Goal: Task Accomplishment & Management: Use online tool/utility

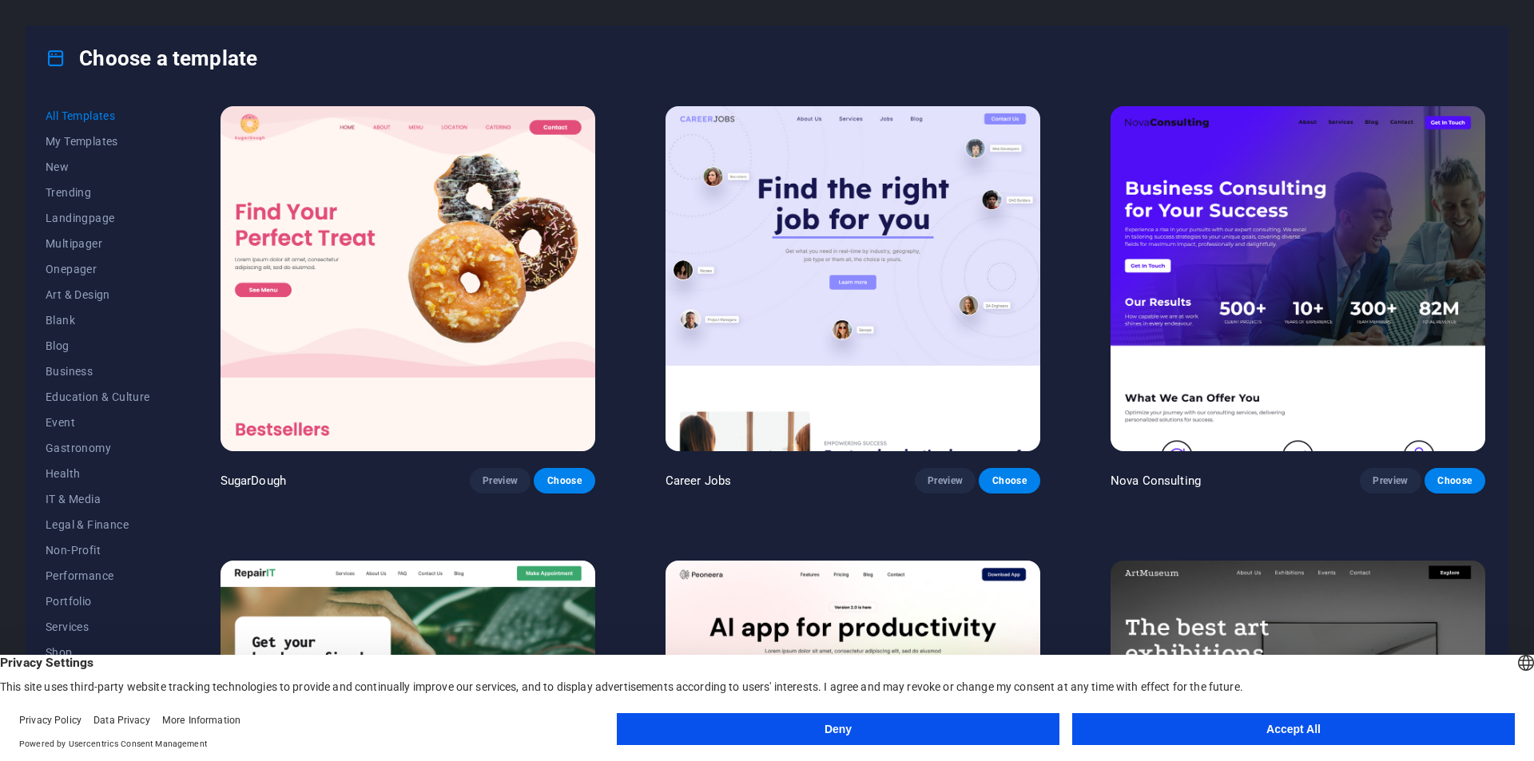
click at [1296, 734] on button "Accept All" at bounding box center [1293, 730] width 443 height 32
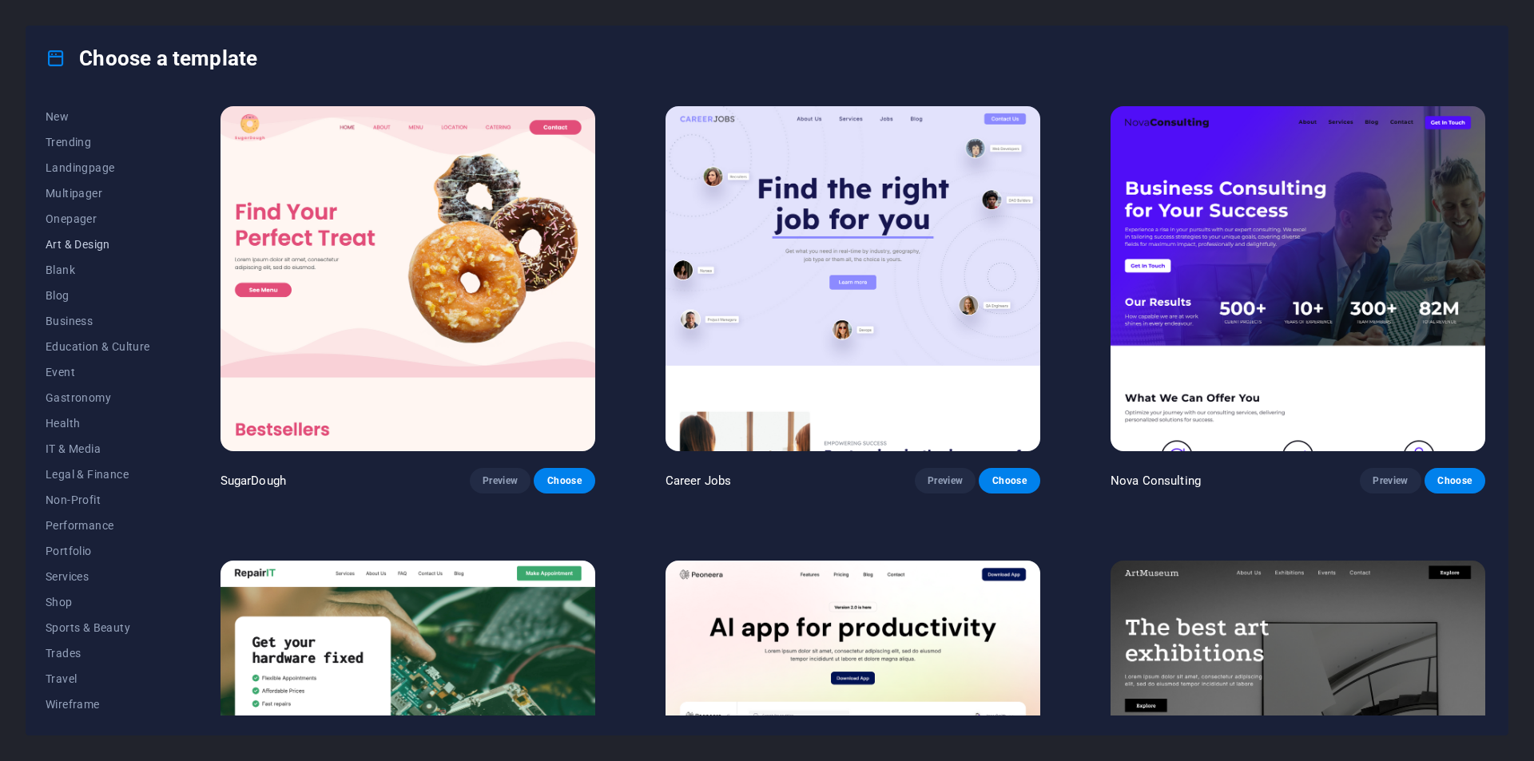
scroll to position [52, 0]
click at [77, 649] on span "Trades" at bounding box center [98, 652] width 105 height 13
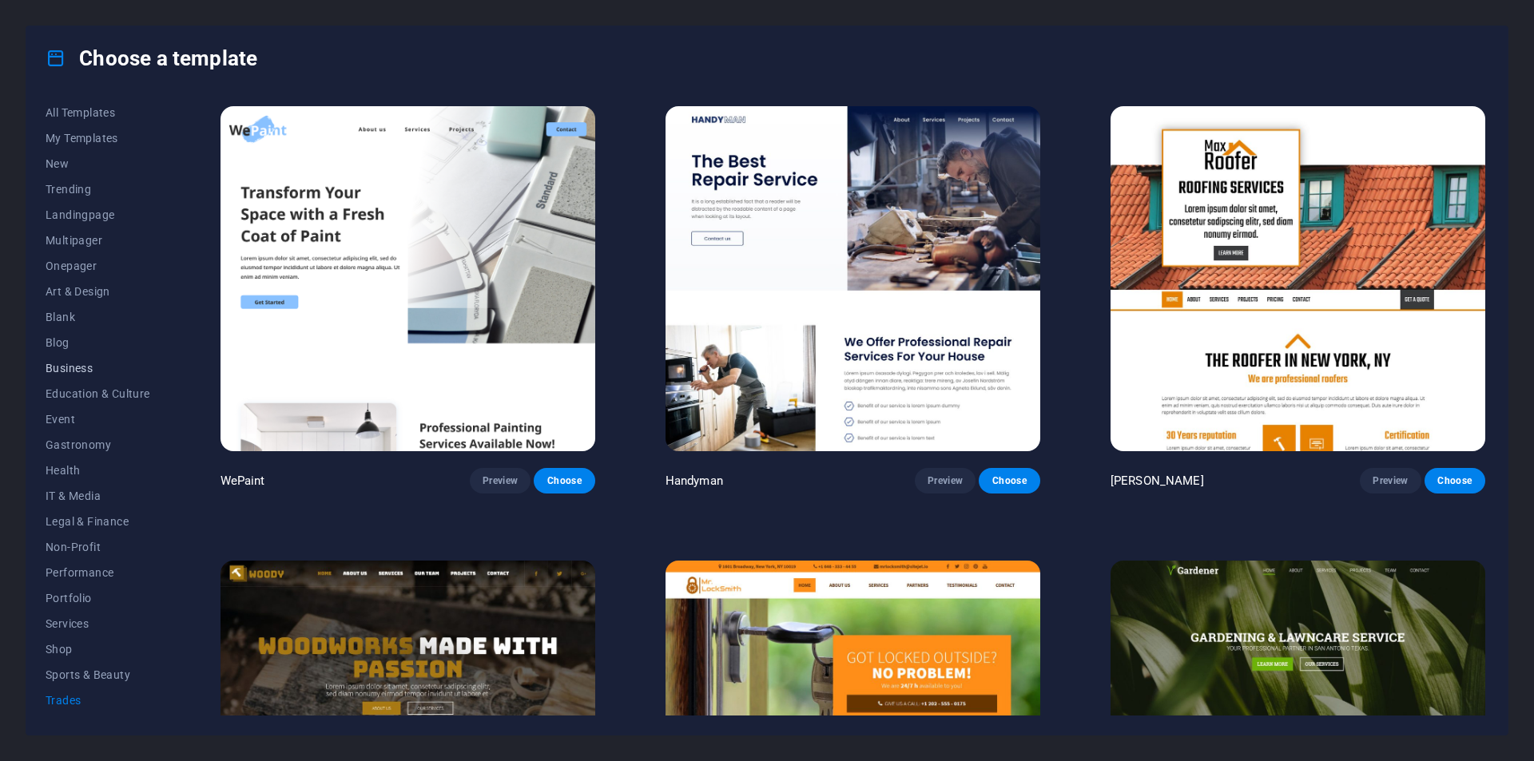
scroll to position [0, 0]
click at [82, 195] on span "Trending" at bounding box center [98, 192] width 105 height 13
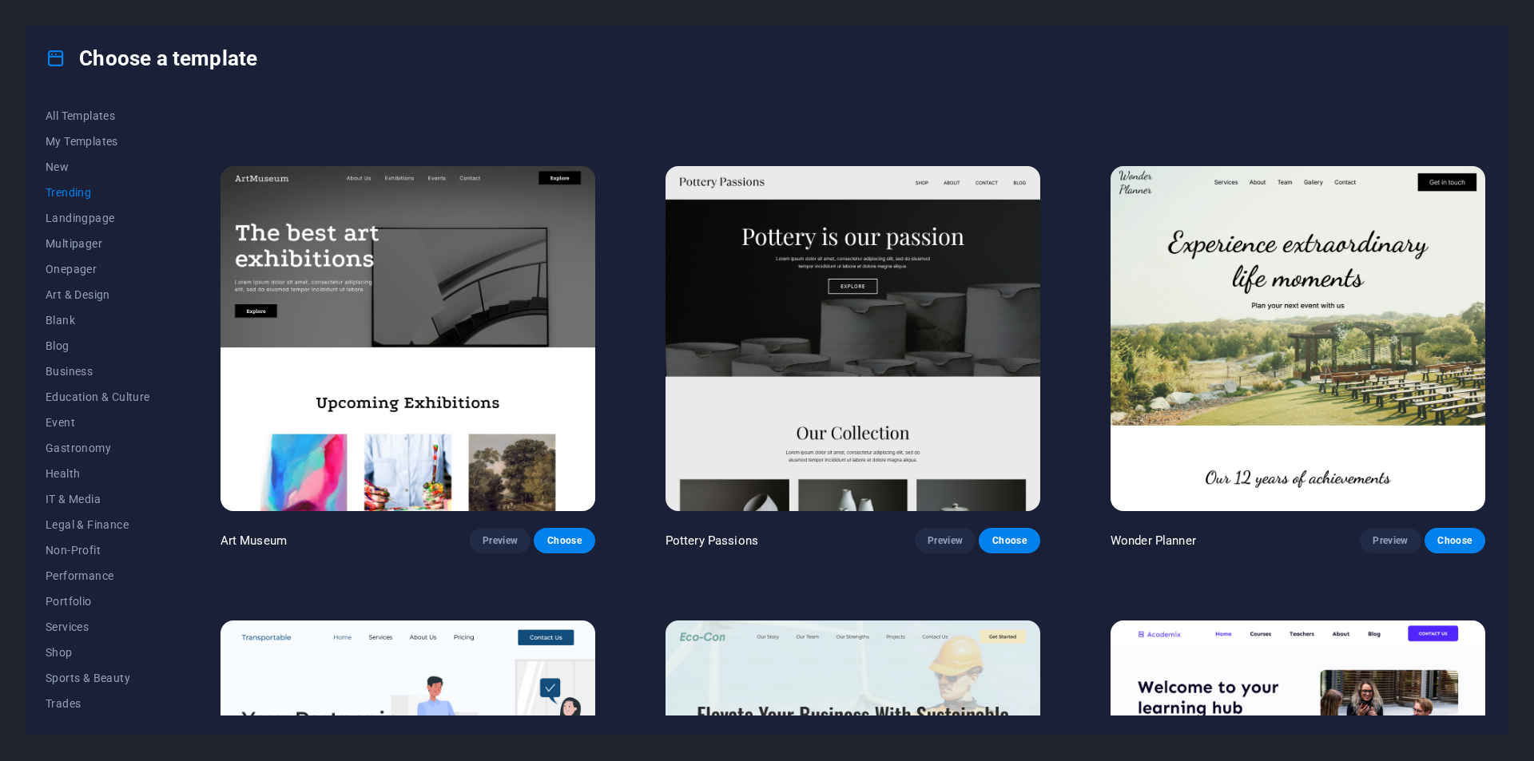
scroll to position [400, 0]
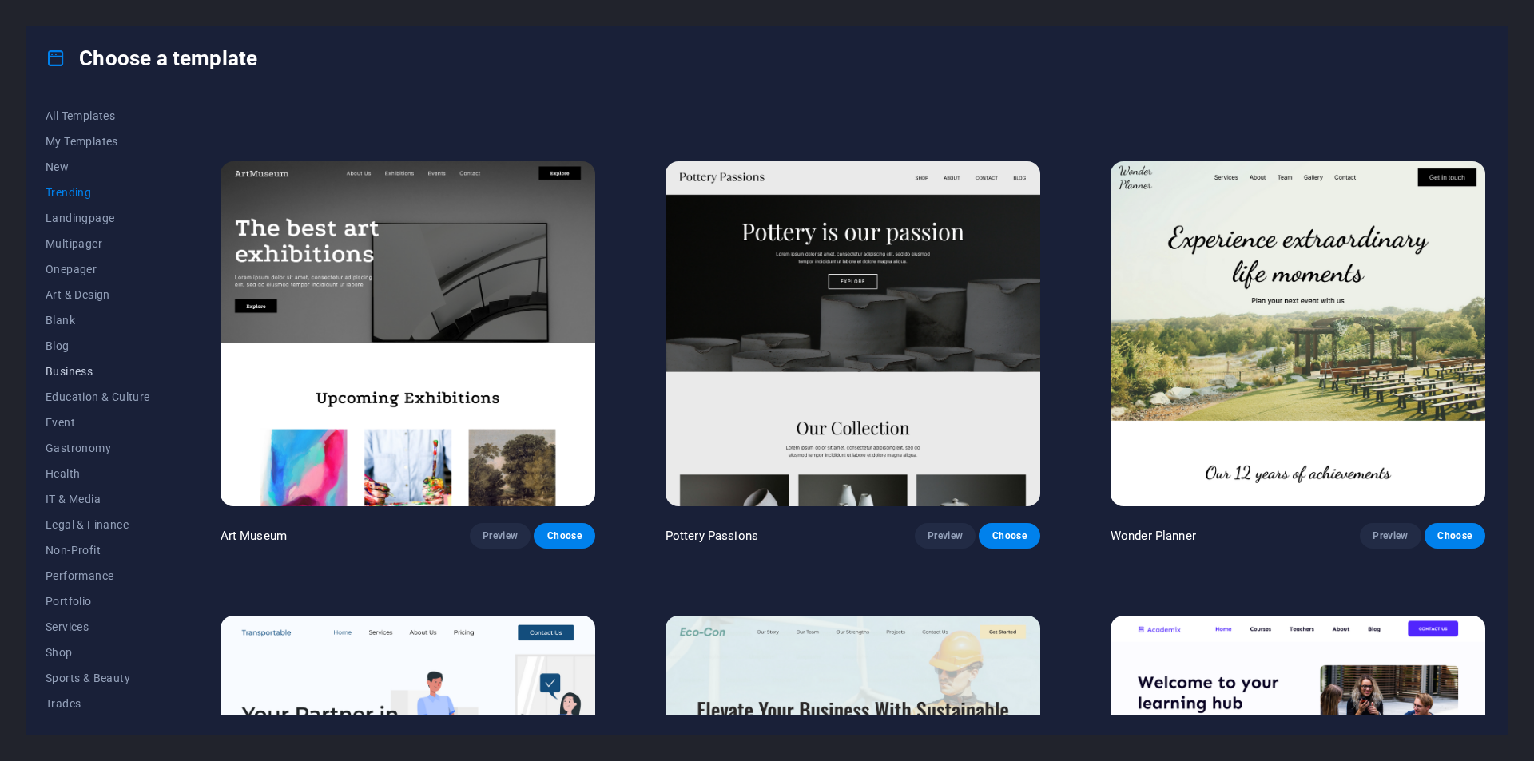
click at [76, 372] on span "Business" at bounding box center [98, 371] width 105 height 13
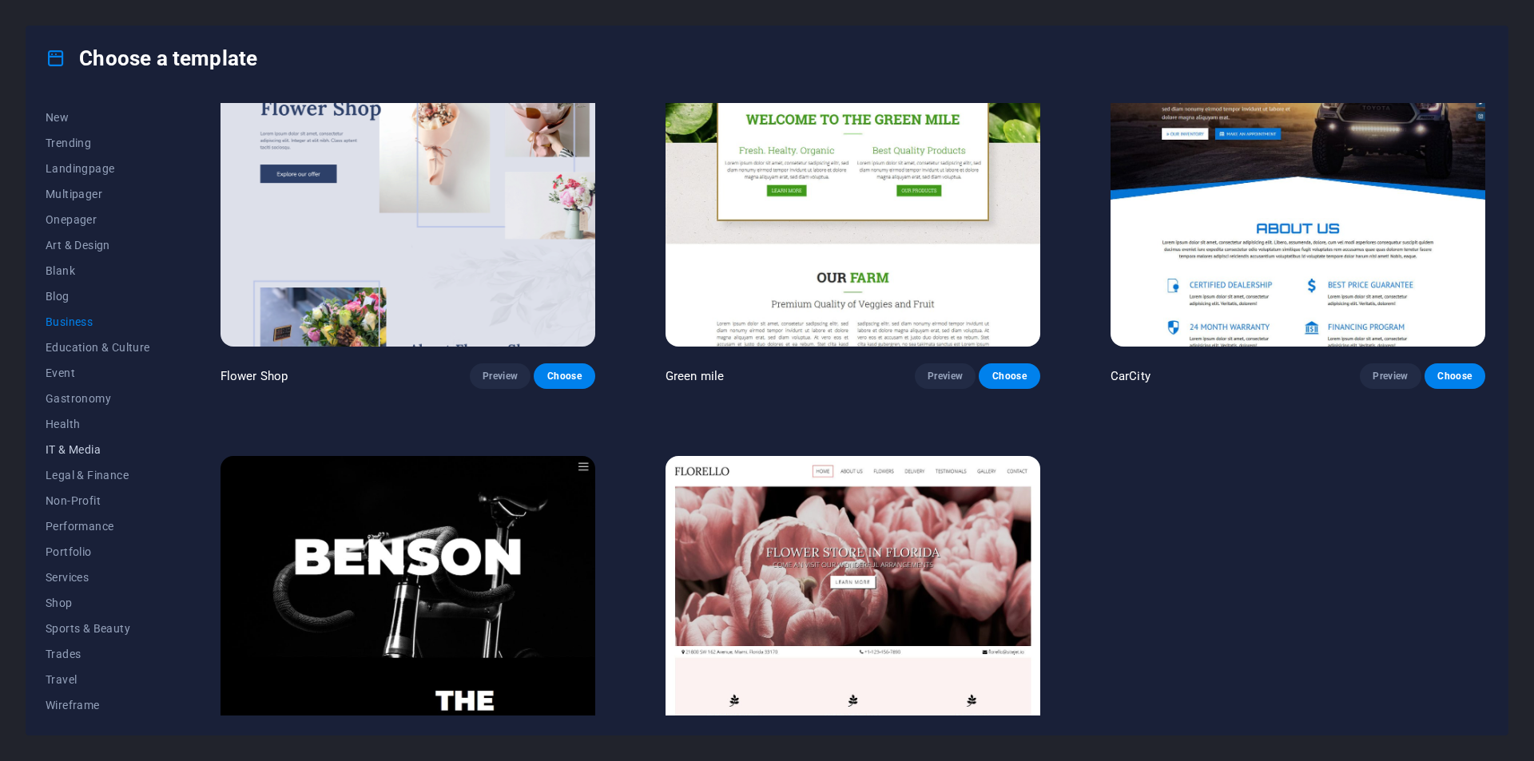
scroll to position [52, 0]
click at [101, 479] on span "Legal & Finance" at bounding box center [98, 473] width 105 height 13
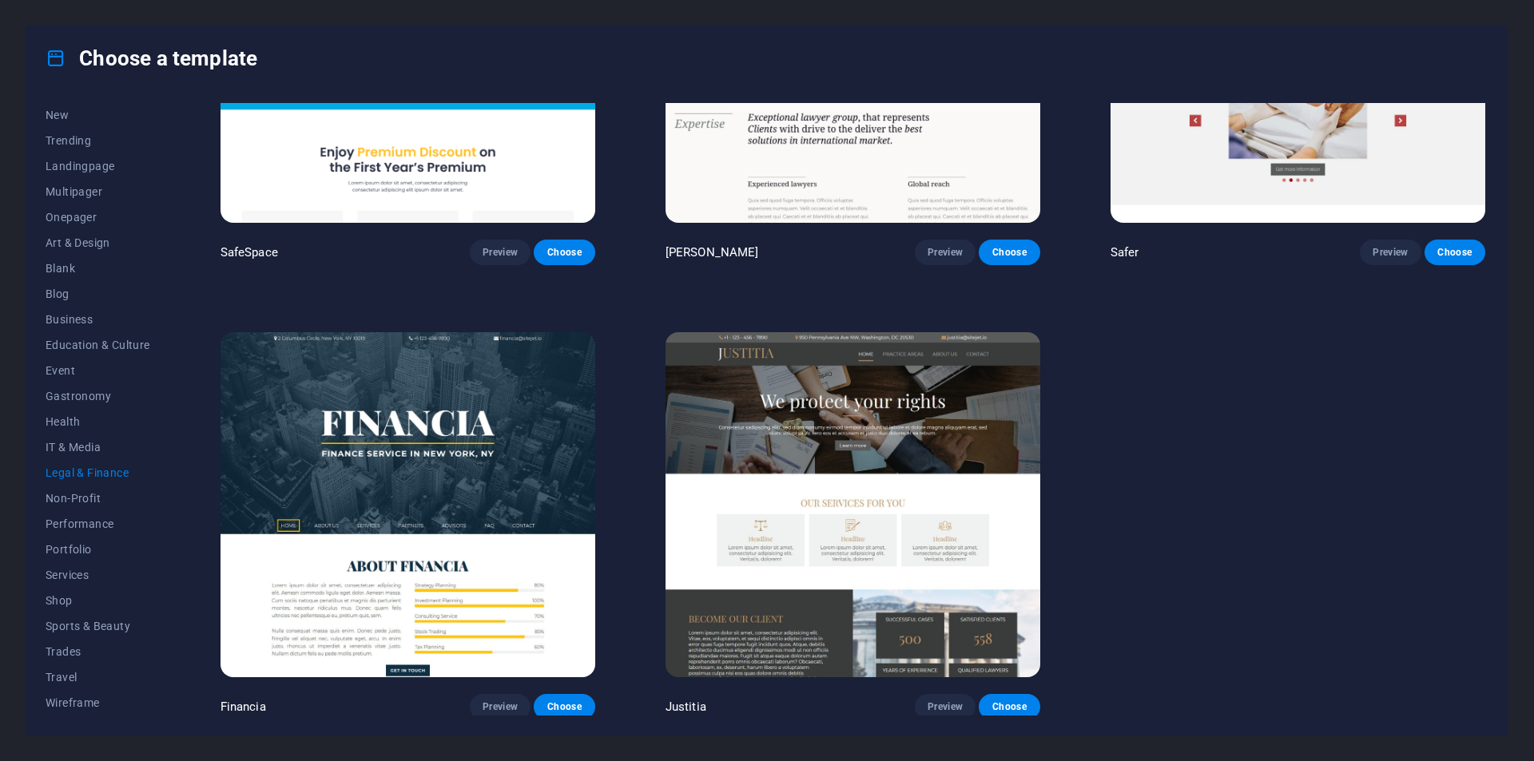
scroll to position [229, 0]
click at [1029, 694] on button "Choose" at bounding box center [1009, 707] width 61 height 26
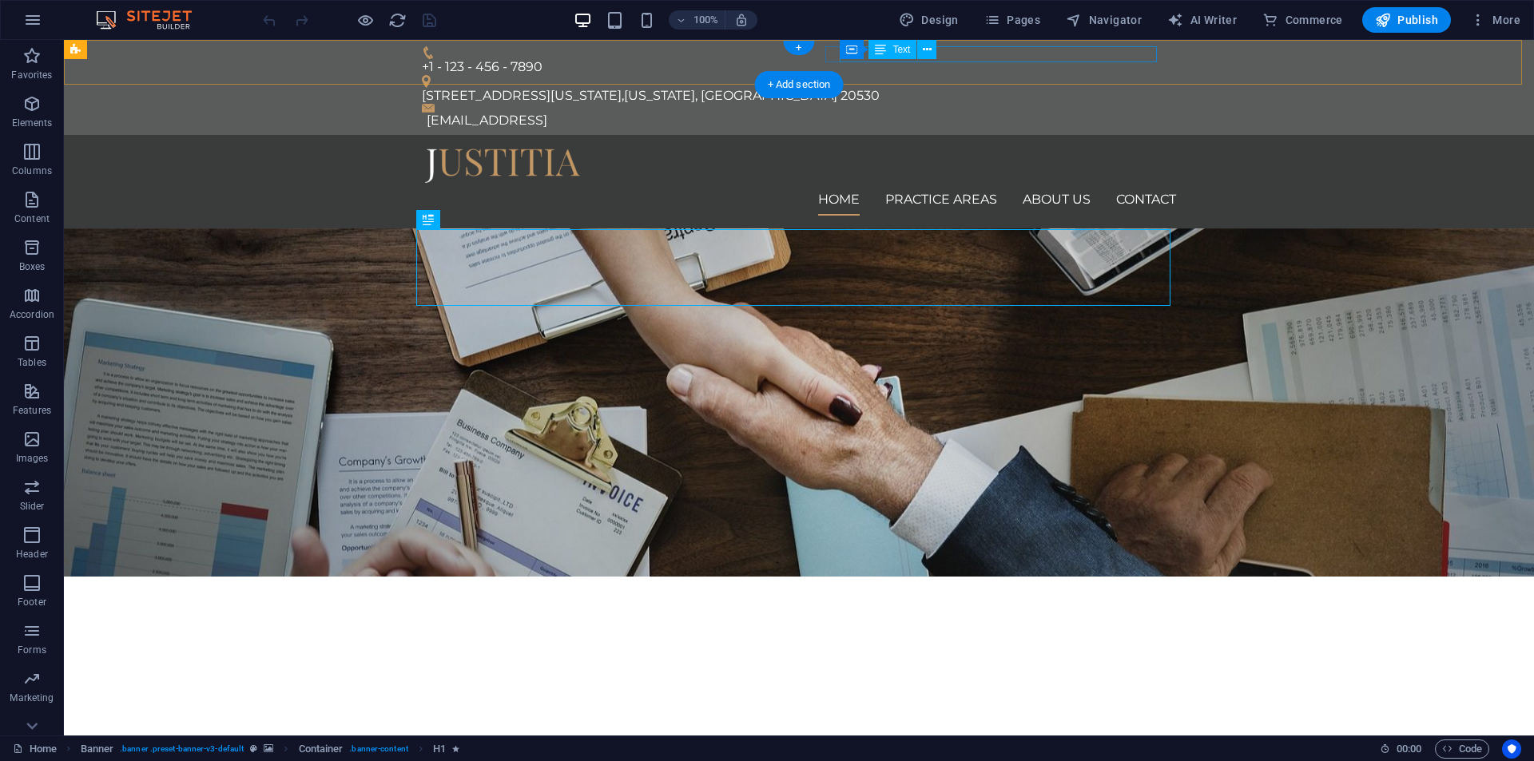
click at [974, 88] on div "[STREET_ADDRESS][US_STATE][US_STATE]" at bounding box center [793, 96] width 742 height 16
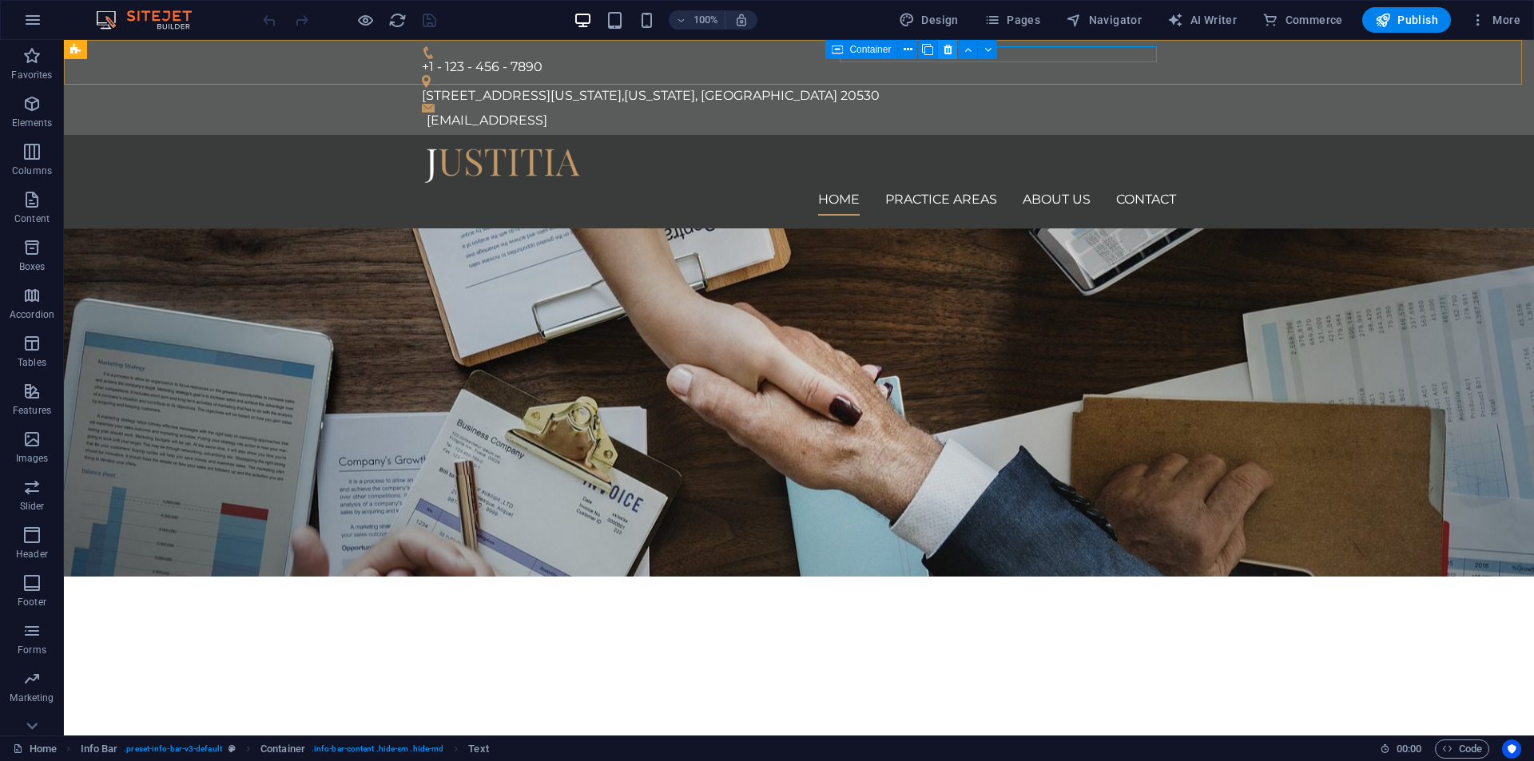
click at [955, 47] on button at bounding box center [947, 49] width 19 height 19
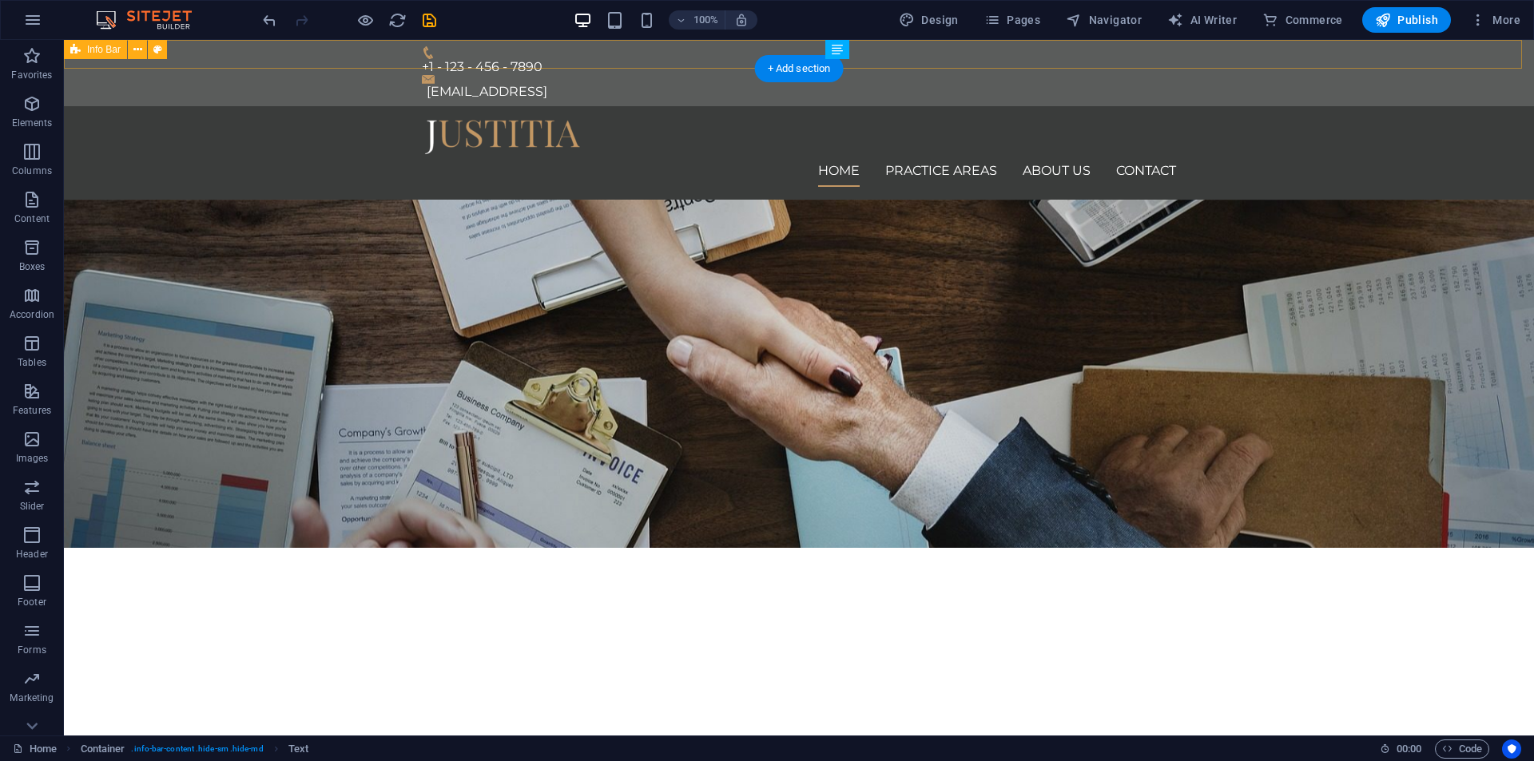
click at [1227, 50] on div "+1 - 123 - 456 - 7890 [EMAIL_ADDRESS]" at bounding box center [799, 73] width 1470 height 66
click at [1125, 84] on div "[EMAIL_ADDRESS]" at bounding box center [801, 92] width 749 height 16
click at [1013, 84] on div "[EMAIL_ADDRESS]" at bounding box center [801, 92] width 749 height 16
drag, startPoint x: 1013, startPoint y: 50, endPoint x: 731, endPoint y: 50, distance: 282.1
click at [1012, 84] on div "[EMAIL_ADDRESS]" at bounding box center [801, 92] width 749 height 16
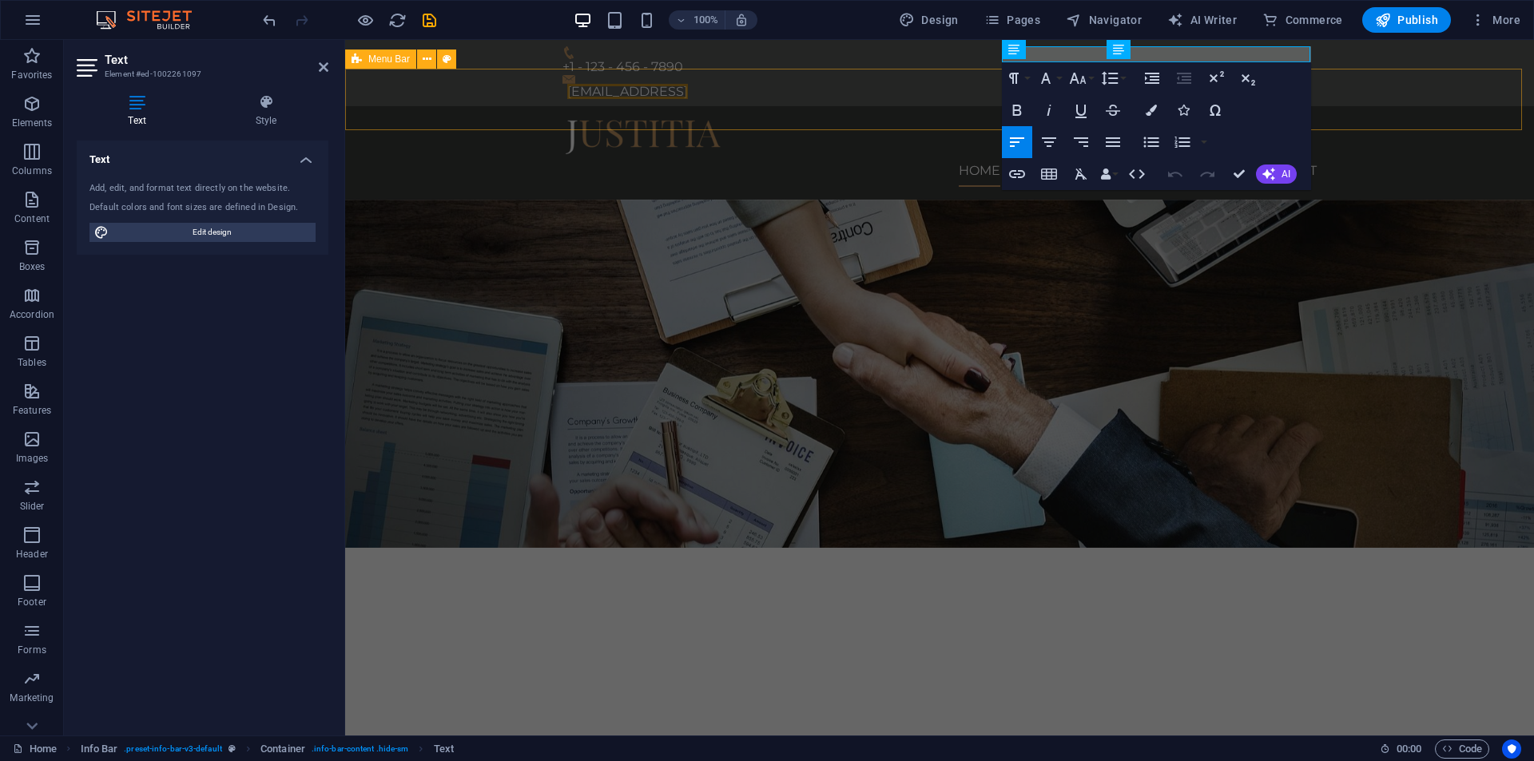
click at [1378, 106] on div "Home Practice Areas About us Contact Menu" at bounding box center [939, 152] width 1189 height 93
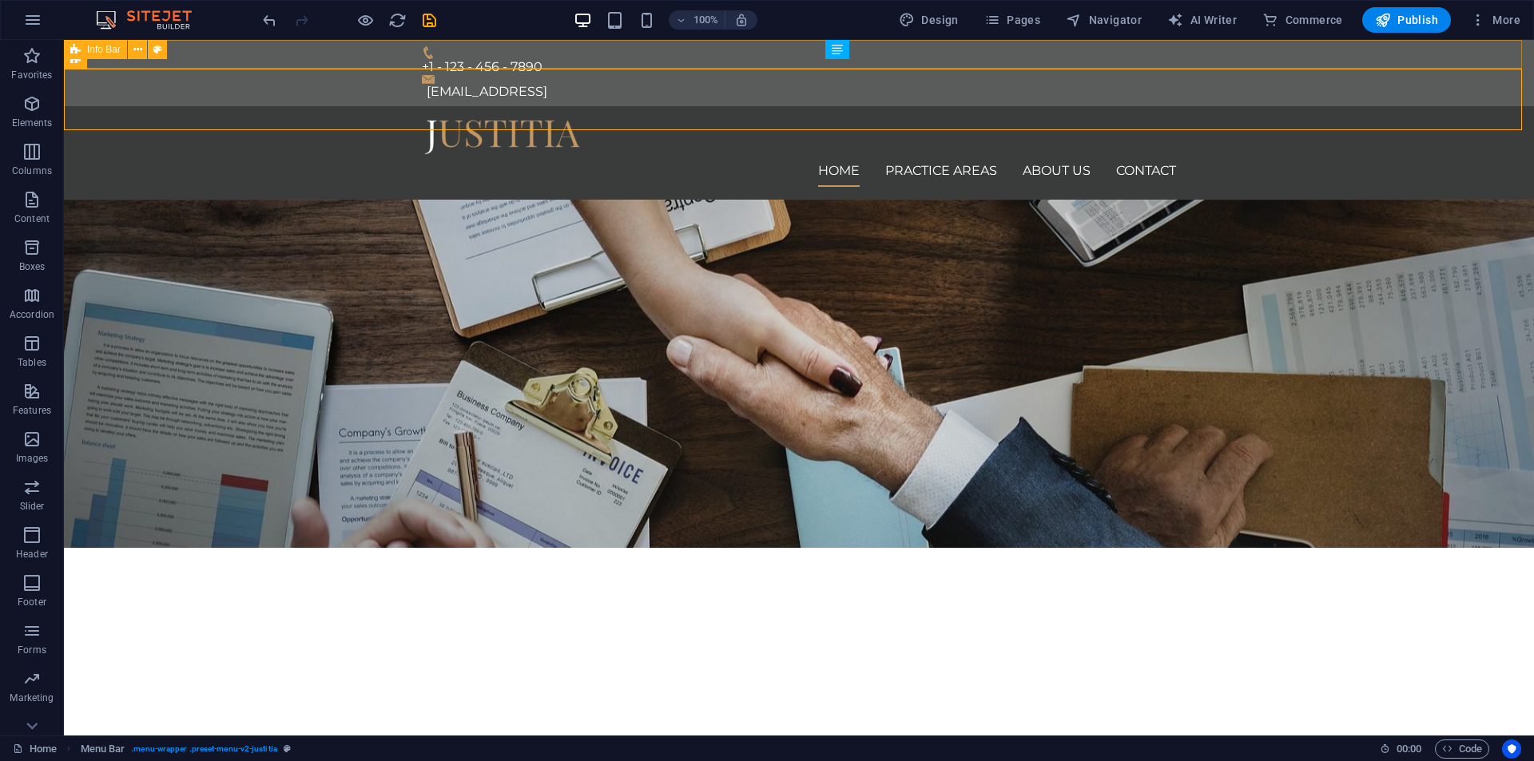
click at [1367, 58] on div "+1 - 123 - 456 - 7890 [EMAIL_ADDRESS]" at bounding box center [799, 73] width 1470 height 66
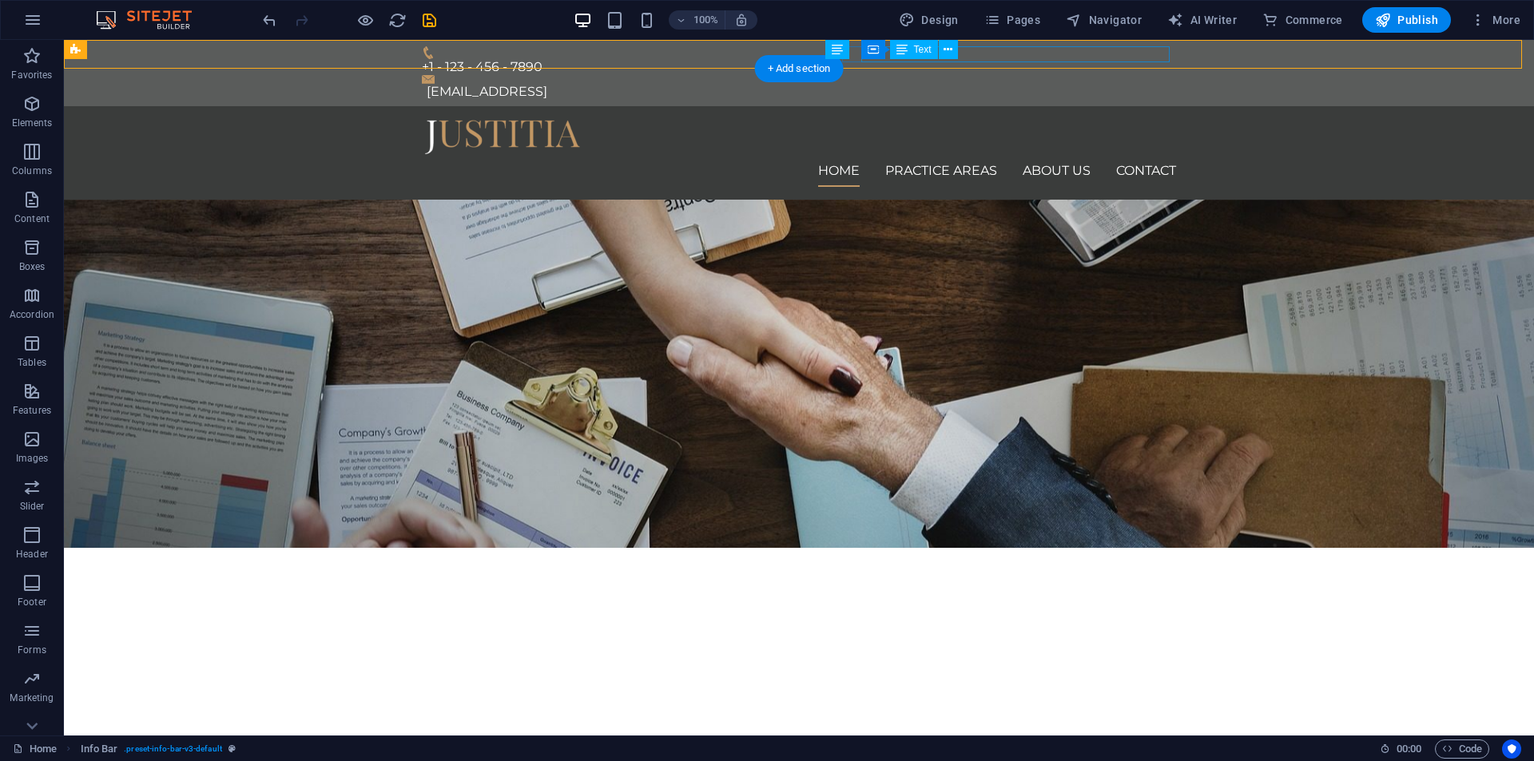
click at [1160, 84] on div "[EMAIL_ADDRESS]" at bounding box center [801, 92] width 749 height 16
click at [920, 51] on span "Text" at bounding box center [923, 50] width 18 height 10
click at [951, 46] on icon at bounding box center [948, 50] width 9 height 17
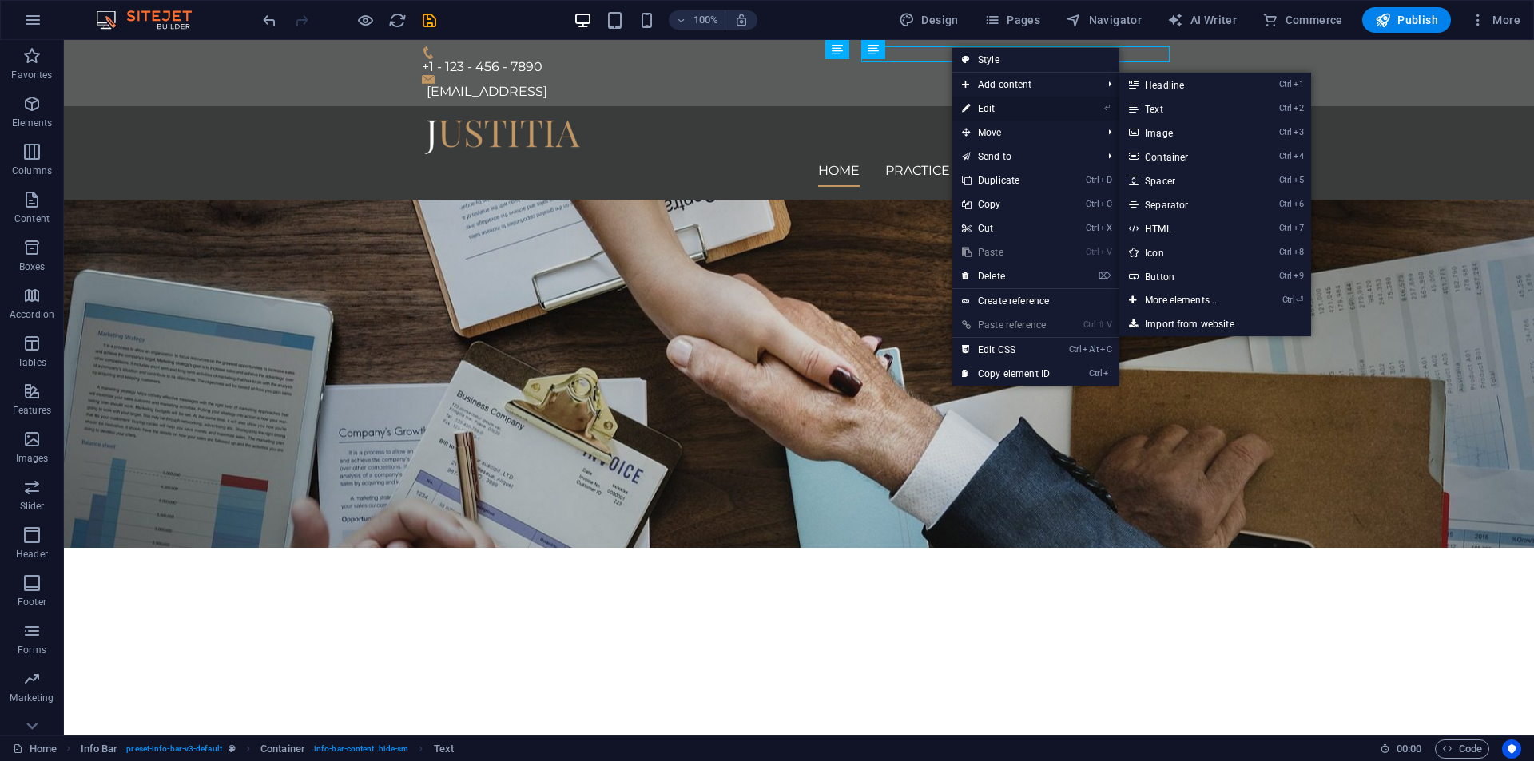
click at [1004, 105] on link "⏎ Edit" at bounding box center [1005, 109] width 107 height 24
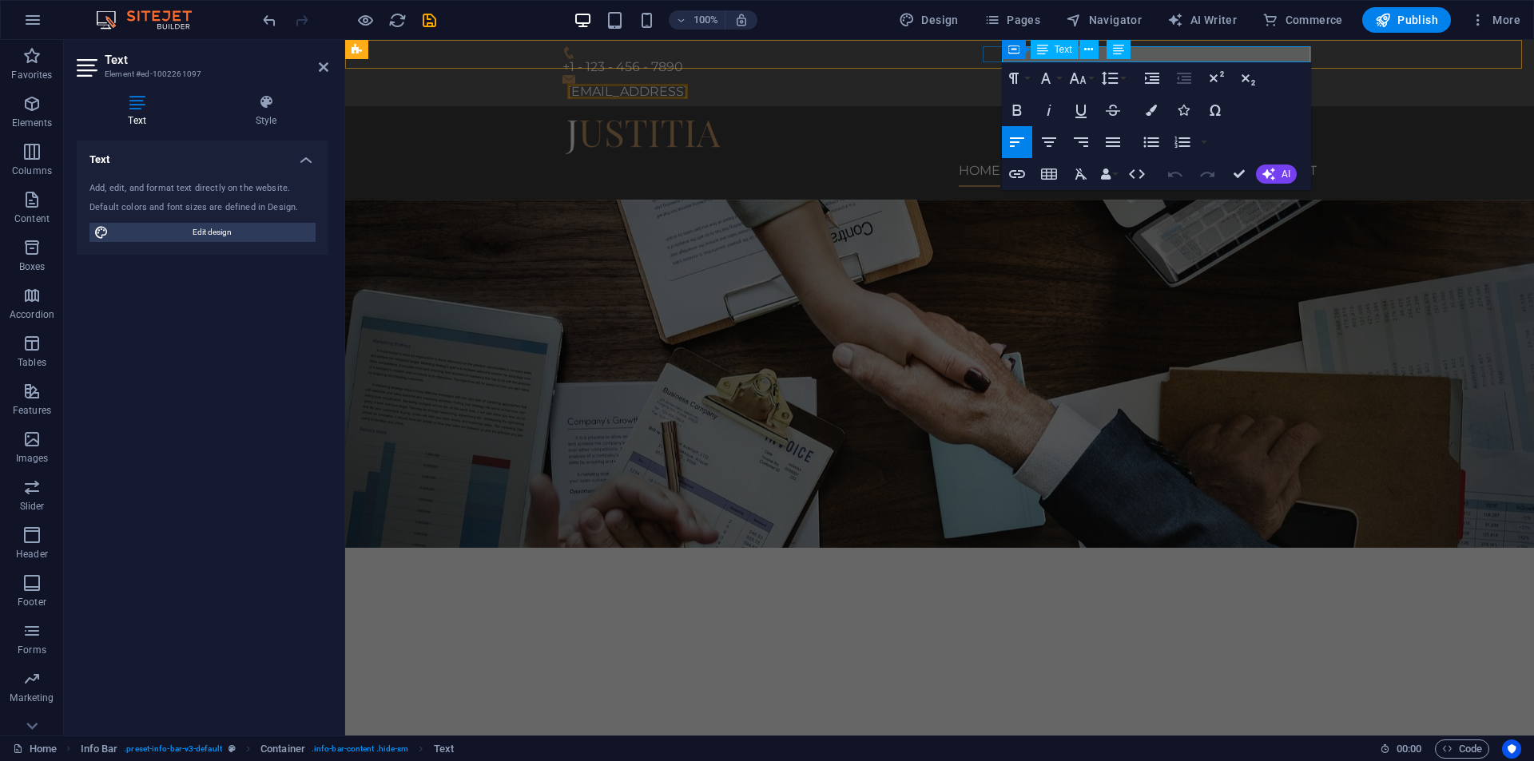
click at [1060, 58] on div "Text" at bounding box center [1055, 49] width 48 height 19
click at [688, 84] on link "[EMAIL_ADDRESS]" at bounding box center [627, 91] width 121 height 15
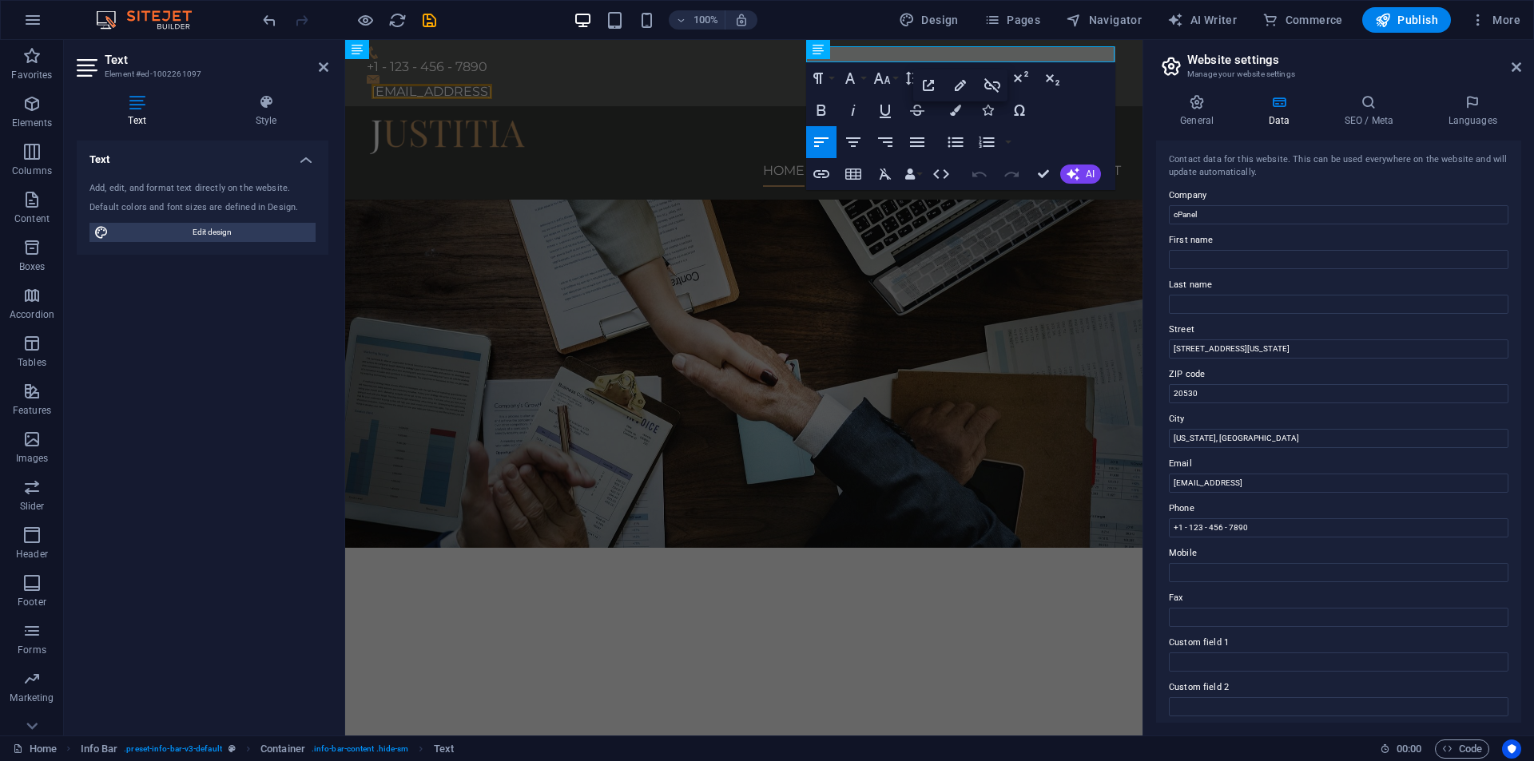
click at [1226, 54] on h2 "Website settings" at bounding box center [1354, 60] width 334 height 14
click at [492, 84] on link "[EMAIL_ADDRESS]" at bounding box center [432, 91] width 121 height 15
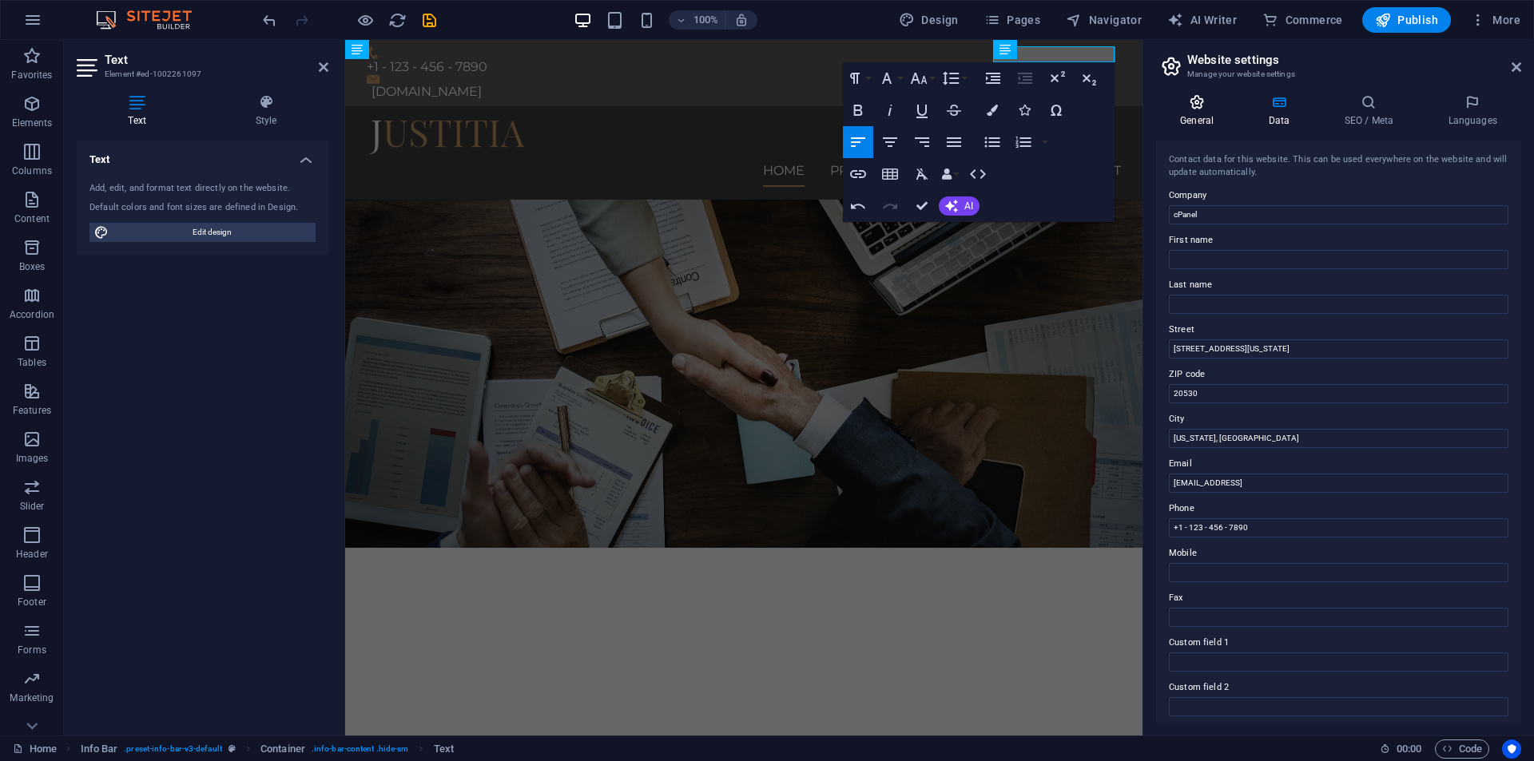
click at [1156, 108] on icon at bounding box center [1197, 102] width 82 height 16
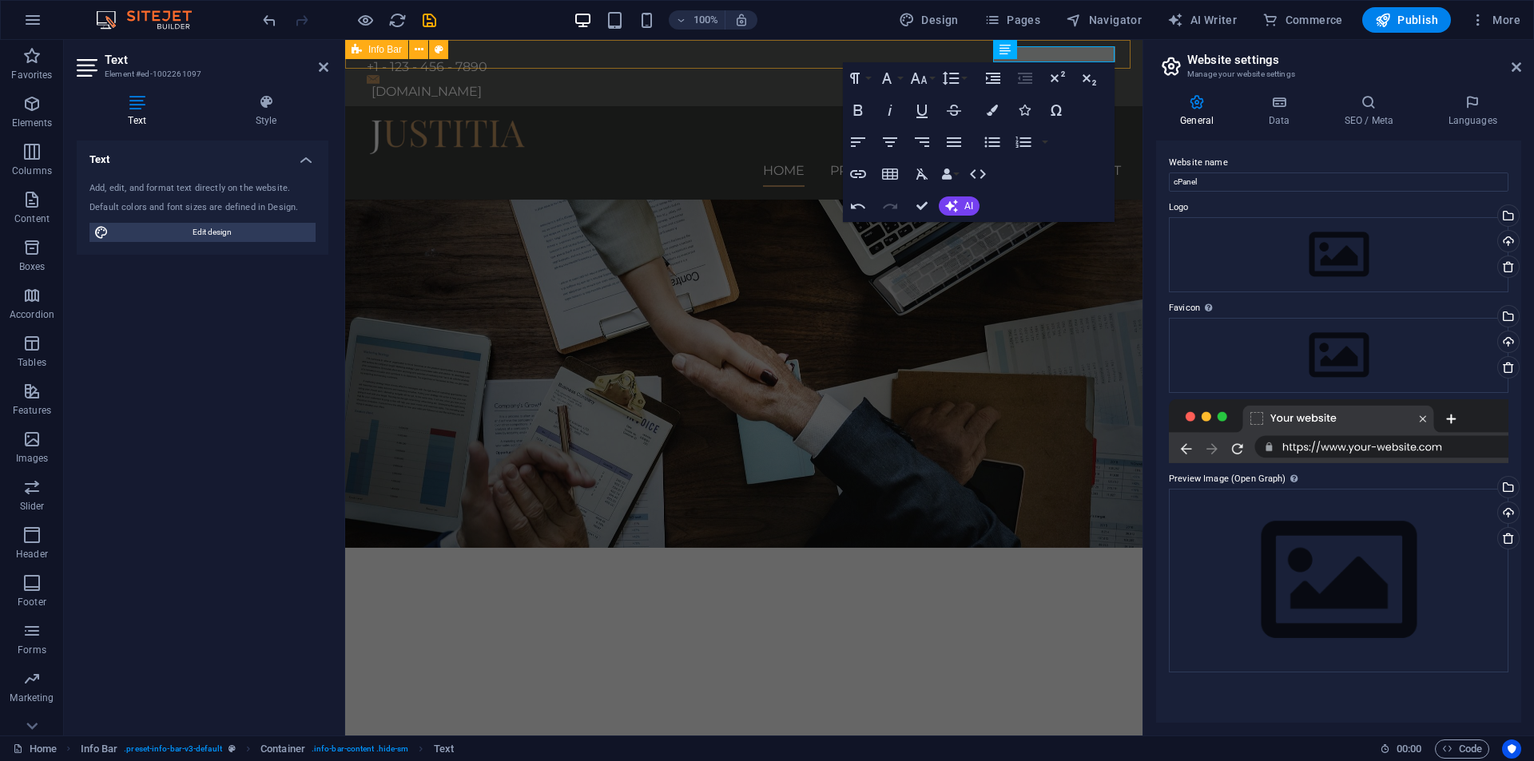
click at [944, 57] on div "+1 - 123 - 456 - 7890 [DOMAIN_NAME]" at bounding box center [743, 73] width 797 height 66
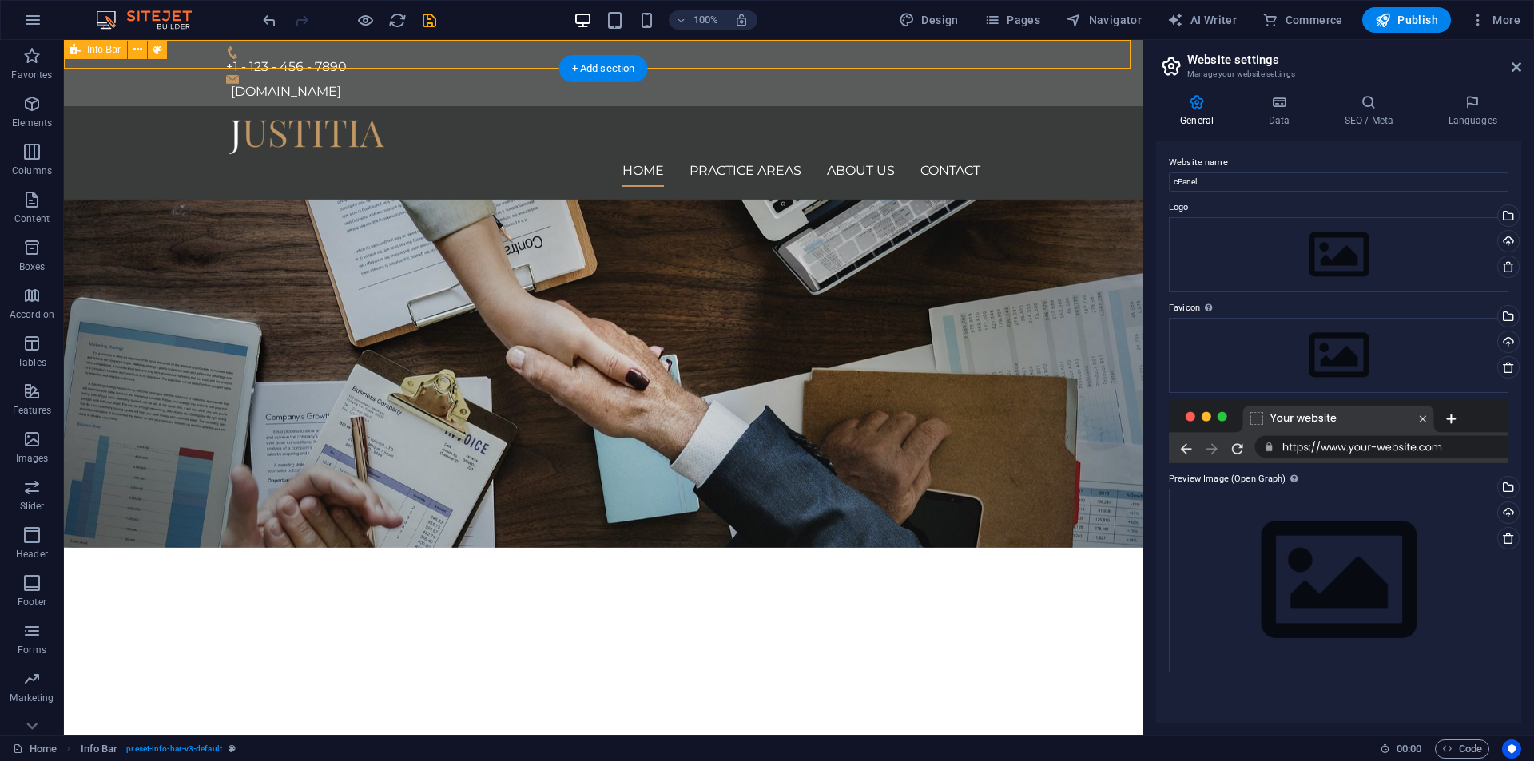
click at [1018, 54] on div "+1 - 123 - 456 - 7890 [DOMAIN_NAME]" at bounding box center [603, 73] width 1079 height 66
click at [330, 52] on button at bounding box center [321, 49] width 19 height 19
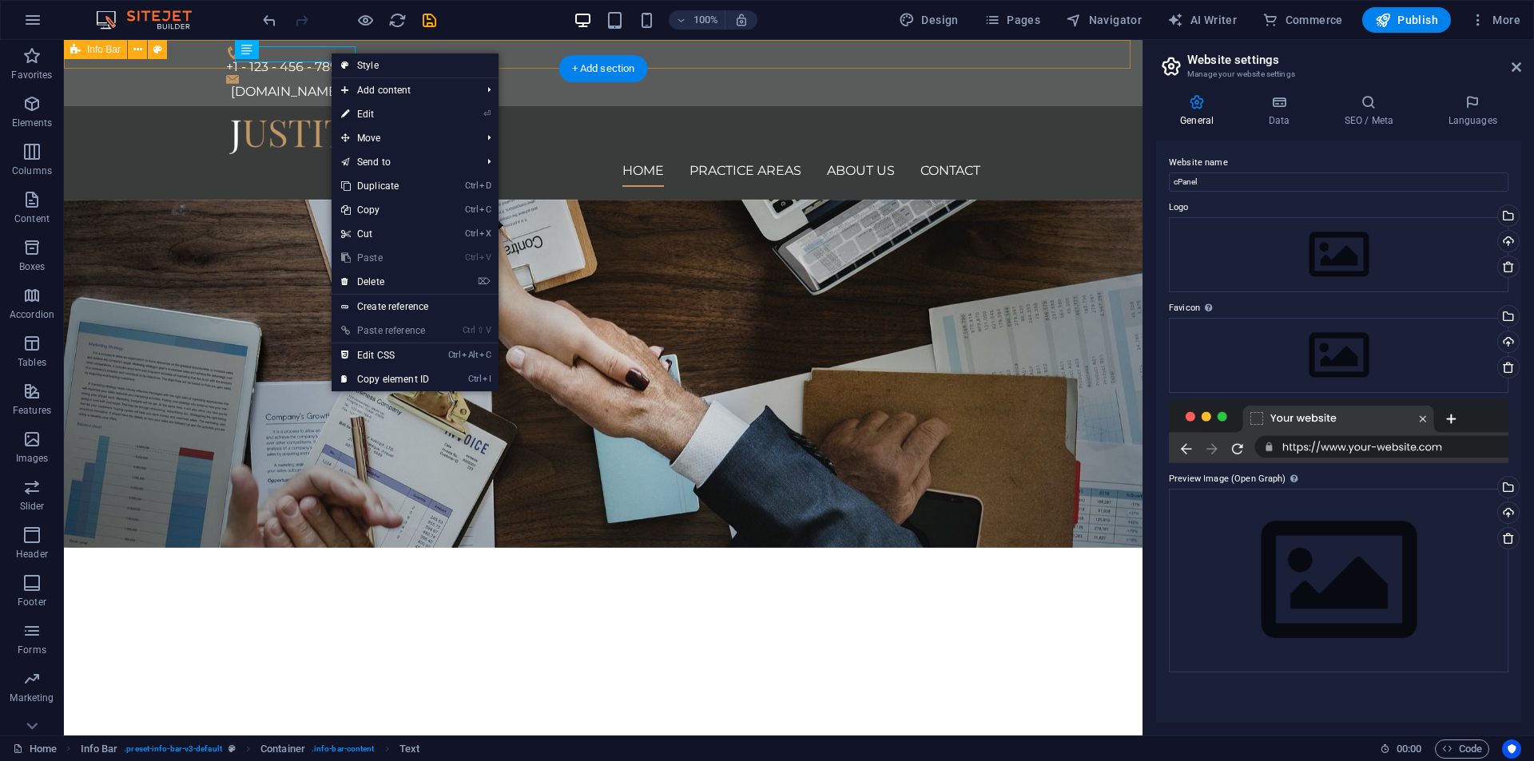
click at [364, 48] on div "+1 - 123 - 456 - 7890 [DOMAIN_NAME]" at bounding box center [603, 73] width 1079 height 66
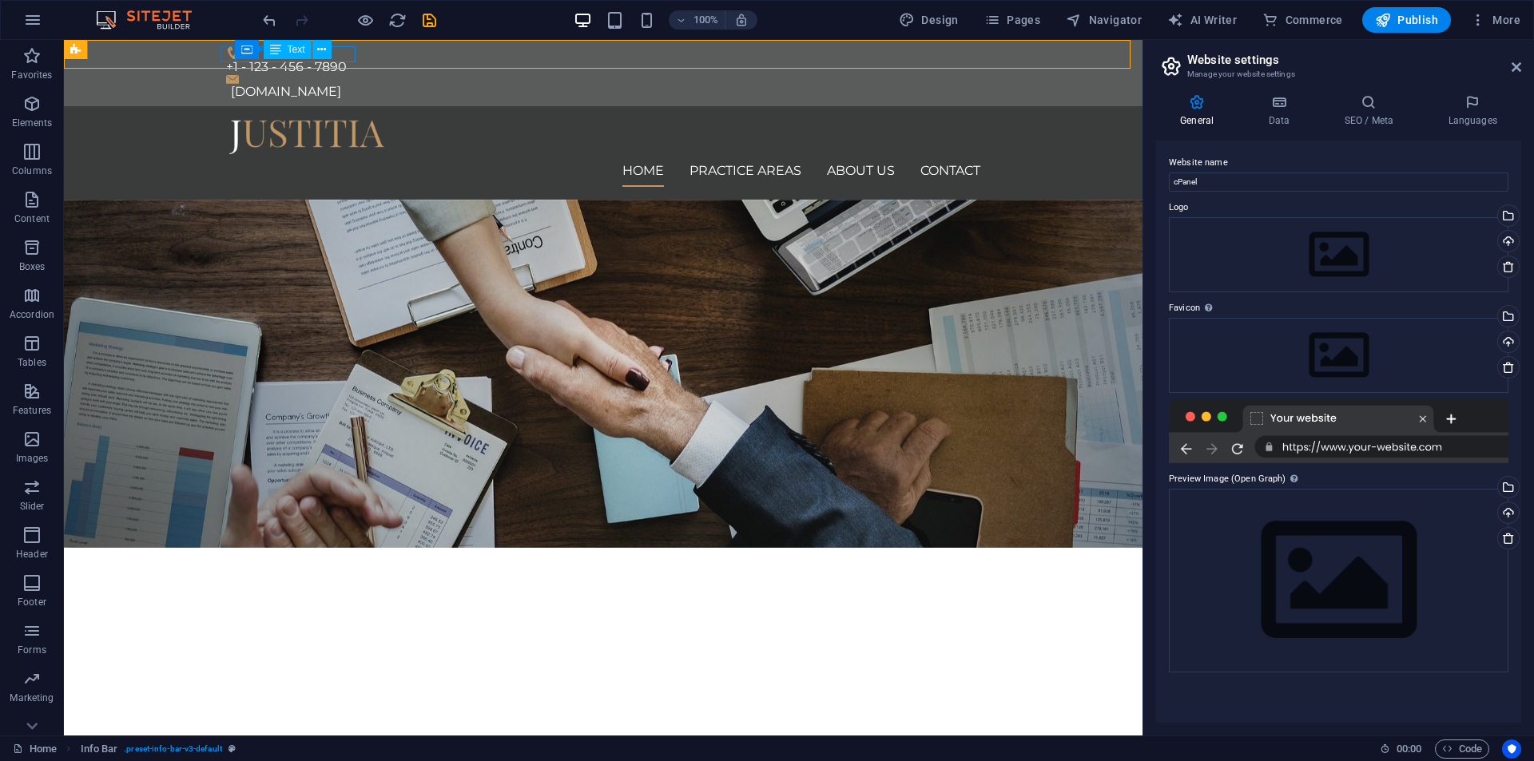
click at [334, 50] on div "Container Text" at bounding box center [288, 50] width 107 height 20
click at [352, 59] on div "+1 - 123 - 456 - 7890" at bounding box center [597, 67] width 742 height 16
click at [343, 59] on div "+1 - 123 - 456 - 7890" at bounding box center [597, 67] width 742 height 16
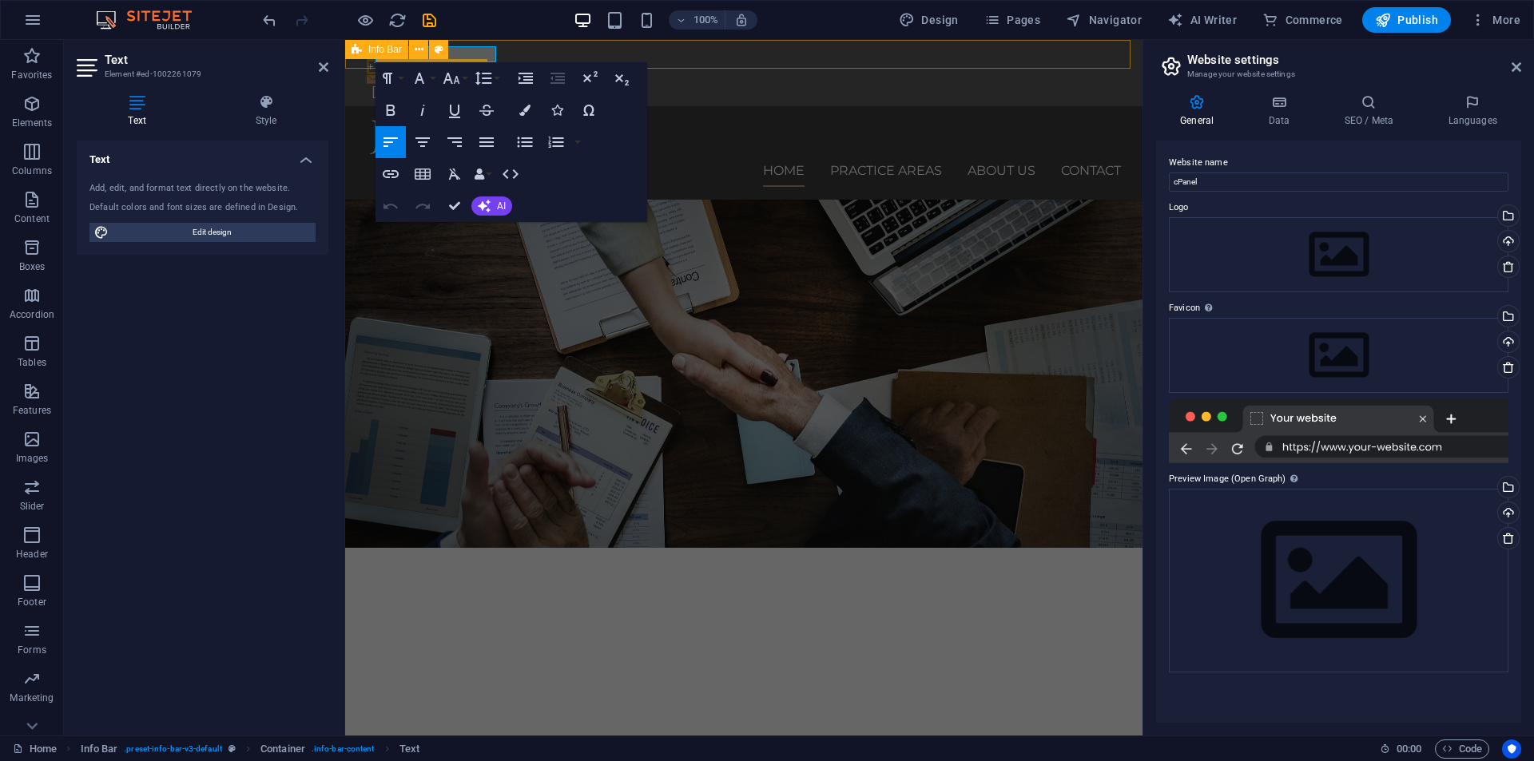
click at [551, 51] on div "+1 - 123 - 456 - 7890 [DOMAIN_NAME]" at bounding box center [743, 73] width 797 height 66
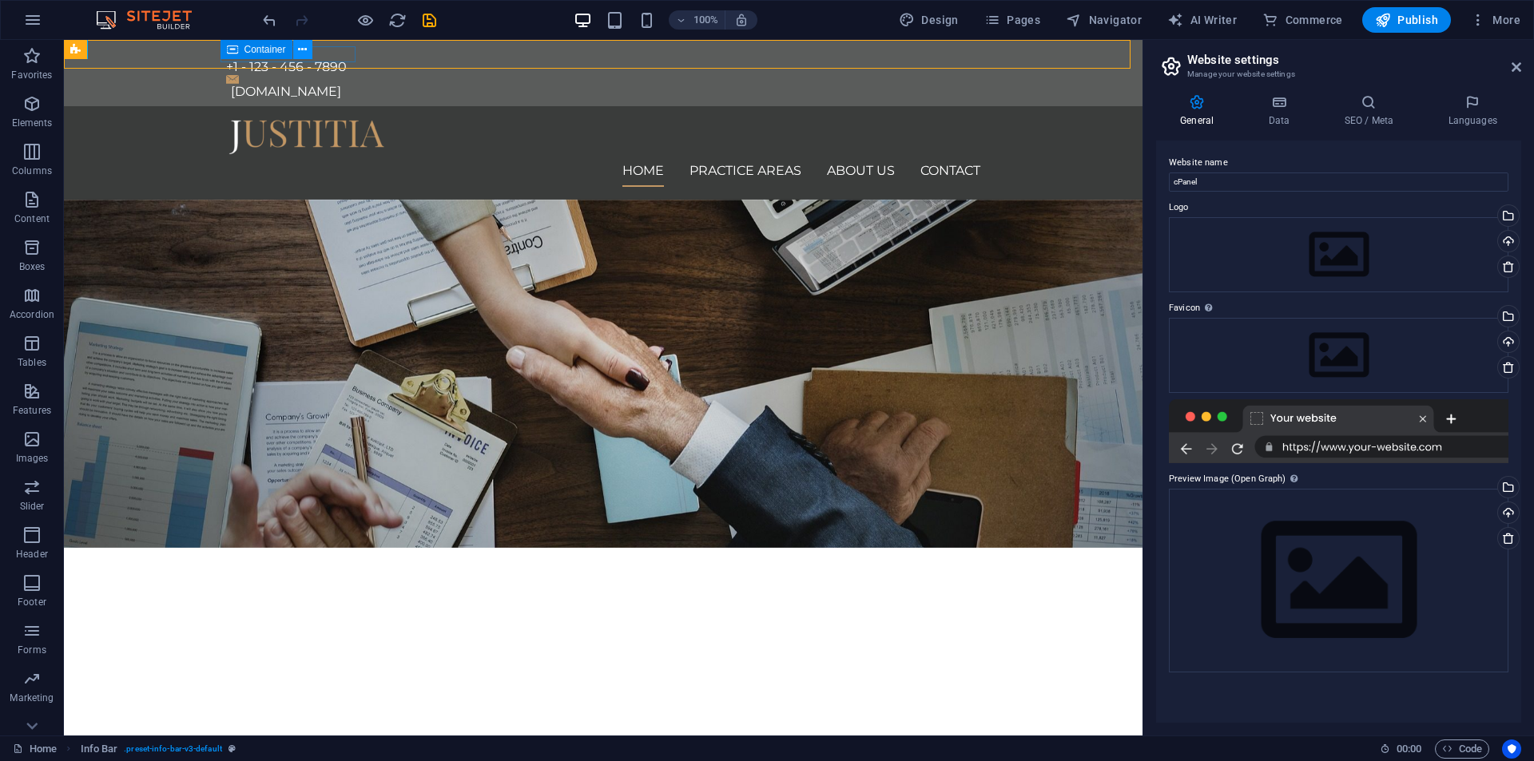
click at [309, 50] on button at bounding box center [302, 49] width 19 height 19
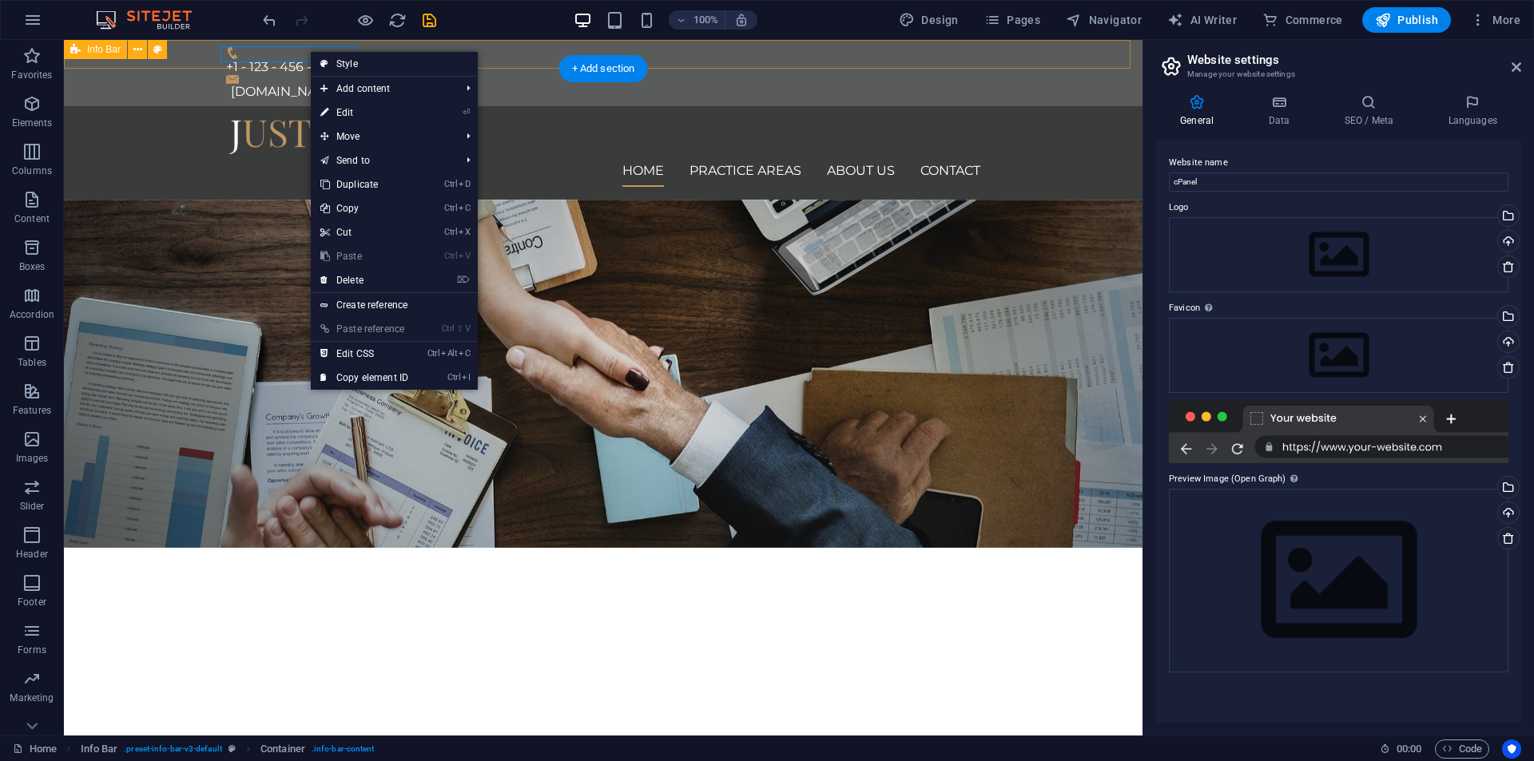
click at [503, 50] on div "+1 - 123 - 456 - 7890 [DOMAIN_NAME]" at bounding box center [603, 73] width 1079 height 66
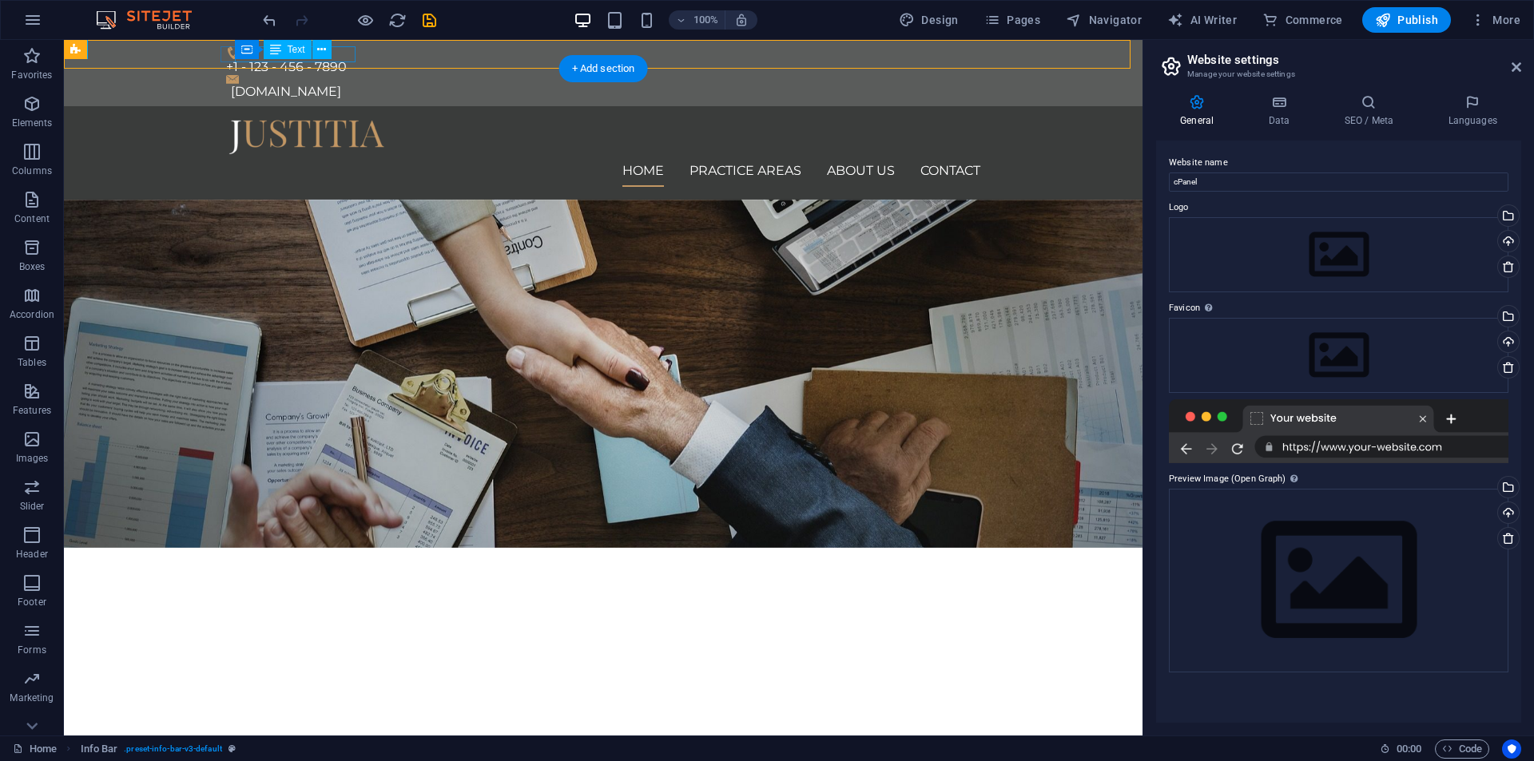
click at [348, 59] on div "+1 - 123 - 456 - 7890" at bounding box center [597, 67] width 742 height 16
click at [320, 52] on icon at bounding box center [321, 50] width 9 height 17
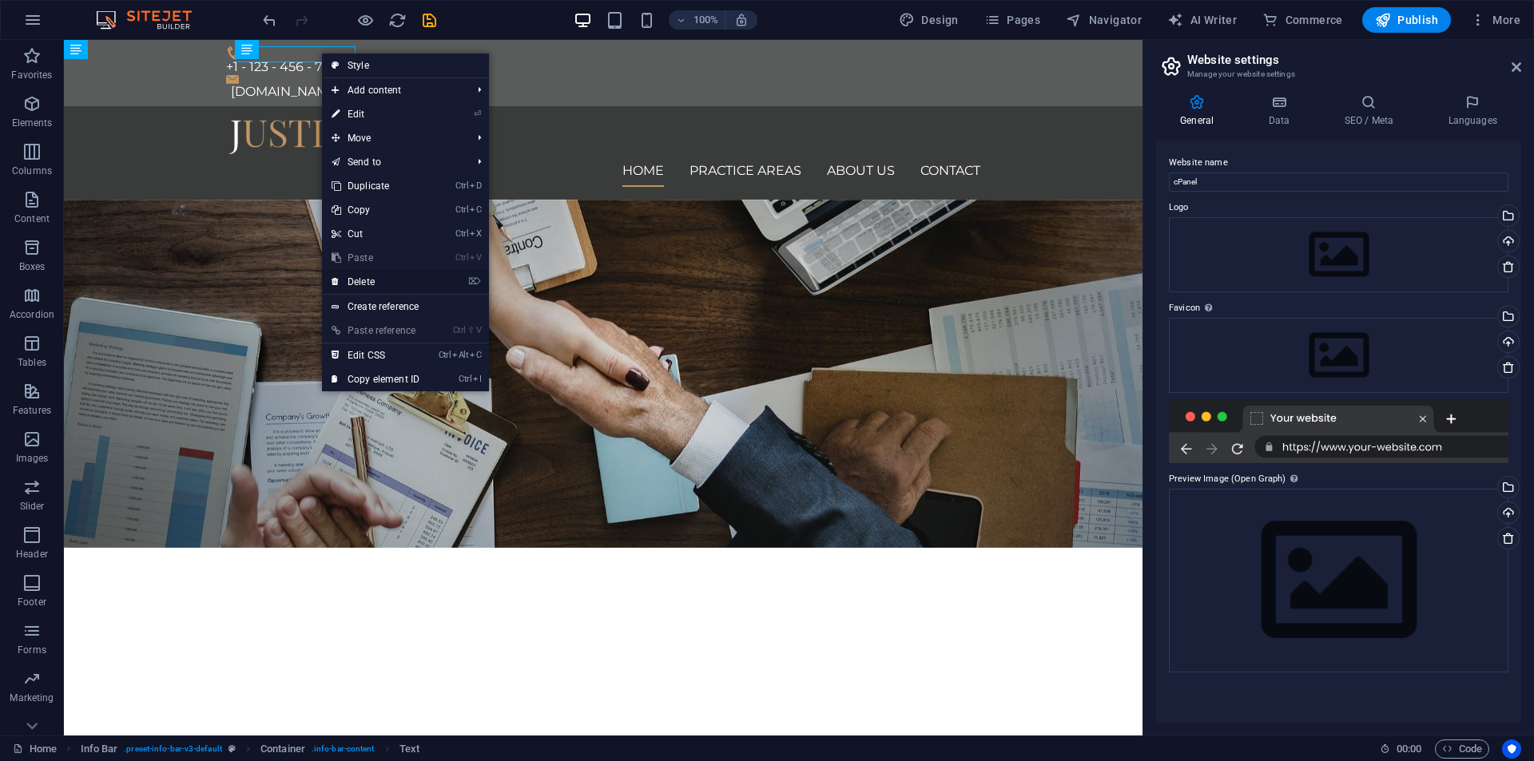
click at [374, 283] on link "⌦ Delete" at bounding box center [375, 282] width 107 height 24
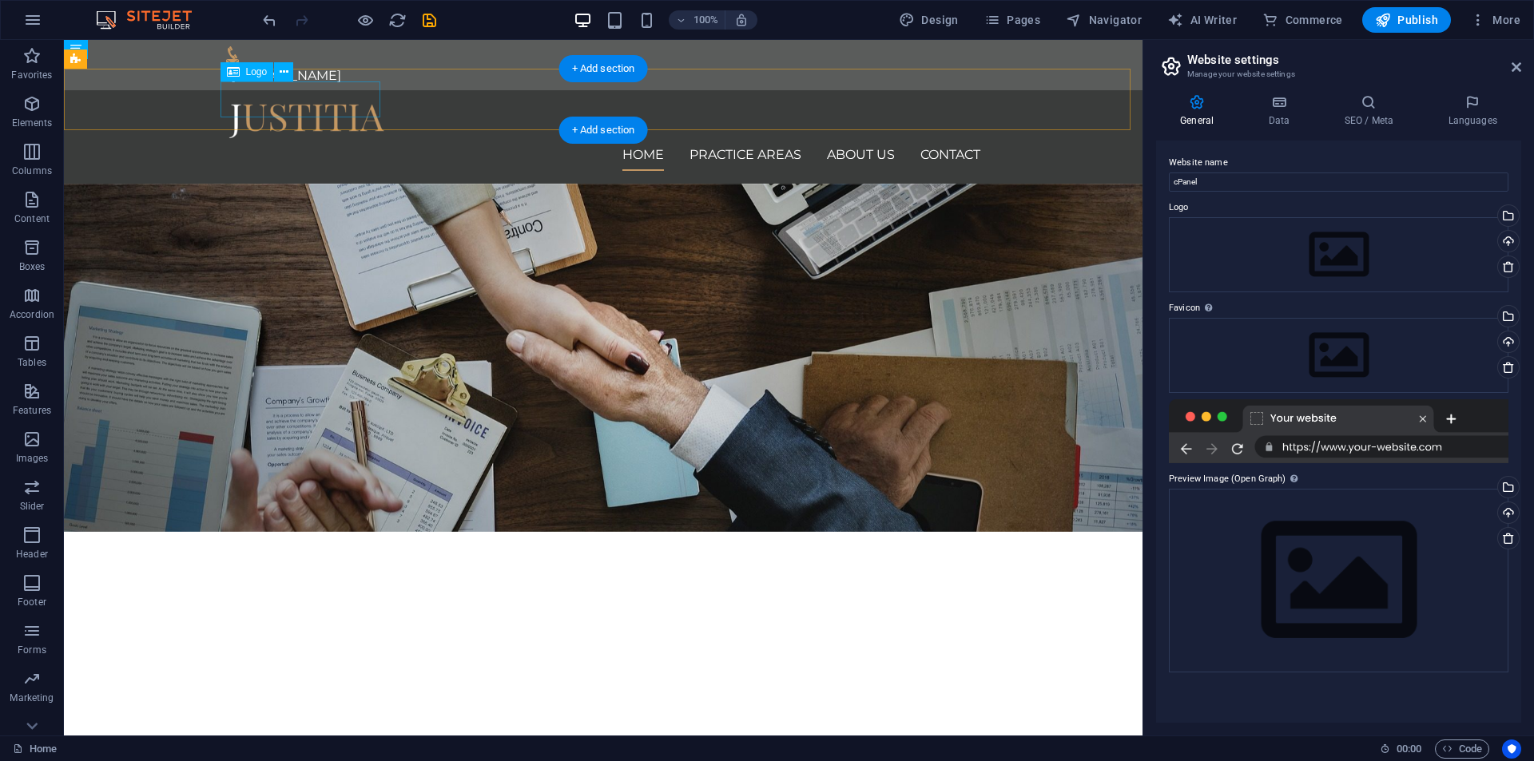
click at [308, 103] on div at bounding box center [603, 121] width 754 height 36
click at [340, 103] on div at bounding box center [603, 121] width 754 height 36
click at [284, 74] on icon at bounding box center [284, 72] width 9 height 17
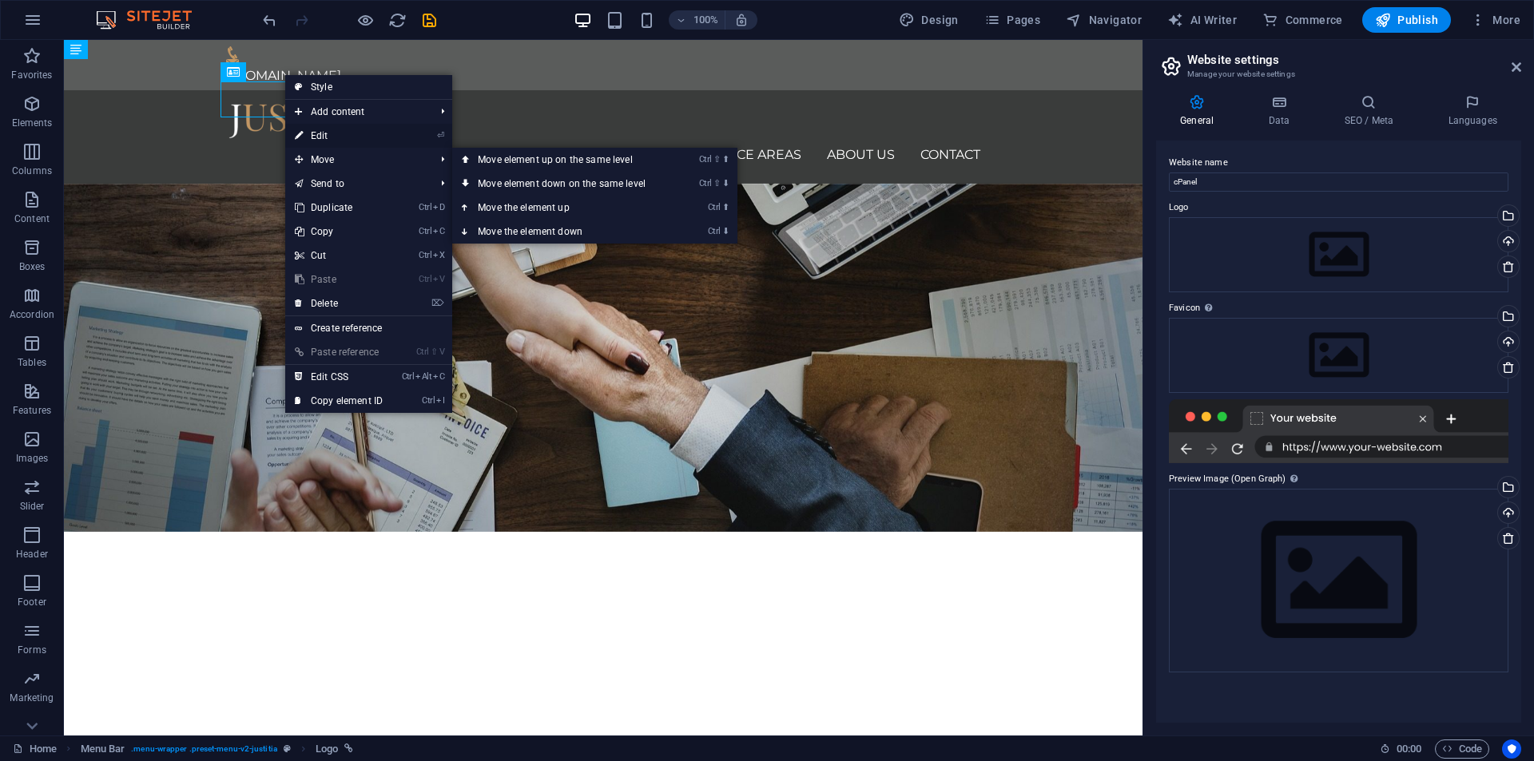
click at [351, 132] on link "⏎ Edit" at bounding box center [338, 136] width 107 height 24
select select "px"
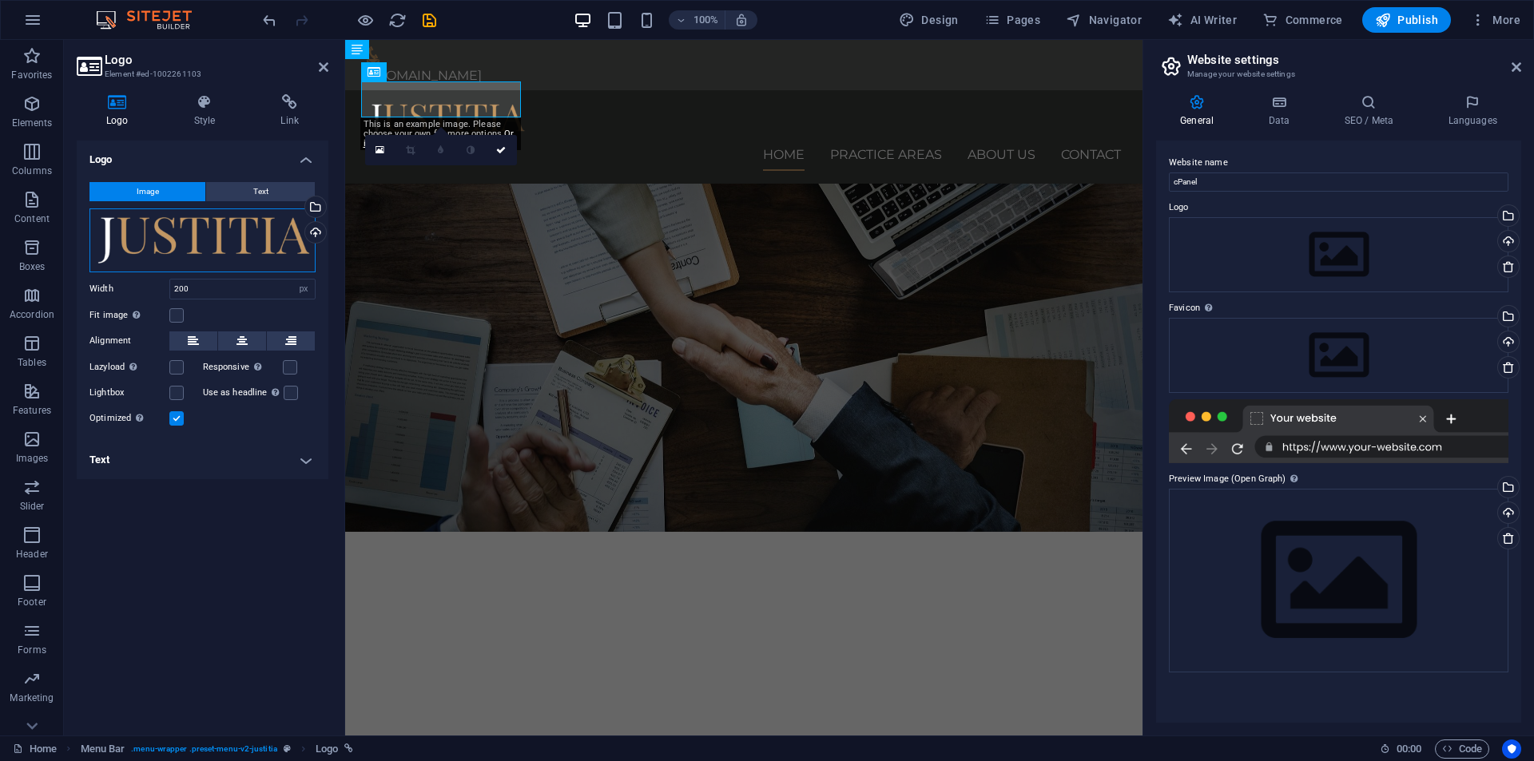
click at [237, 218] on div "Drag files here, click to choose files or select files from Files or our free s…" at bounding box center [202, 241] width 226 height 64
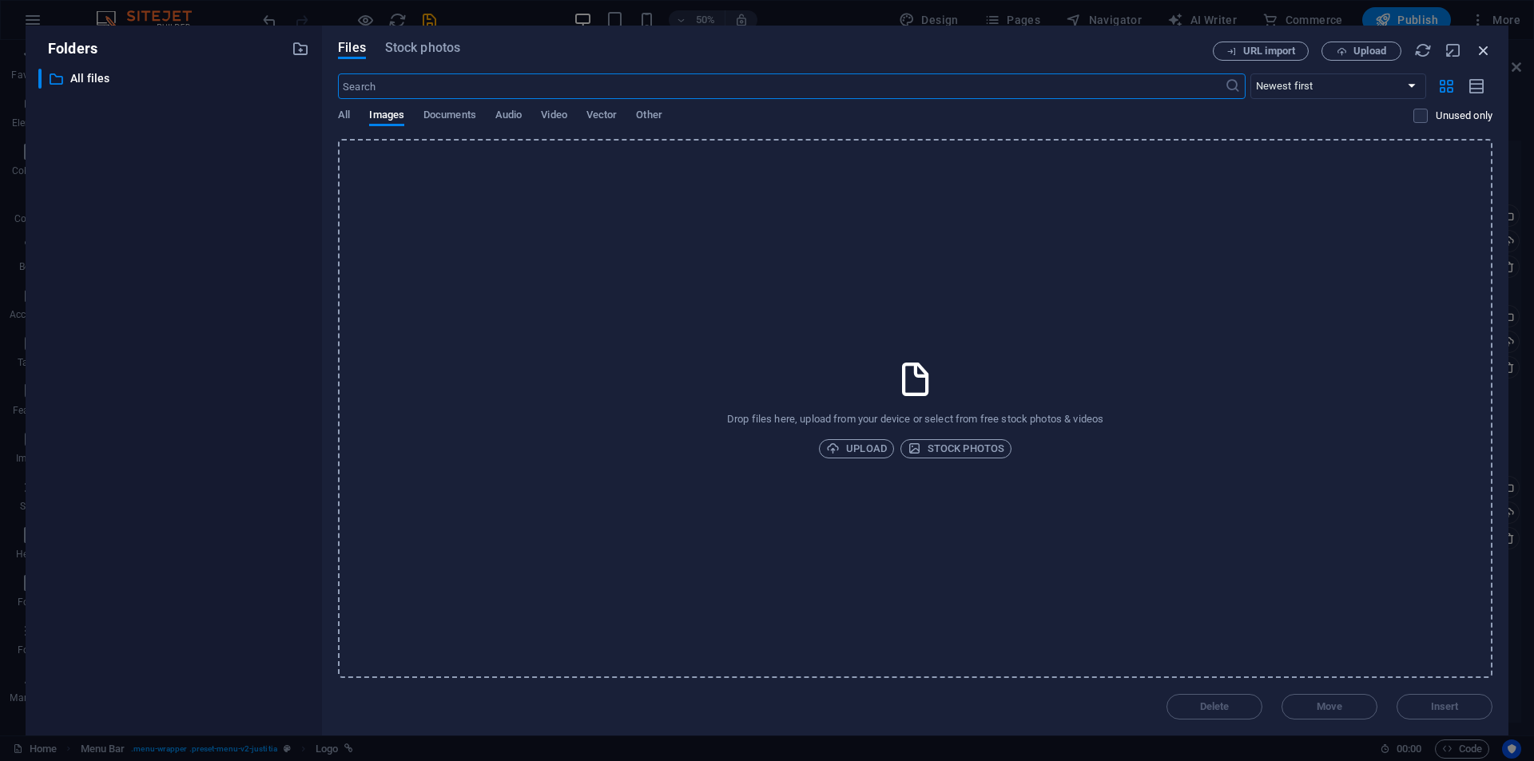
click at [1478, 46] on icon "button" at bounding box center [1484, 51] width 18 height 18
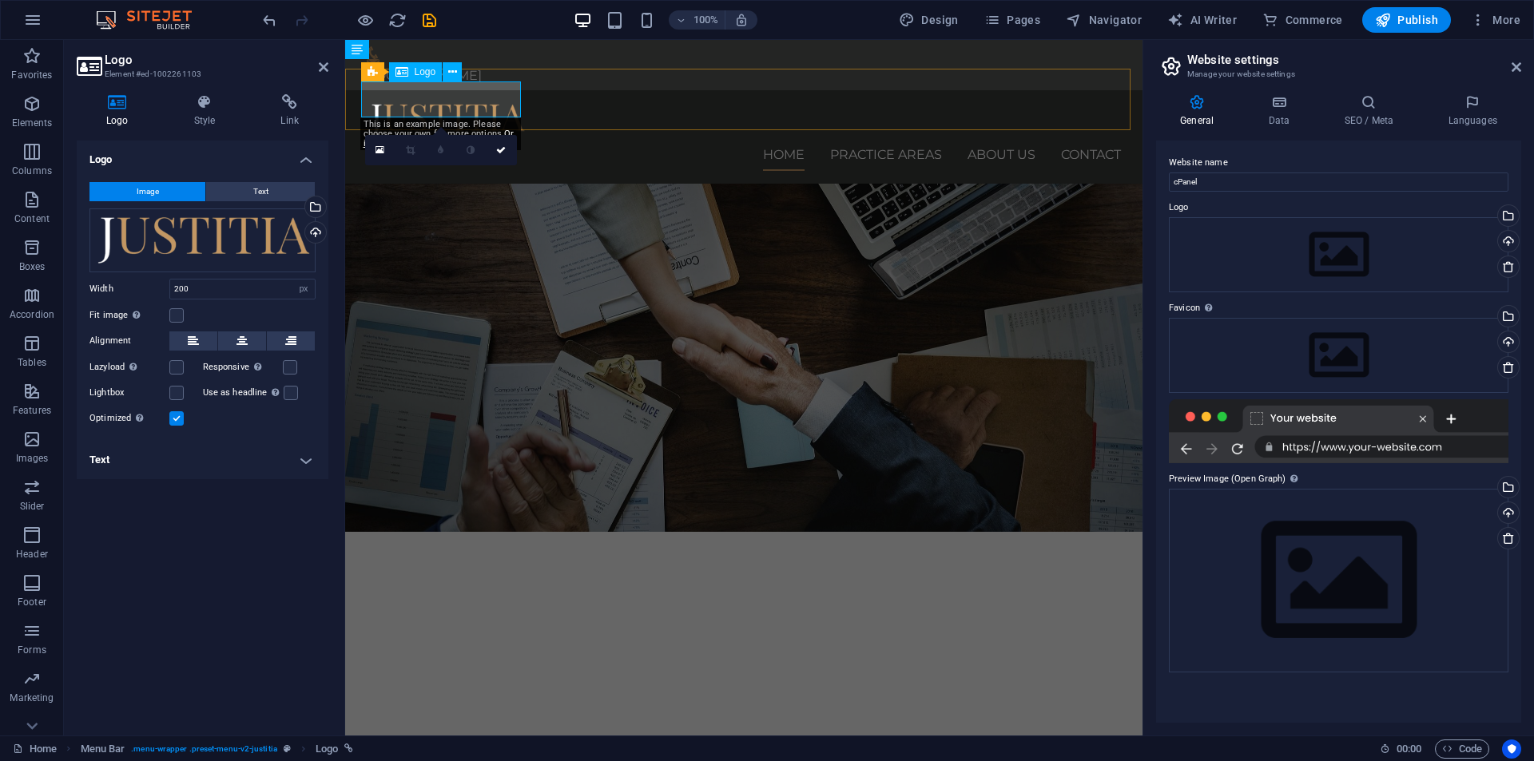
click at [442, 103] on div at bounding box center [744, 121] width 754 height 36
click at [452, 70] on icon at bounding box center [452, 72] width 9 height 17
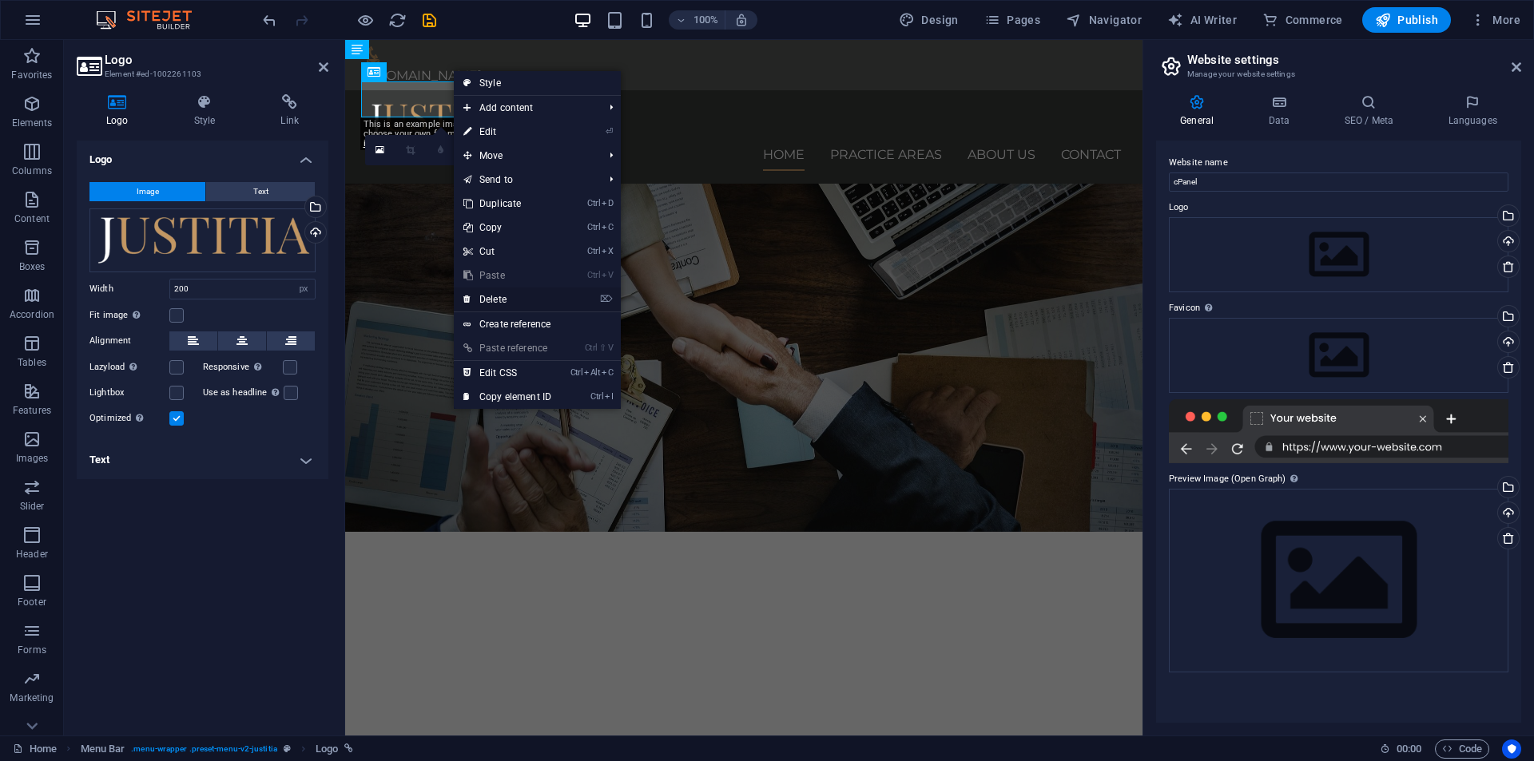
click at [505, 294] on link "⌦ Delete" at bounding box center [507, 300] width 107 height 24
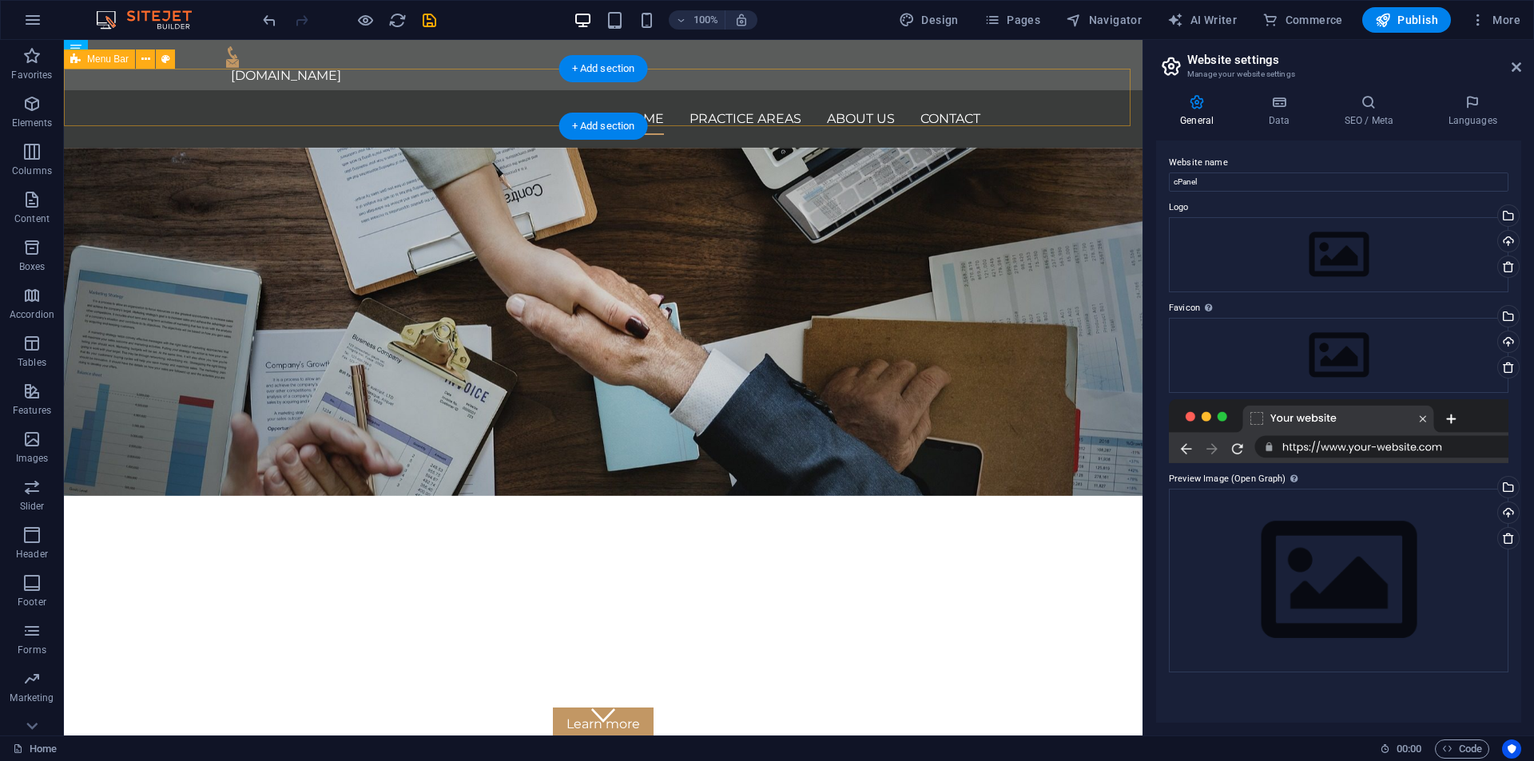
drag, startPoint x: 1016, startPoint y: 89, endPoint x: 1004, endPoint y: 113, distance: 26.8
click at [1016, 90] on div "Home Practice Areas About us Contact Menu" at bounding box center [603, 119] width 1079 height 58
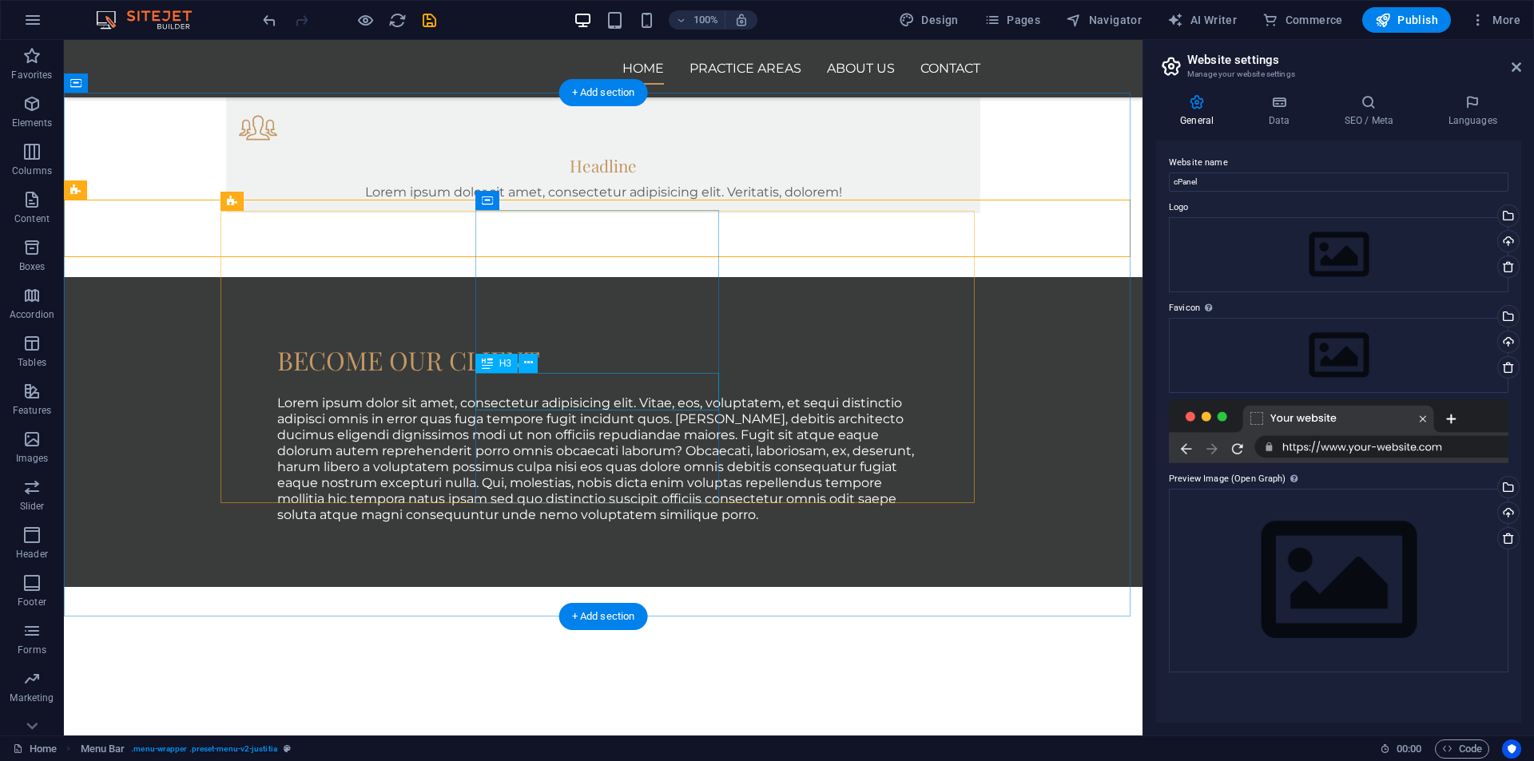
scroll to position [1224, 0]
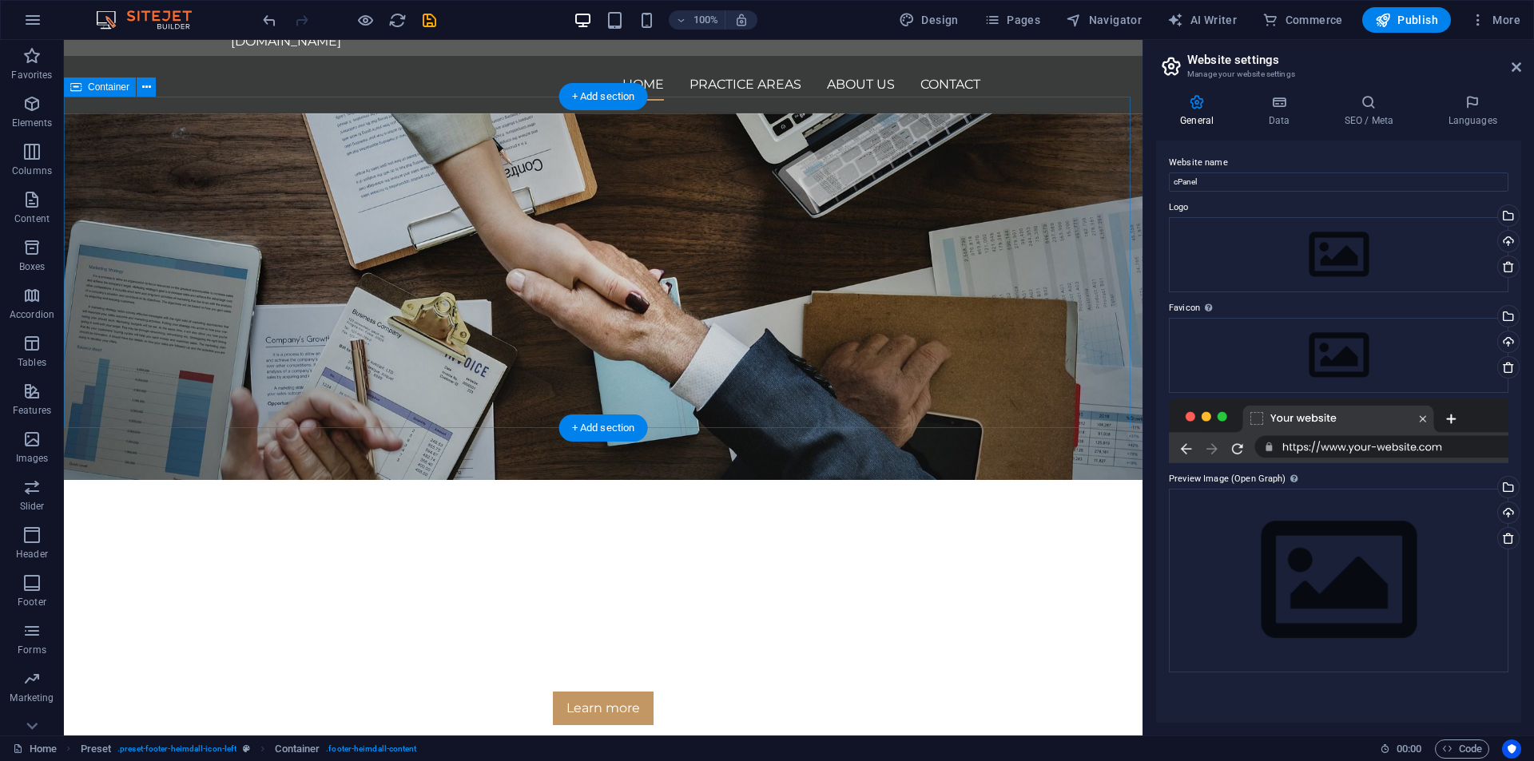
scroll to position [0, 0]
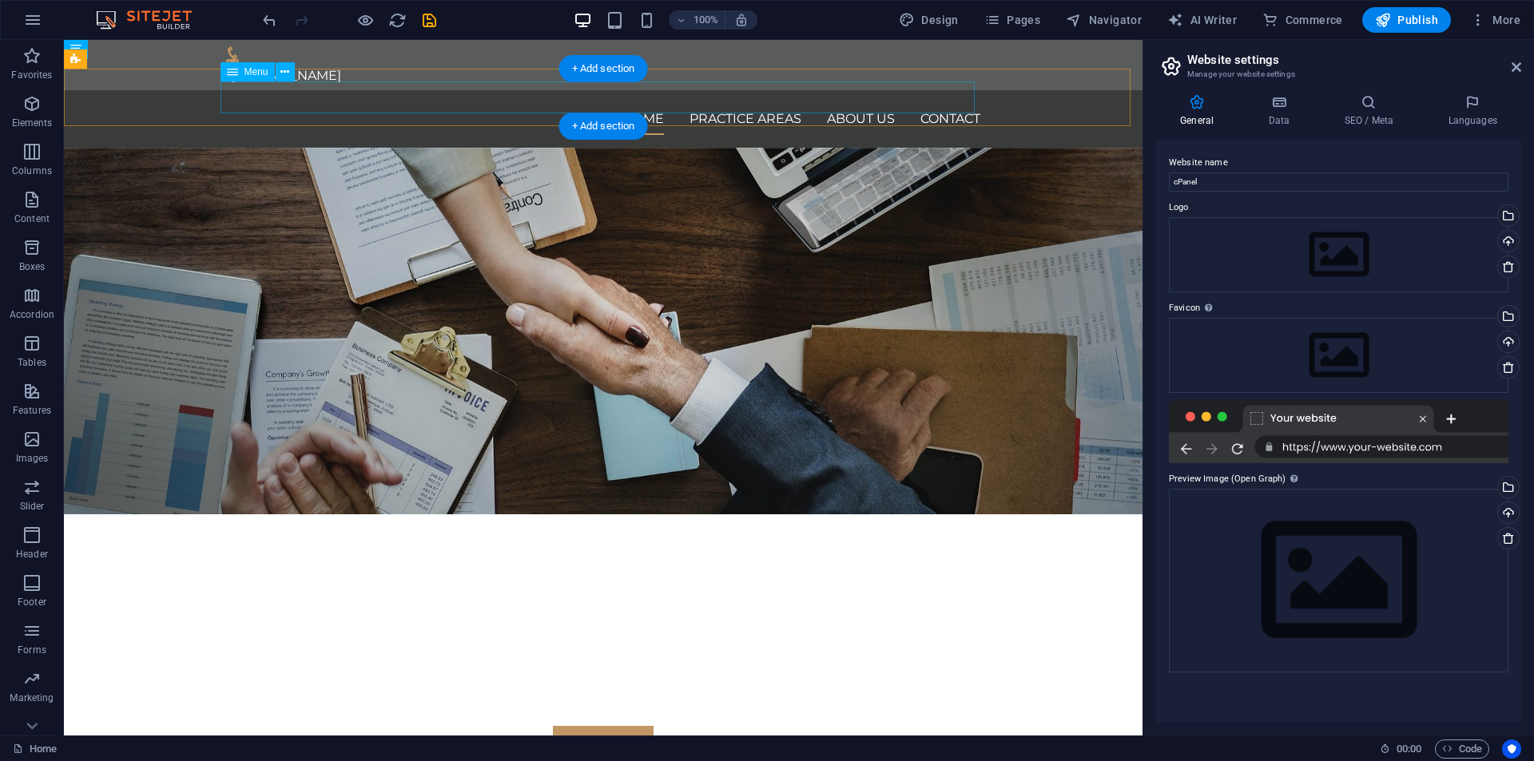
click at [944, 103] on nav "Home Practice Areas About us Contact" at bounding box center [603, 119] width 754 height 32
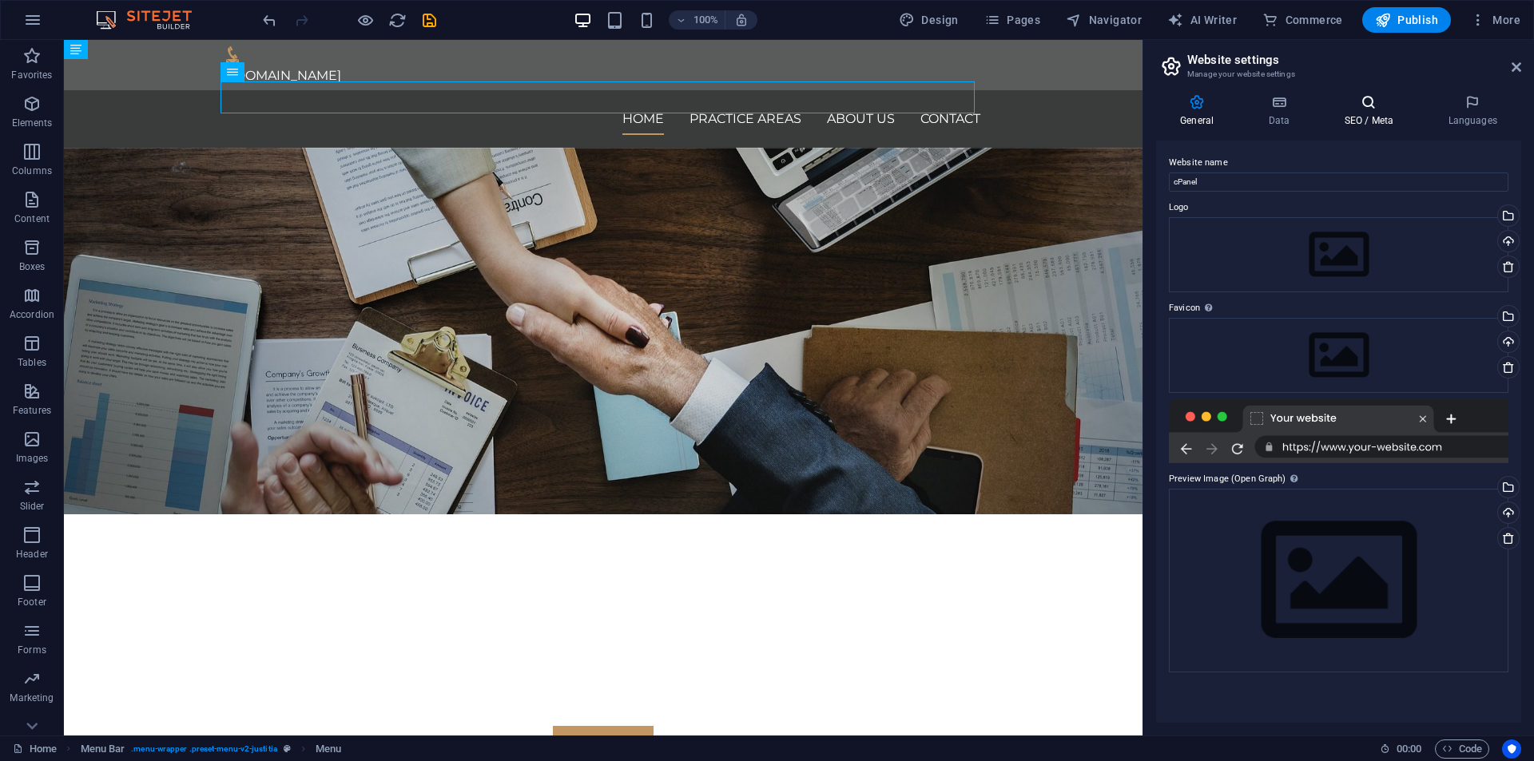
click at [1370, 105] on icon at bounding box center [1368, 102] width 97 height 16
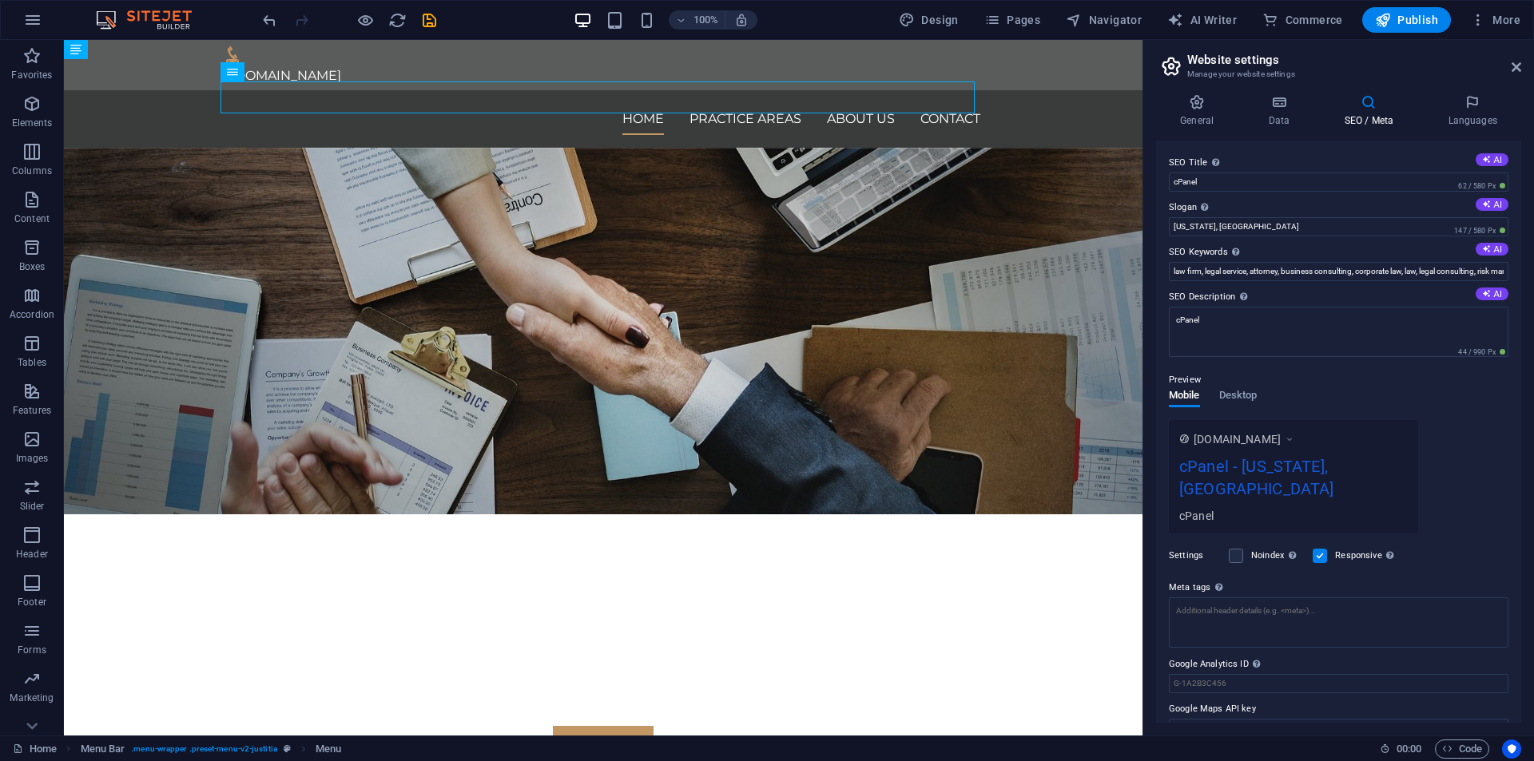
scroll to position [6, 0]
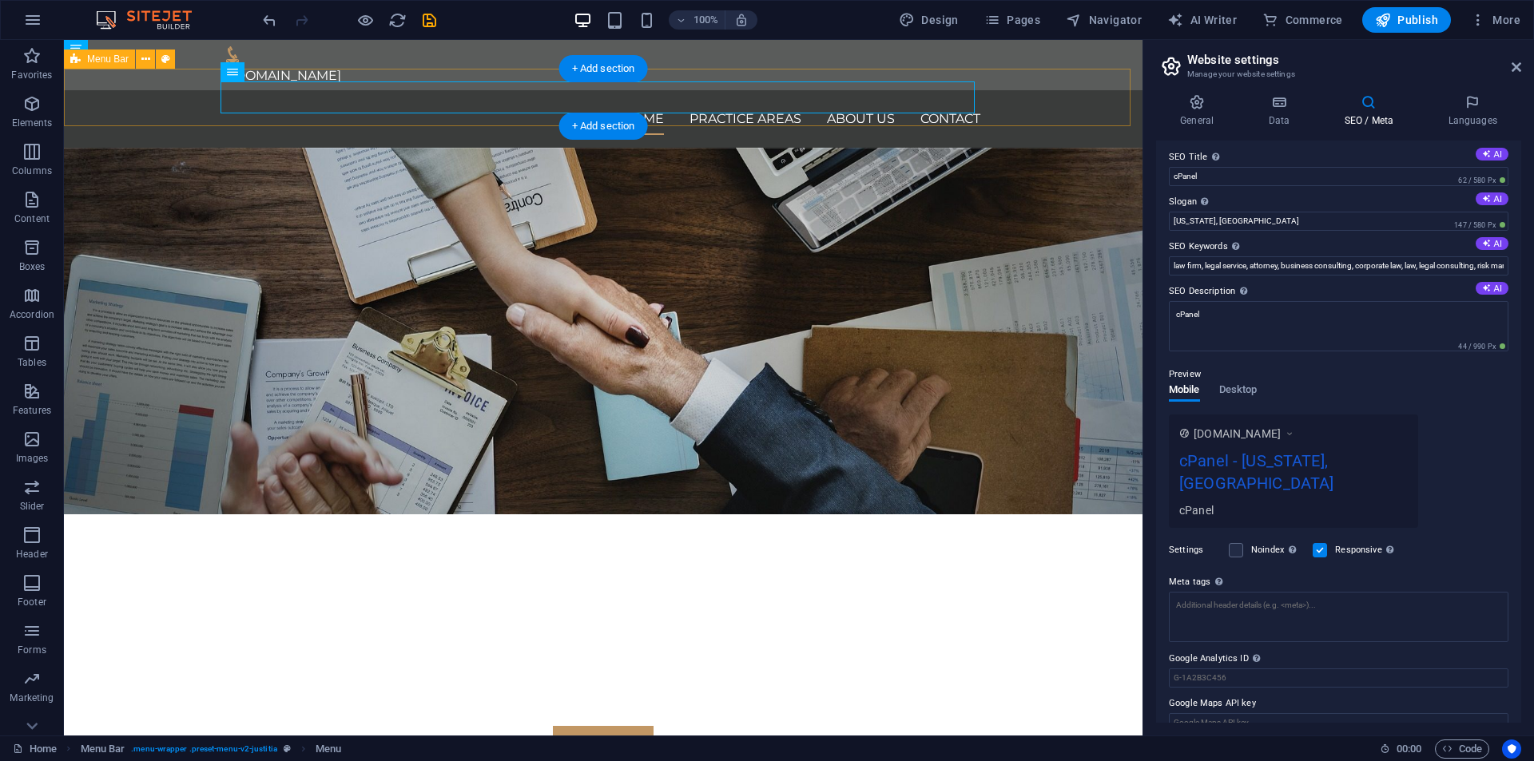
click at [1032, 90] on div "Home Practice Areas About us Contact Menu" at bounding box center [603, 119] width 1079 height 58
click at [590, 62] on div "+ Add section" at bounding box center [603, 68] width 89 height 27
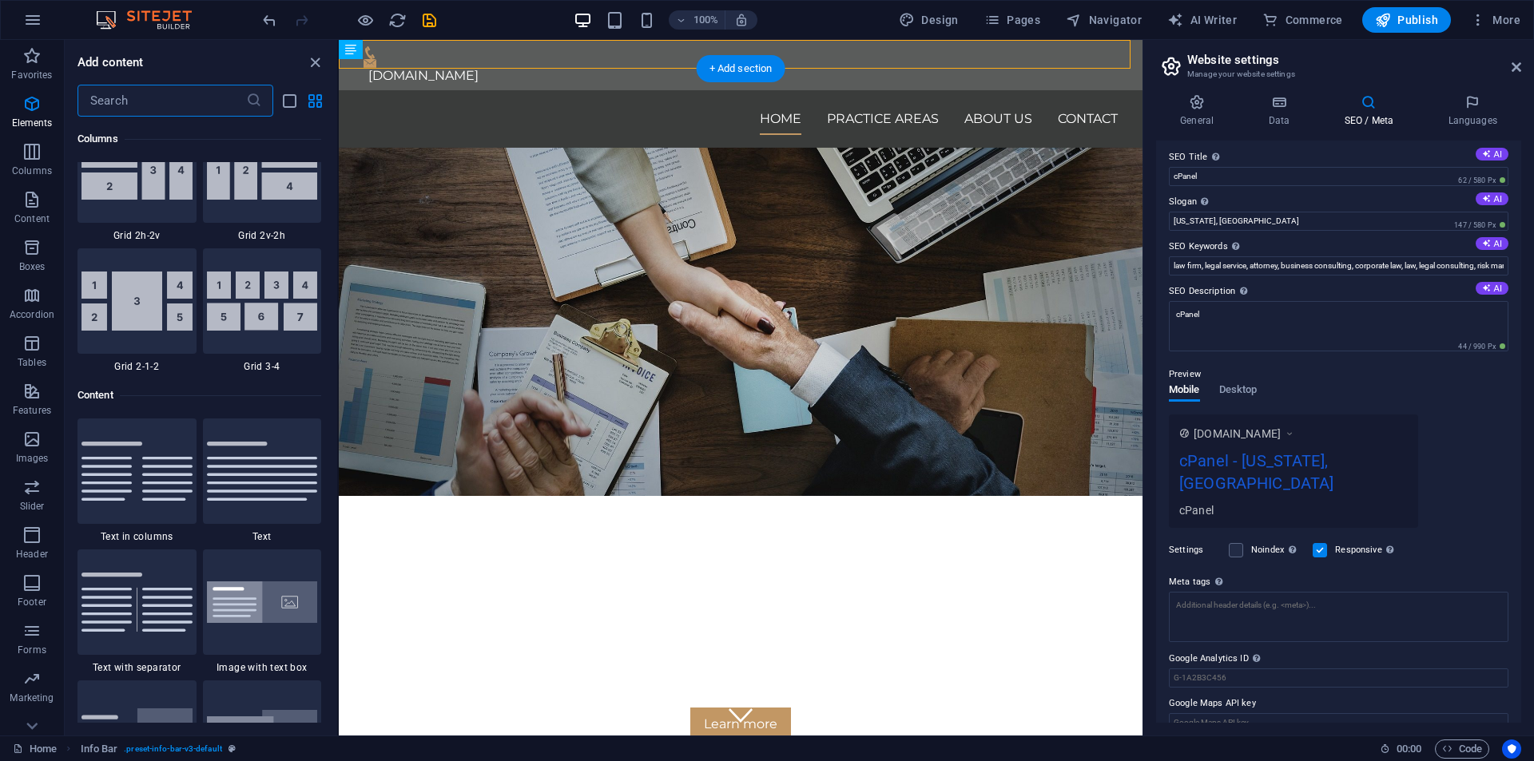
scroll to position [2796, 0]
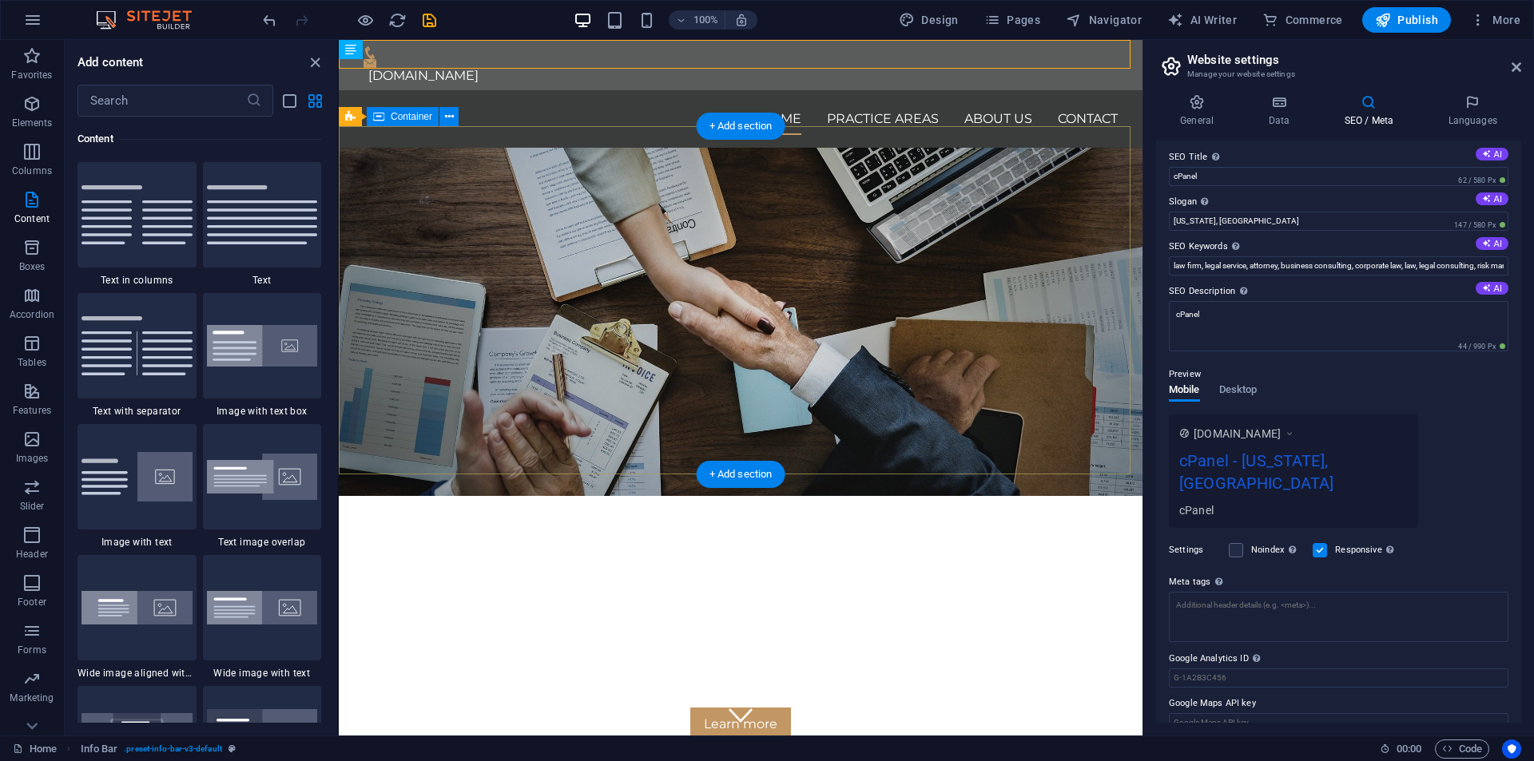
click at [777, 496] on div "We protect your rights Consetetur sadipscing elitr, sed diam nonumy eirmod temp…" at bounding box center [741, 650] width 804 height 309
click at [836, 560] on div "We protect your rights" at bounding box center [741, 598] width 754 height 77
click at [829, 564] on span "We protect your rights" at bounding box center [740, 598] width 511 height 68
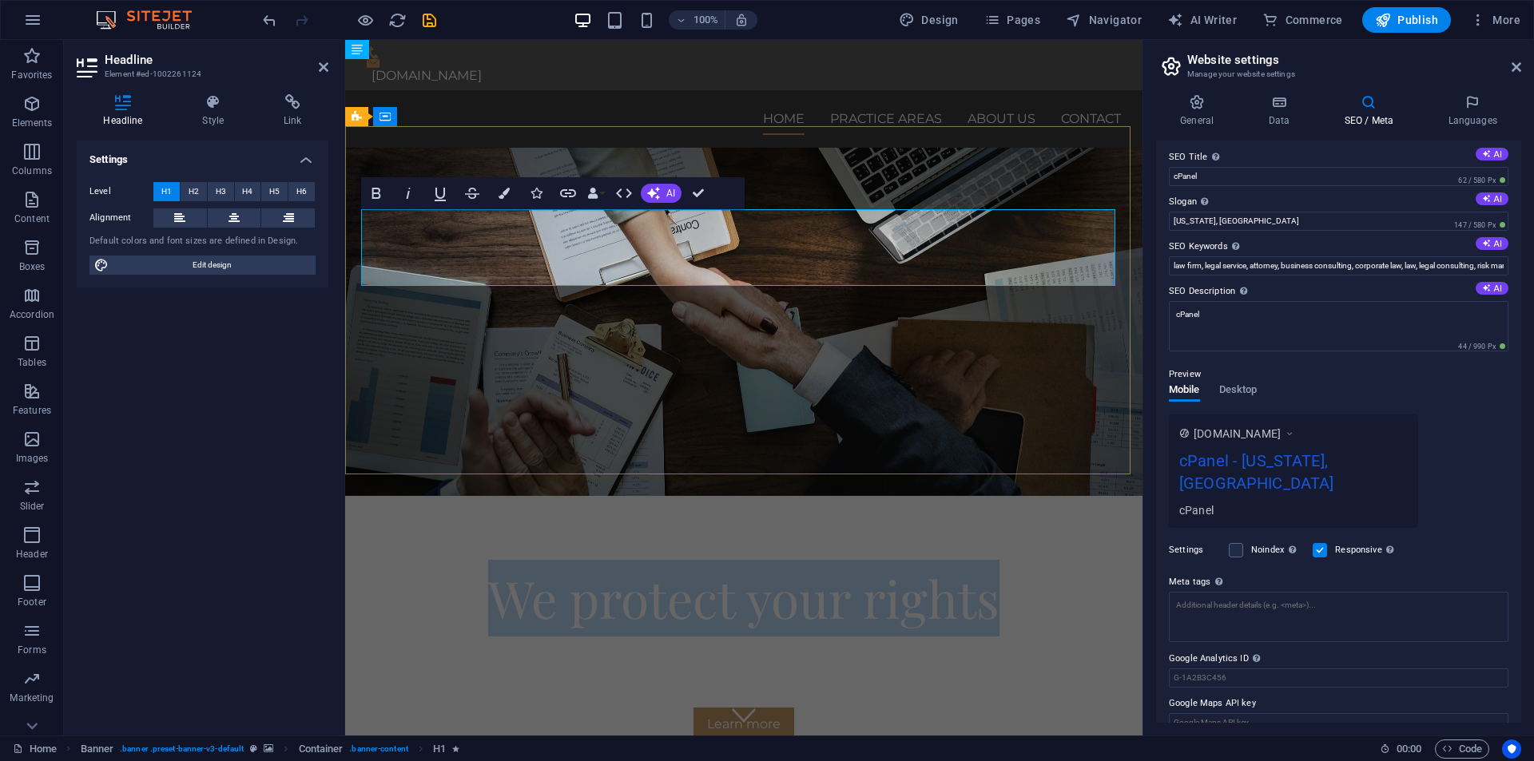
click at [812, 564] on span "We protect your rights" at bounding box center [743, 598] width 511 height 68
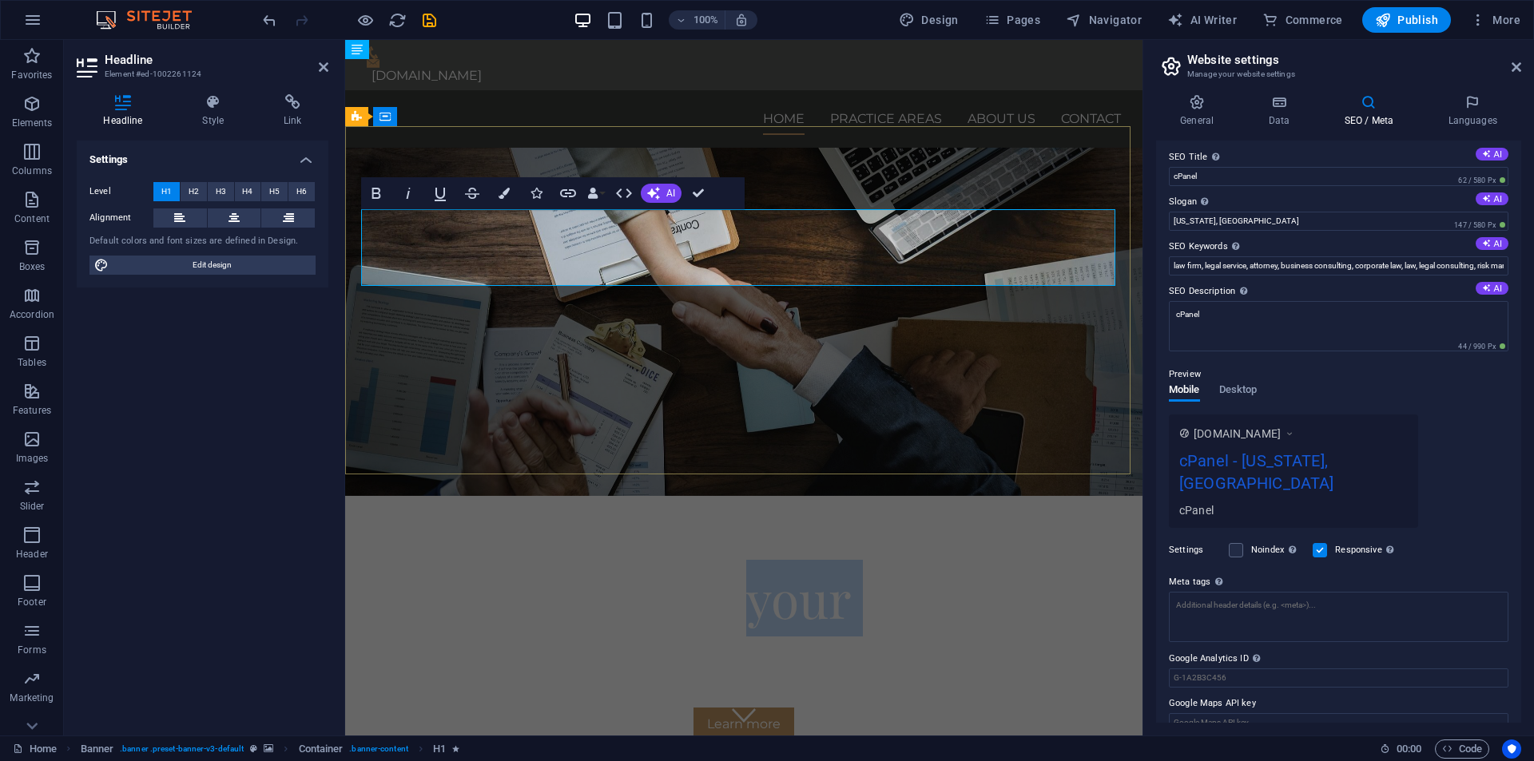
click at [811, 564] on span "We protect your rights" at bounding box center [743, 598] width 511 height 68
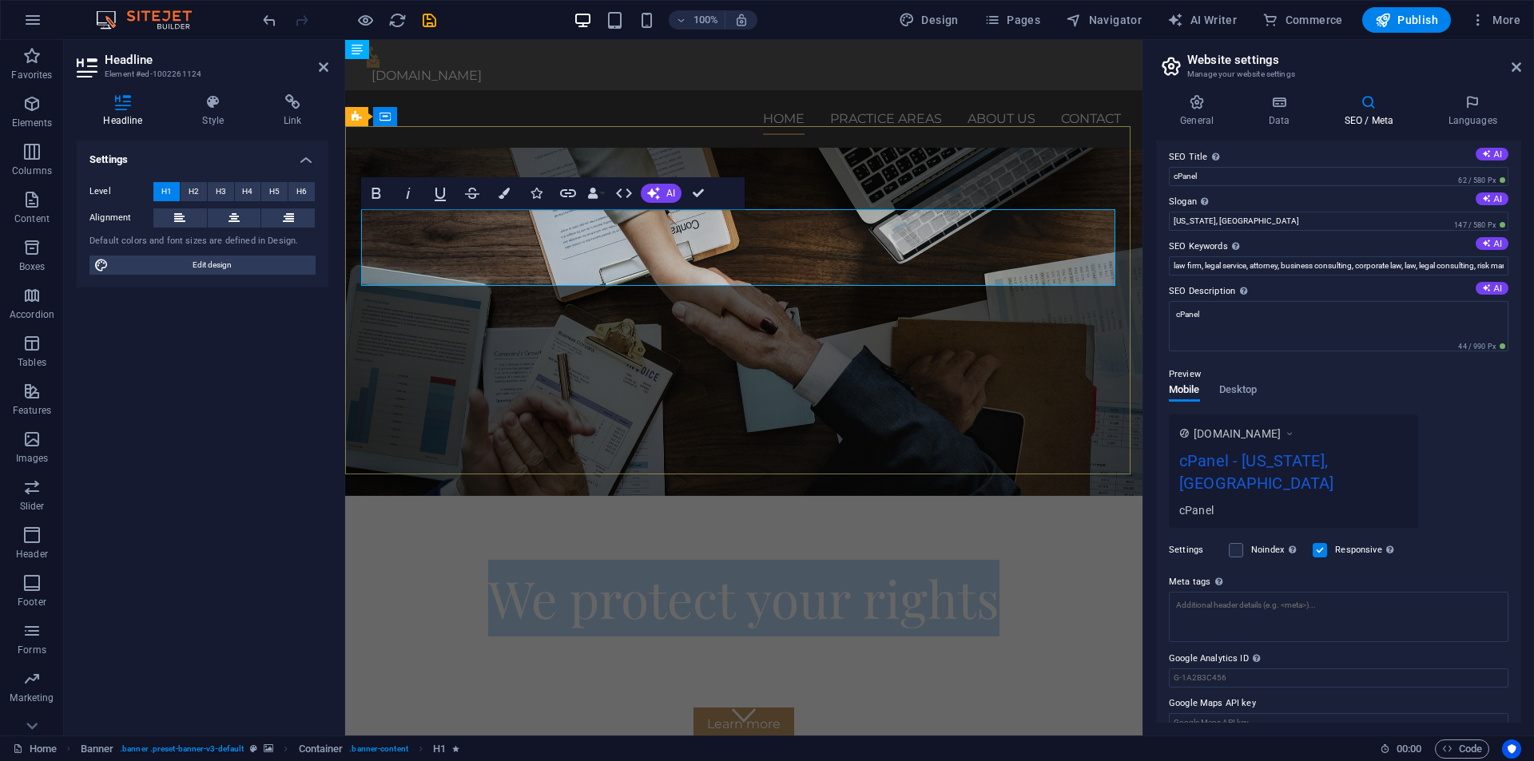
click at [811, 564] on span "We protect your rights" at bounding box center [743, 598] width 511 height 68
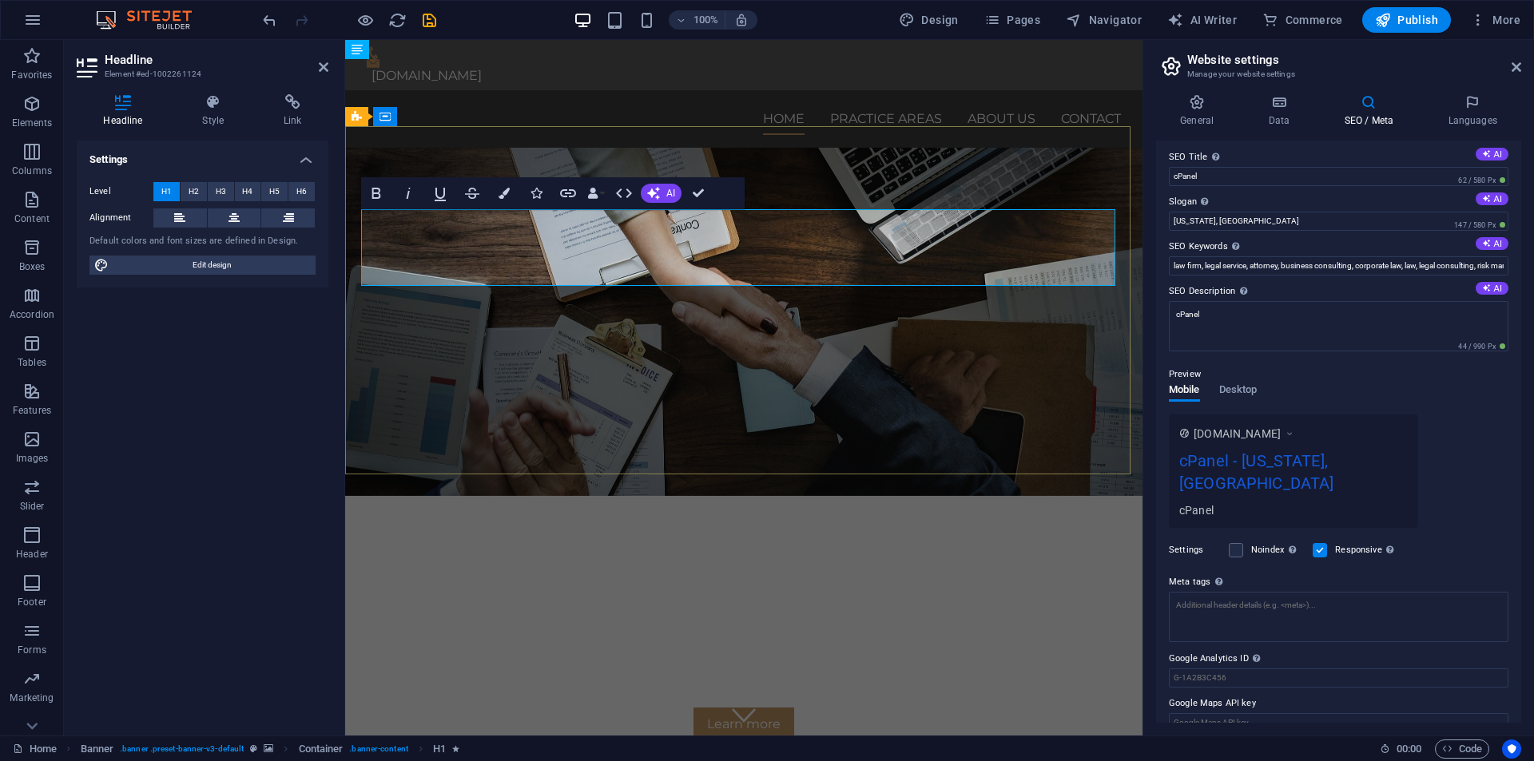
click at [768, 564] on span "Nous améliorons vos" at bounding box center [744, 598] width 472 height 68
click at [794, 564] on span "Nous améliorons vos" at bounding box center [744, 598] width 472 height 68
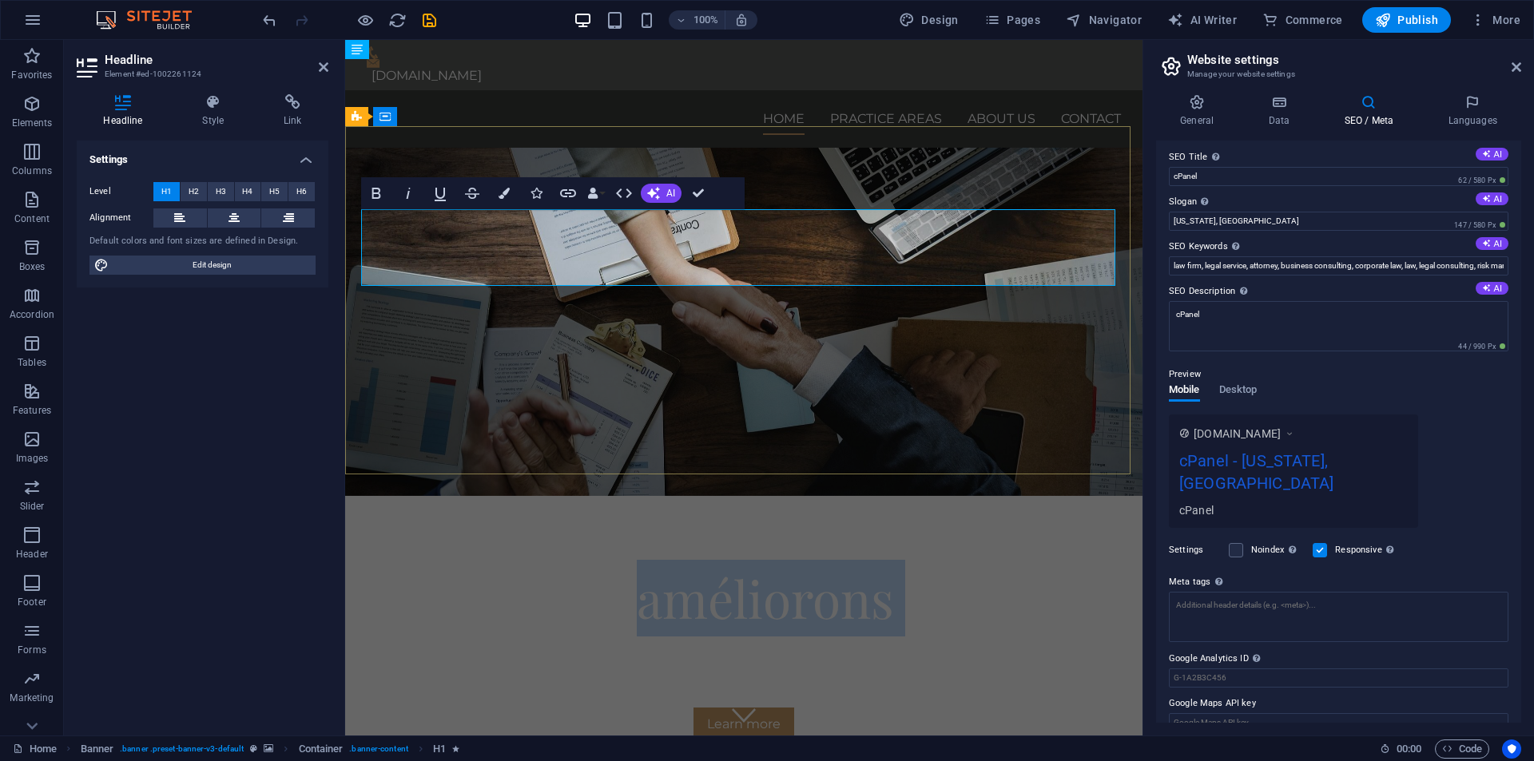
click at [794, 564] on span "Nous améliorons vos" at bounding box center [744, 598] width 472 height 68
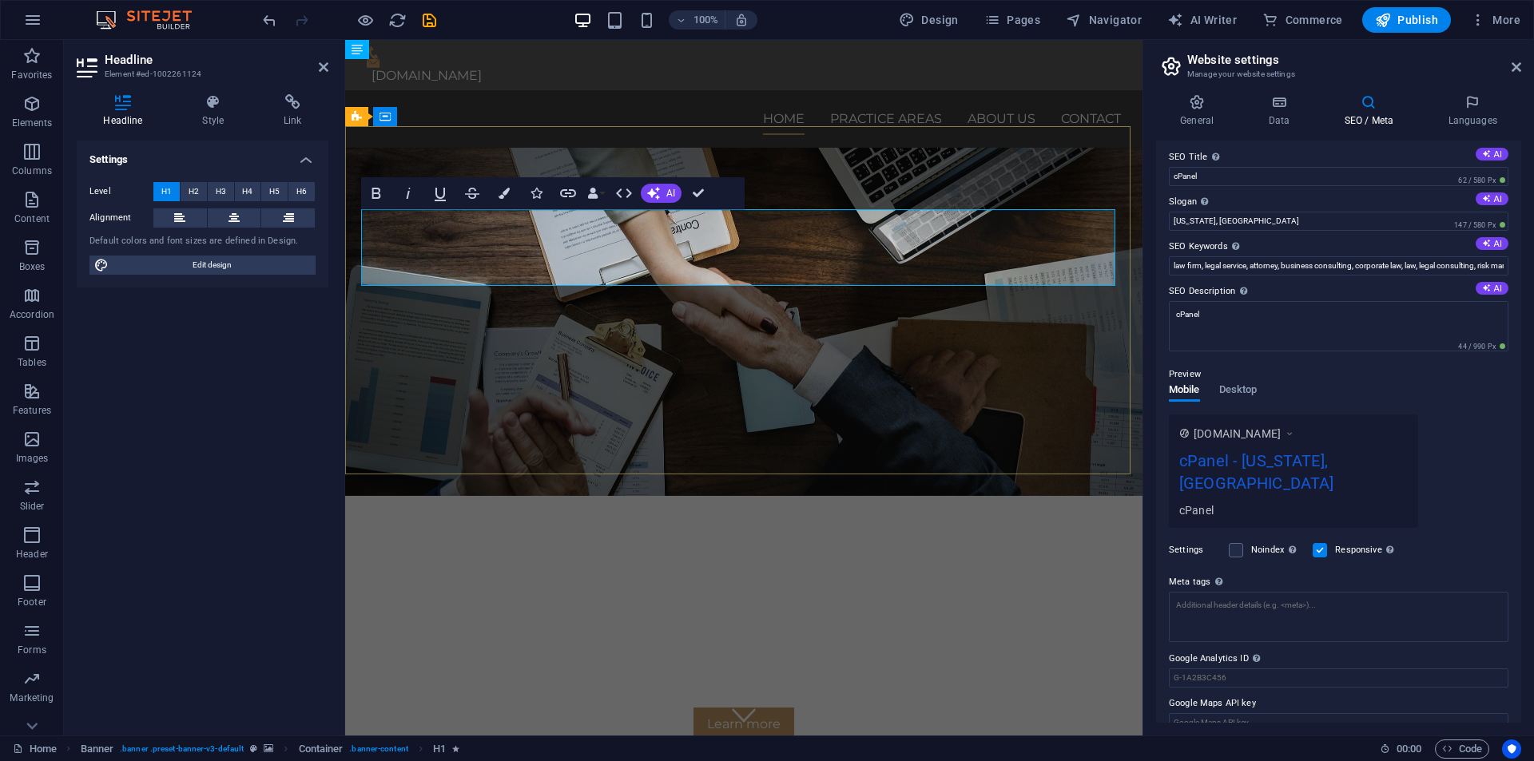
click at [945, 564] on span "Nous améliorons vos" at bounding box center [744, 598] width 472 height 68
click at [1009, 560] on h1 "Nous améliorons vos" at bounding box center [744, 598] width 754 height 77
click at [980, 496] on div "Nous améliorons vos dépenses Consetetur sadipscing elitr, sed diam nonumy eirmo…" at bounding box center [743, 650] width 797 height 309
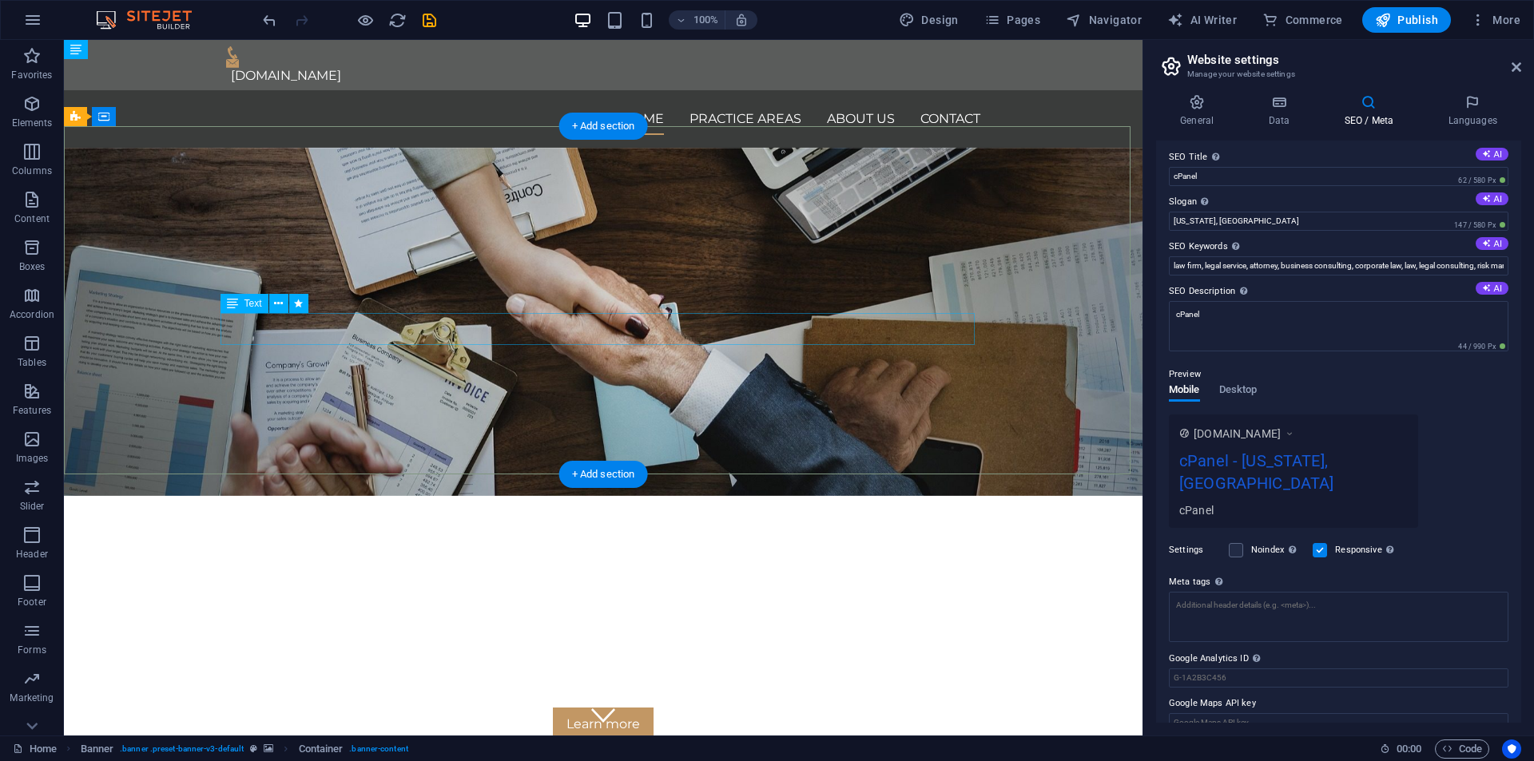
click at [640, 664] on div "Consetetur sadipscing elitr, sed diam nonumy eirmod tempor invidunt ut labore e…" at bounding box center [603, 680] width 754 height 32
click at [623, 664] on div "Consetetur sadipscing elitr, sed diam nonumy eirmod tempor invidunt ut labore e…" at bounding box center [603, 680] width 754 height 32
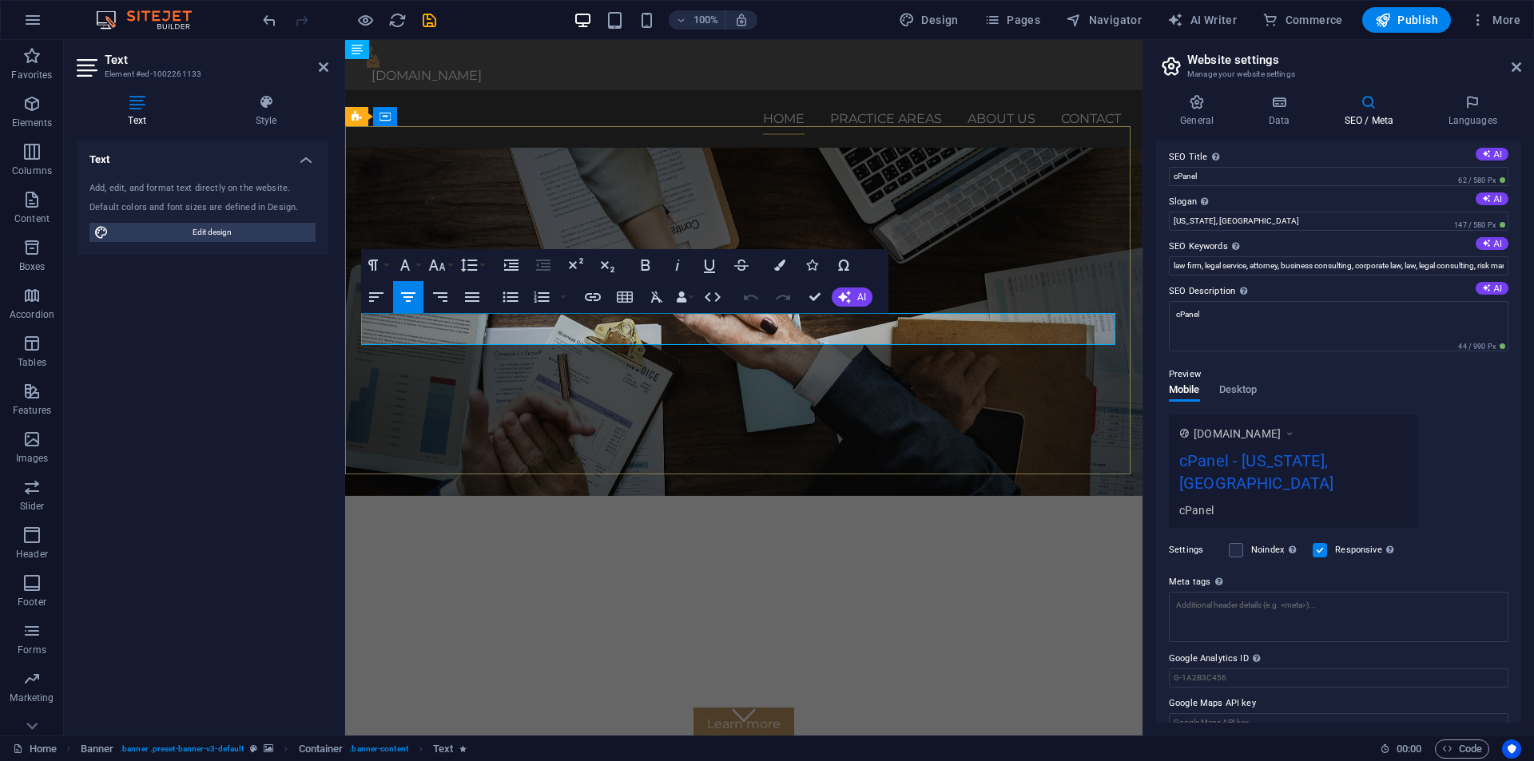
click at [623, 664] on span "Consetetur sadipscing elitr, sed diam nonumy eirmod tempor invidunt ut labore e…" at bounding box center [744, 679] width 744 height 31
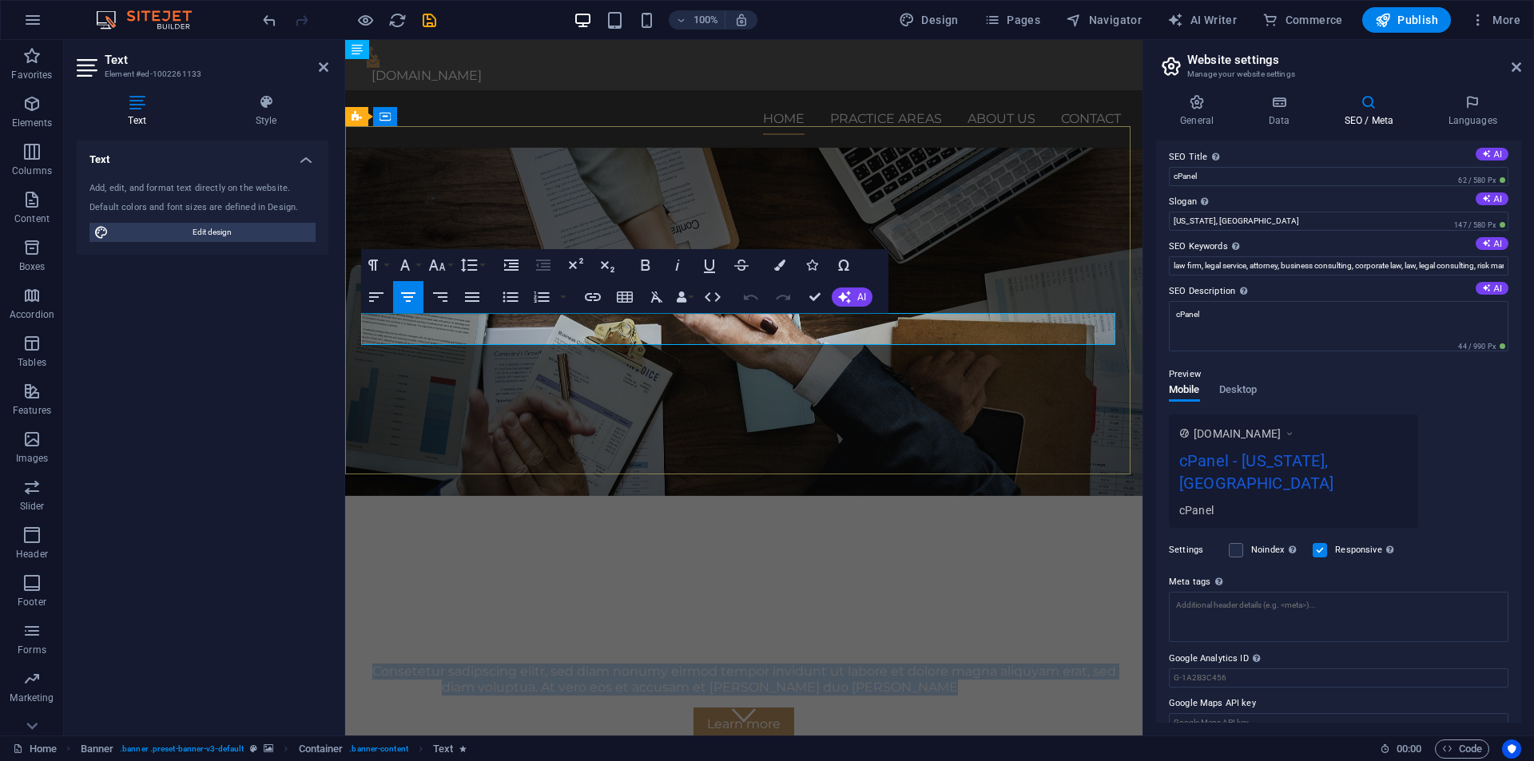
click at [623, 664] on span "Consetetur sadipscing elitr, sed diam nonumy eirmod tempor invidunt ut labore e…" at bounding box center [744, 679] width 744 height 31
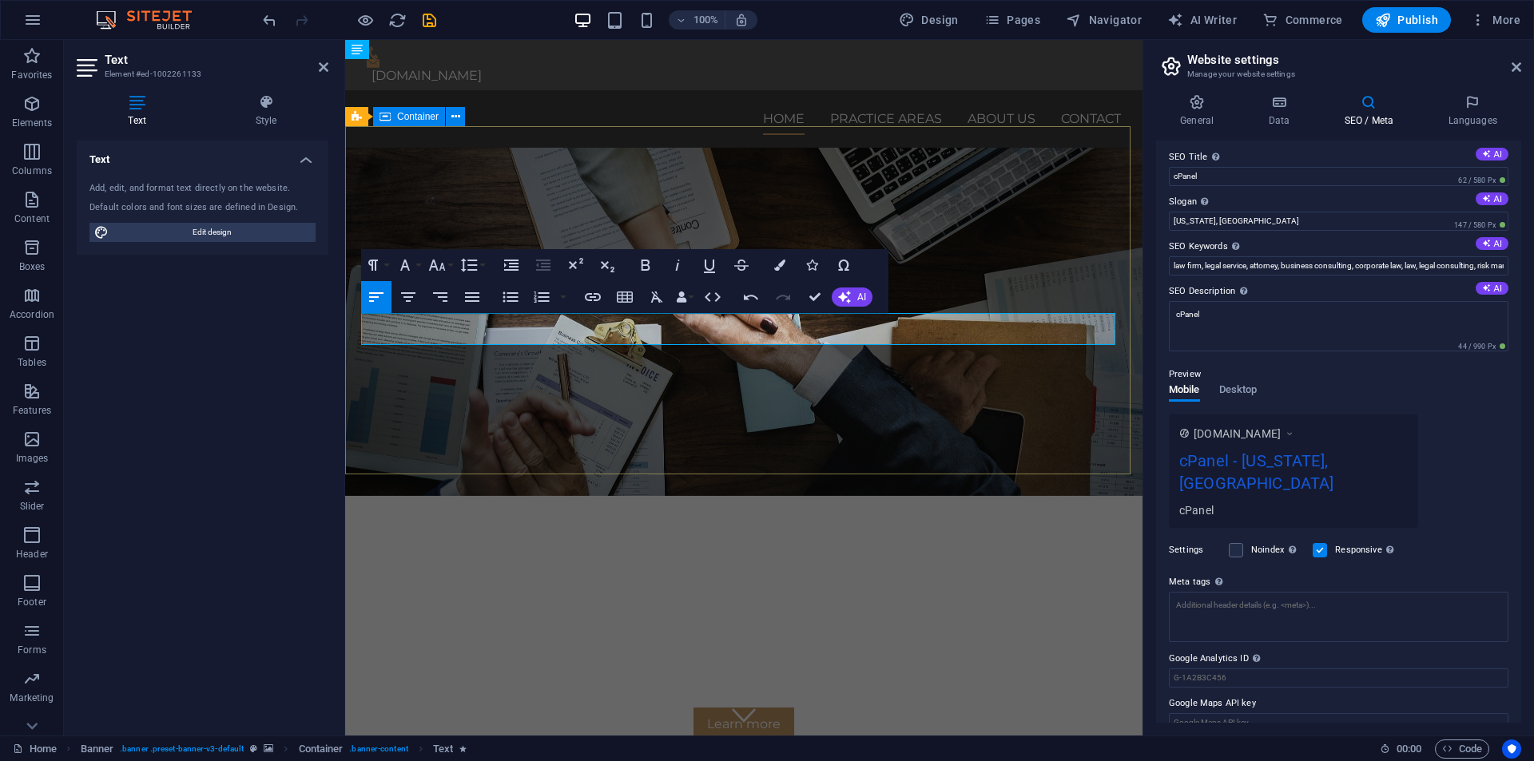
click at [599, 496] on div "Nous améliorons vos dépenses Learn more" at bounding box center [743, 650] width 797 height 309
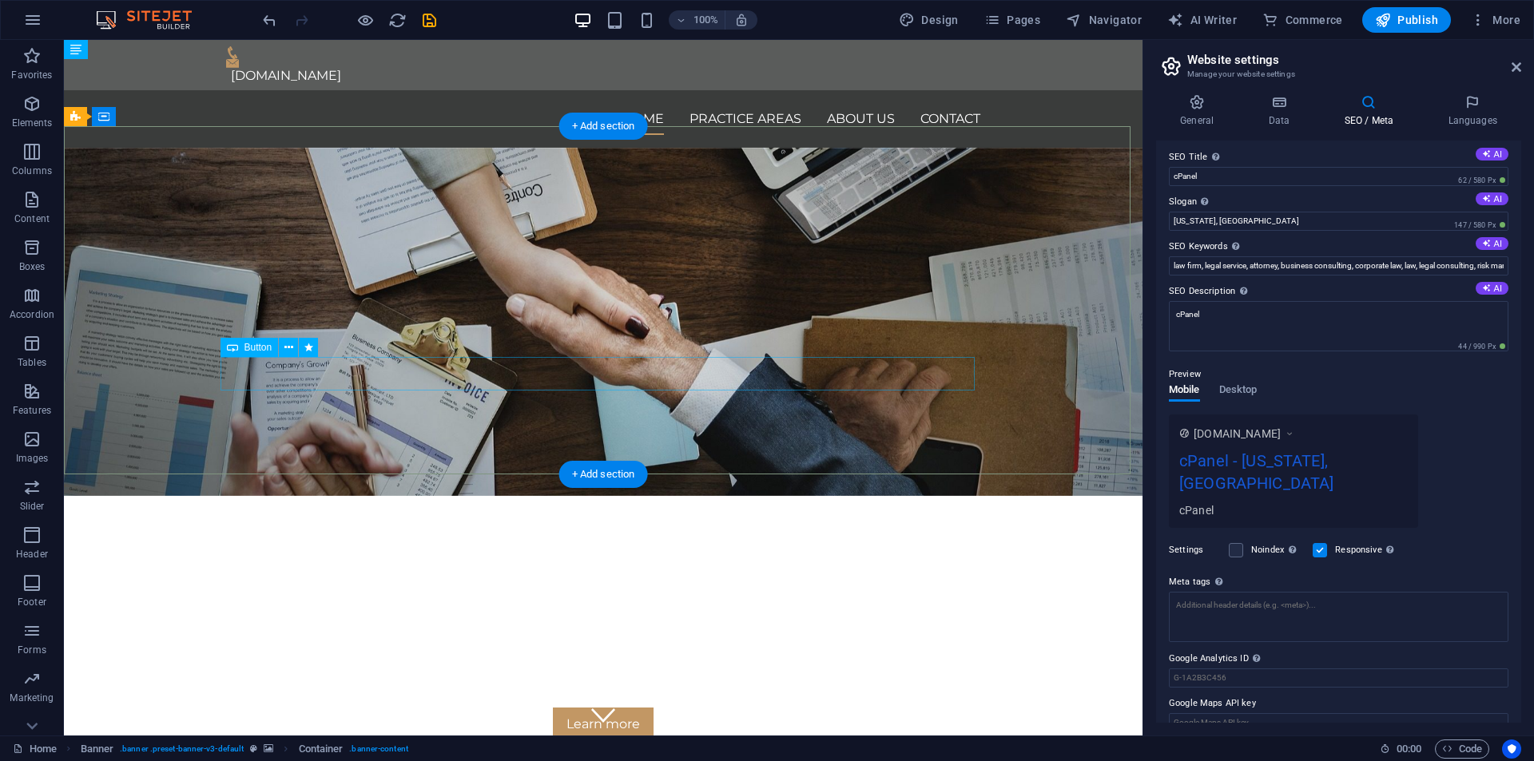
click at [597, 708] on div "Learn more" at bounding box center [603, 725] width 754 height 34
click at [316, 708] on div "Learn more" at bounding box center [603, 725] width 754 height 34
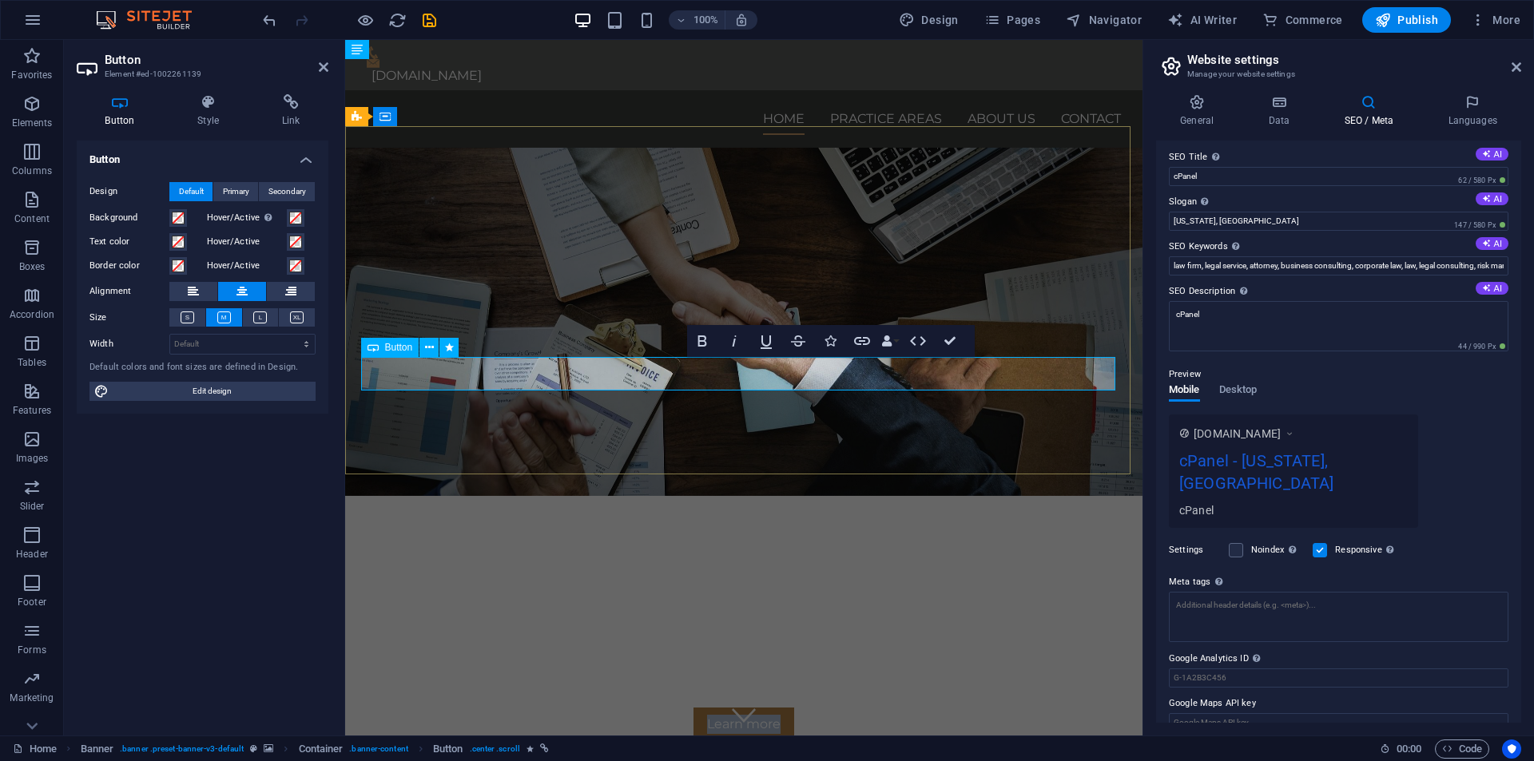
click at [738, 708] on link "Learn more" at bounding box center [744, 725] width 101 height 34
click at [746, 708] on link "Learn more" at bounding box center [744, 725] width 101 height 34
click at [745, 708] on link "Learn more" at bounding box center [744, 725] width 101 height 34
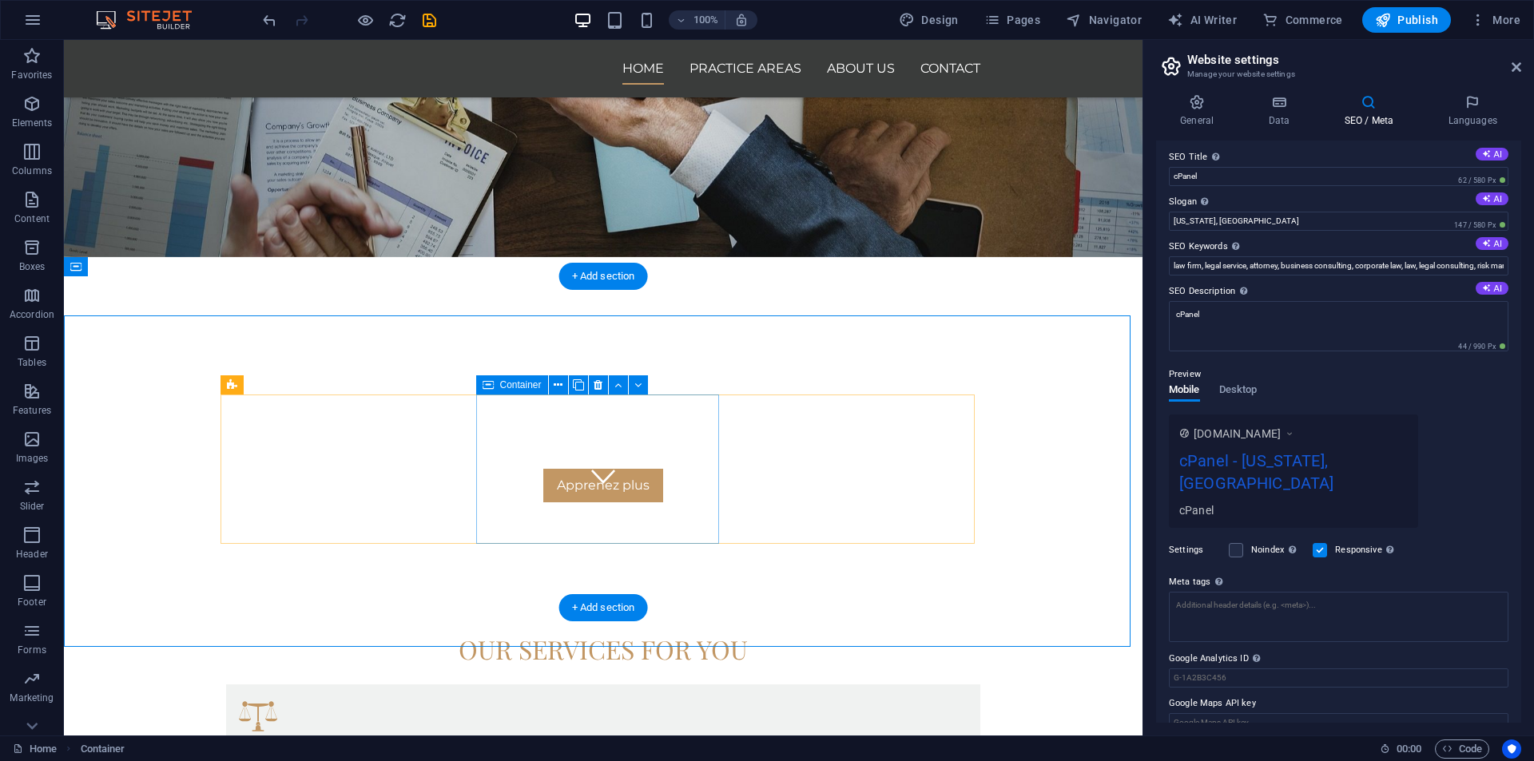
scroll to position [240, 0]
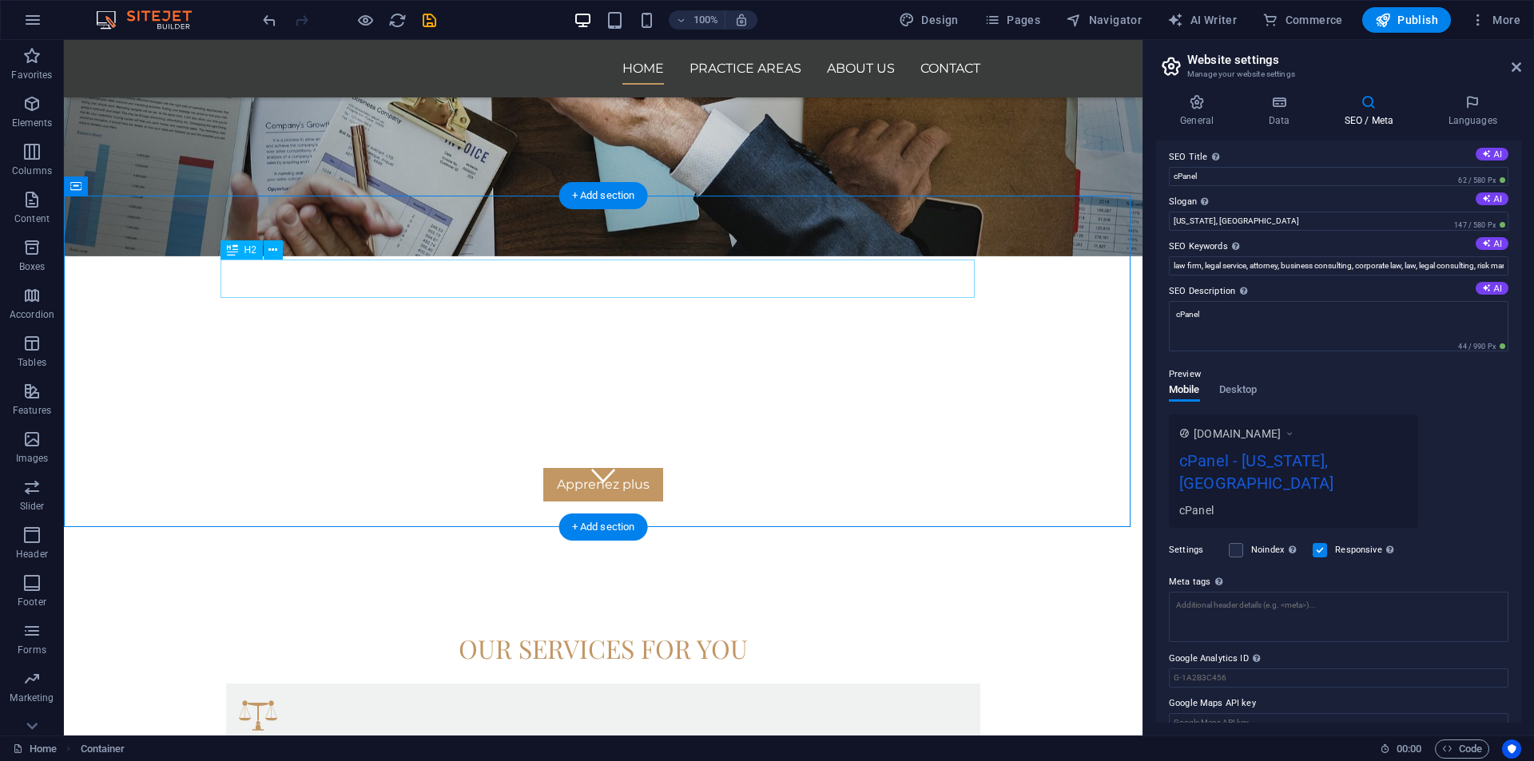
click at [541, 630] on div "Our services for you" at bounding box center [603, 649] width 754 height 38
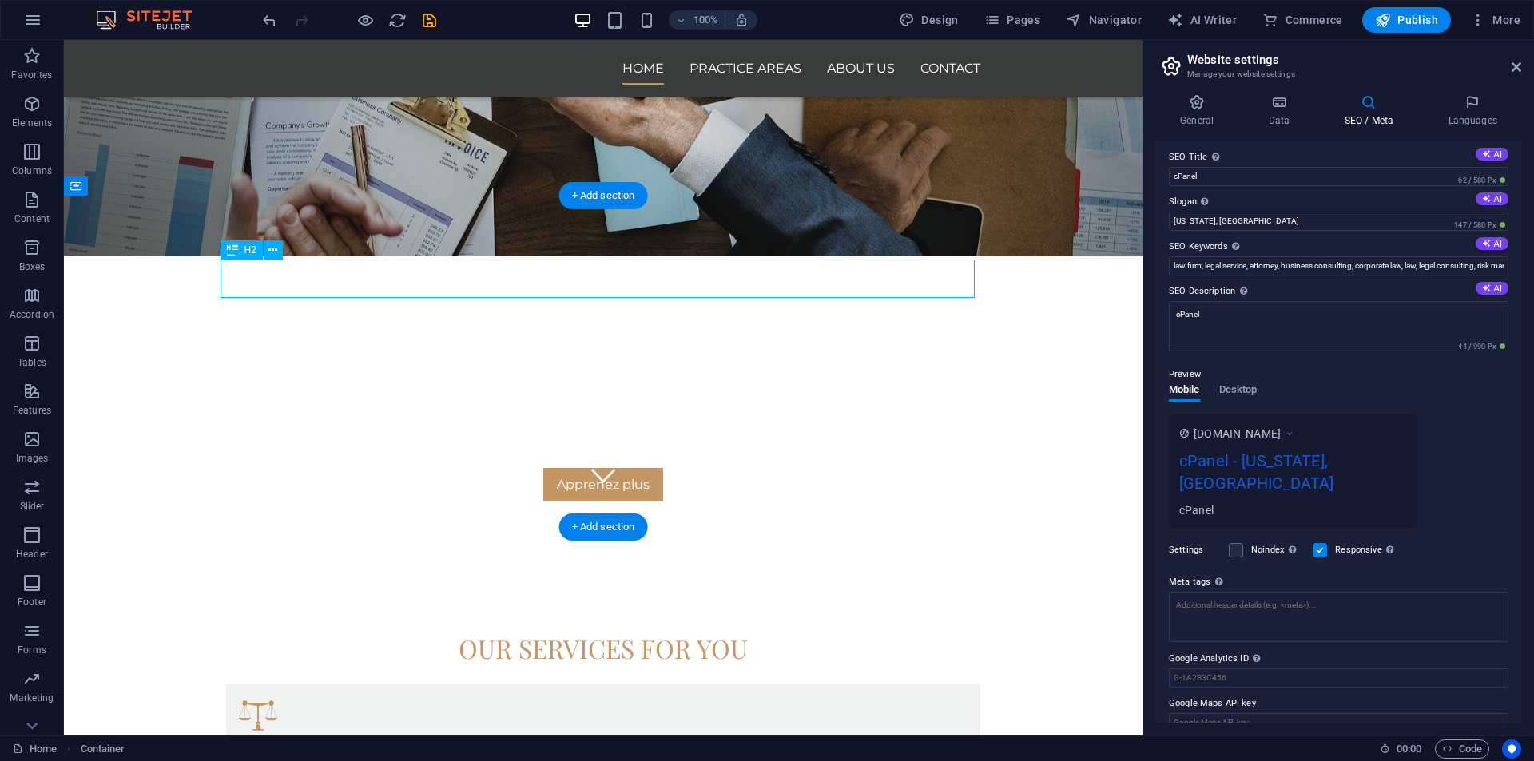
click at [541, 630] on div "Our services for you" at bounding box center [603, 649] width 754 height 38
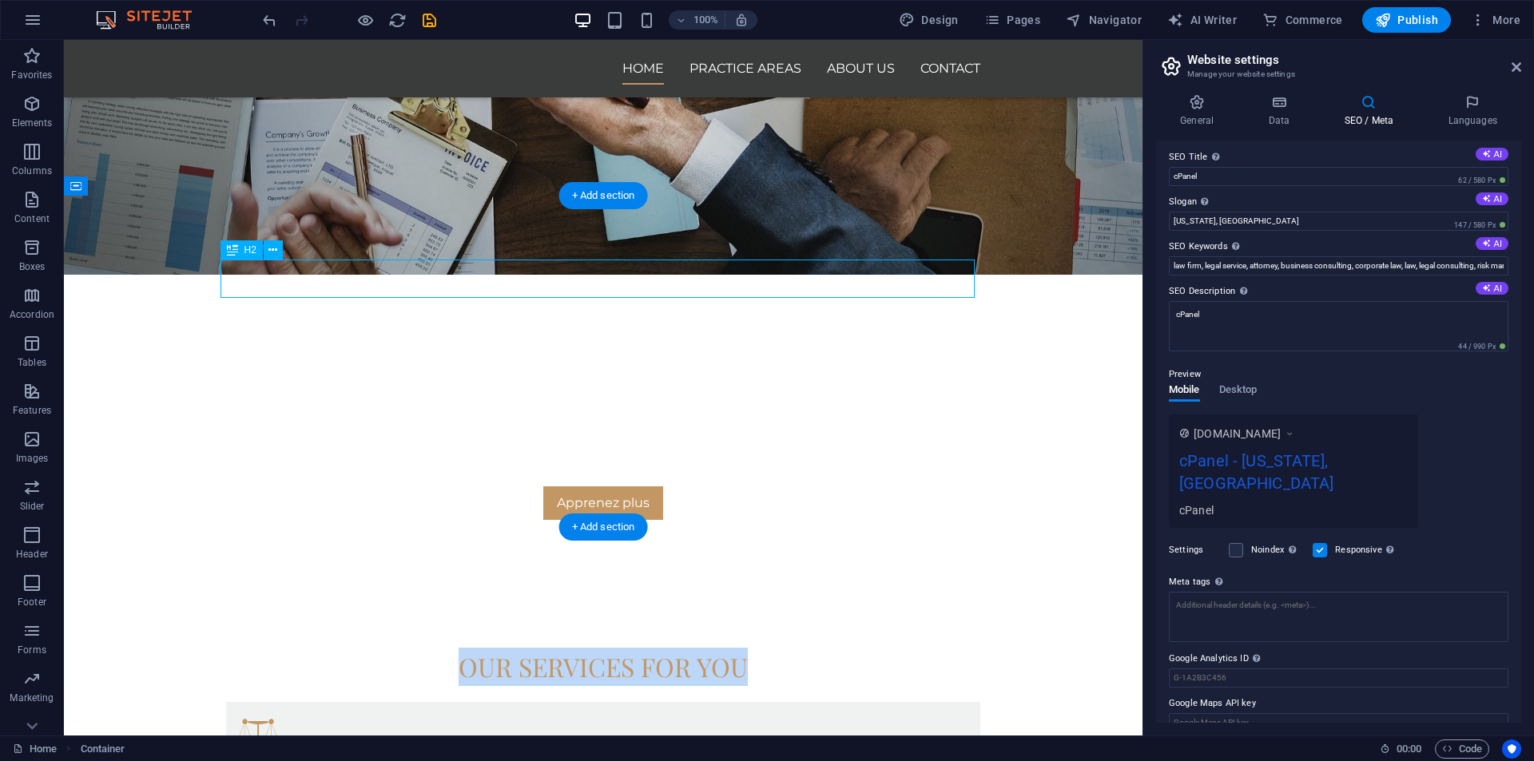
click at [260, 648] on h2 "Our services for you" at bounding box center [603, 667] width 754 height 38
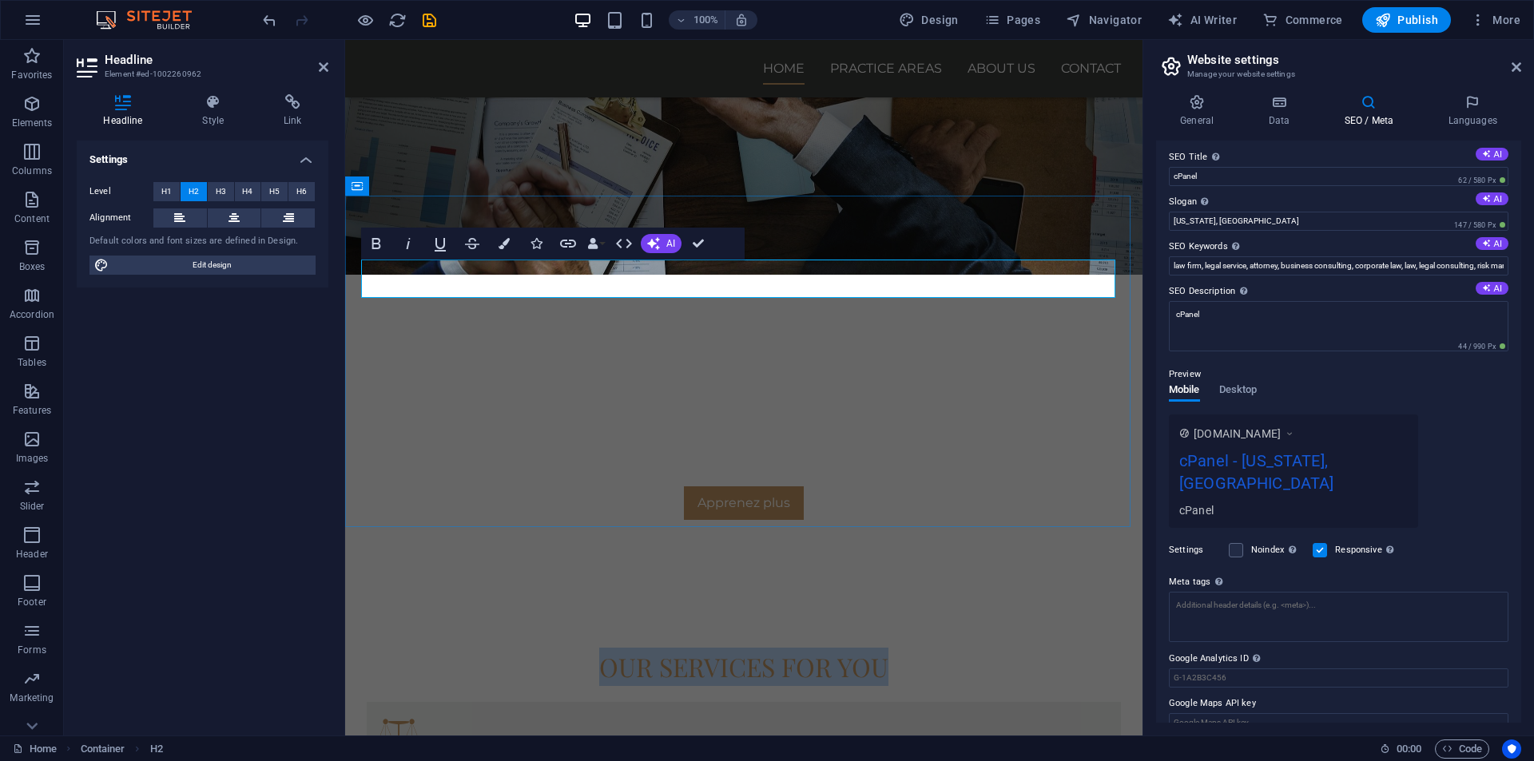
click at [663, 648] on h2 "Our services for you" at bounding box center [744, 667] width 754 height 38
click at [669, 648] on h2 "Our services for you" at bounding box center [744, 667] width 754 height 38
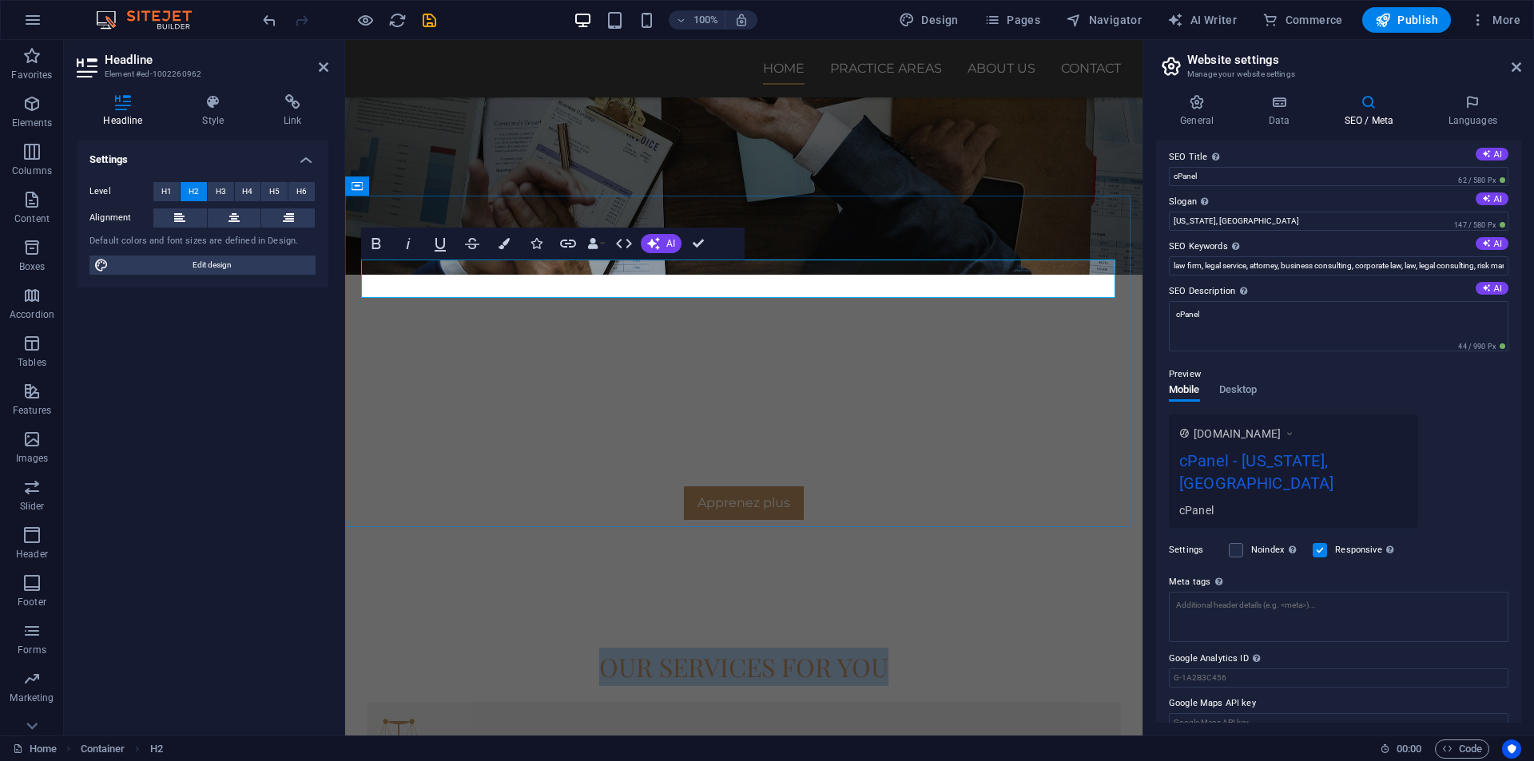
click at [668, 648] on h2 "Our services for you" at bounding box center [744, 667] width 754 height 38
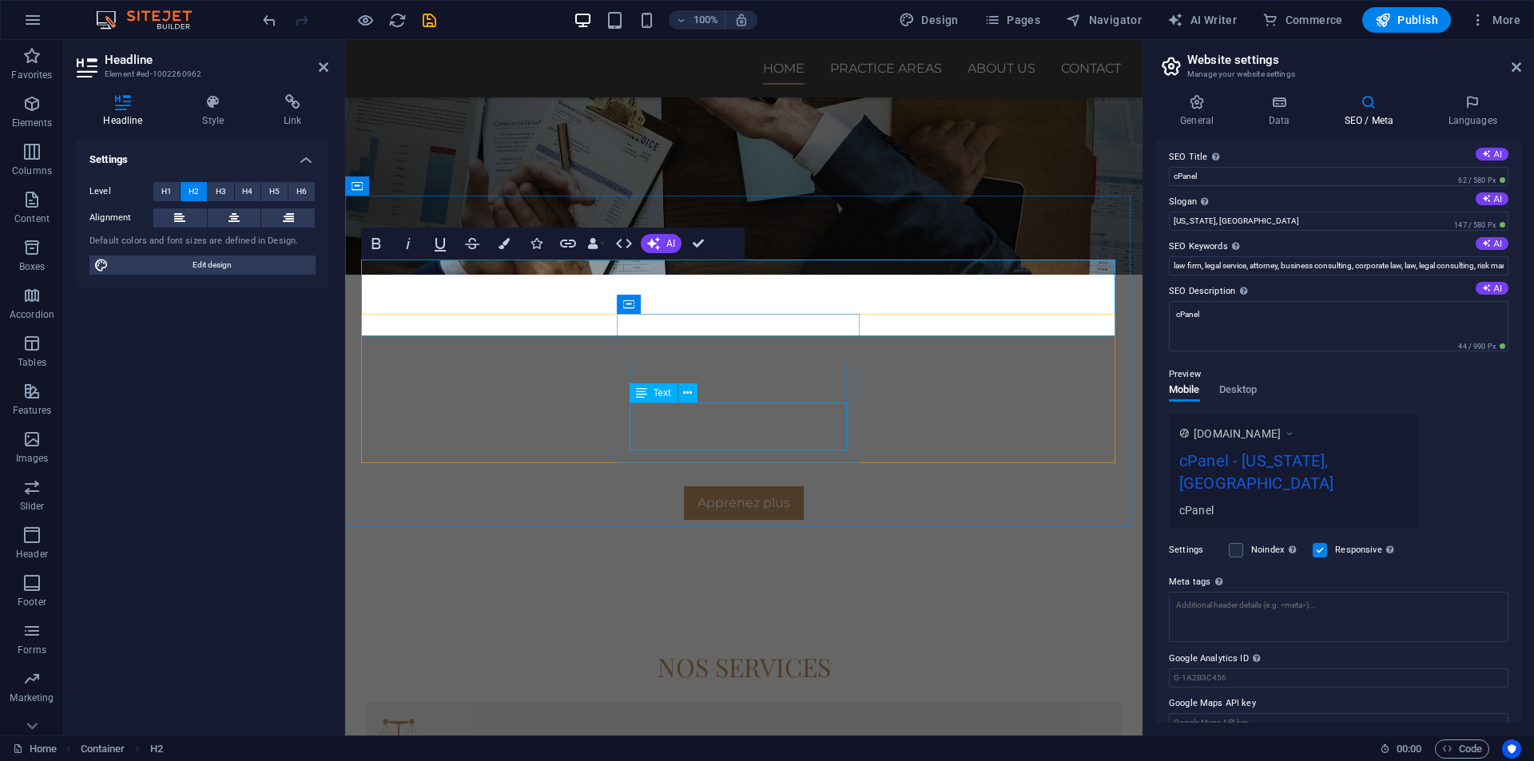
drag, startPoint x: 712, startPoint y: 411, endPoint x: 986, endPoint y: 412, distance: 274.1
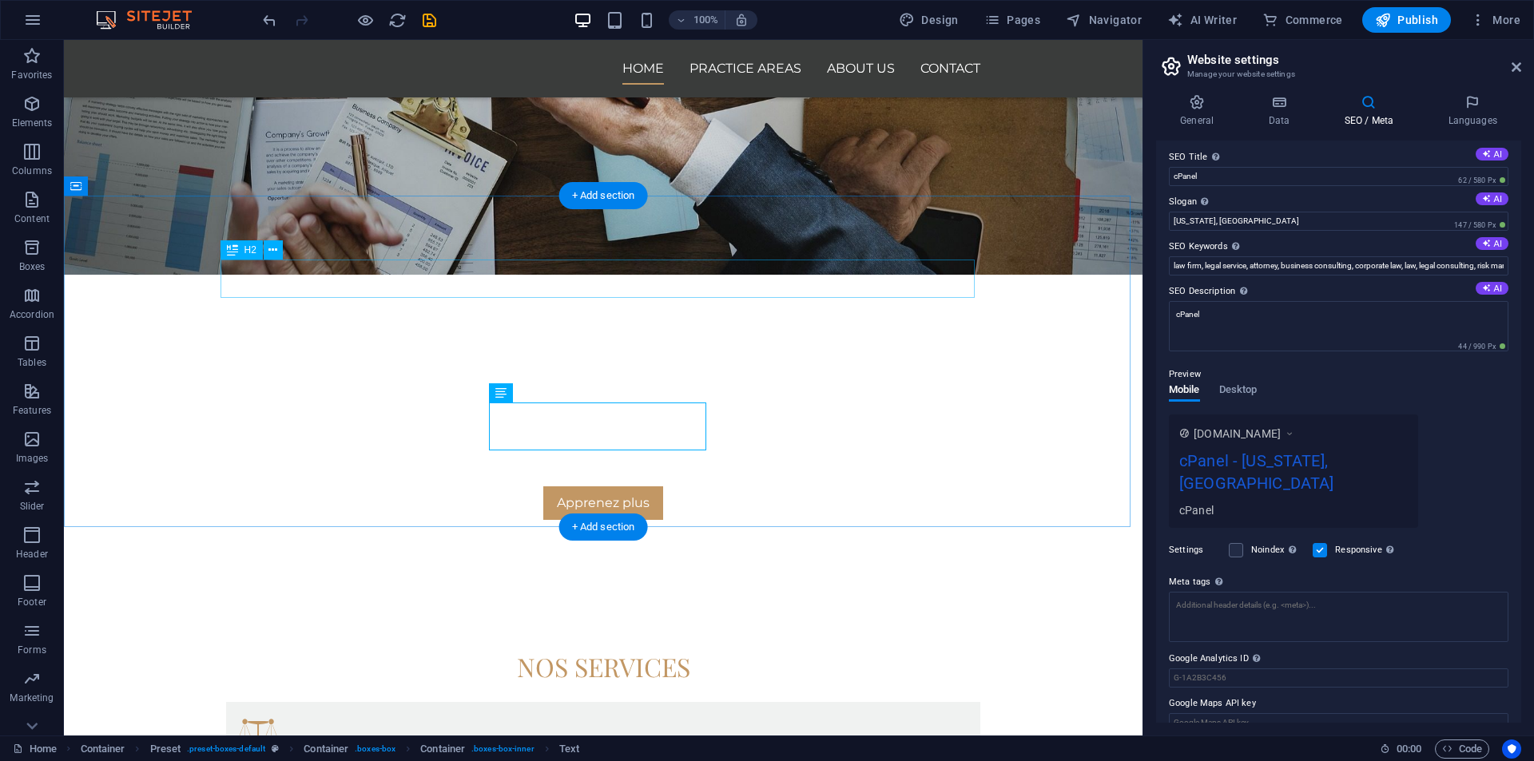
click at [712, 648] on div "Nos services" at bounding box center [603, 667] width 754 height 38
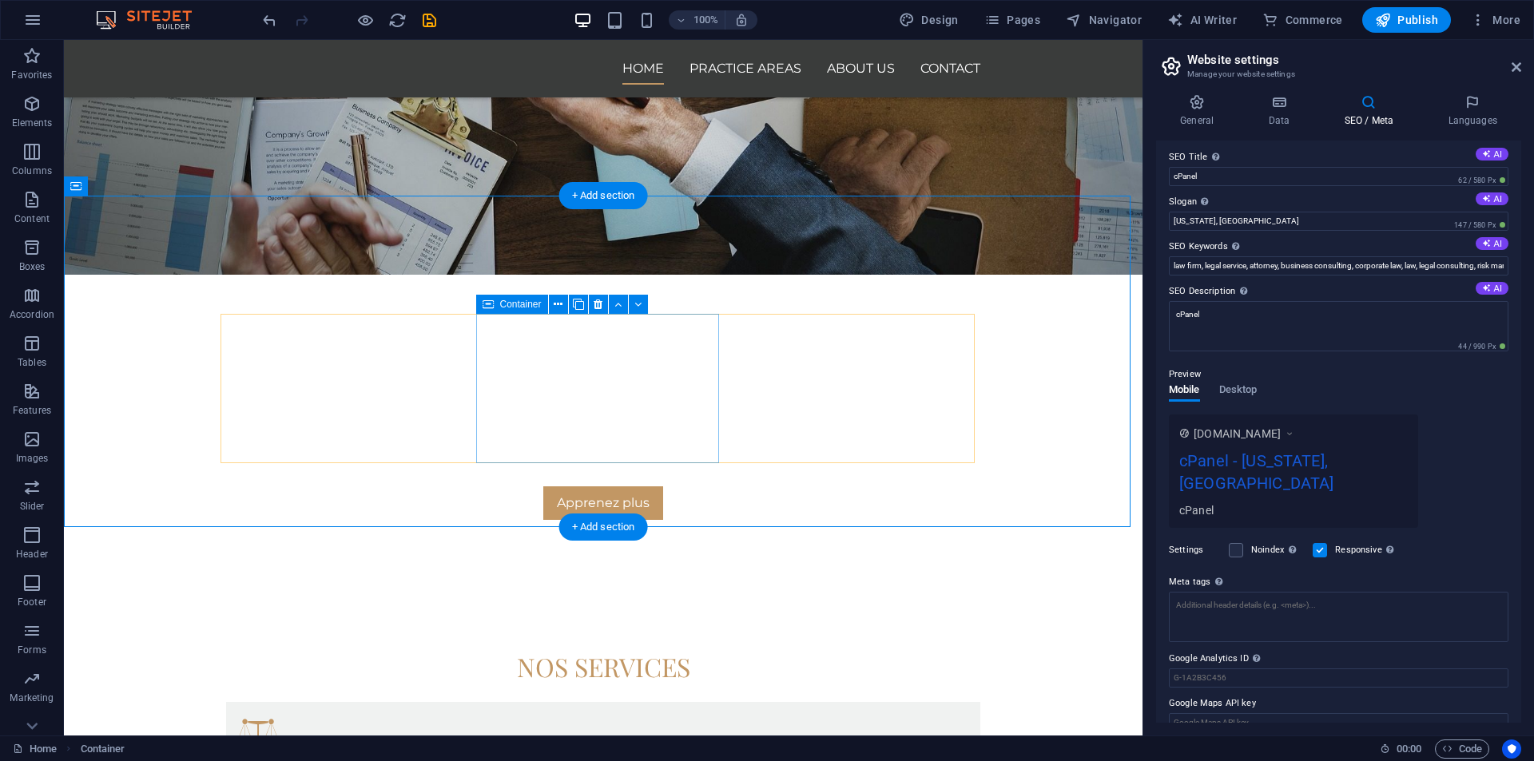
click at [460, 702] on div "Headline Lorem ipsum dolor sit amet, consectetur adipisicing elit. Veritatis, d…" at bounding box center [603, 760] width 754 height 117
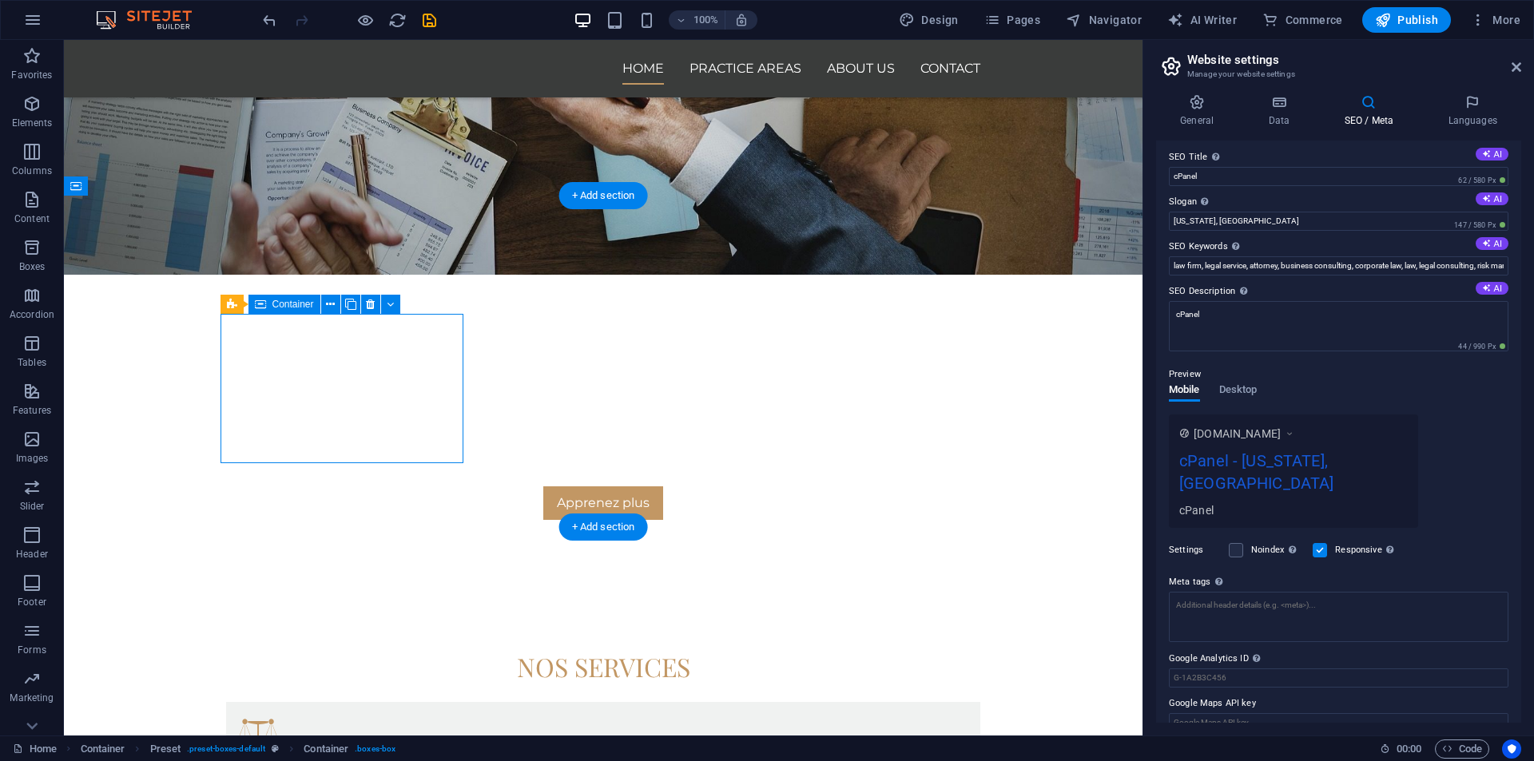
click at [339, 715] on figure at bounding box center [603, 734] width 729 height 38
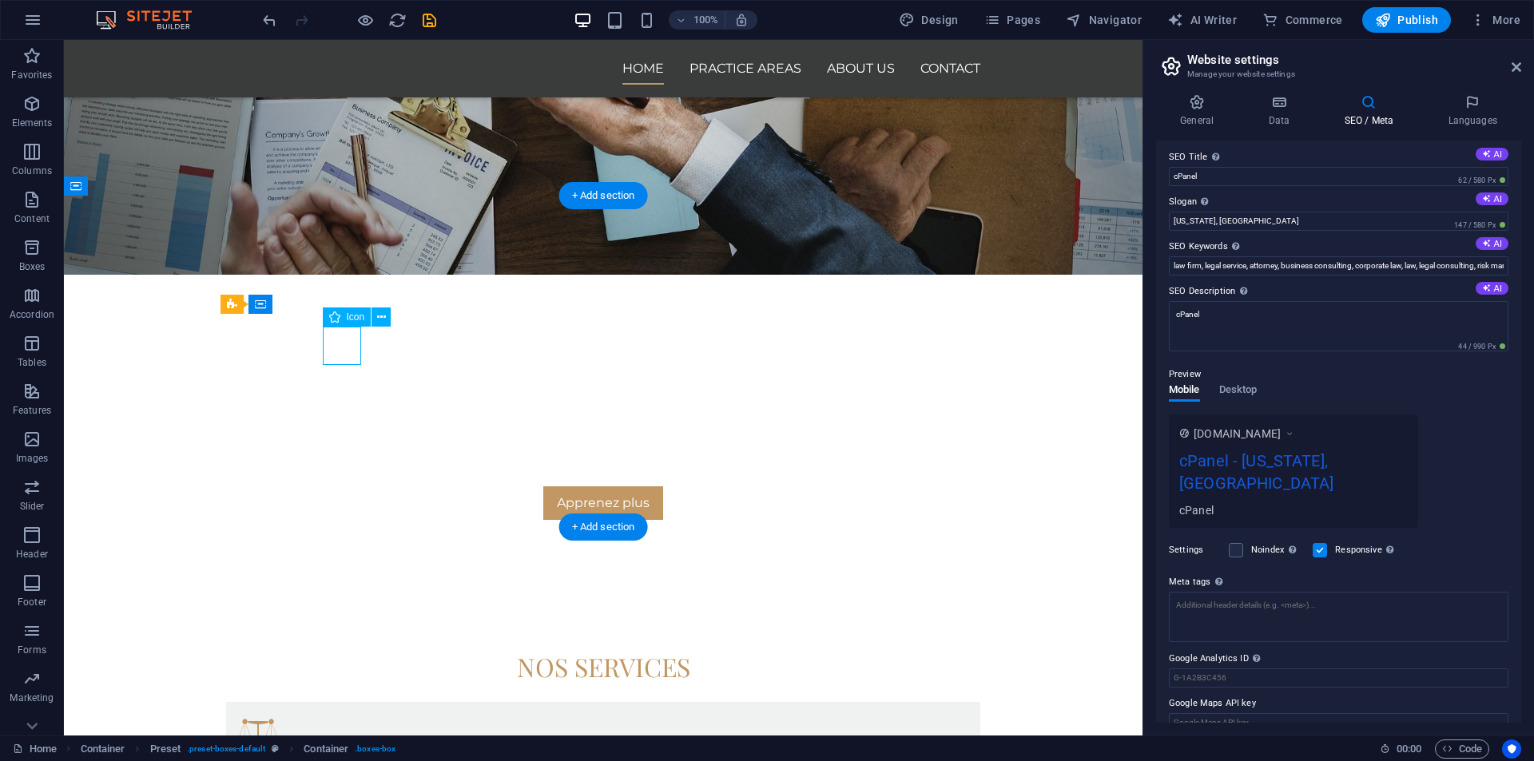
click at [339, 715] on figure at bounding box center [603, 734] width 729 height 38
select select "xMidYMid"
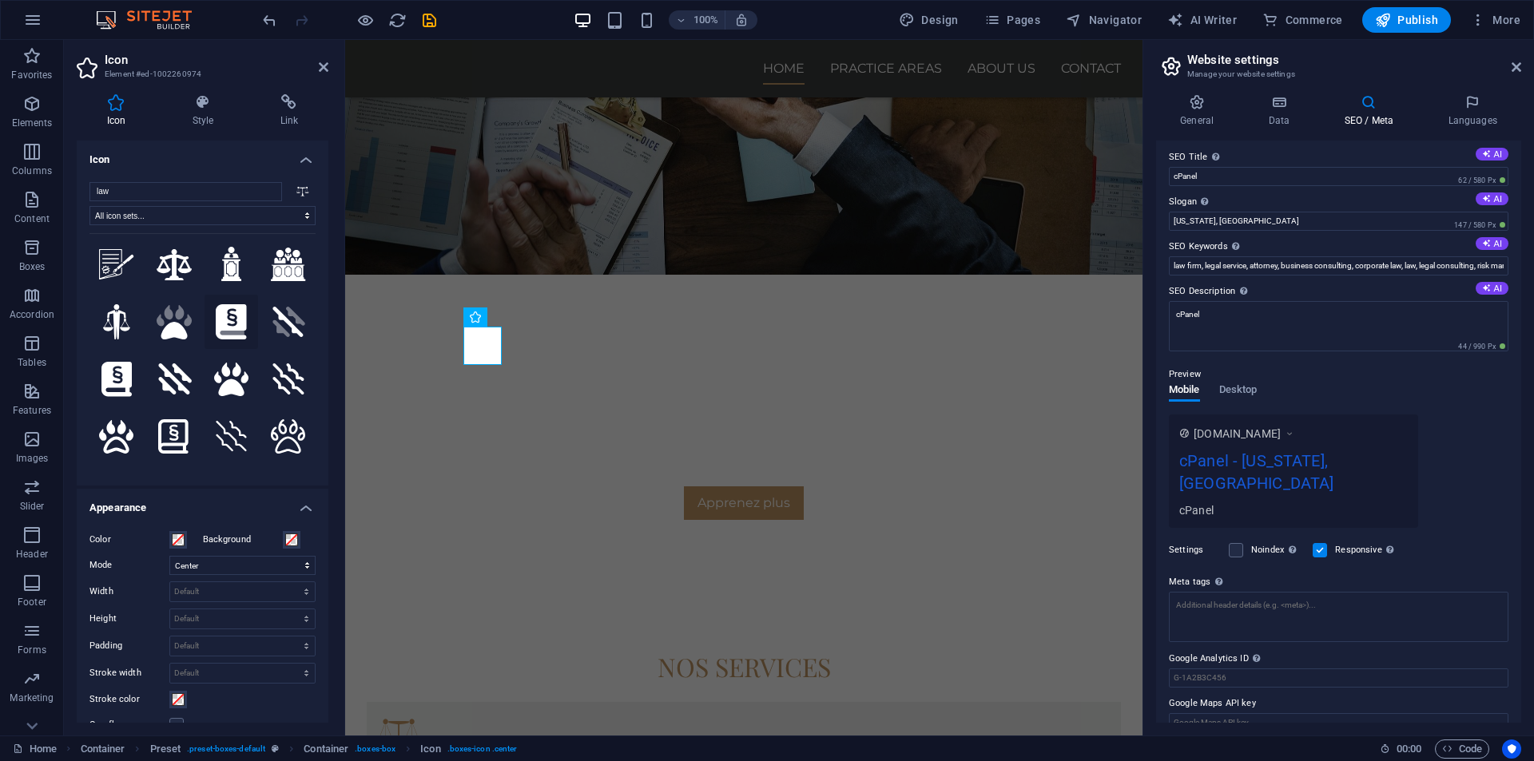
scroll to position [275, 0]
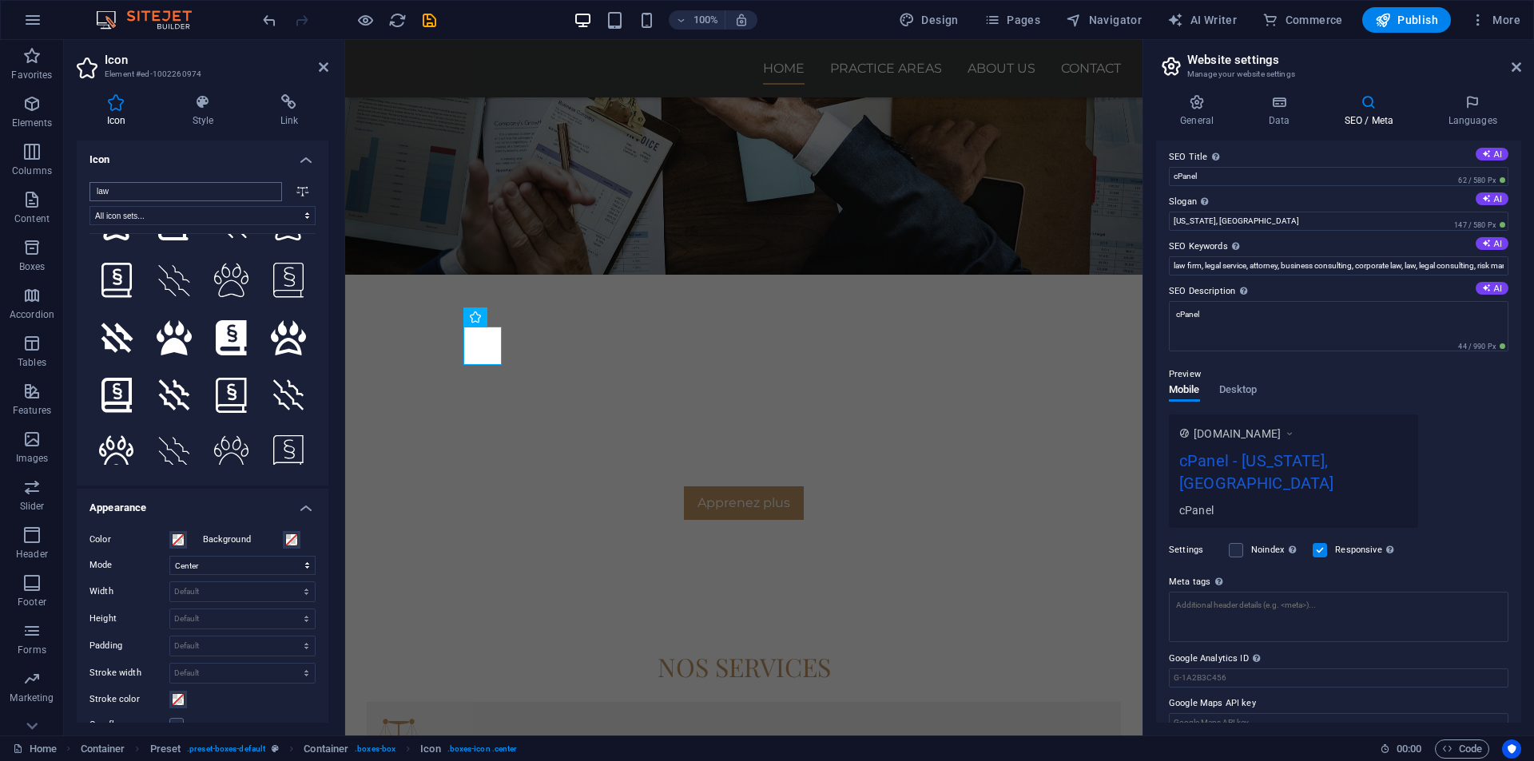
click at [162, 188] on input "law" at bounding box center [185, 191] width 193 height 19
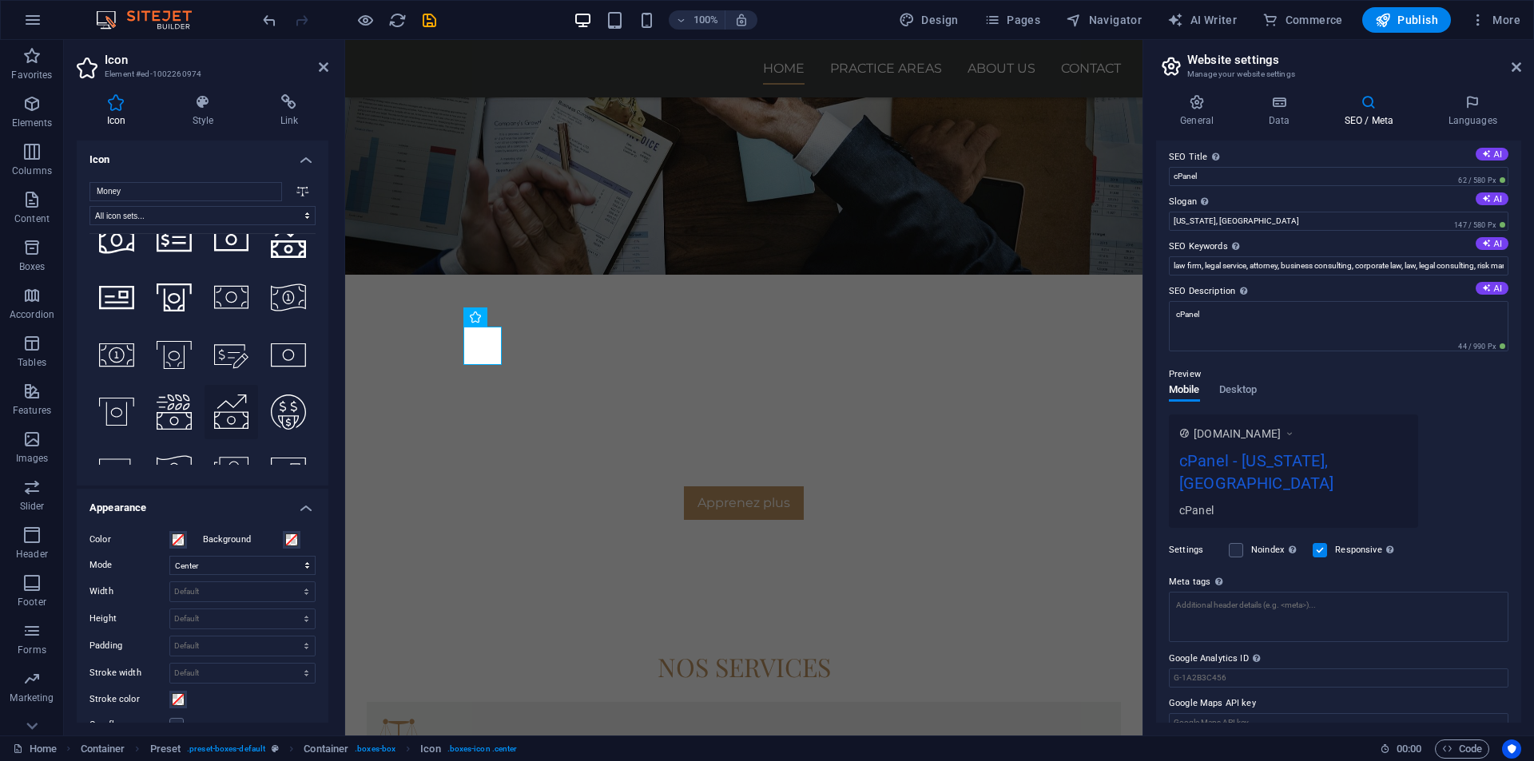
scroll to position [2058, 0]
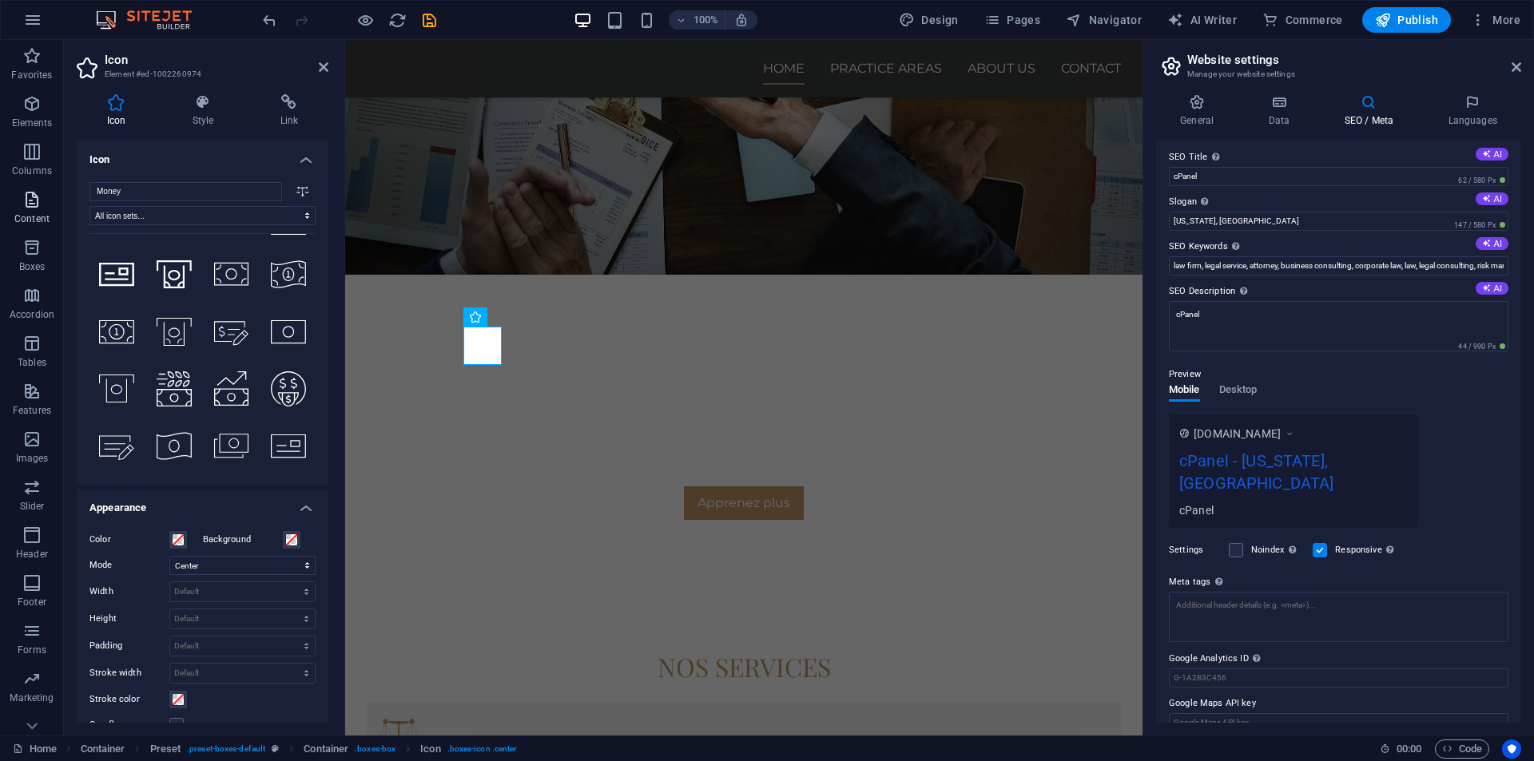
drag, startPoint x: 134, startPoint y: 193, endPoint x: 50, endPoint y: 207, distance: 85.1
click at [50, 207] on section "Favorites Elements Columns Content Boxes Accordion Tables Features Images Slide…" at bounding box center [571, 388] width 1143 height 696
type input "Money"
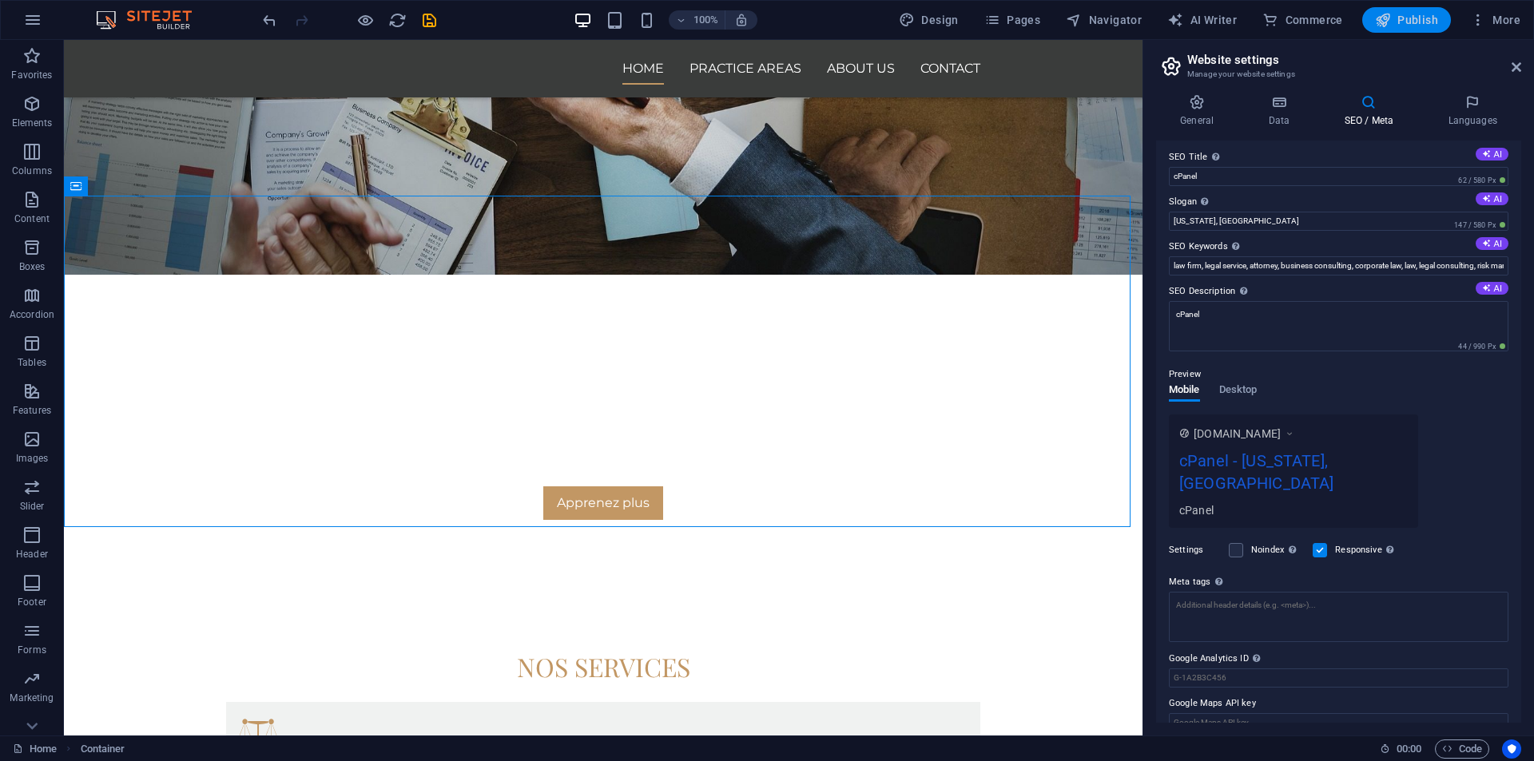
click at [1411, 17] on span "Publish" at bounding box center [1406, 20] width 63 height 16
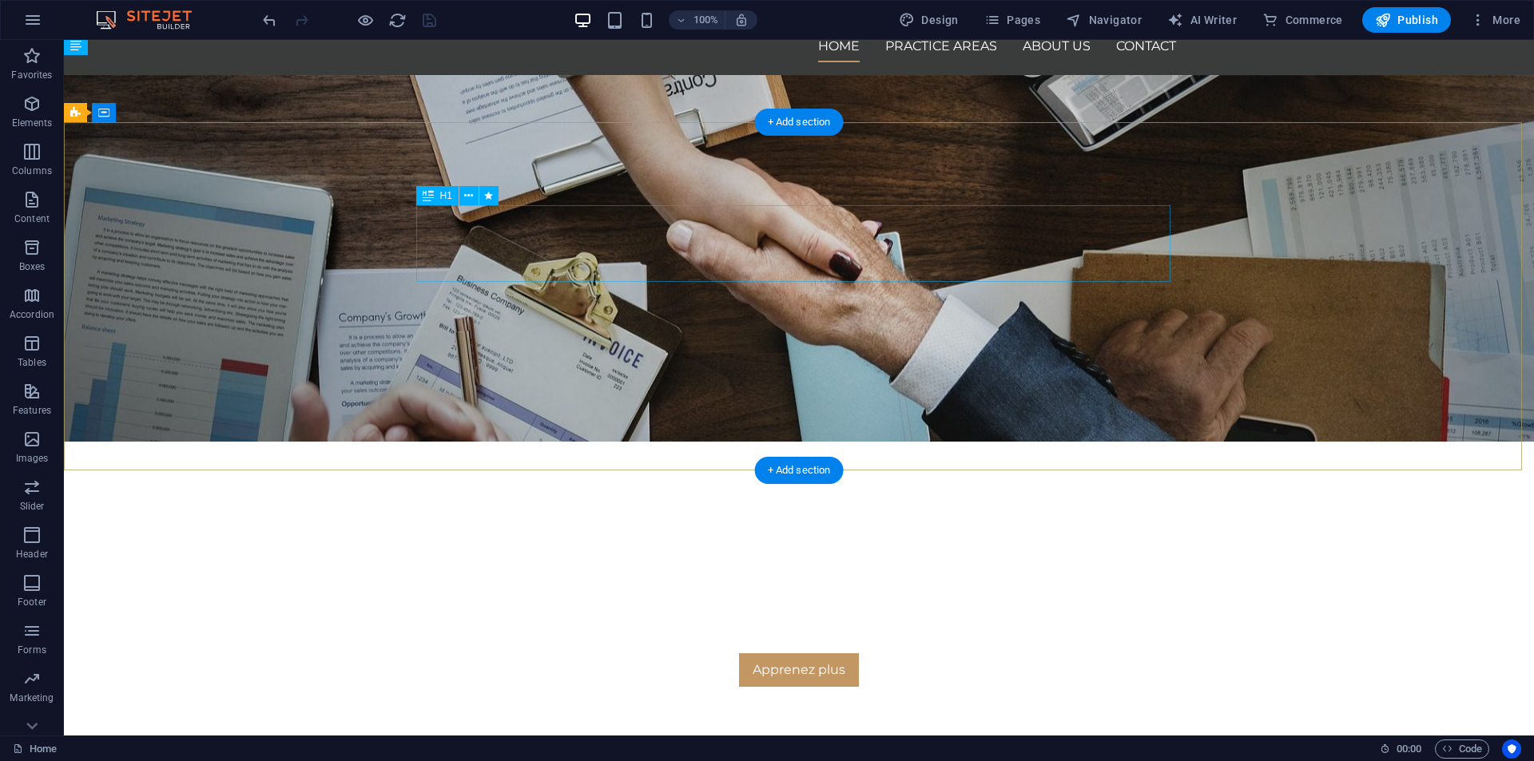
scroll to position [80, 0]
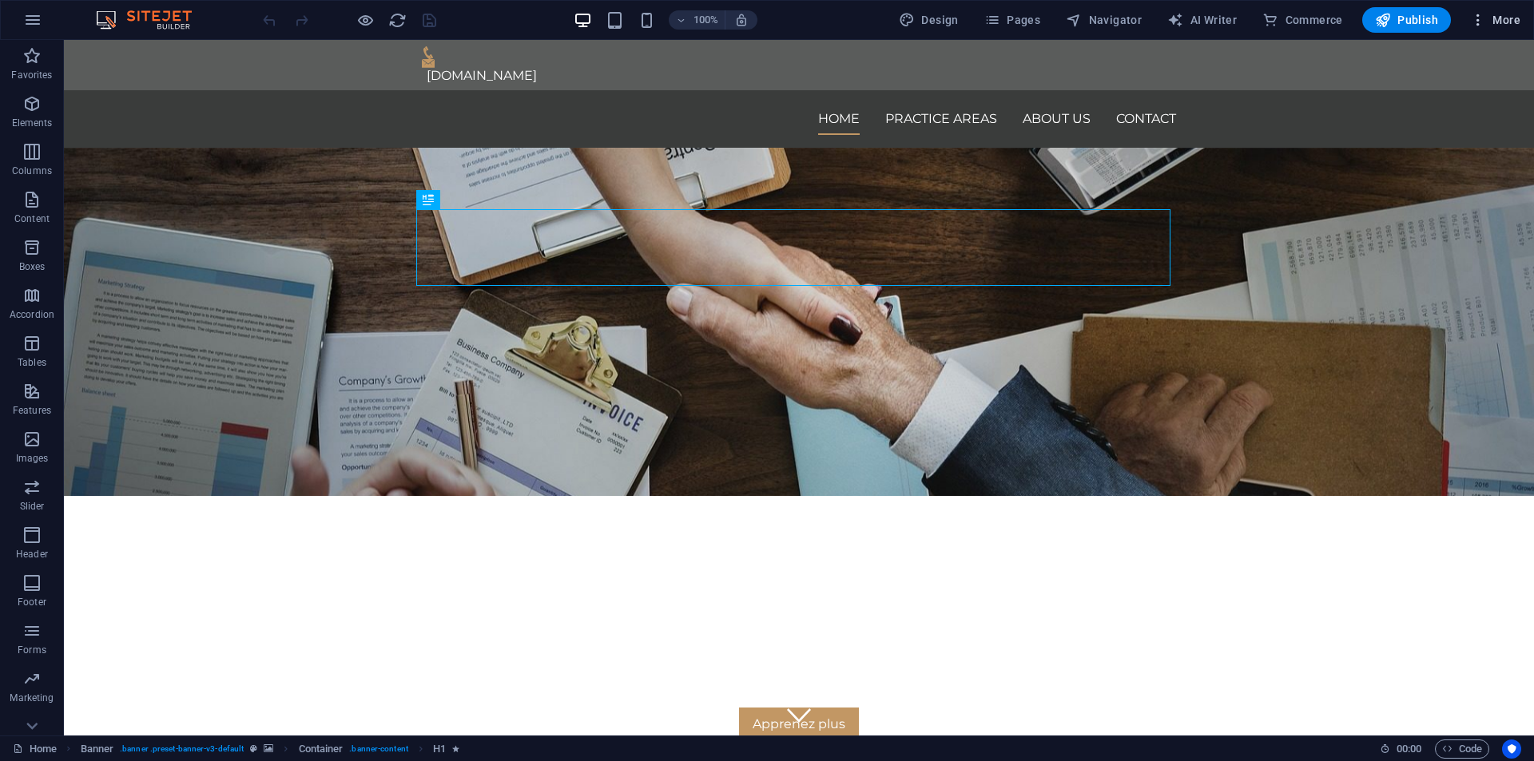
click at [1494, 32] on button "More" at bounding box center [1495, 20] width 63 height 26
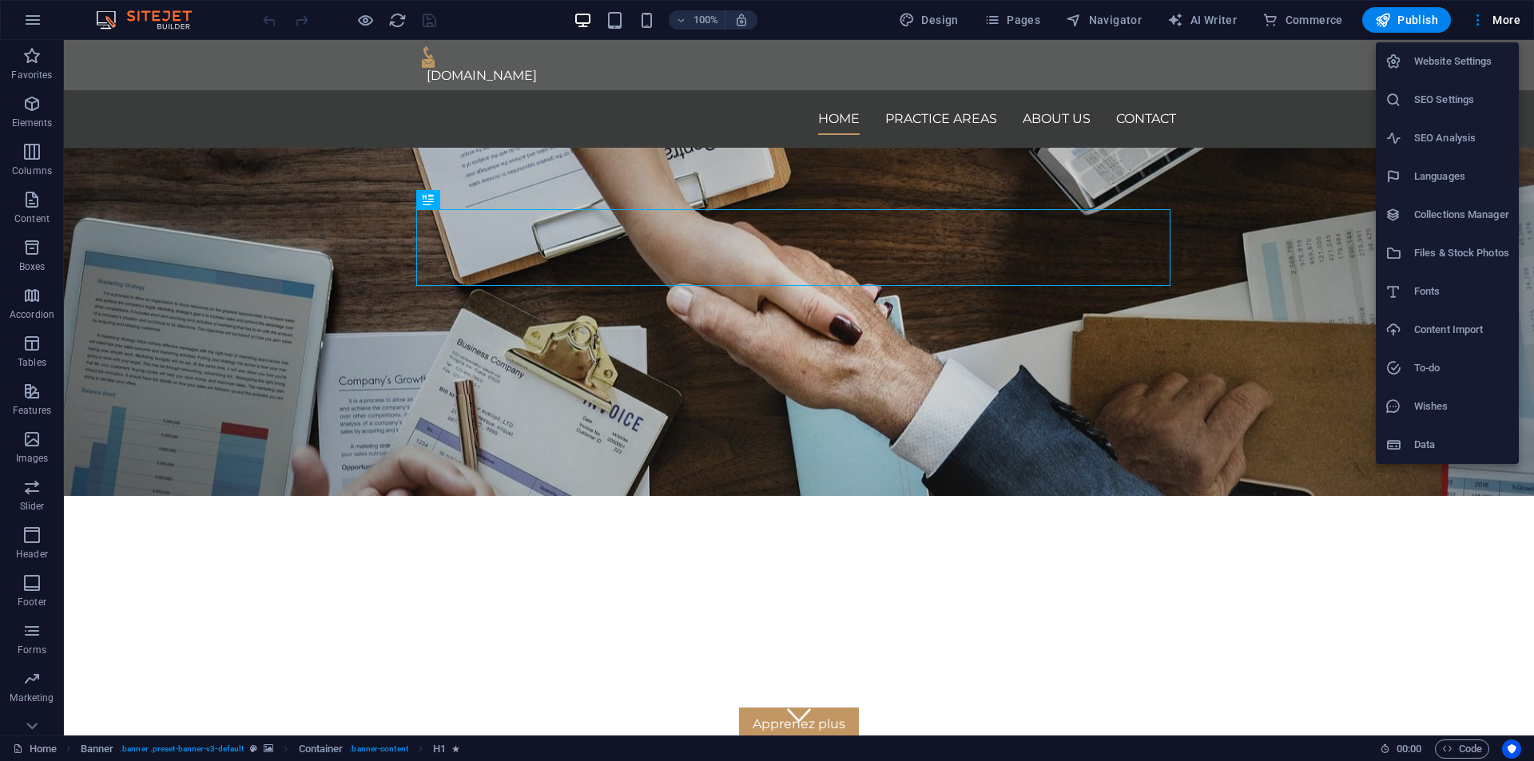
click at [1475, 70] on h6 "Website Settings" at bounding box center [1461, 61] width 95 height 19
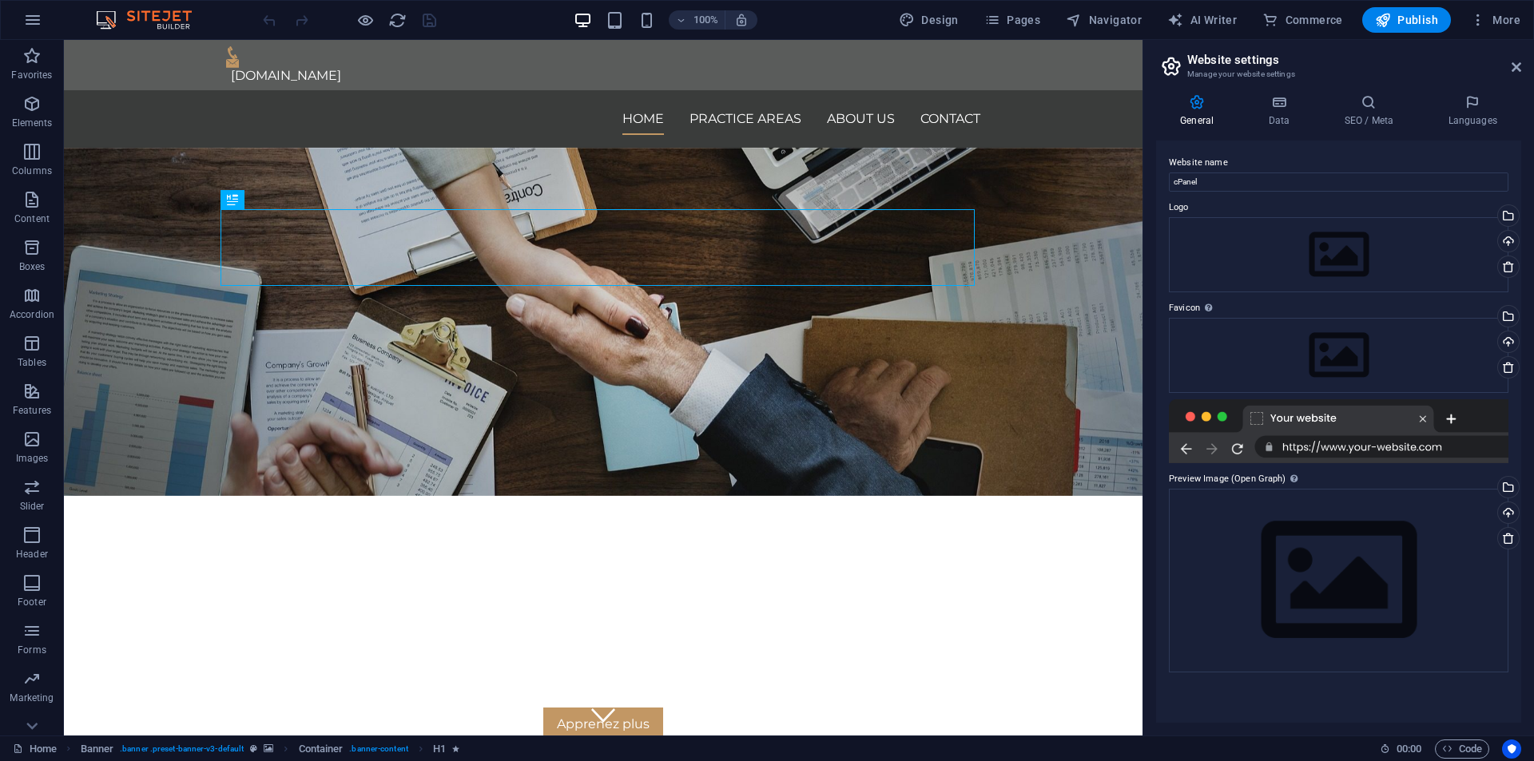
click at [1254, 416] on div at bounding box center [1339, 432] width 340 height 64
click at [1487, 12] on span "More" at bounding box center [1495, 20] width 50 height 16
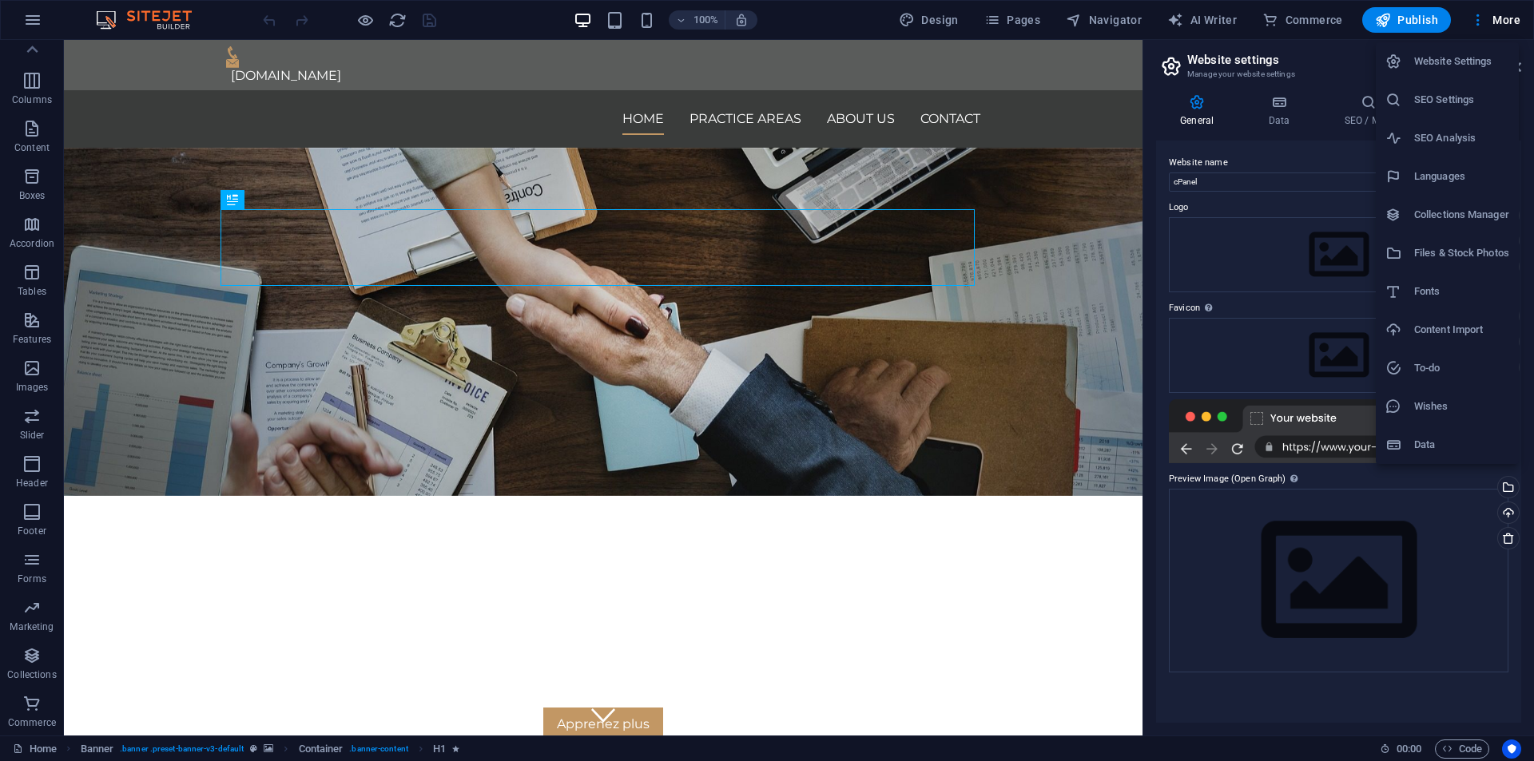
click at [1493, 14] on div at bounding box center [767, 380] width 1534 height 761
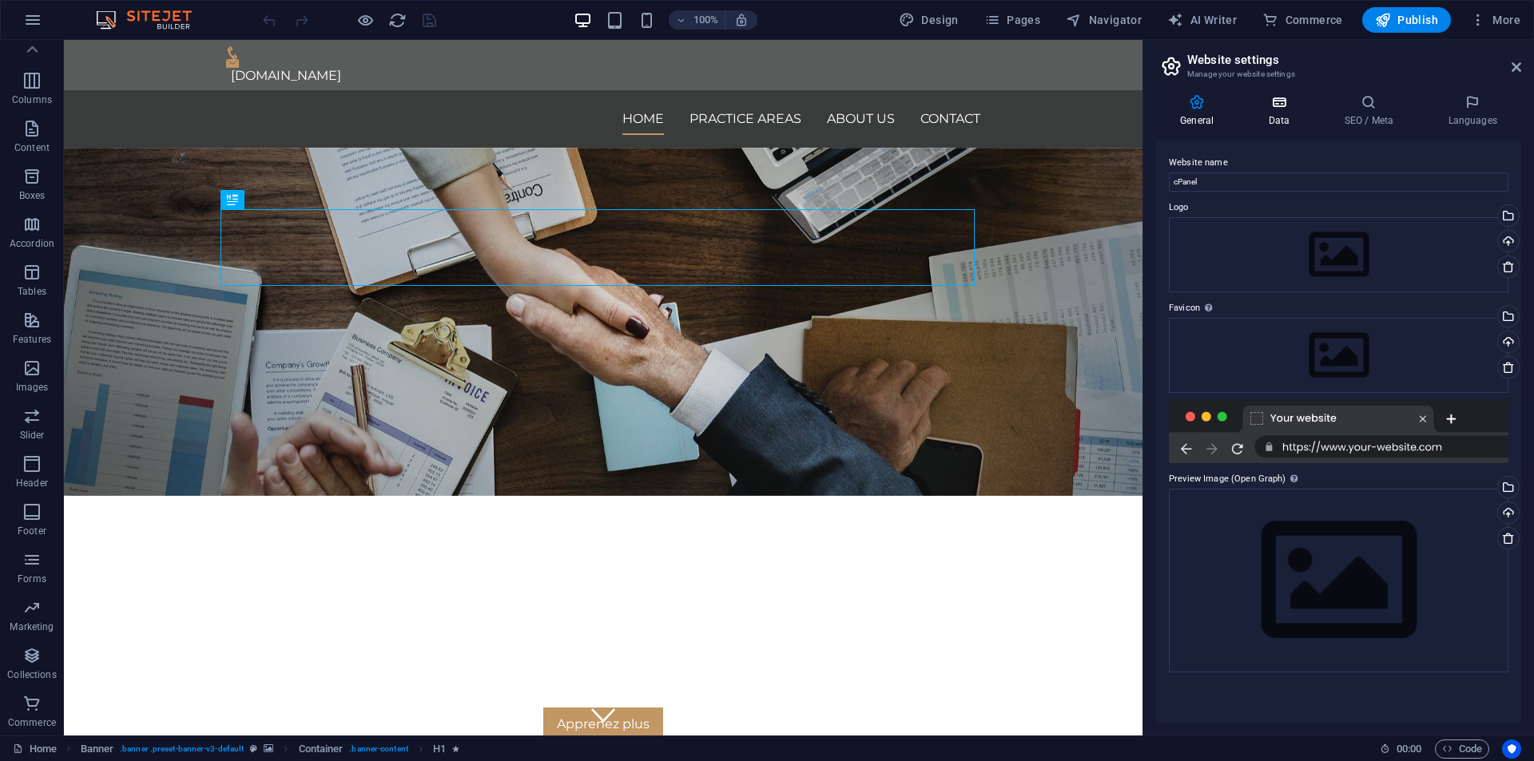
click at [1257, 103] on icon at bounding box center [1279, 102] width 70 height 16
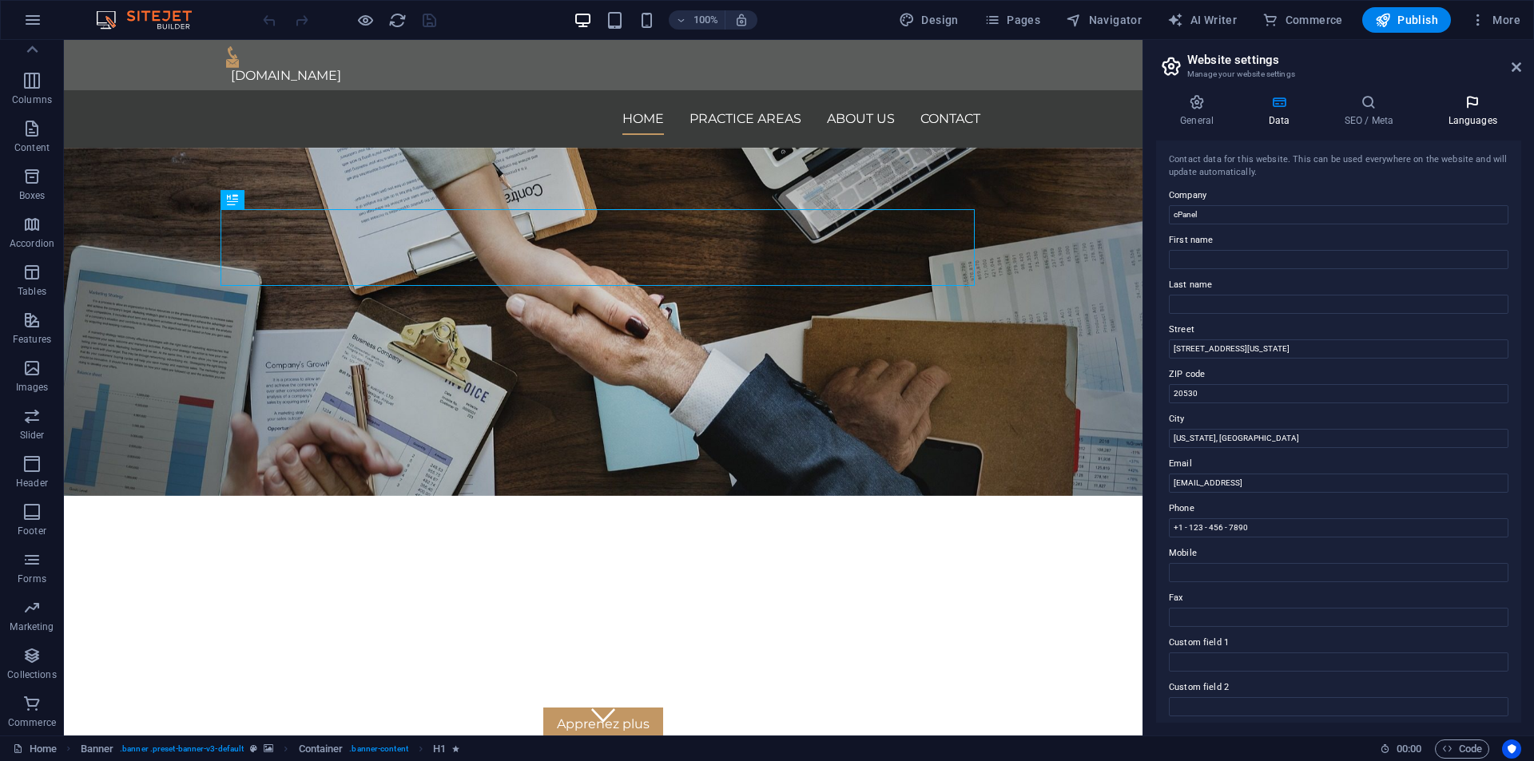
click at [1491, 110] on h4 "Languages" at bounding box center [1472, 111] width 97 height 34
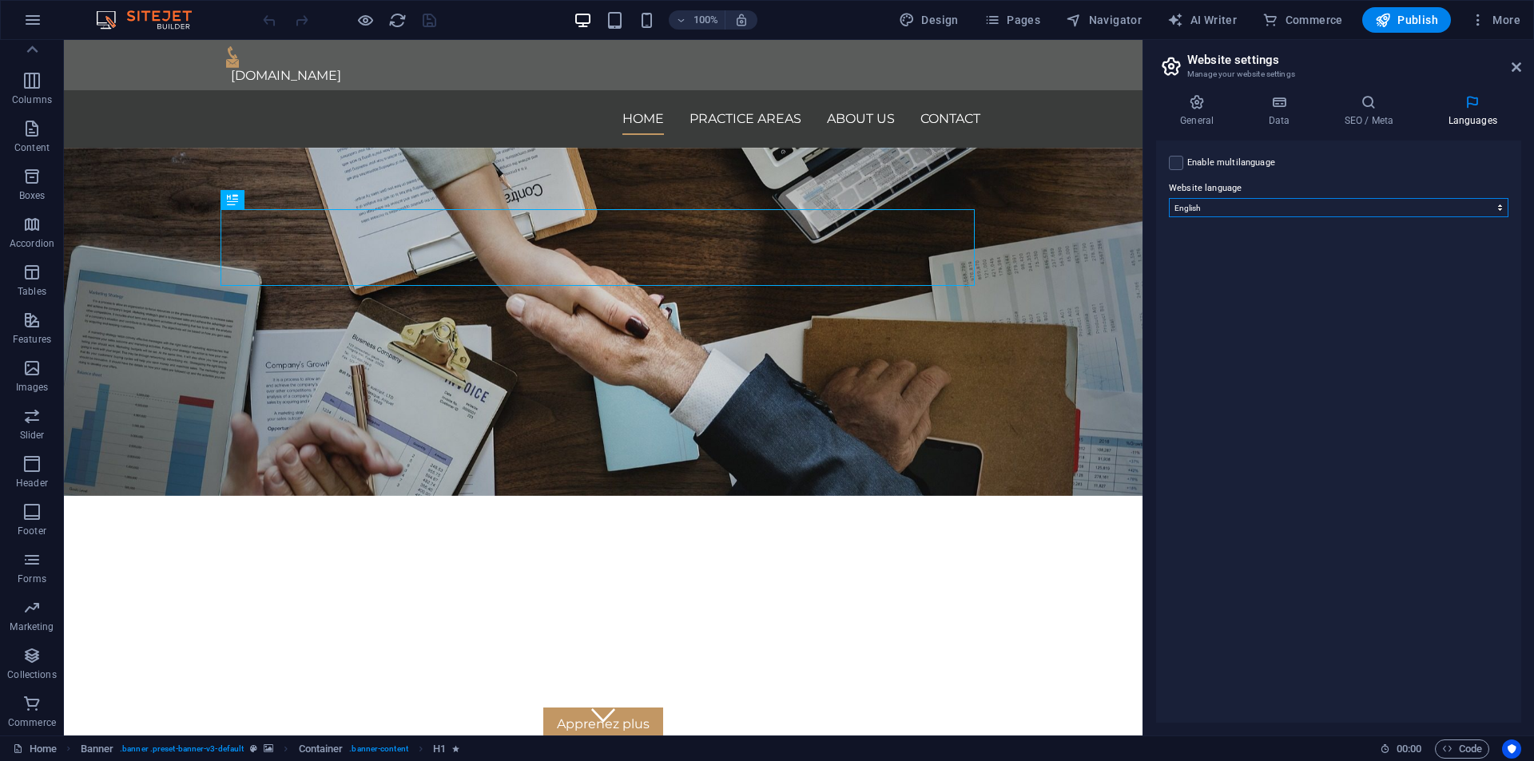
click at [1279, 206] on select "Abkhazian Afar Afrikaans Akan Albanian Amharic Arabic Aragonese Armenian Assame…" at bounding box center [1339, 207] width 340 height 19
select select "49"
click at [1169, 198] on select "Abkhazian Afar Afrikaans Akan Albanian Amharic Arabic Aragonese Armenian Assame…" at bounding box center [1339, 207] width 340 height 19
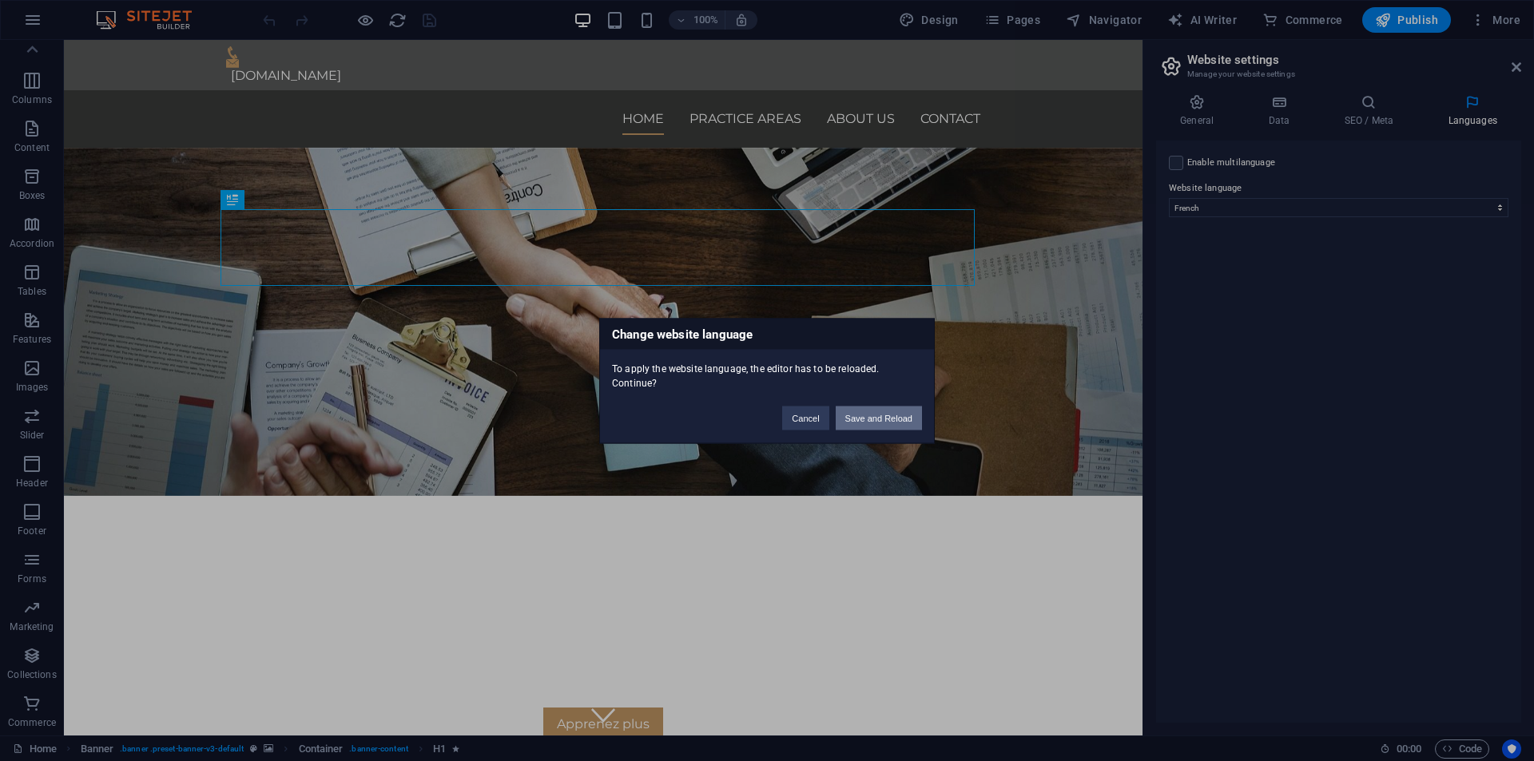
click at [851, 422] on button "Save and Reload" at bounding box center [879, 418] width 86 height 24
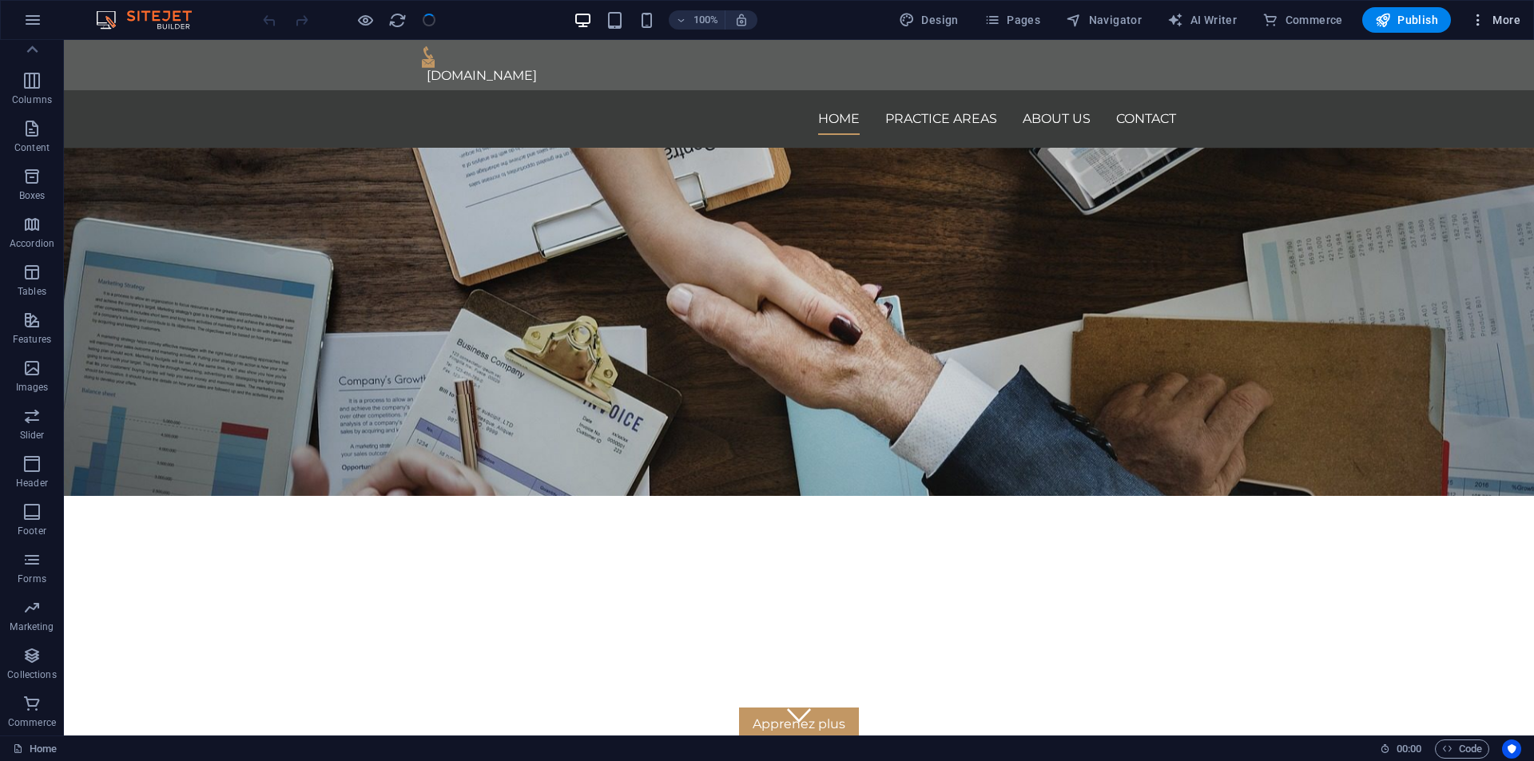
click at [1494, 18] on span "More" at bounding box center [1495, 20] width 50 height 16
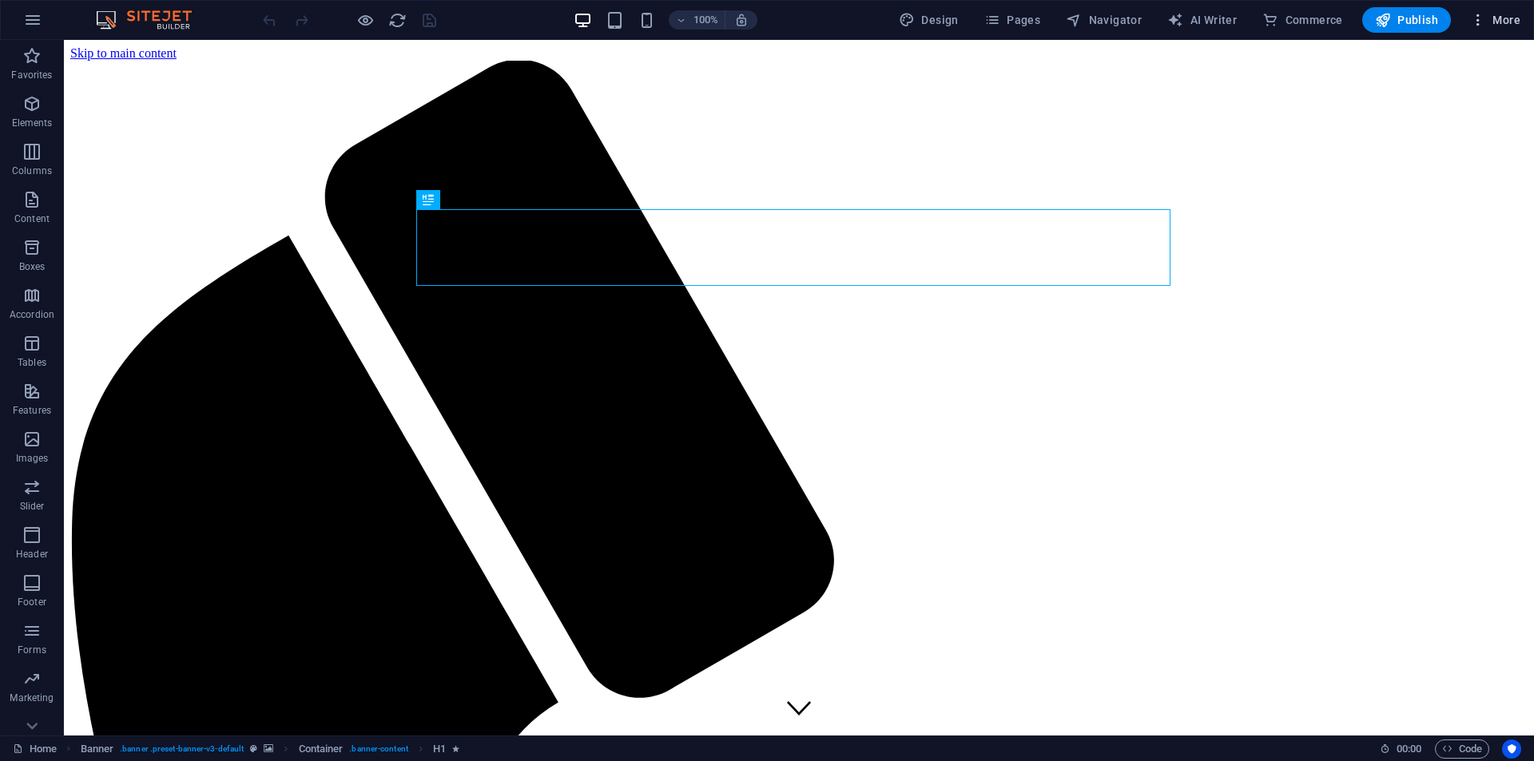
click at [1485, 8] on button "More" at bounding box center [1495, 20] width 63 height 26
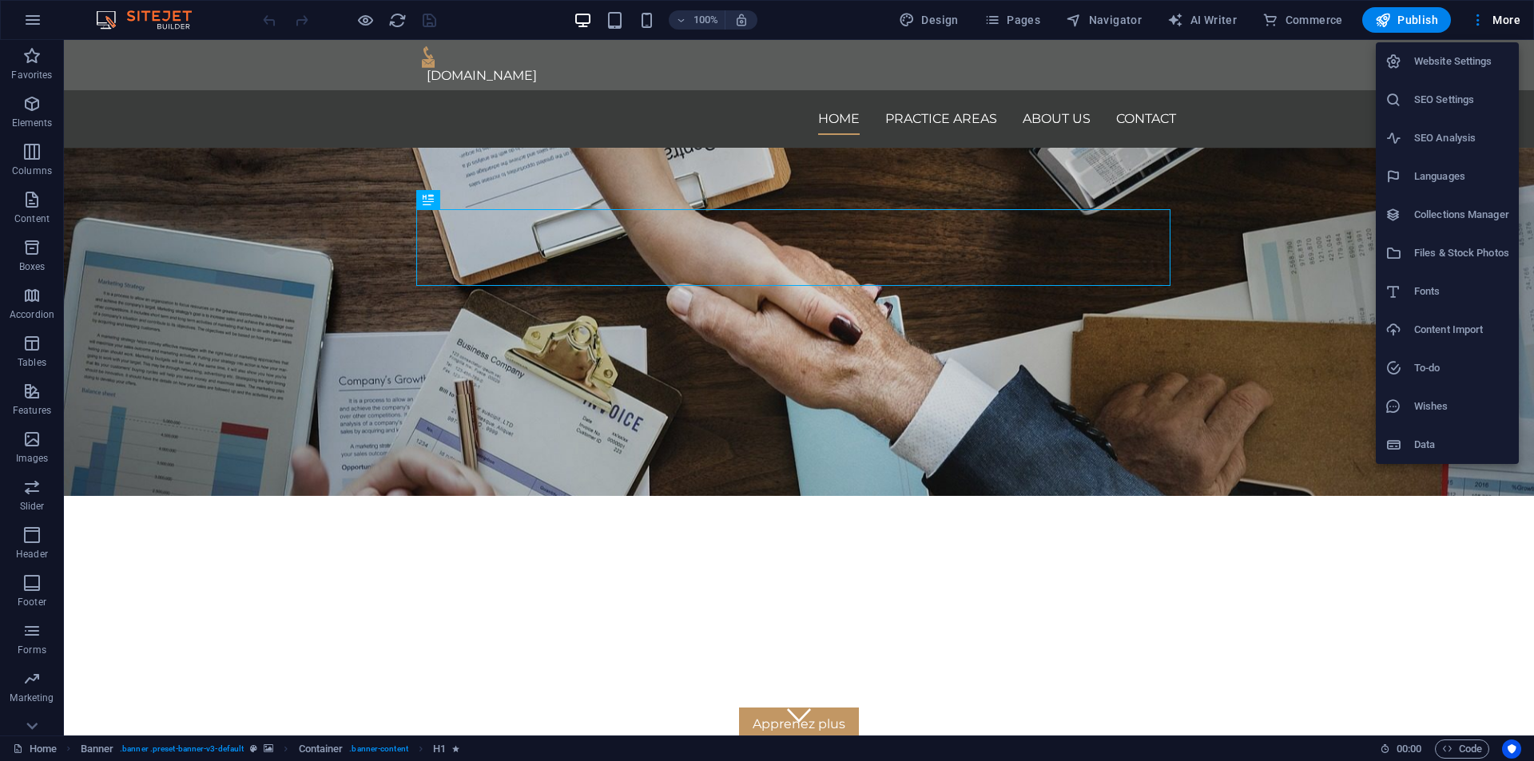
click at [1449, 60] on h6 "Website Settings" at bounding box center [1461, 61] width 95 height 19
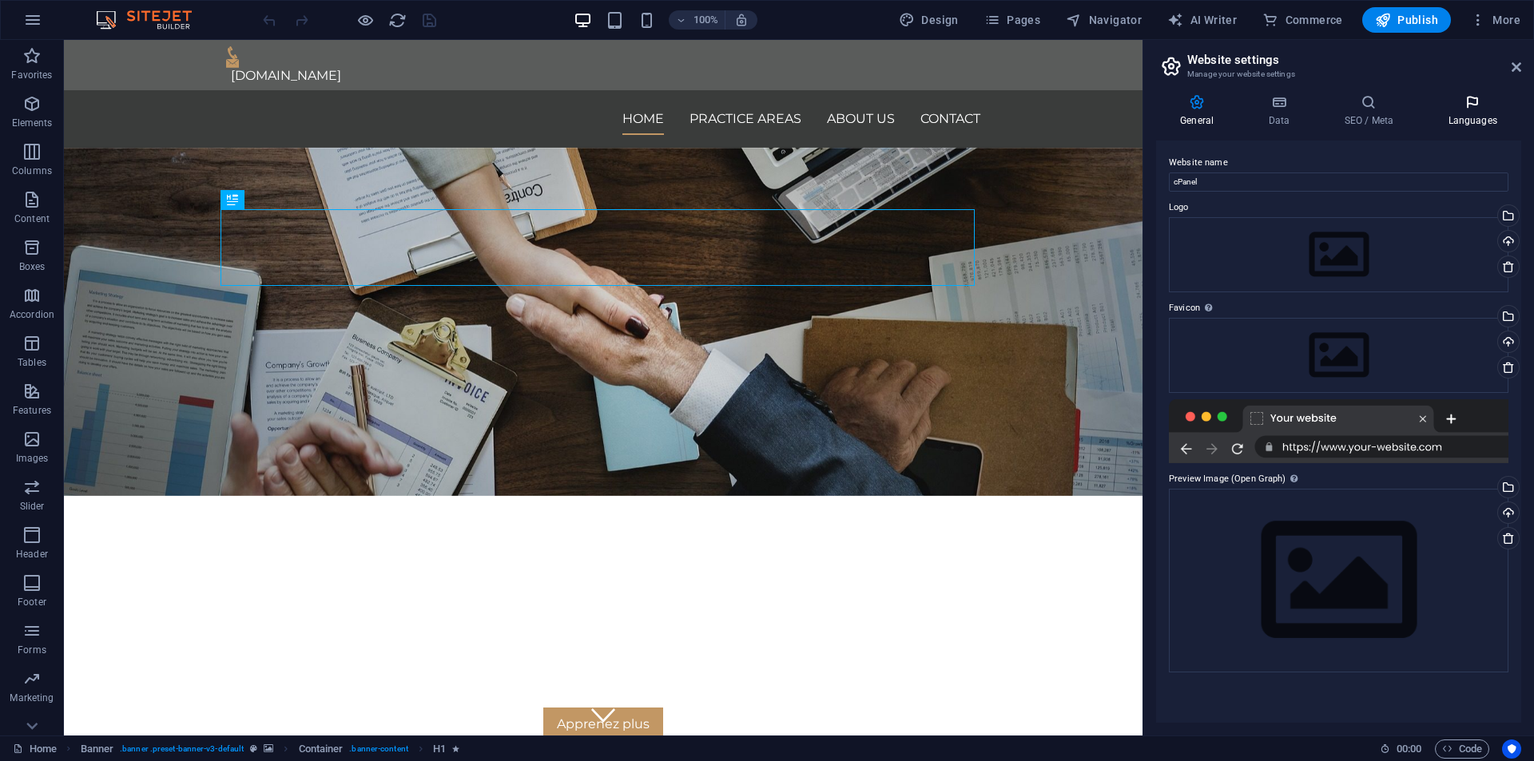
click at [1472, 109] on icon at bounding box center [1472, 102] width 97 height 16
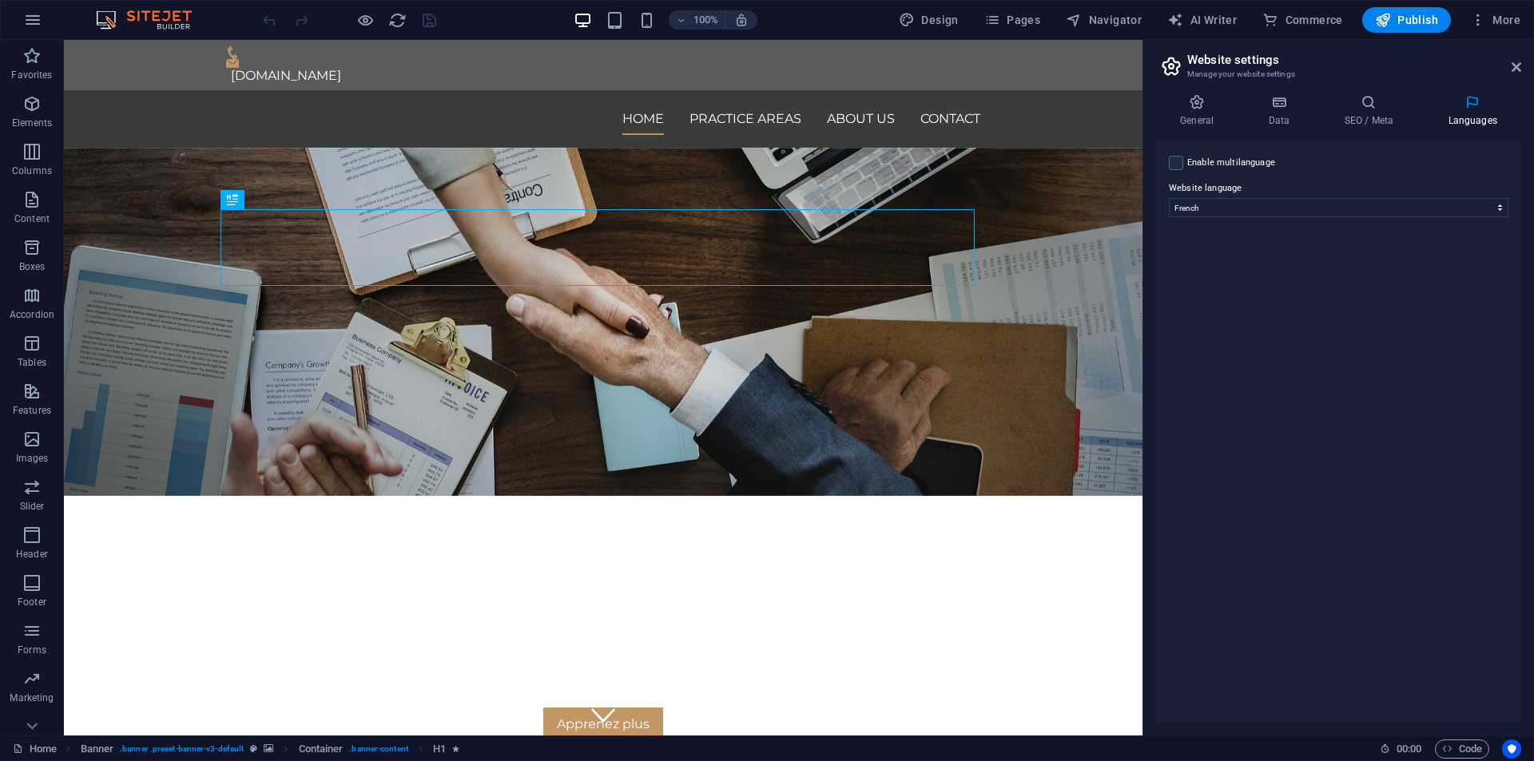
click at [1231, 165] on label "Enable multilanguage To disable multilanguage delete all languages until only o…" at bounding box center [1231, 162] width 88 height 19
click at [0, 0] on input "Enable multilanguage To disable multilanguage delete all languages until only o…" at bounding box center [0, 0] width 0 height 0
click at [1246, 288] on select "Abkhazian Afar Afrikaans Akan Albanian Amharic Arabic Aragonese Armenian Assame…" at bounding box center [1339, 285] width 266 height 19
select select "41"
click at [1206, 276] on select "Abkhazian Afar Afrikaans Akan Albanian Amharic Arabic Aragonese Armenian Assame…" at bounding box center [1339, 285] width 266 height 19
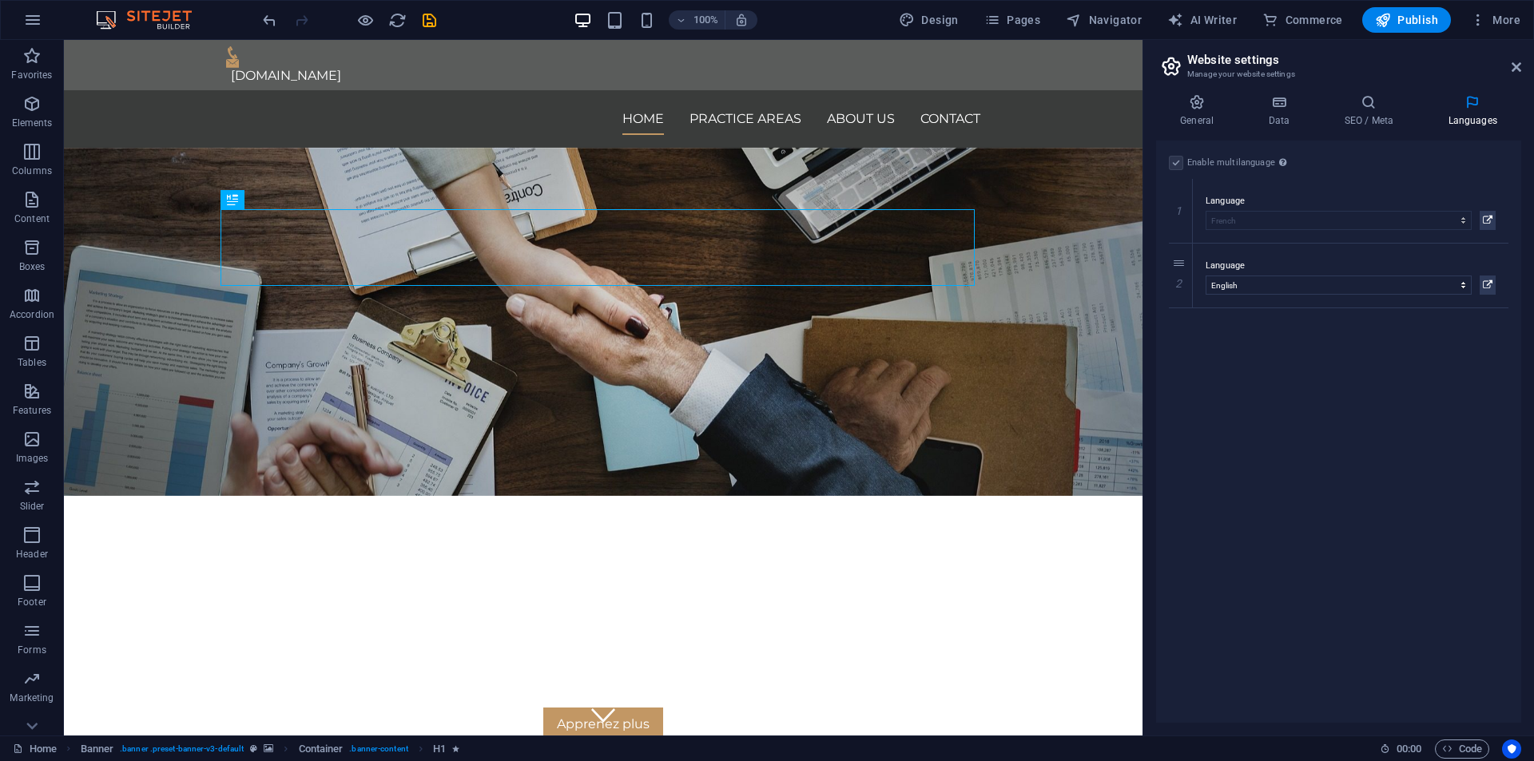
click at [1255, 385] on div "Enable multilanguage To disable multilanguage delete all languages until only o…" at bounding box center [1338, 432] width 365 height 582
click at [1484, 283] on icon at bounding box center [1488, 285] width 10 height 19
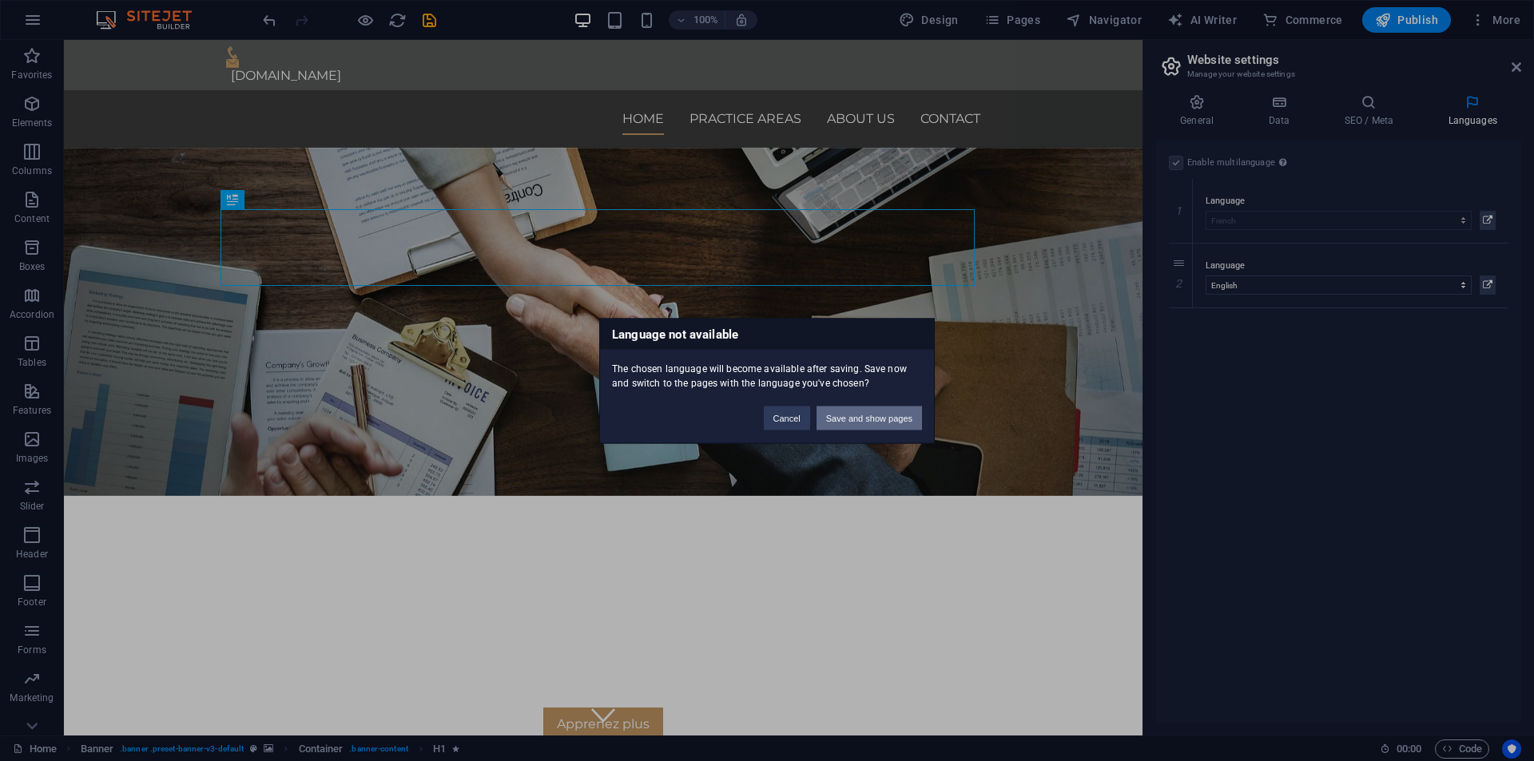
click at [865, 423] on button "Save and show pages" at bounding box center [869, 418] width 105 height 24
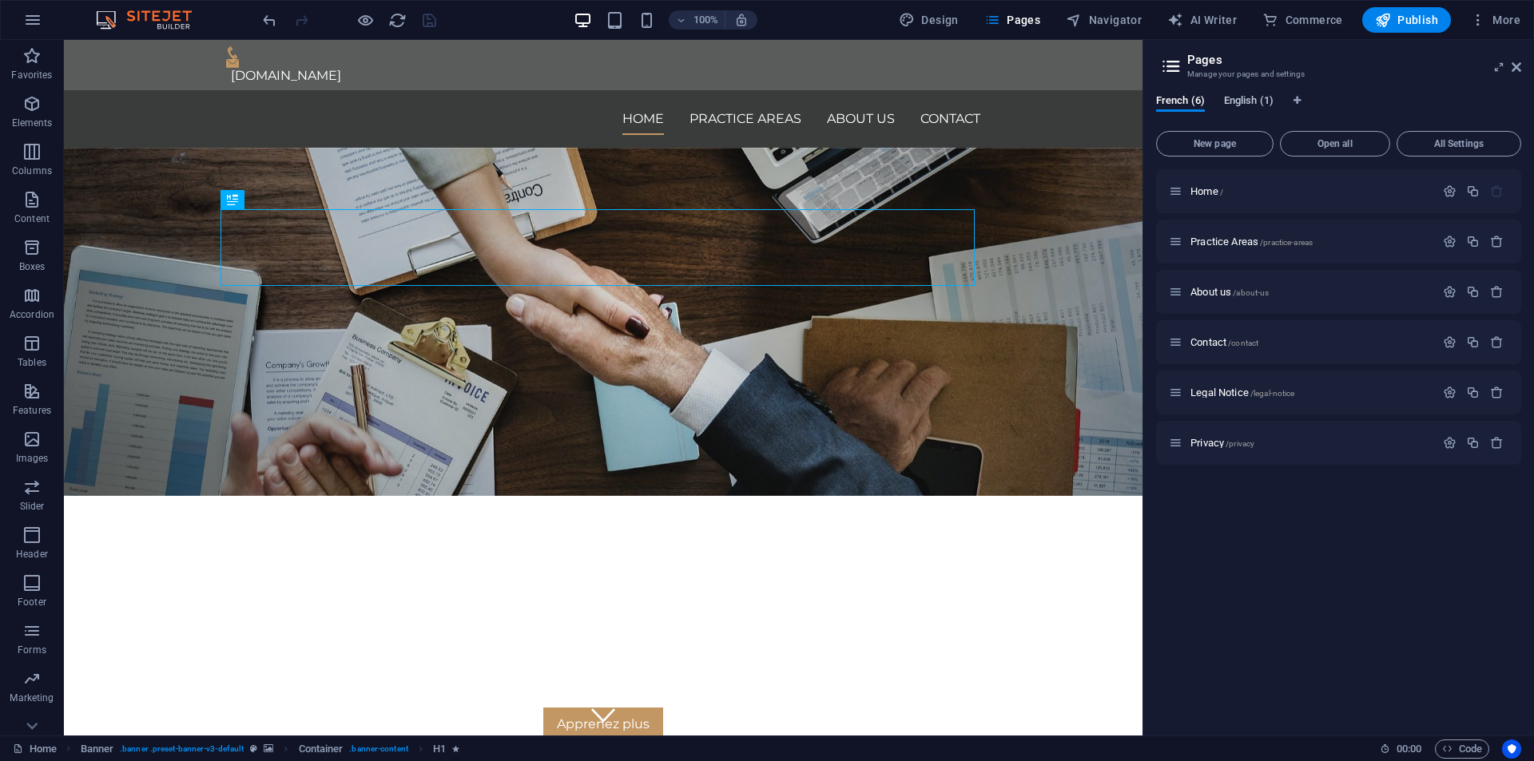
click at [1238, 100] on span "English (1)" at bounding box center [1249, 102] width 50 height 22
click at [1193, 94] on span "French (6)" at bounding box center [1180, 102] width 49 height 22
click at [1261, 95] on span "English (1)" at bounding box center [1249, 102] width 50 height 22
click at [1192, 101] on span "French (6)" at bounding box center [1180, 102] width 49 height 22
click at [1444, 245] on icon "button" at bounding box center [1450, 242] width 14 height 14
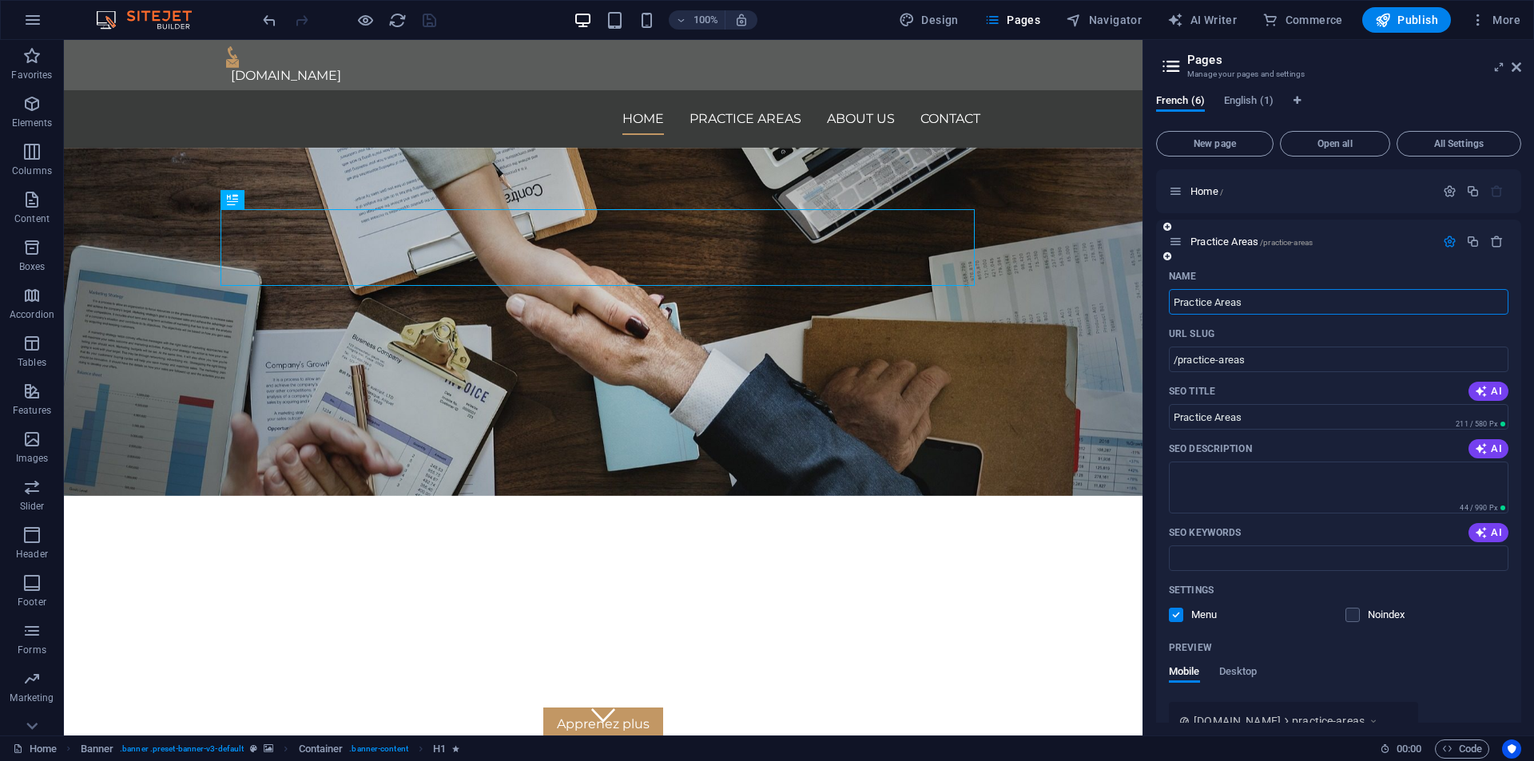
click at [1448, 245] on icon "button" at bounding box center [1450, 242] width 14 height 14
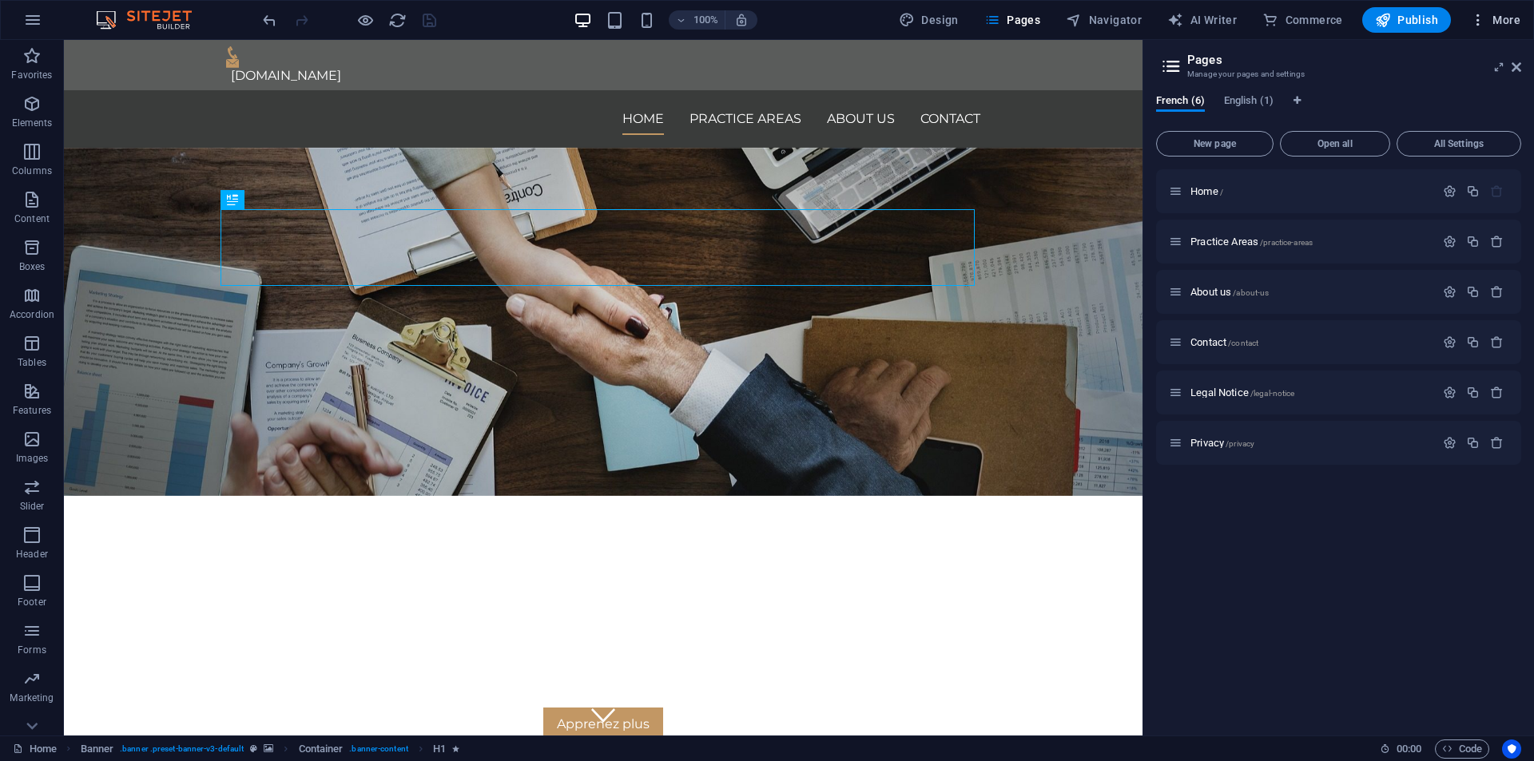
click at [1483, 19] on icon "button" at bounding box center [1478, 20] width 16 height 16
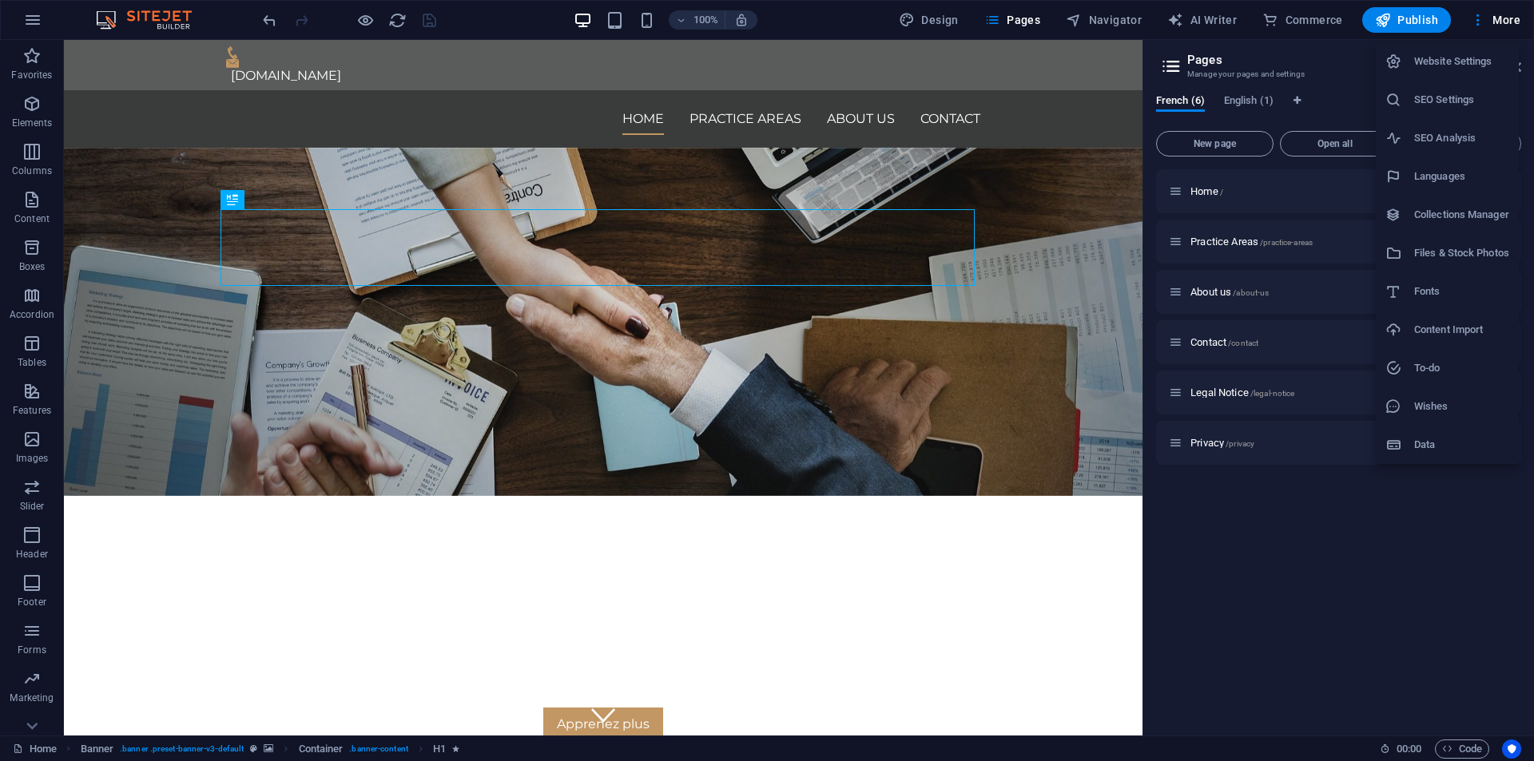
click at [1437, 443] on h6 "Data" at bounding box center [1461, 444] width 95 height 19
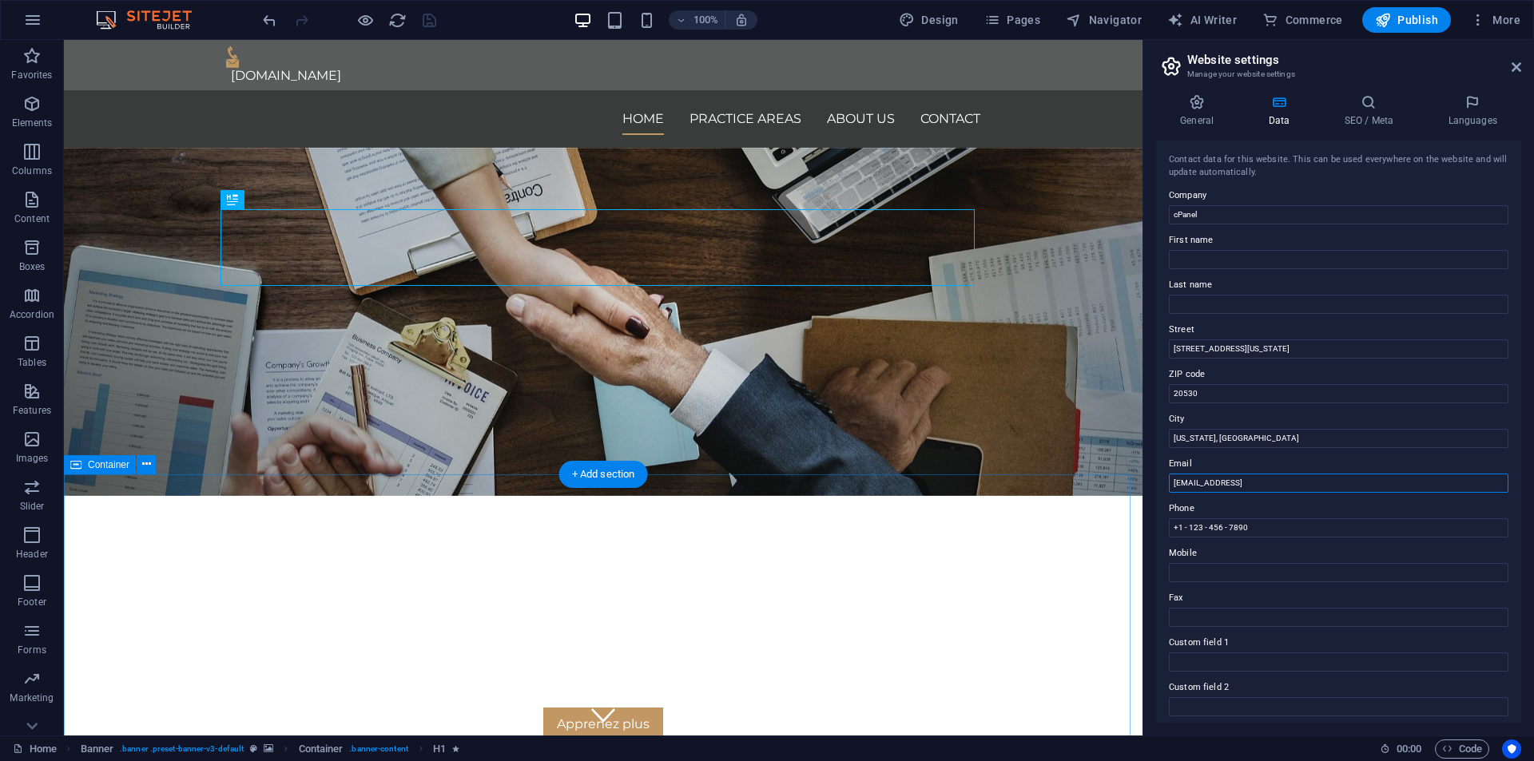
drag, startPoint x: 1444, startPoint y: 524, endPoint x: 1035, endPoint y: 492, distance: 410.4
click at [1224, 481] on input "[EMAIL_ADDRESS]" at bounding box center [1339, 483] width 340 height 19
type input "pretsmaison.ca"
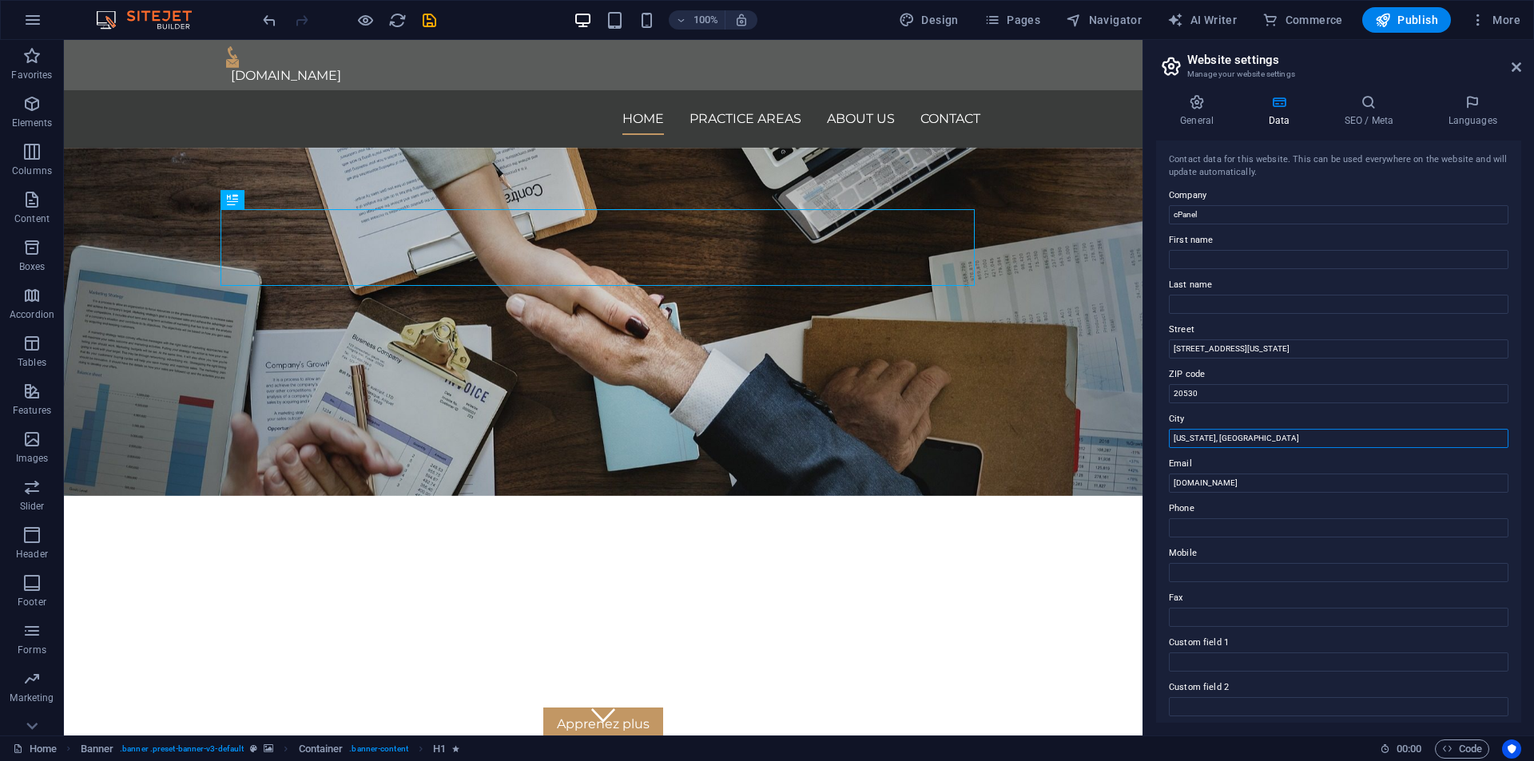
click at [1238, 439] on input "[US_STATE], [GEOGRAPHIC_DATA]" at bounding box center [1339, 438] width 340 height 19
click at [1242, 392] on input "20530" at bounding box center [1339, 393] width 340 height 19
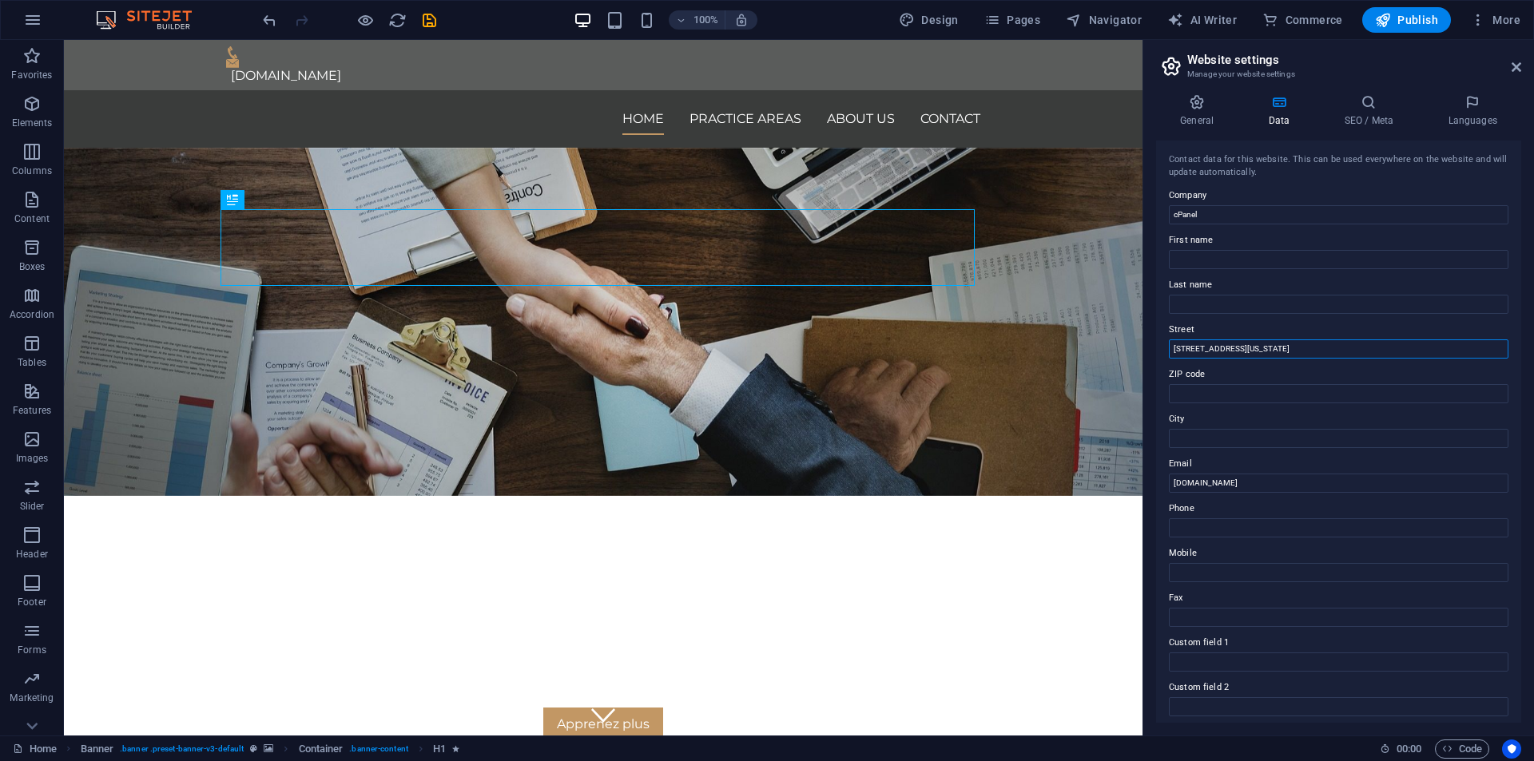
click at [1250, 356] on input "[STREET_ADDRESS][US_STATE]" at bounding box center [1339, 349] width 340 height 19
click at [1250, 356] on input "950 Pennsylvania AveNW" at bounding box center [1339, 349] width 340 height 19
type input "950 Pennsylvania"
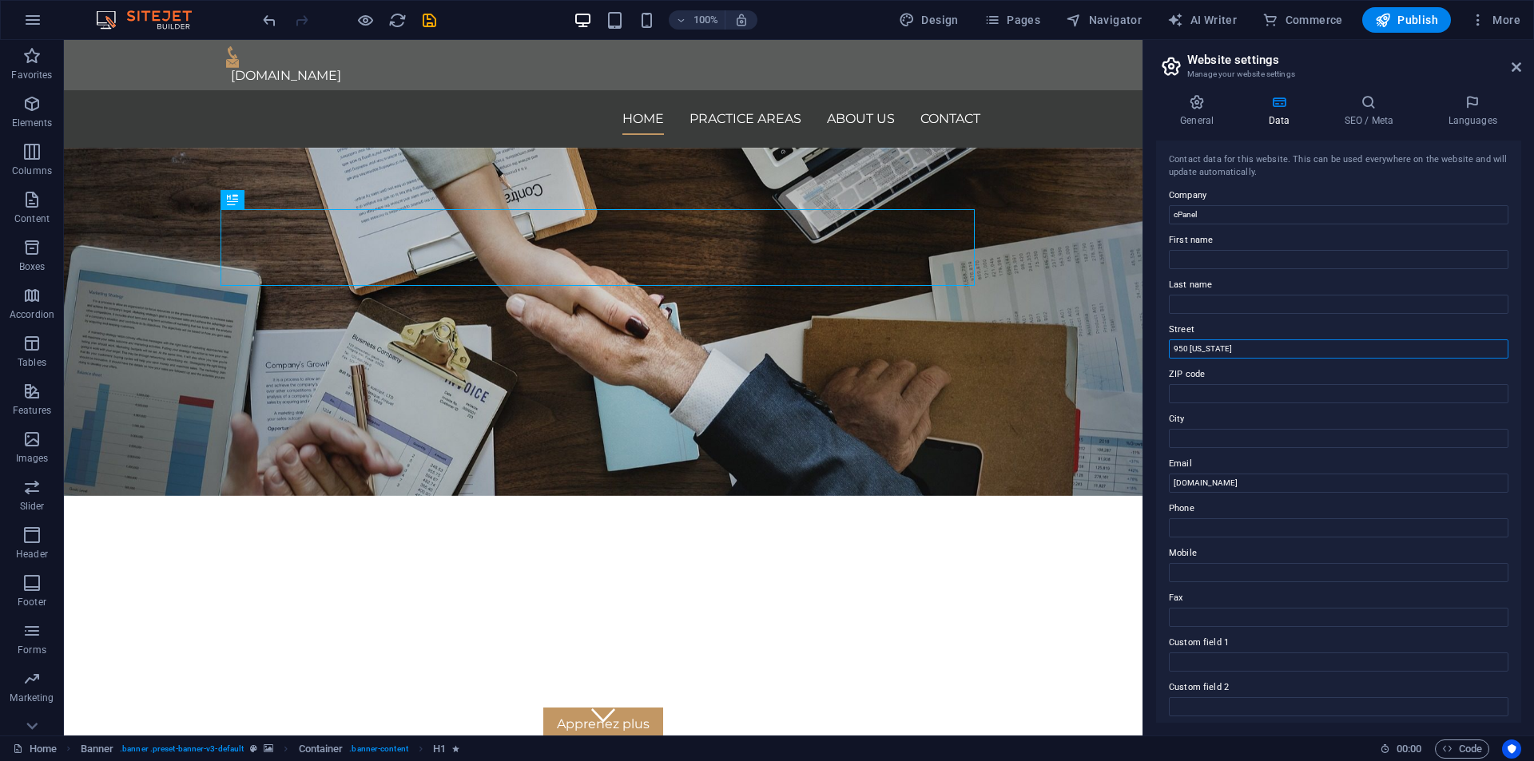
click at [1250, 356] on input "950 Pennsylvania" at bounding box center [1339, 349] width 340 height 19
click at [1236, 211] on input "cPanel" at bounding box center [1339, 214] width 340 height 19
type input "pretsmaison"
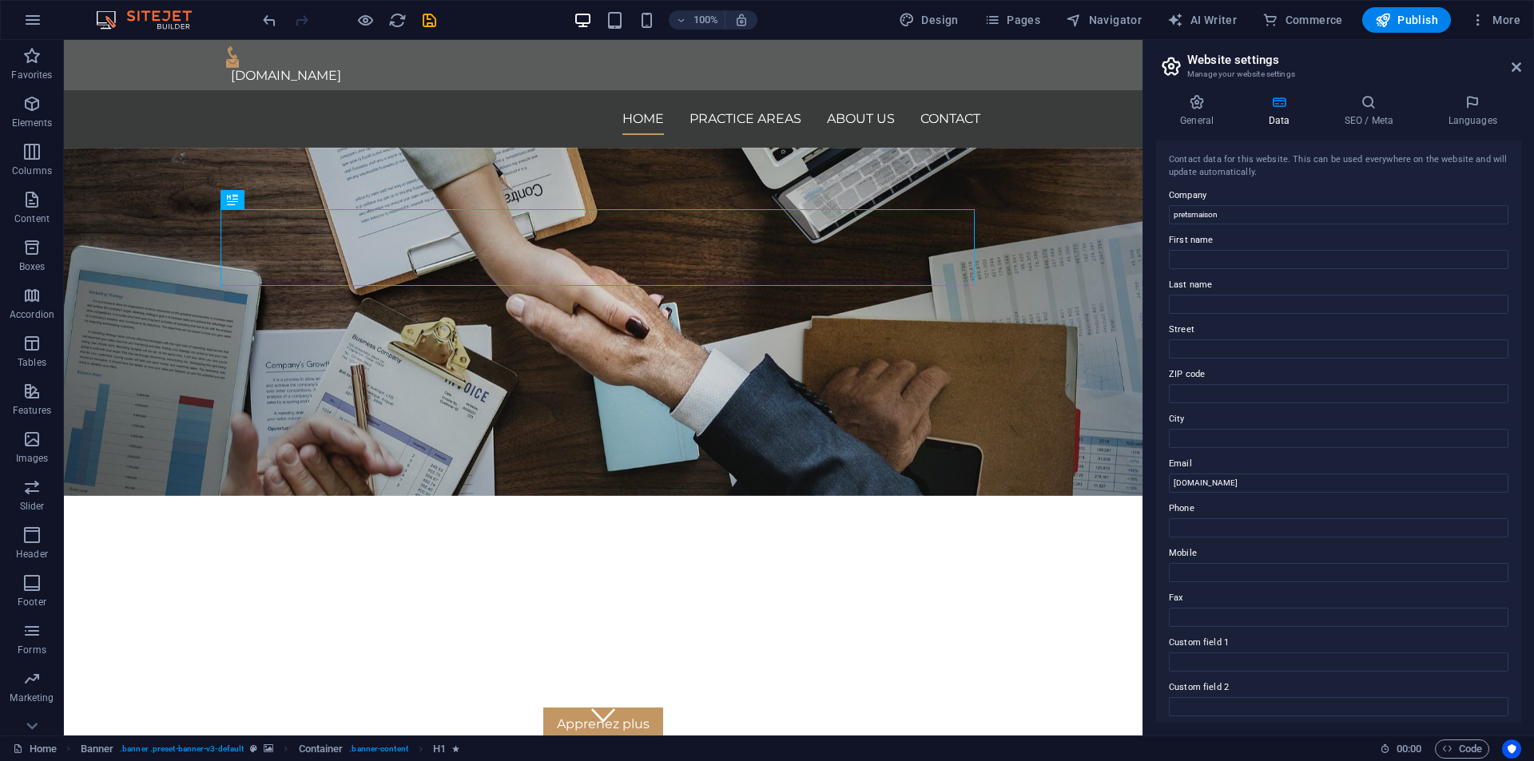
click at [1230, 241] on label "First name" at bounding box center [1339, 240] width 340 height 19
click at [1230, 250] on input "First name" at bounding box center [1339, 259] width 340 height 19
drag, startPoint x: 1516, startPoint y: 69, endPoint x: 1354, endPoint y: 46, distance: 163.1
click at [1516, 69] on icon at bounding box center [1517, 67] width 10 height 13
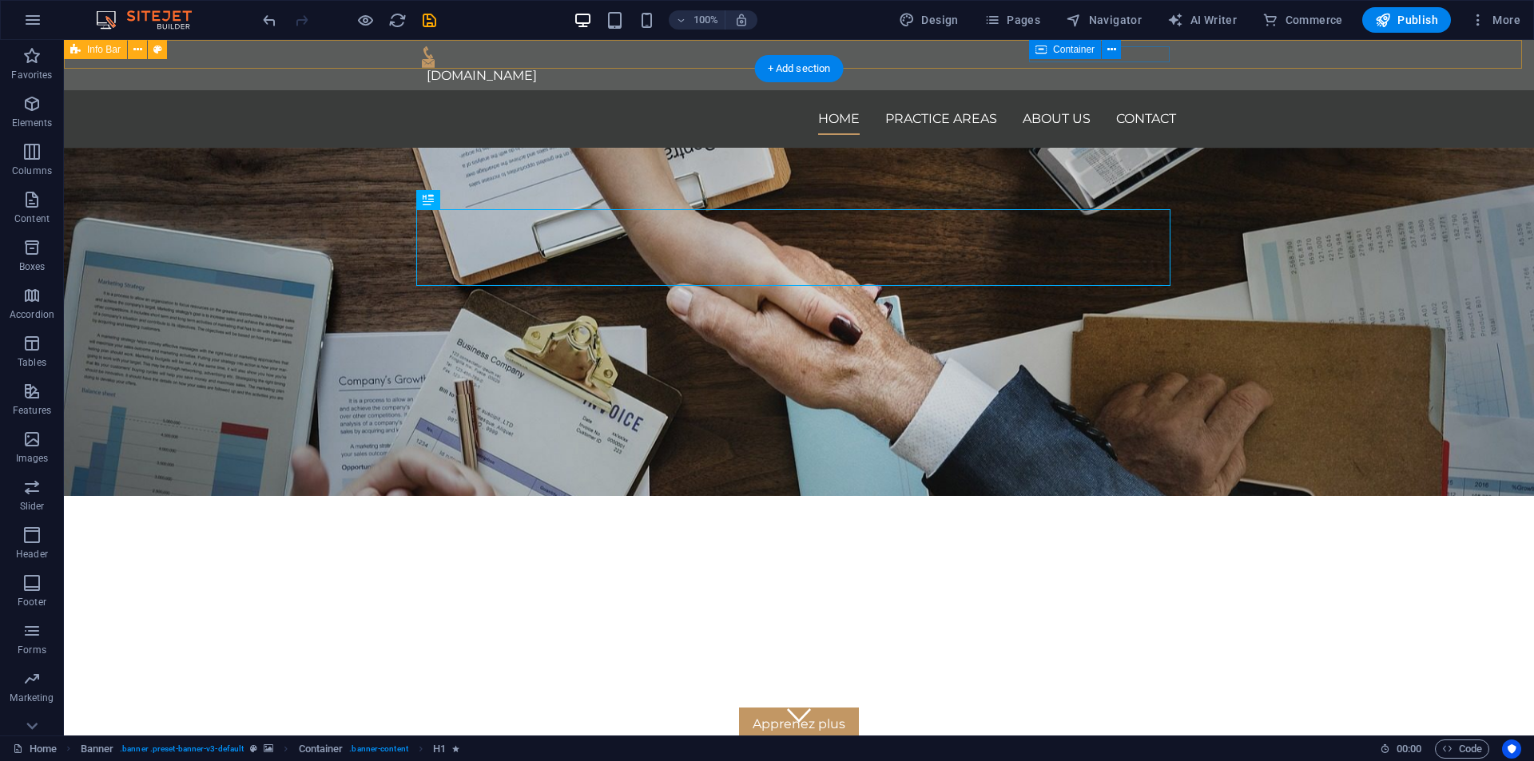
click at [650, 41] on div "[DOMAIN_NAME]" at bounding box center [799, 65] width 1470 height 50
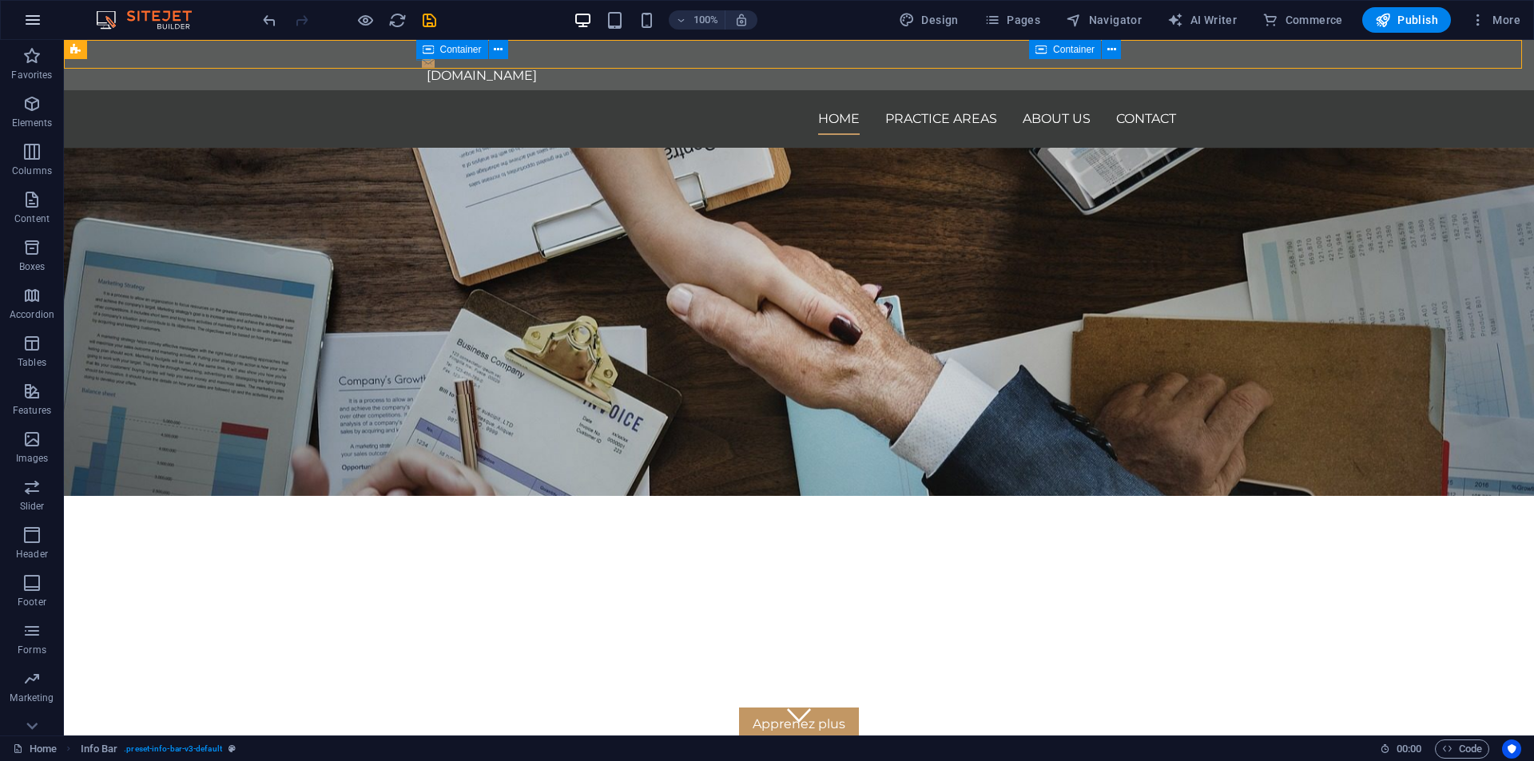
click at [17, 14] on button "button" at bounding box center [33, 20] width 38 height 38
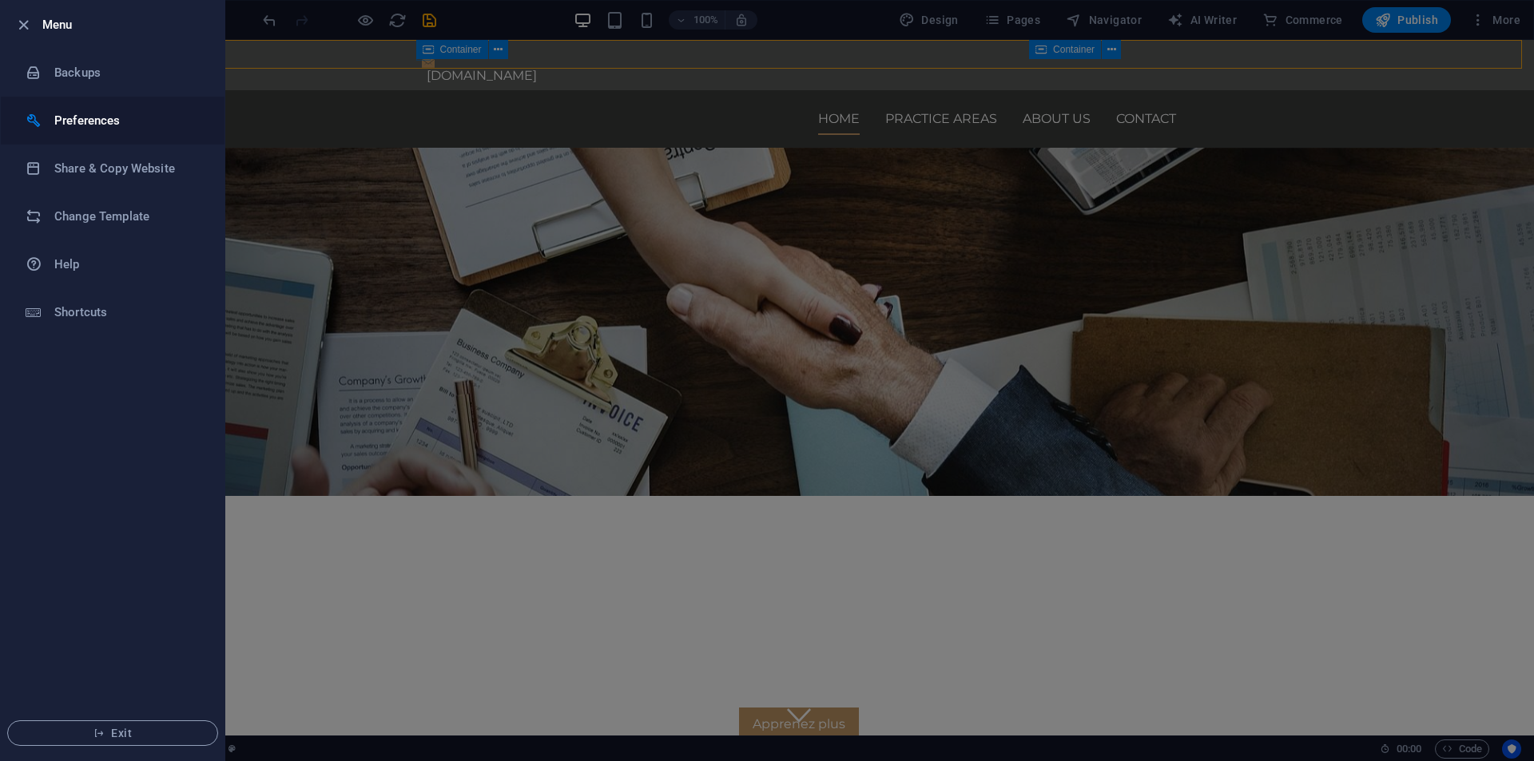
click at [85, 128] on h6 "Preferences" at bounding box center [128, 120] width 148 height 19
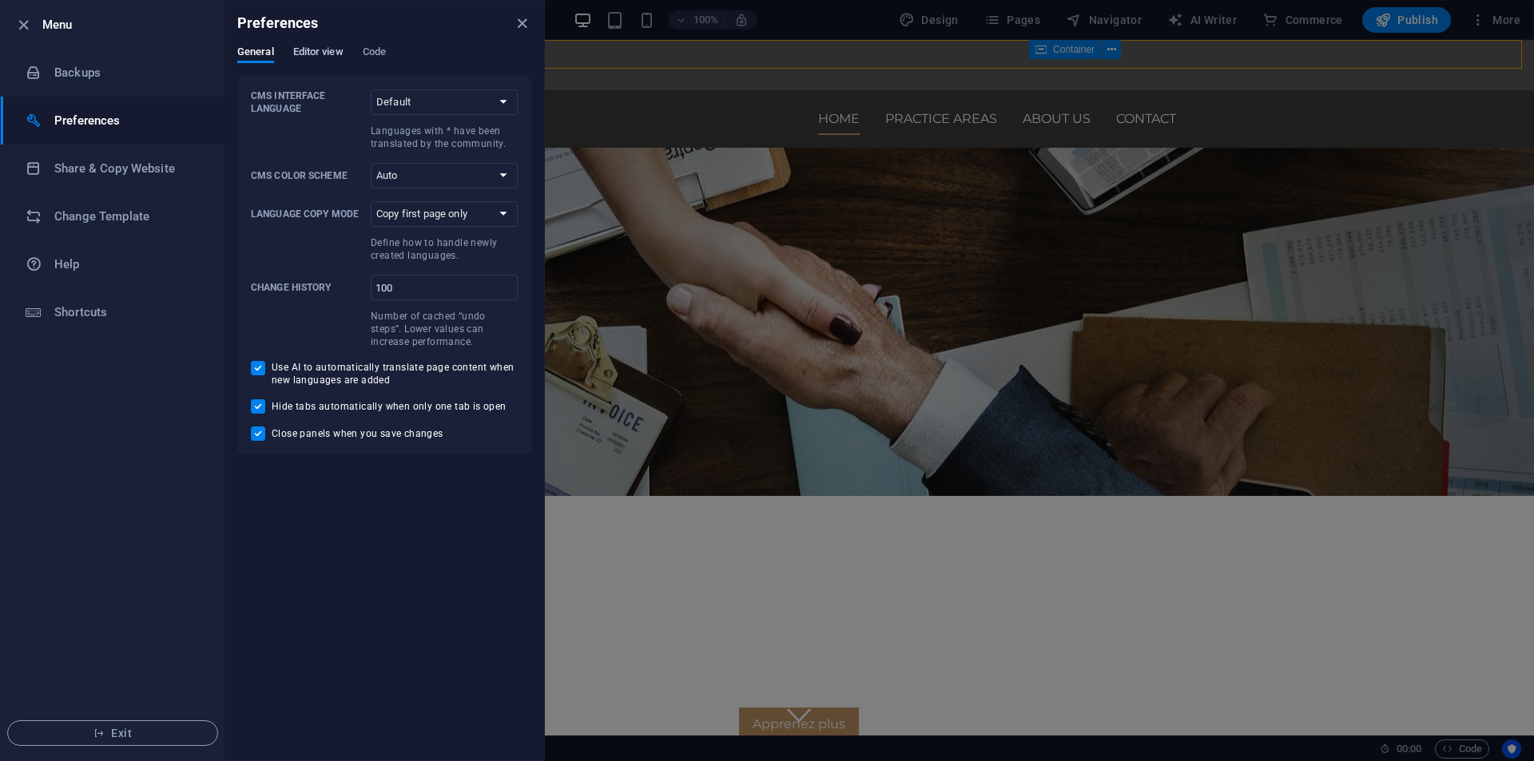
click at [323, 50] on span "Editor view" at bounding box center [318, 53] width 50 height 22
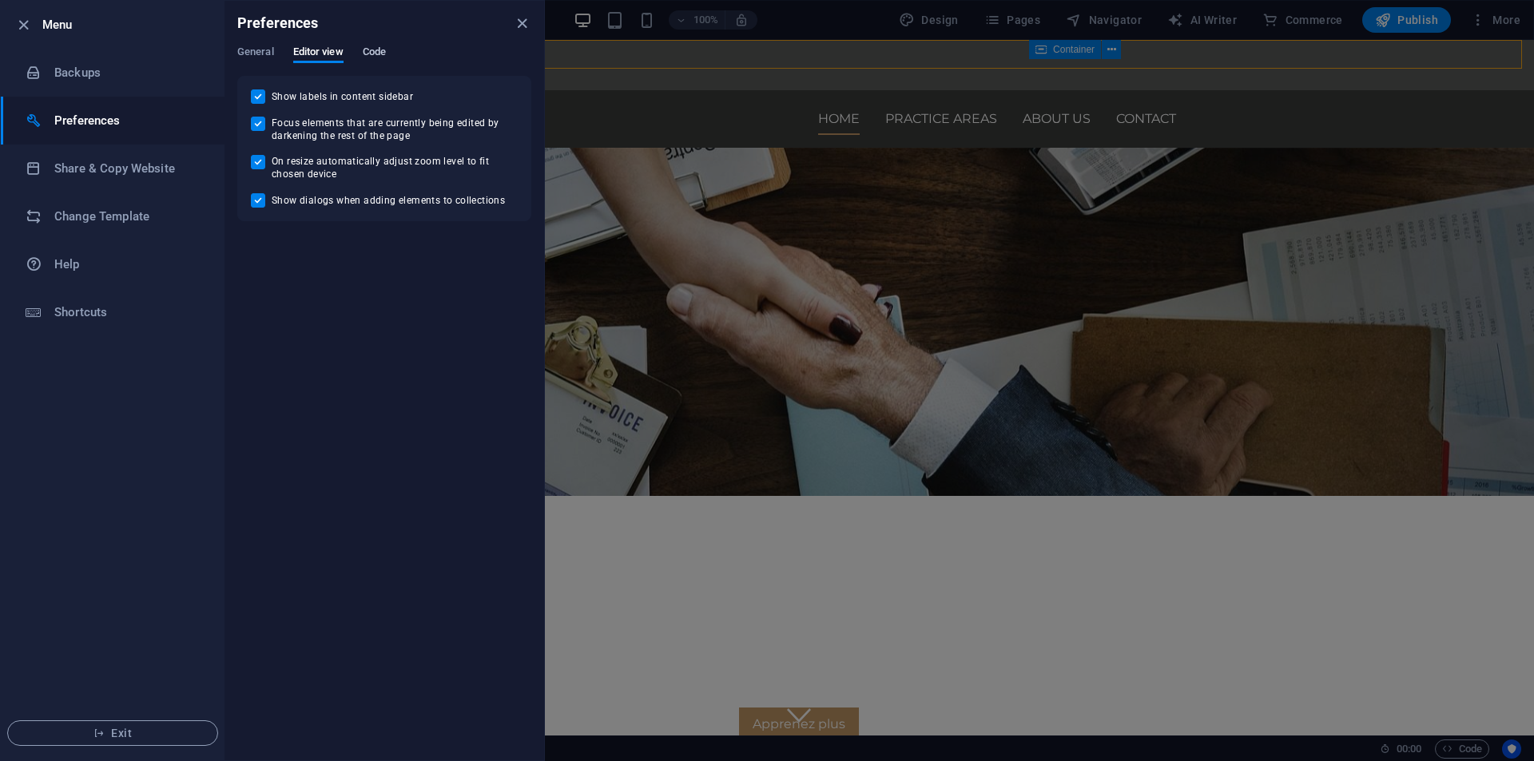
click at [375, 48] on span "Code" at bounding box center [374, 53] width 23 height 22
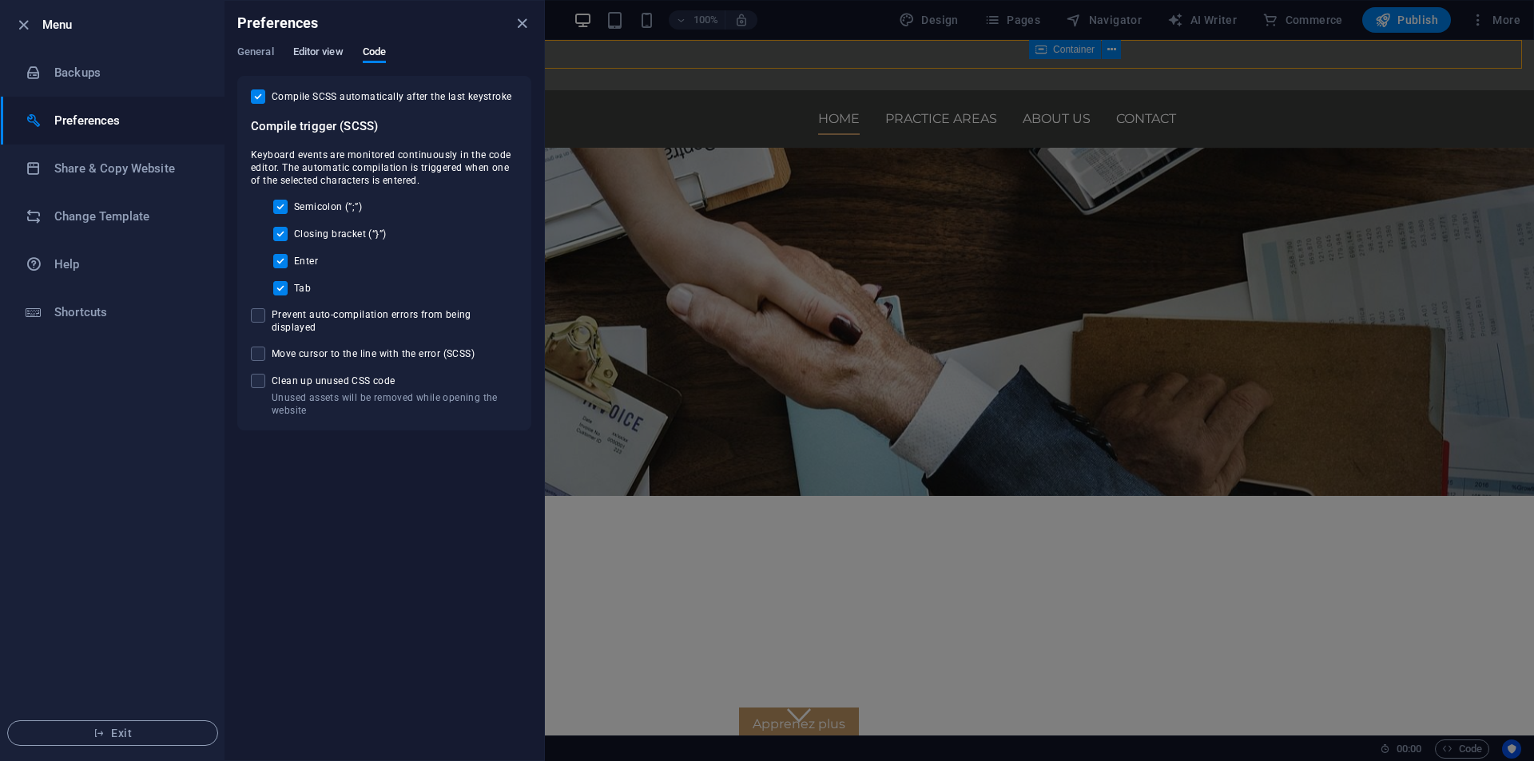
click at [301, 50] on span "Editor view" at bounding box center [318, 53] width 50 height 22
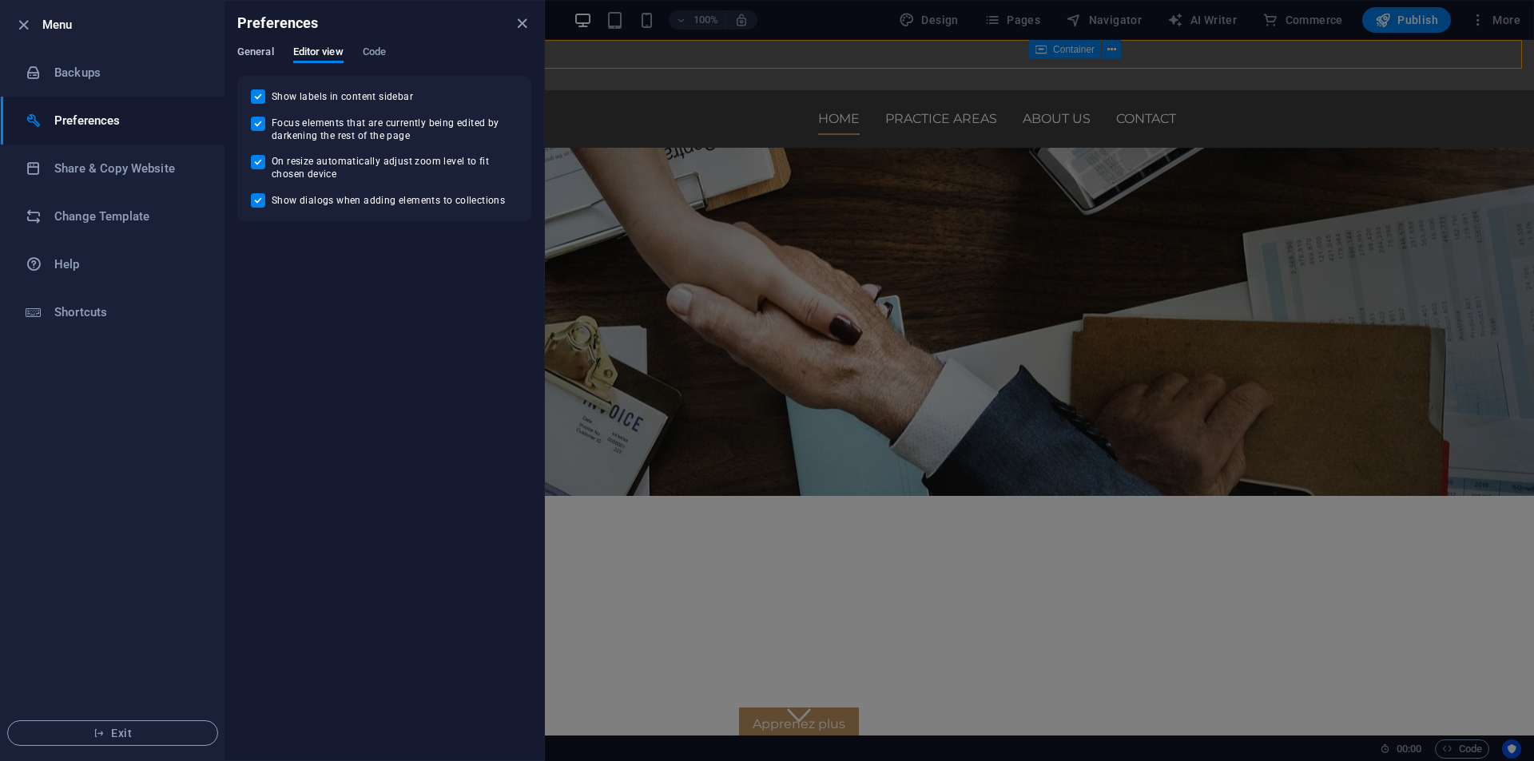
click at [252, 50] on span "General" at bounding box center [255, 53] width 37 height 22
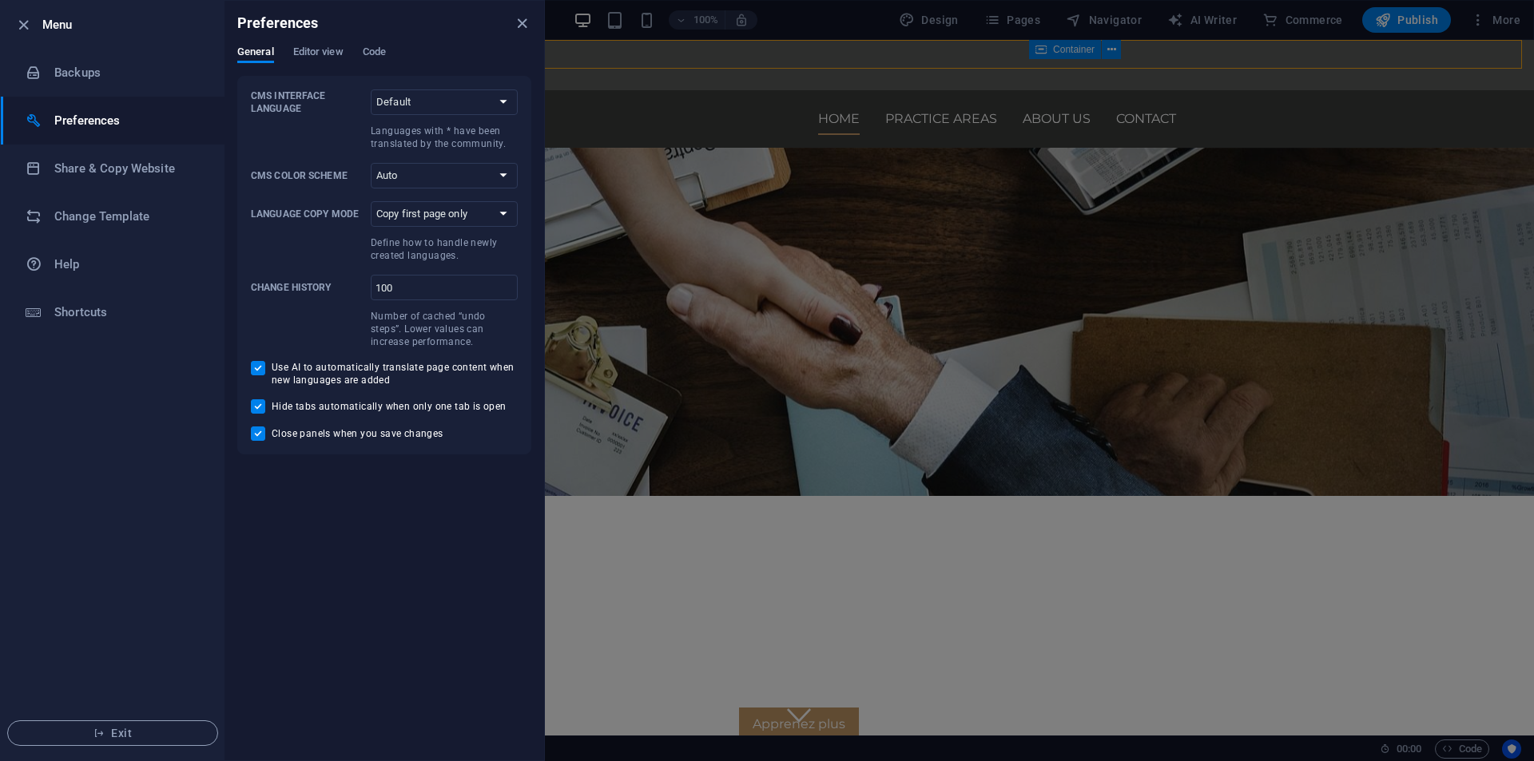
click at [578, 293] on div at bounding box center [767, 380] width 1534 height 761
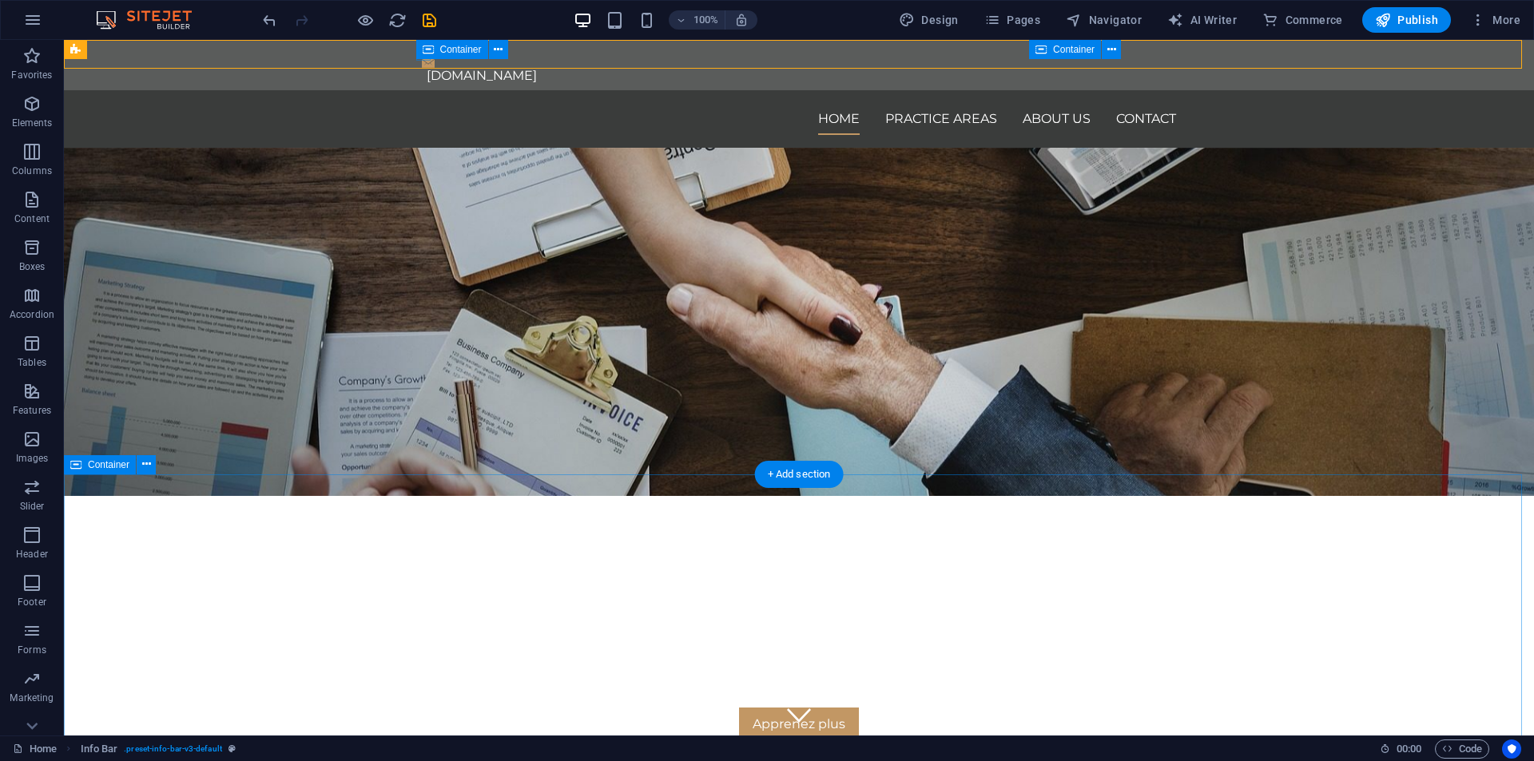
click at [402, 25] on icon "reload" at bounding box center [397, 20] width 18 height 18
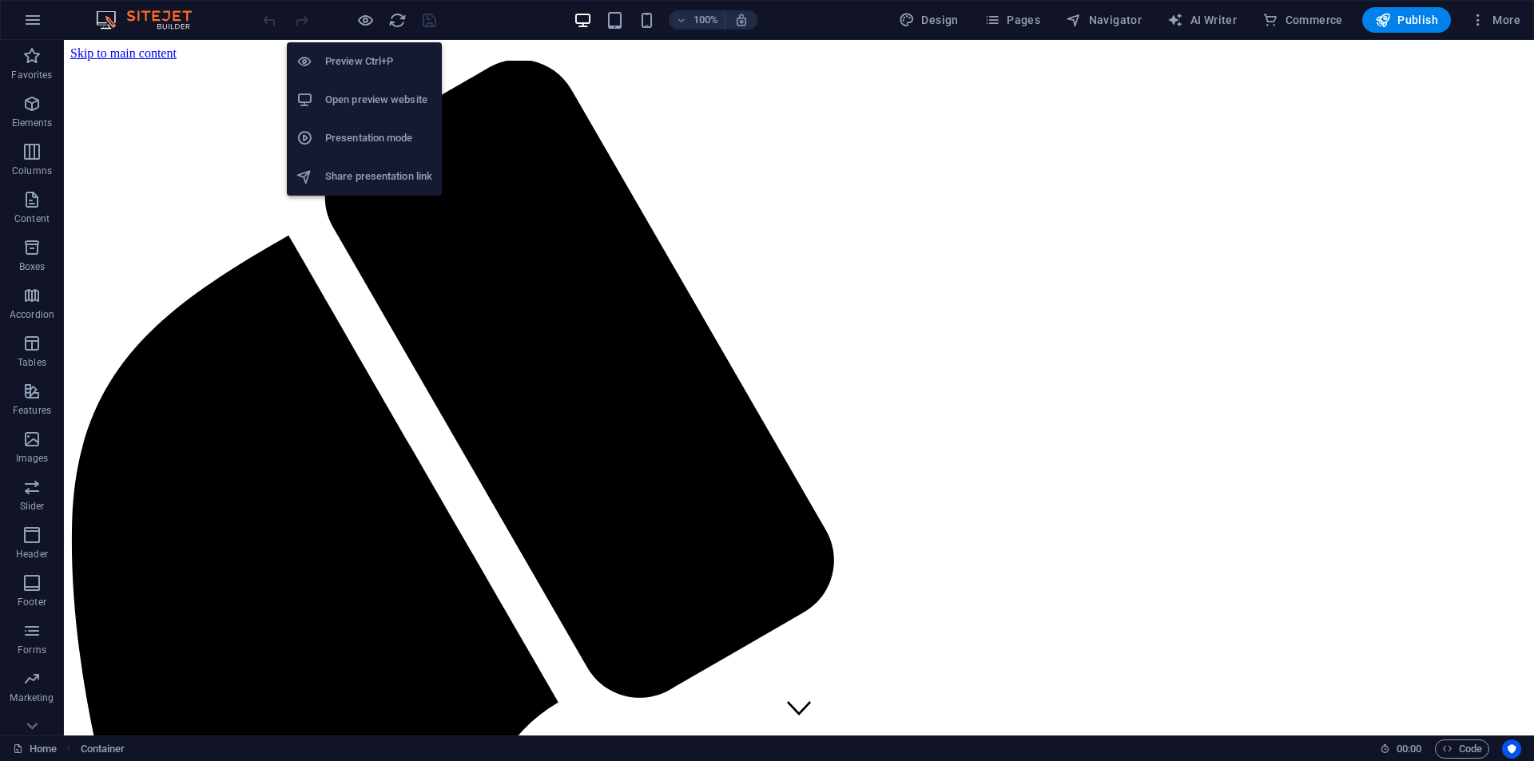
click at [350, 91] on h6 "Open preview website" at bounding box center [378, 99] width 107 height 19
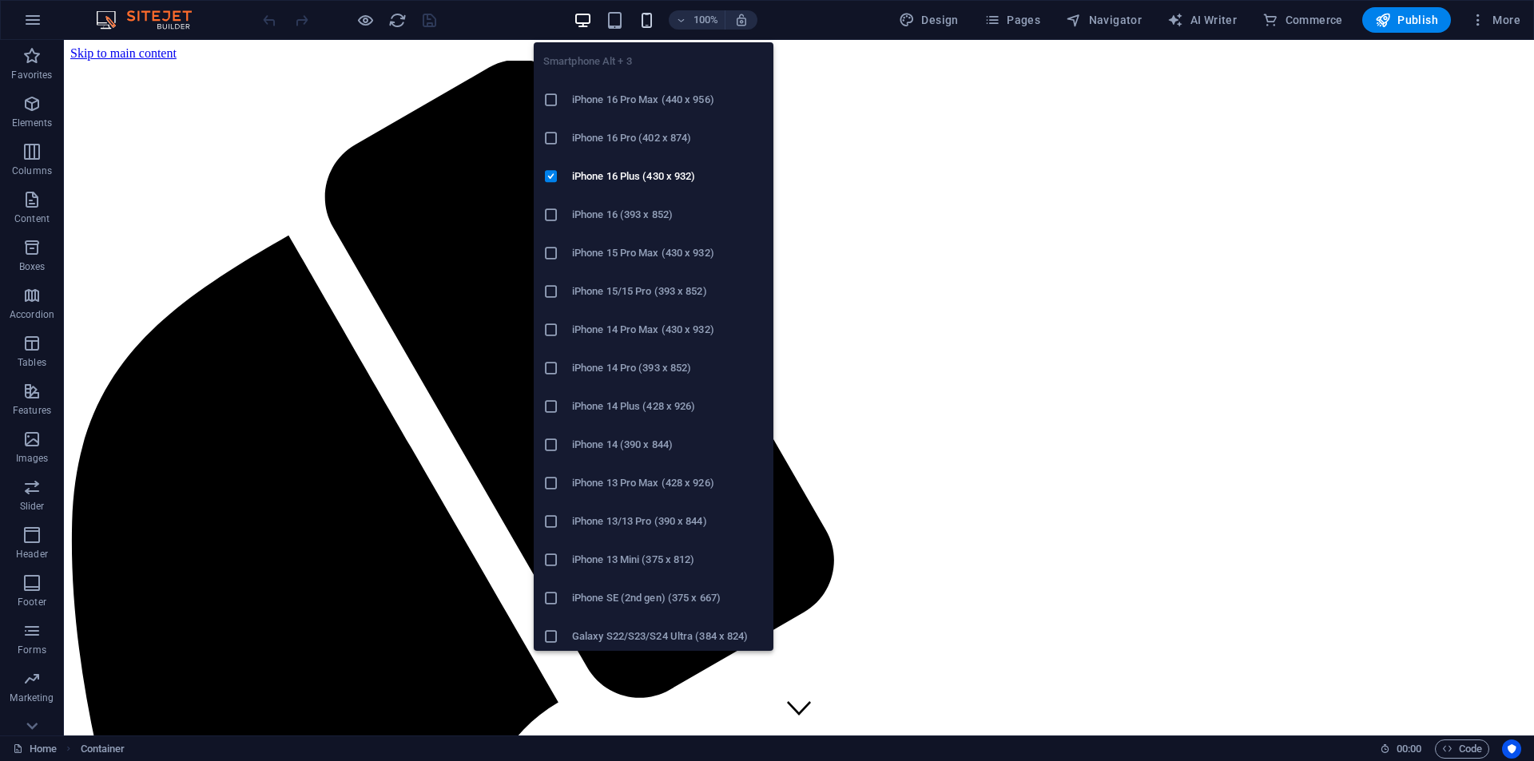
click at [653, 18] on icon "button" at bounding box center [647, 20] width 18 height 18
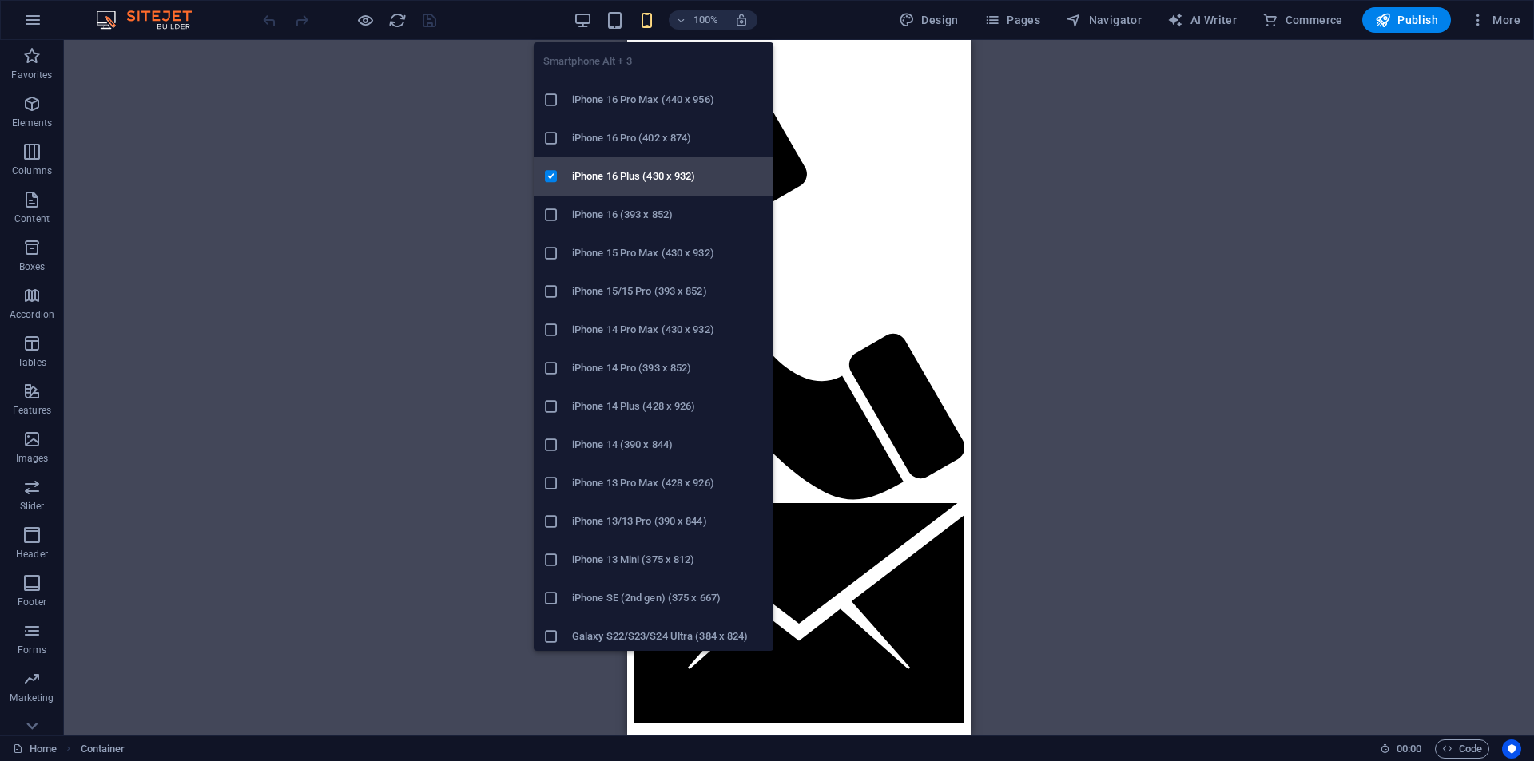
click at [571, 181] on div at bounding box center [557, 177] width 29 height 16
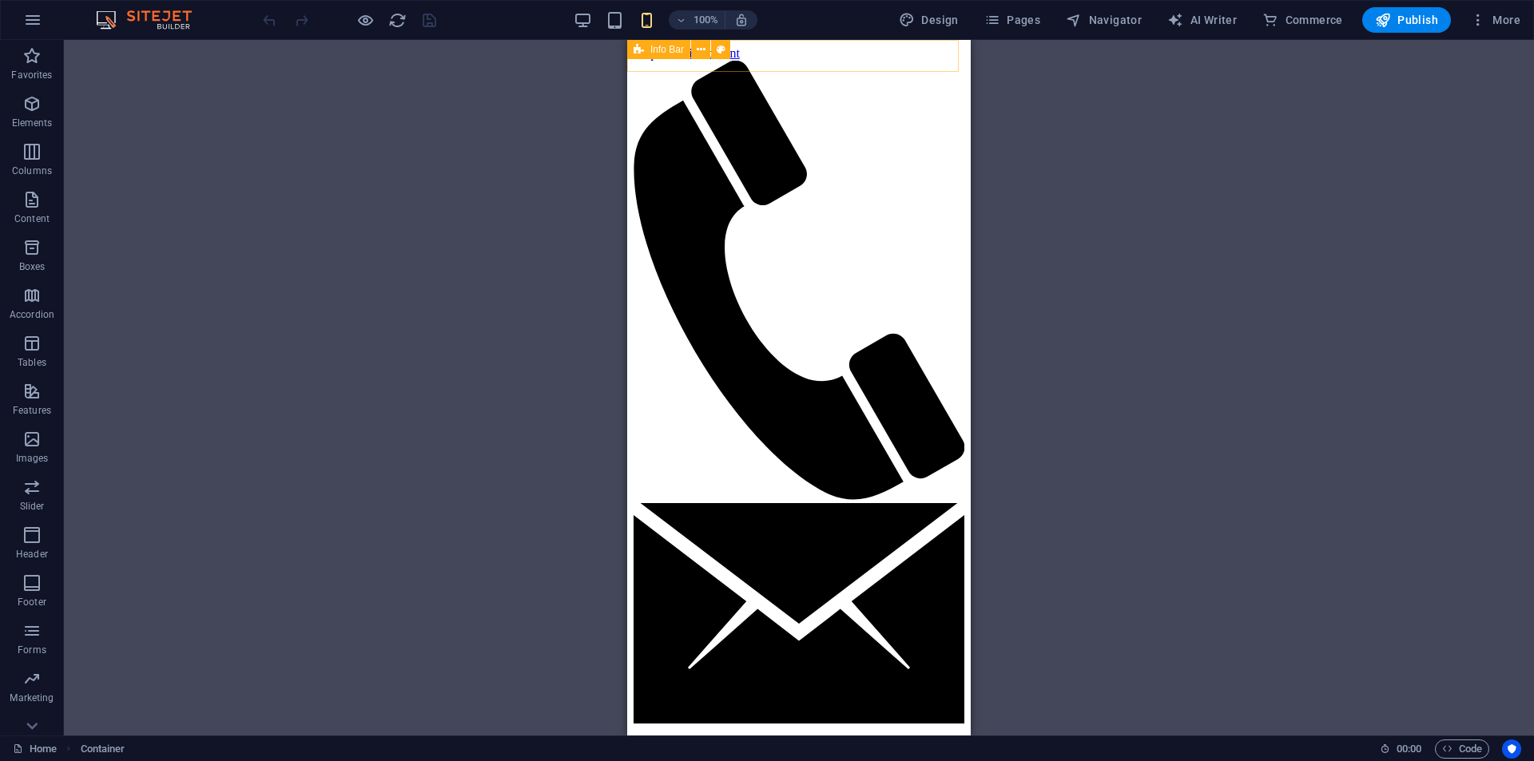
click at [644, 28] on icon "button" at bounding box center [647, 20] width 18 height 18
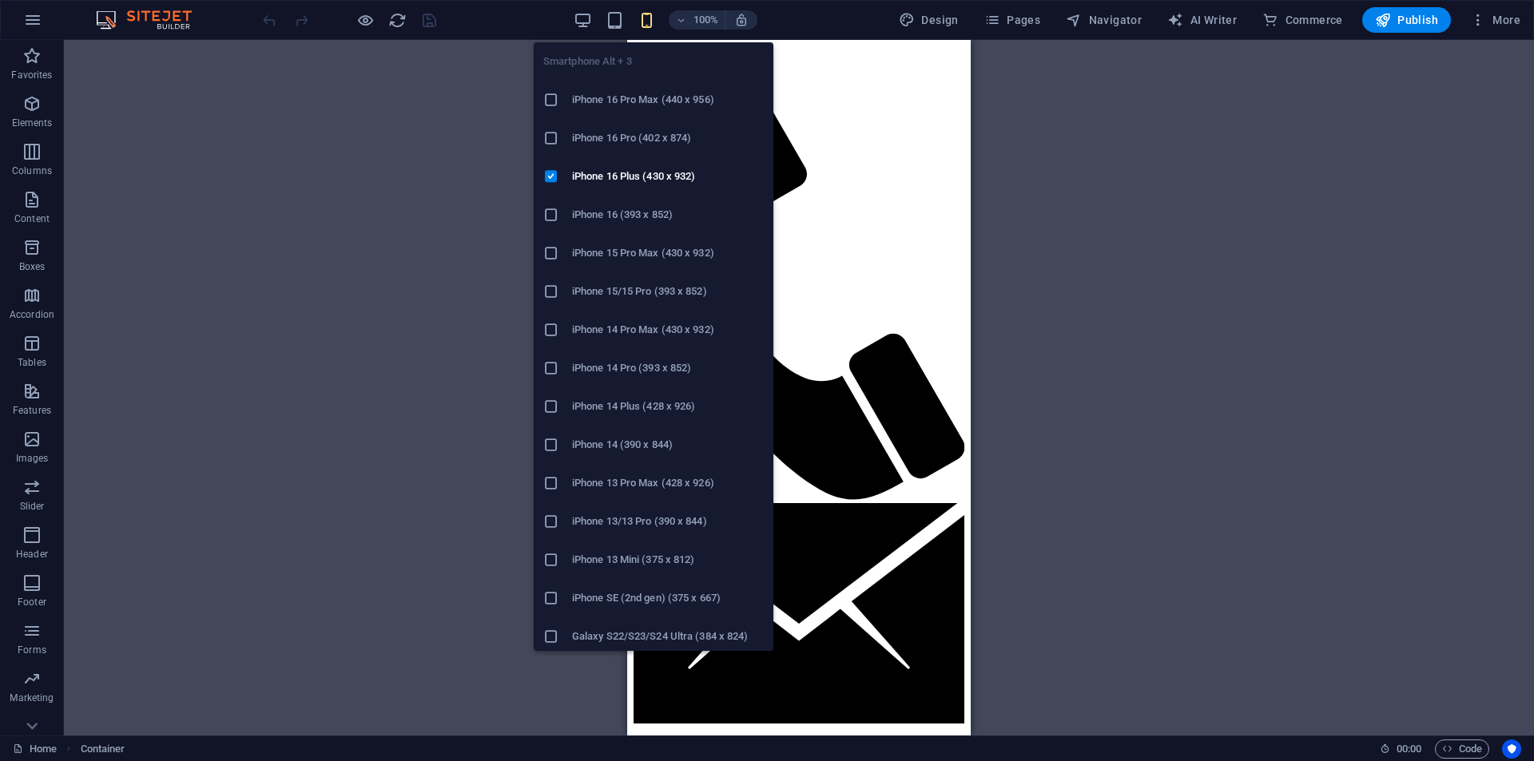
click at [594, 329] on h6 "iPhone 14 Pro Max (430 x 932)" at bounding box center [668, 329] width 192 height 19
drag, startPoint x: 669, startPoint y: 564, endPoint x: 20, endPoint y: 500, distance: 652.0
click at [669, 564] on h6 "iPhone 13 Mini (375 x 812)" at bounding box center [668, 560] width 192 height 19
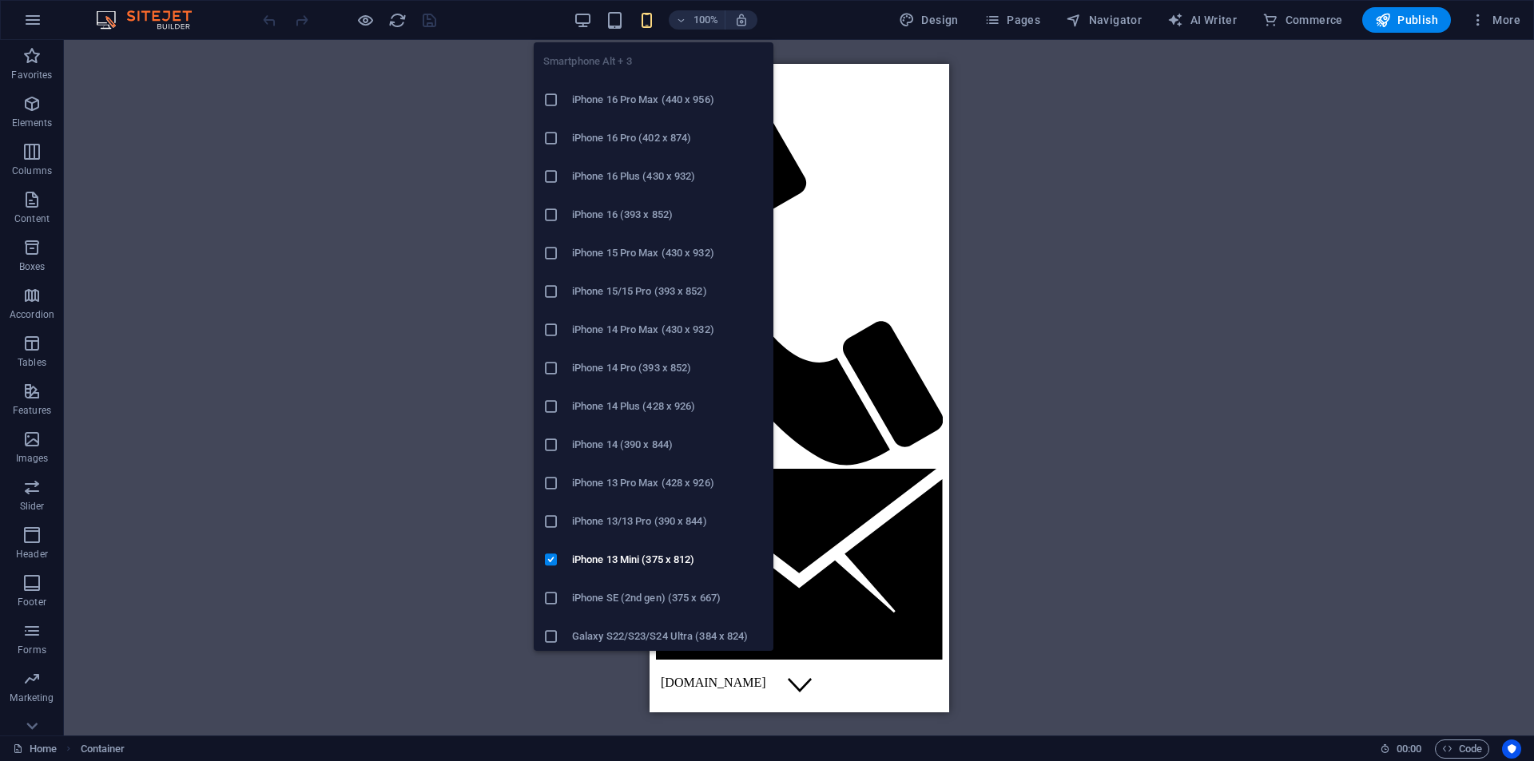
click at [618, 325] on h6 "iPhone 14 Pro Max (430 x 932)" at bounding box center [668, 329] width 192 height 19
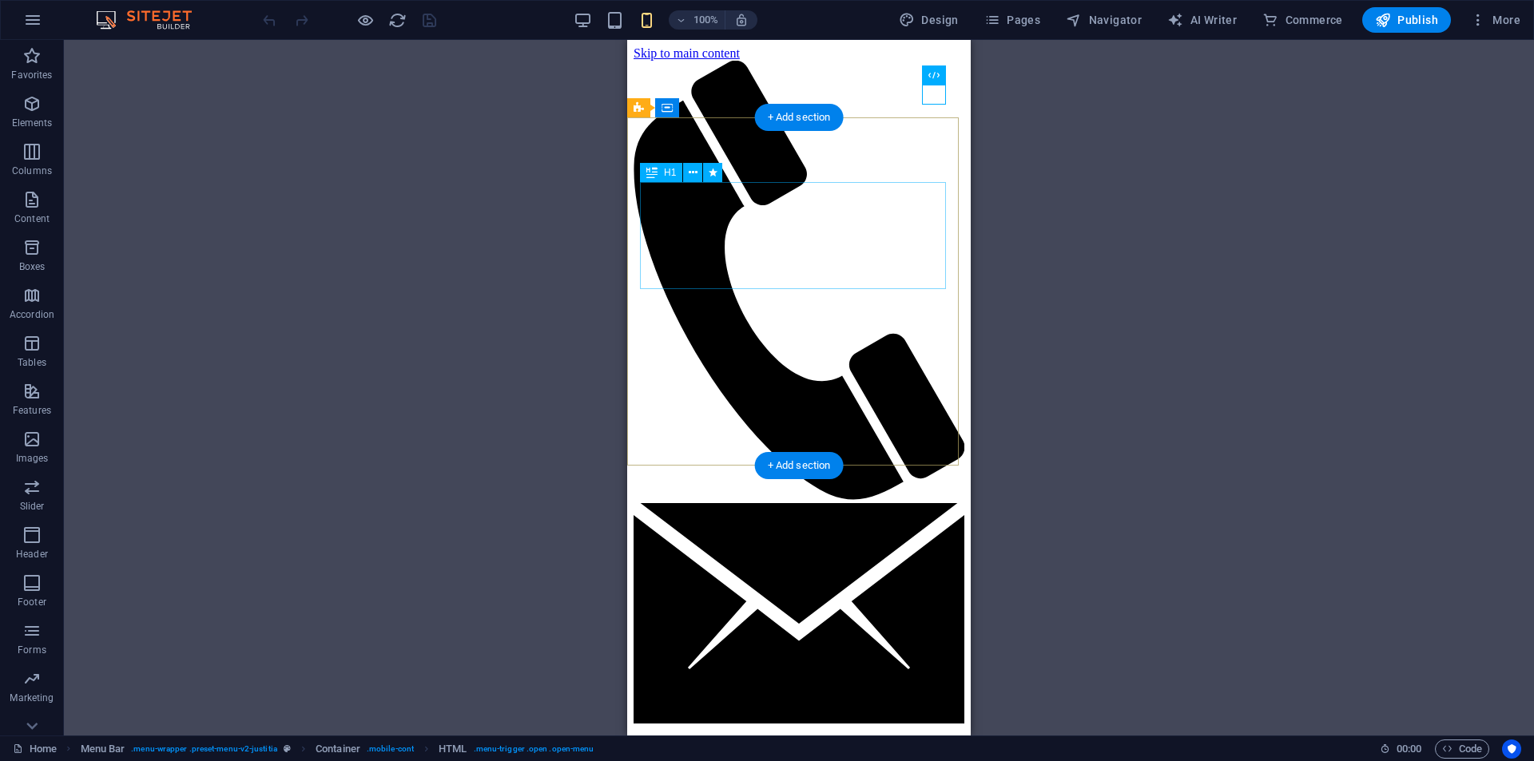
click at [623, 203] on div "Info Bar Banner Container Banner Menu Bar Container Menu Bar Container Text Spa…" at bounding box center [799, 388] width 1470 height 696
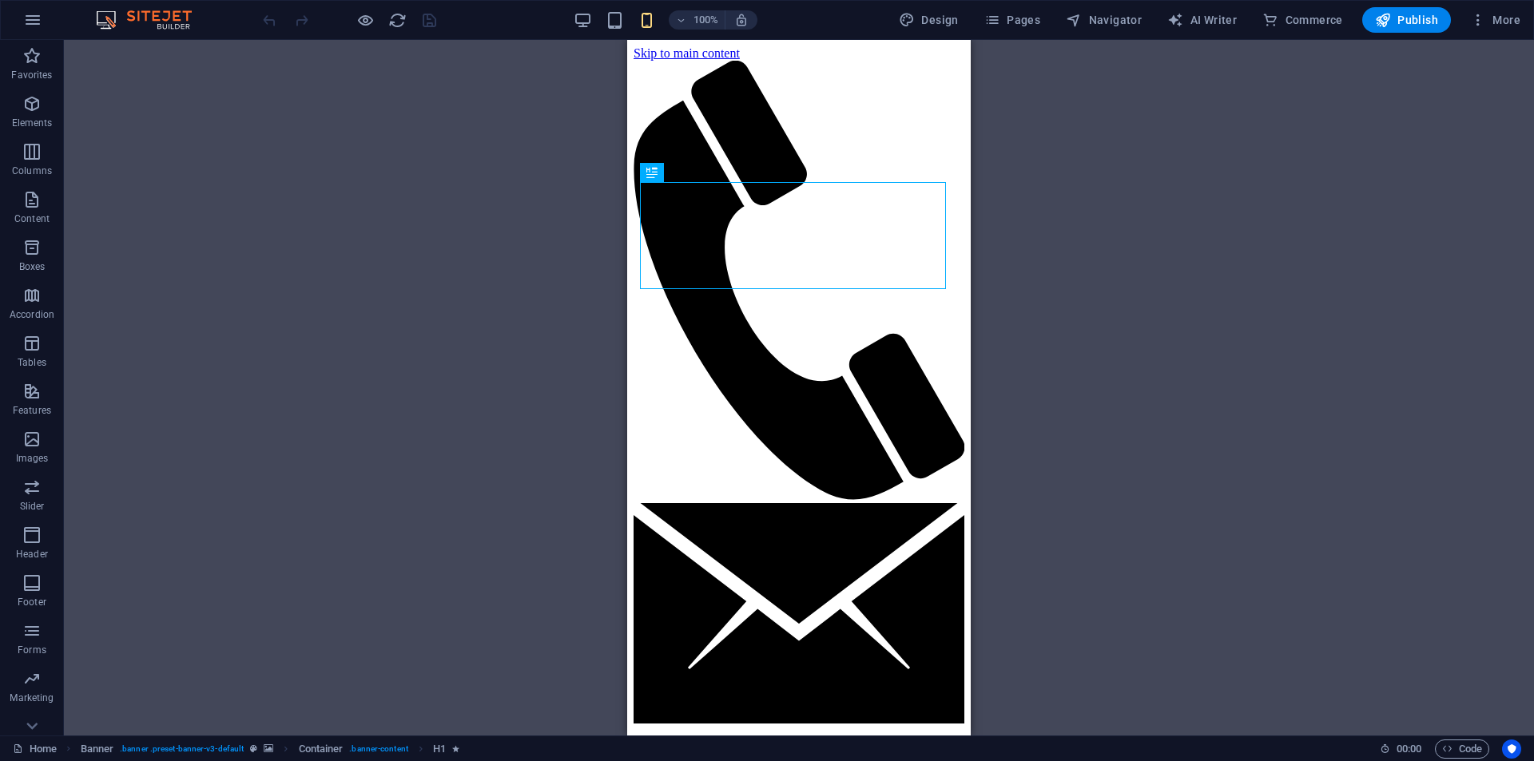
click at [543, 95] on div "Info Bar Banner Container Banner Menu Bar Container Menu Bar Container Text Spa…" at bounding box center [799, 388] width 1470 height 696
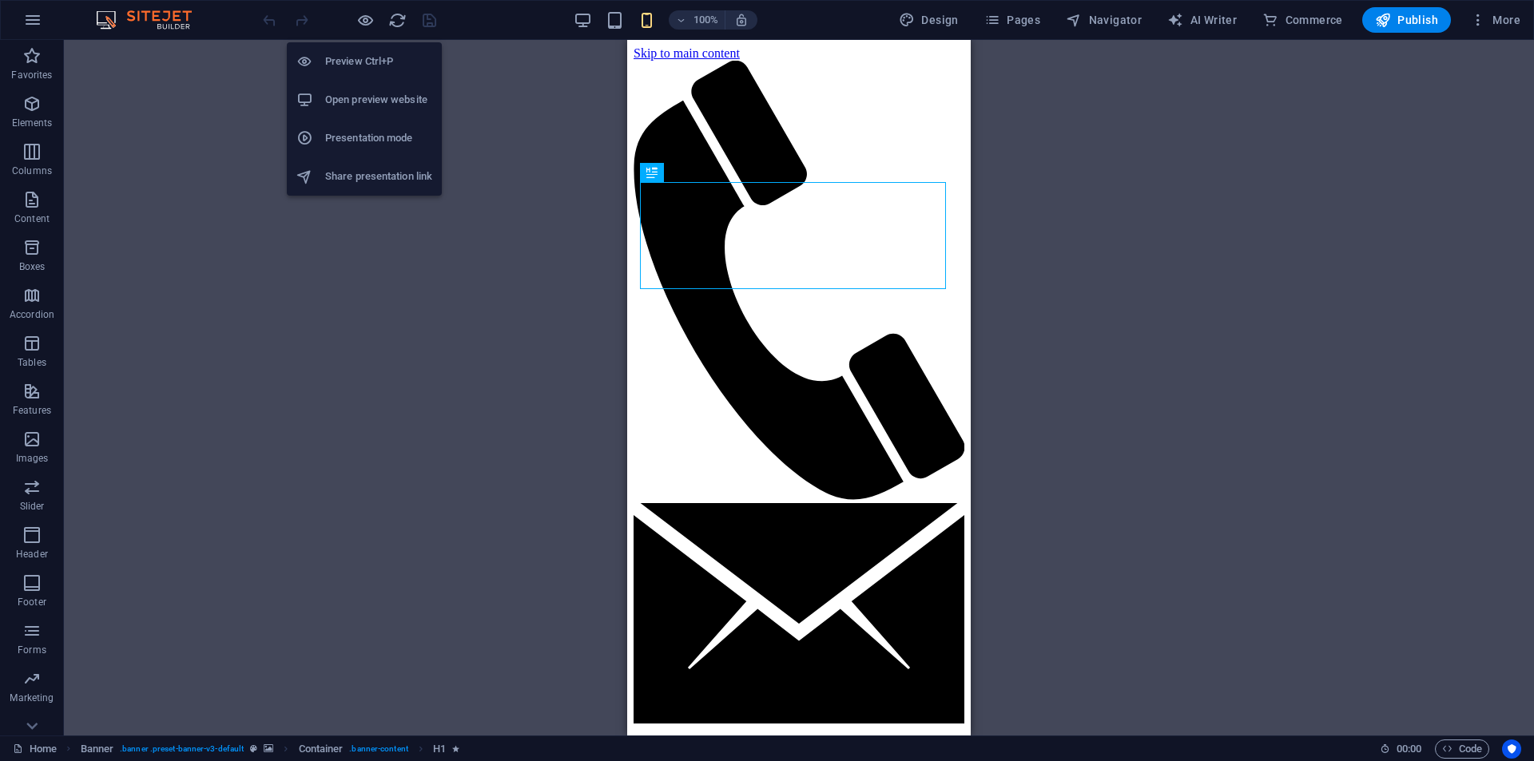
click at [382, 144] on h6 "Presentation mode" at bounding box center [378, 138] width 107 height 19
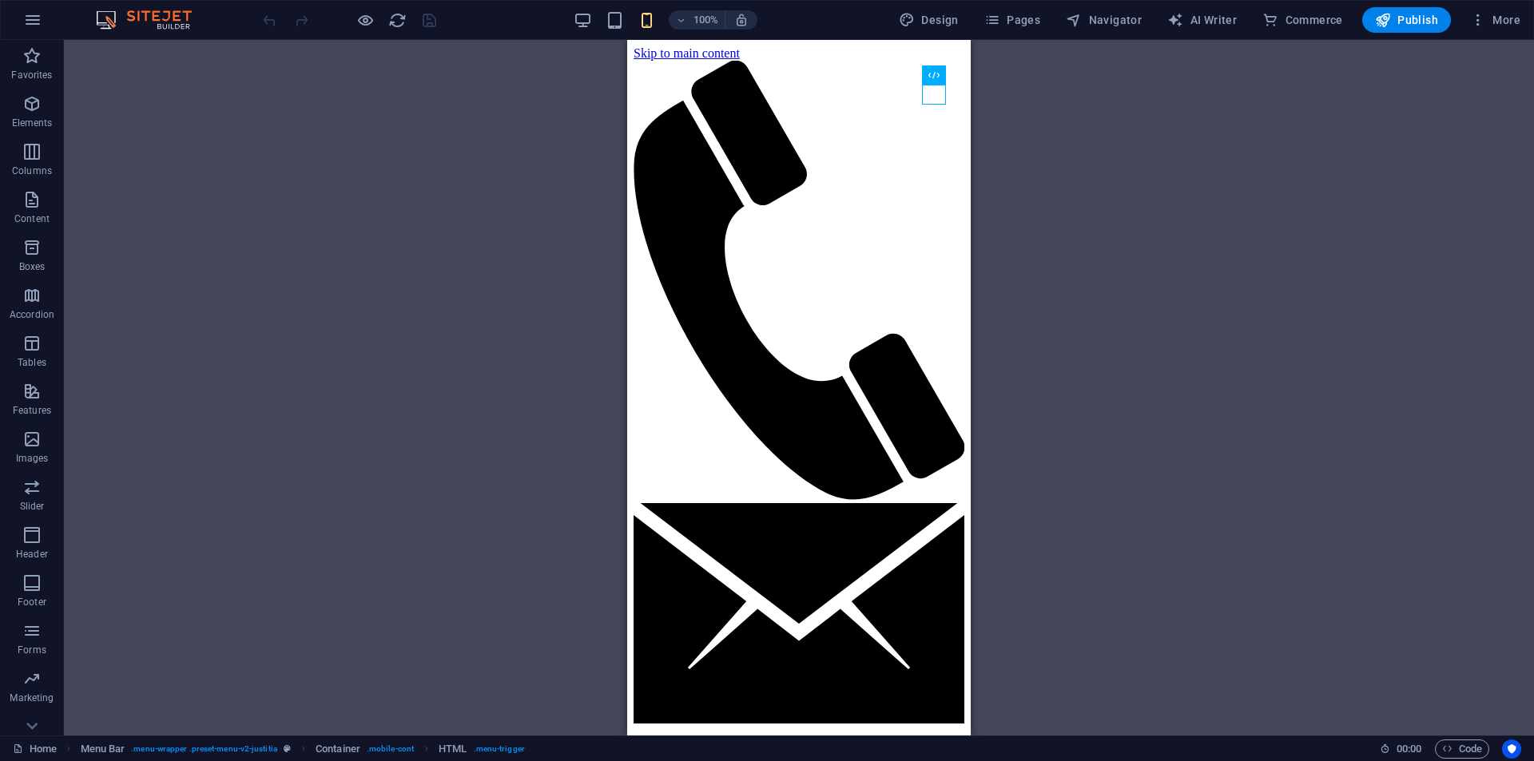
click at [1060, 118] on div "Info Bar Banner Container Banner Container Menu Bar Container Text Spacer Butto…" at bounding box center [799, 388] width 1470 height 696
click at [1484, 26] on icon "button" at bounding box center [1478, 20] width 16 height 16
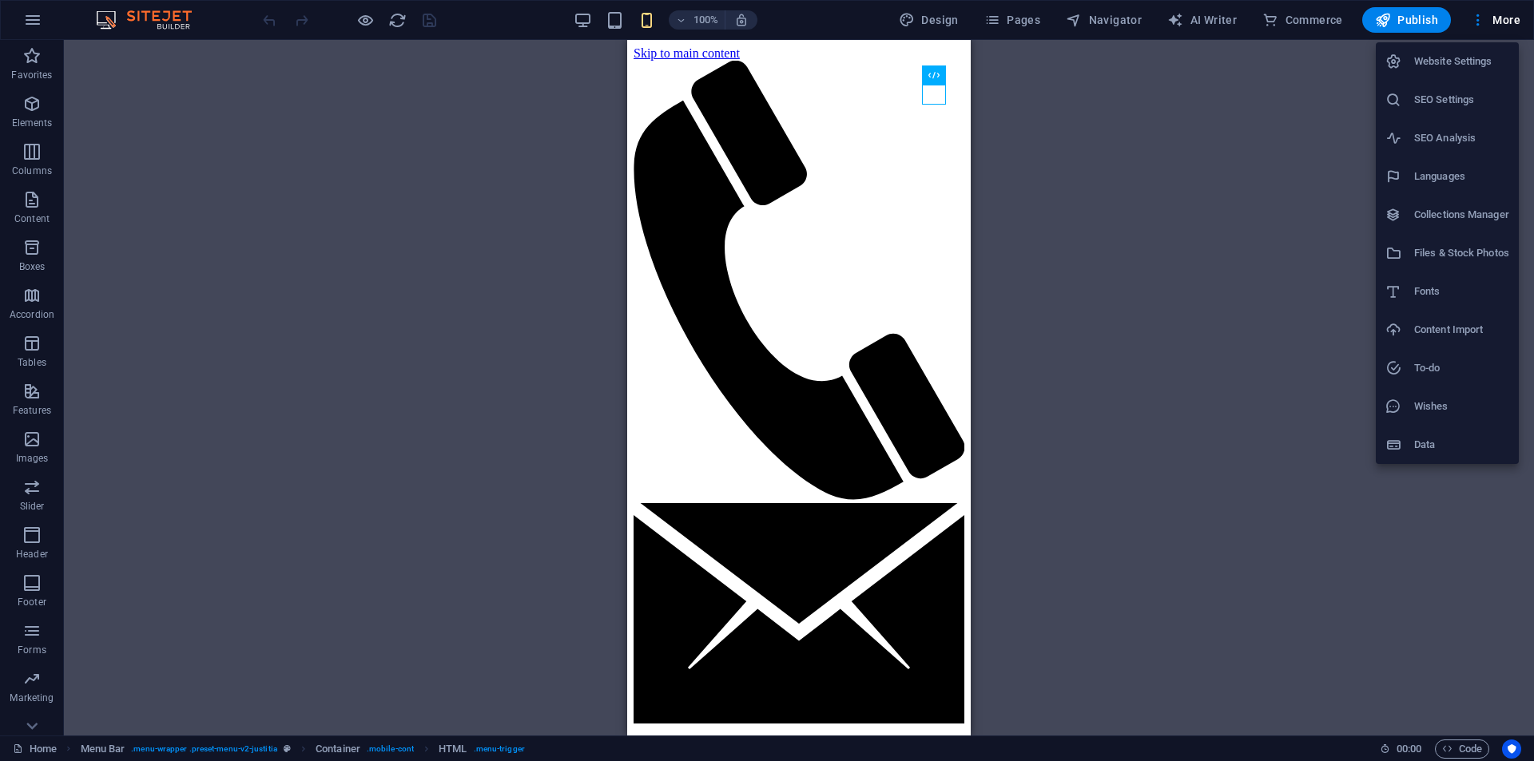
drag, startPoint x: 454, startPoint y: 205, endPoint x: 425, endPoint y: 182, distance: 36.4
click at [455, 205] on div at bounding box center [767, 380] width 1534 height 761
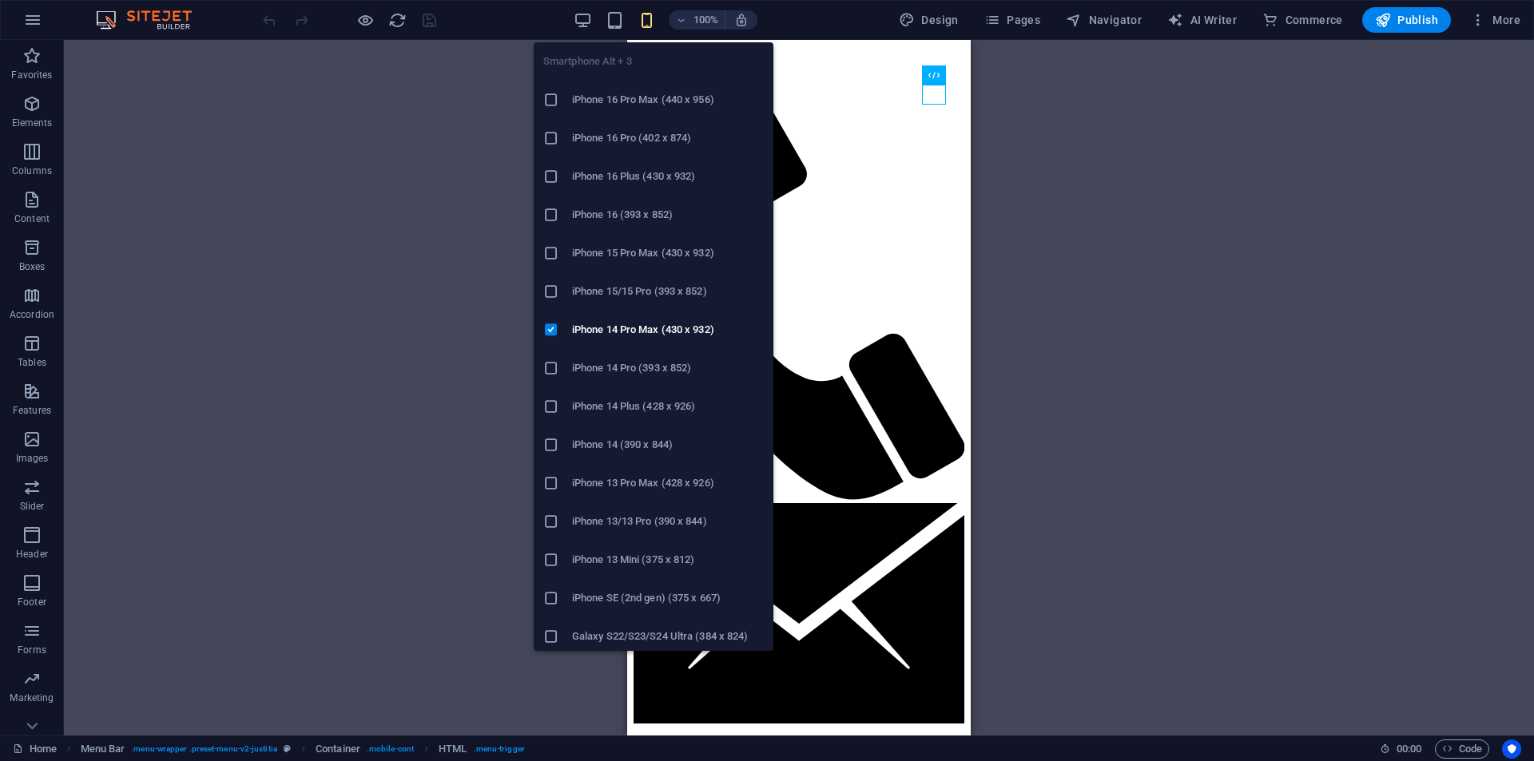
click at [653, 22] on icon "button" at bounding box center [647, 20] width 18 height 18
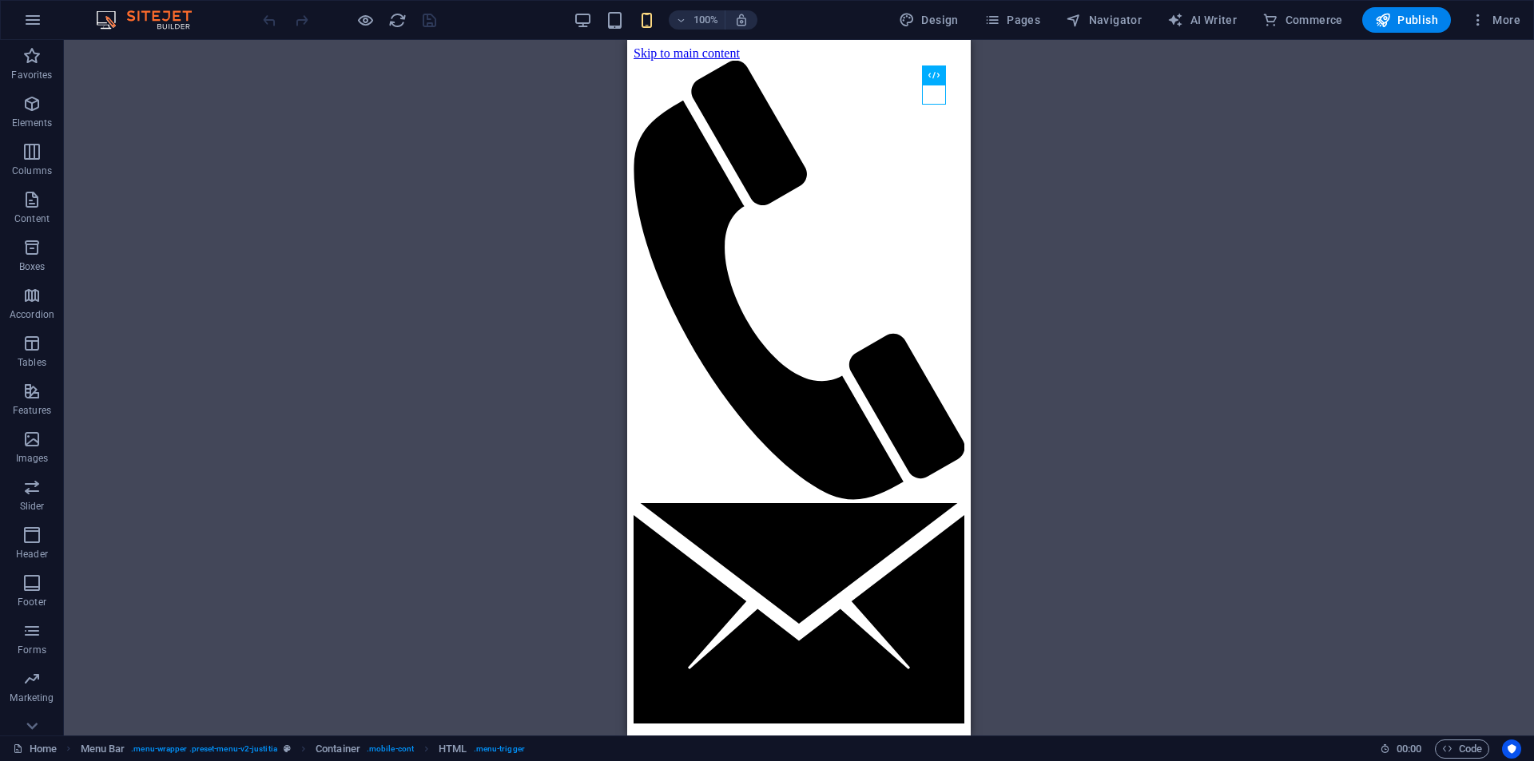
click at [420, 24] on div at bounding box center [349, 20] width 179 height 26
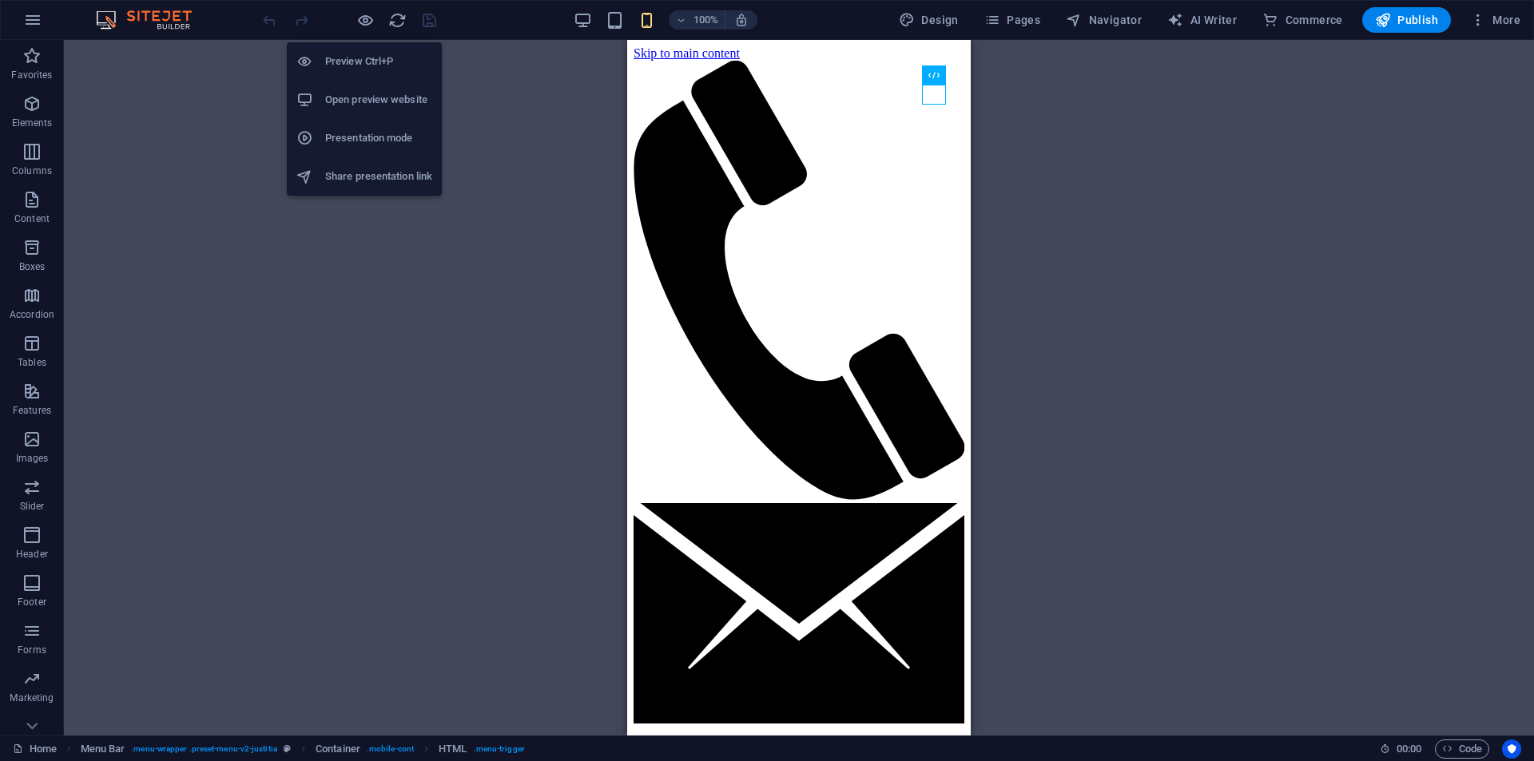
click at [349, 59] on h6 "Preview Ctrl+P" at bounding box center [378, 61] width 107 height 19
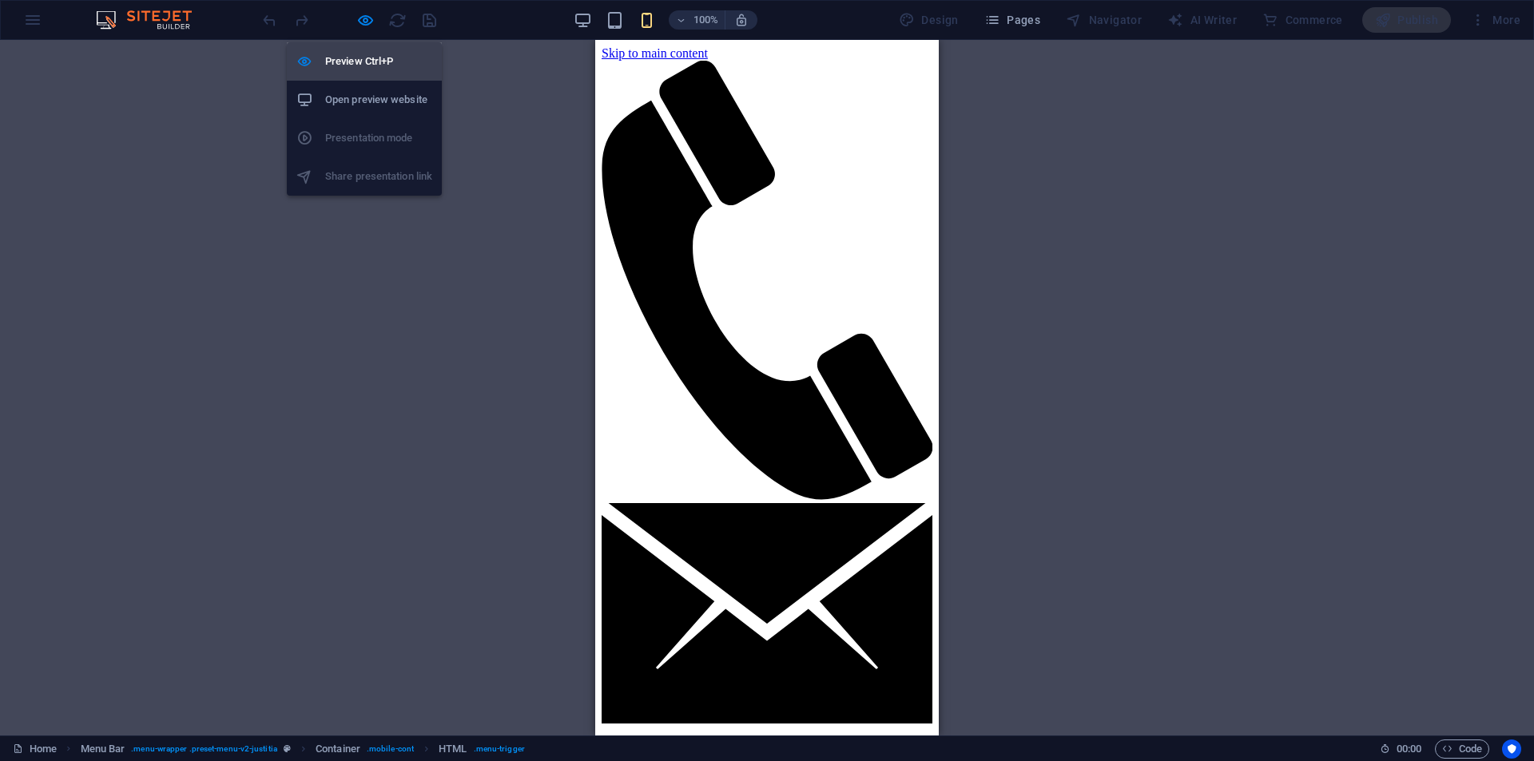
click at [349, 60] on h6 "Preview Ctrl+P" at bounding box center [378, 61] width 107 height 19
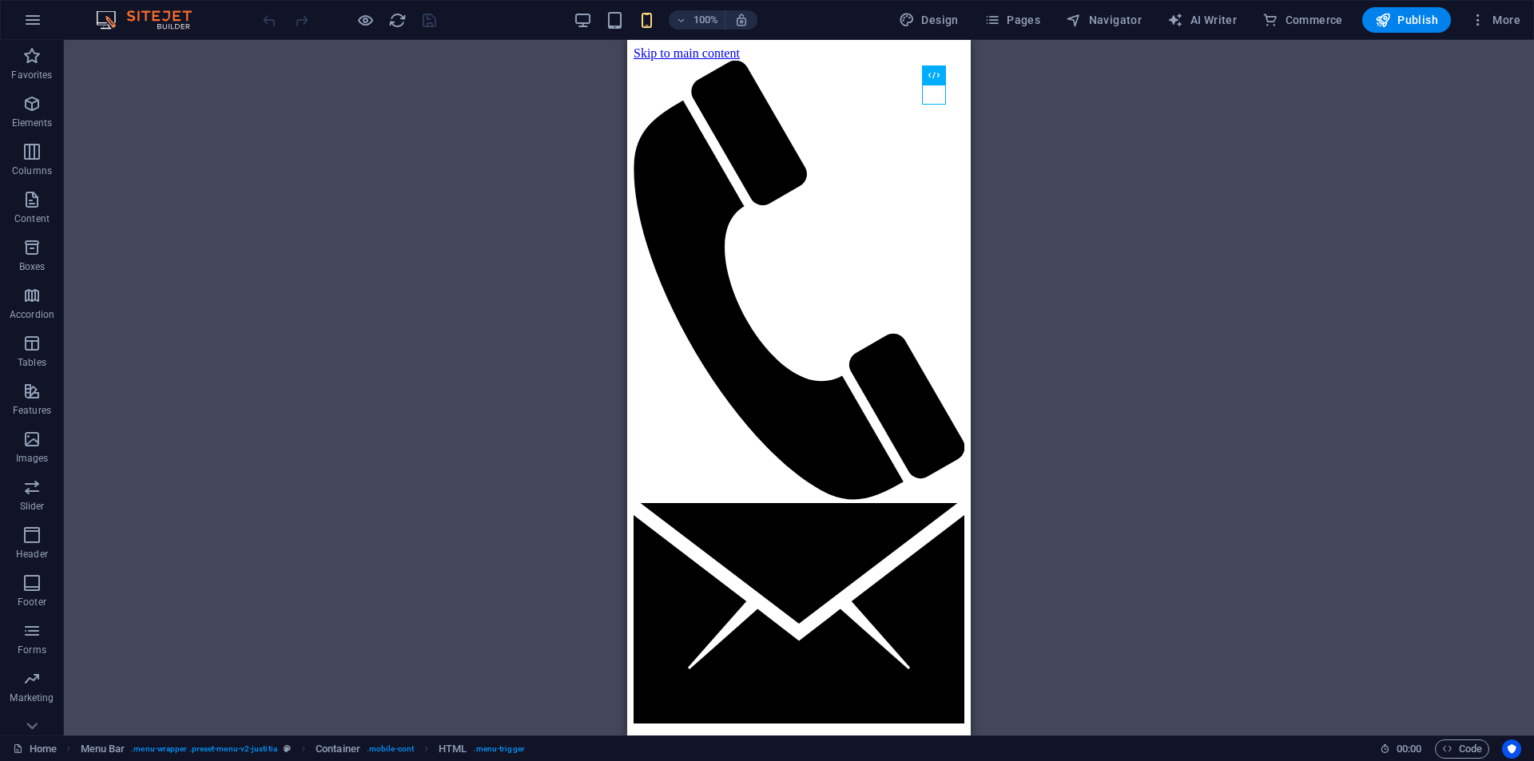
click at [519, 87] on div "Info Bar Banner Container Banner Container Menu Bar Container Text Spacer Butto…" at bounding box center [799, 388] width 1470 height 696
click at [43, 105] on span "Elements" at bounding box center [32, 113] width 64 height 38
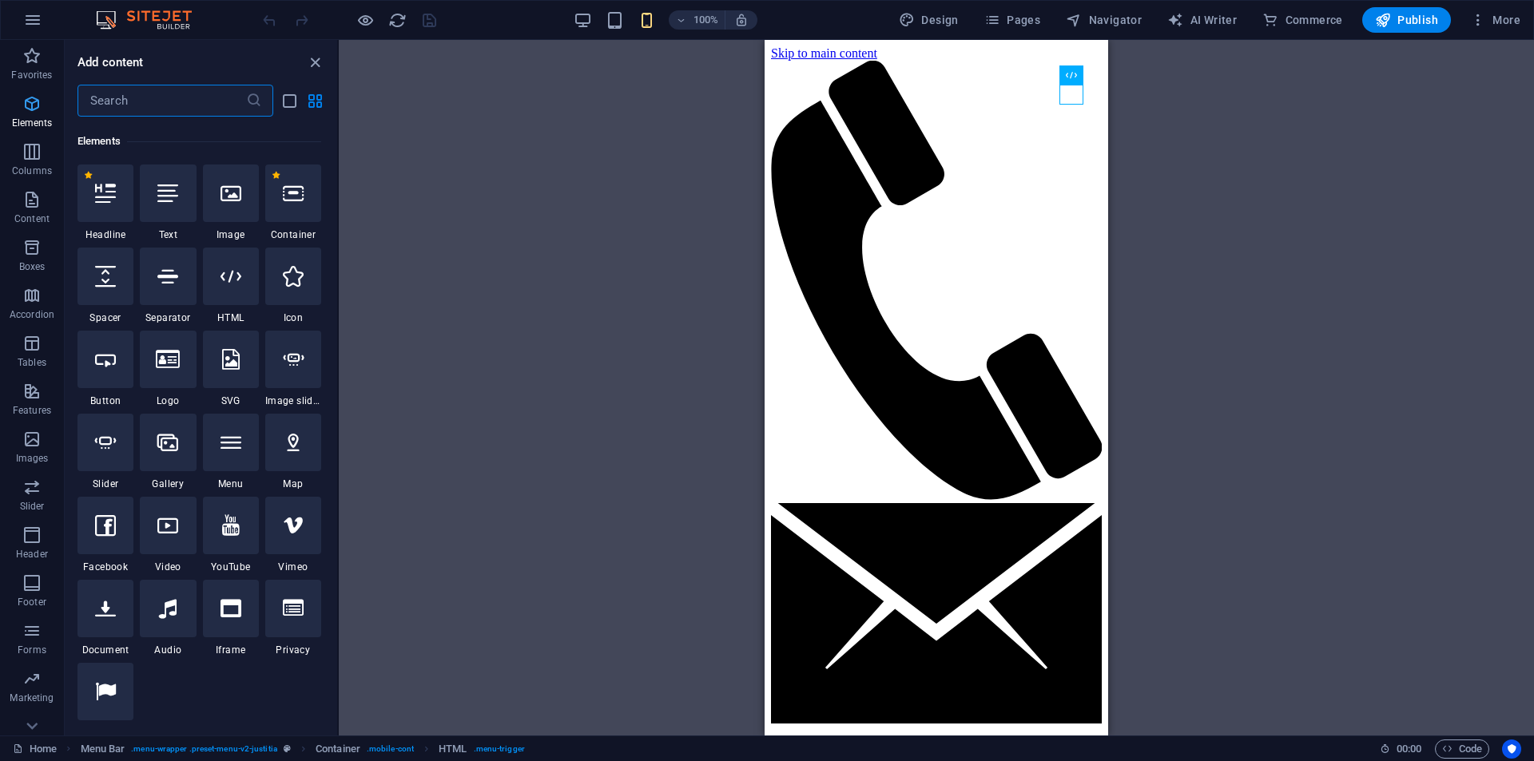
scroll to position [170, 0]
click at [291, 292] on div at bounding box center [293, 274] width 56 height 58
select select "xMidYMid"
select select "px"
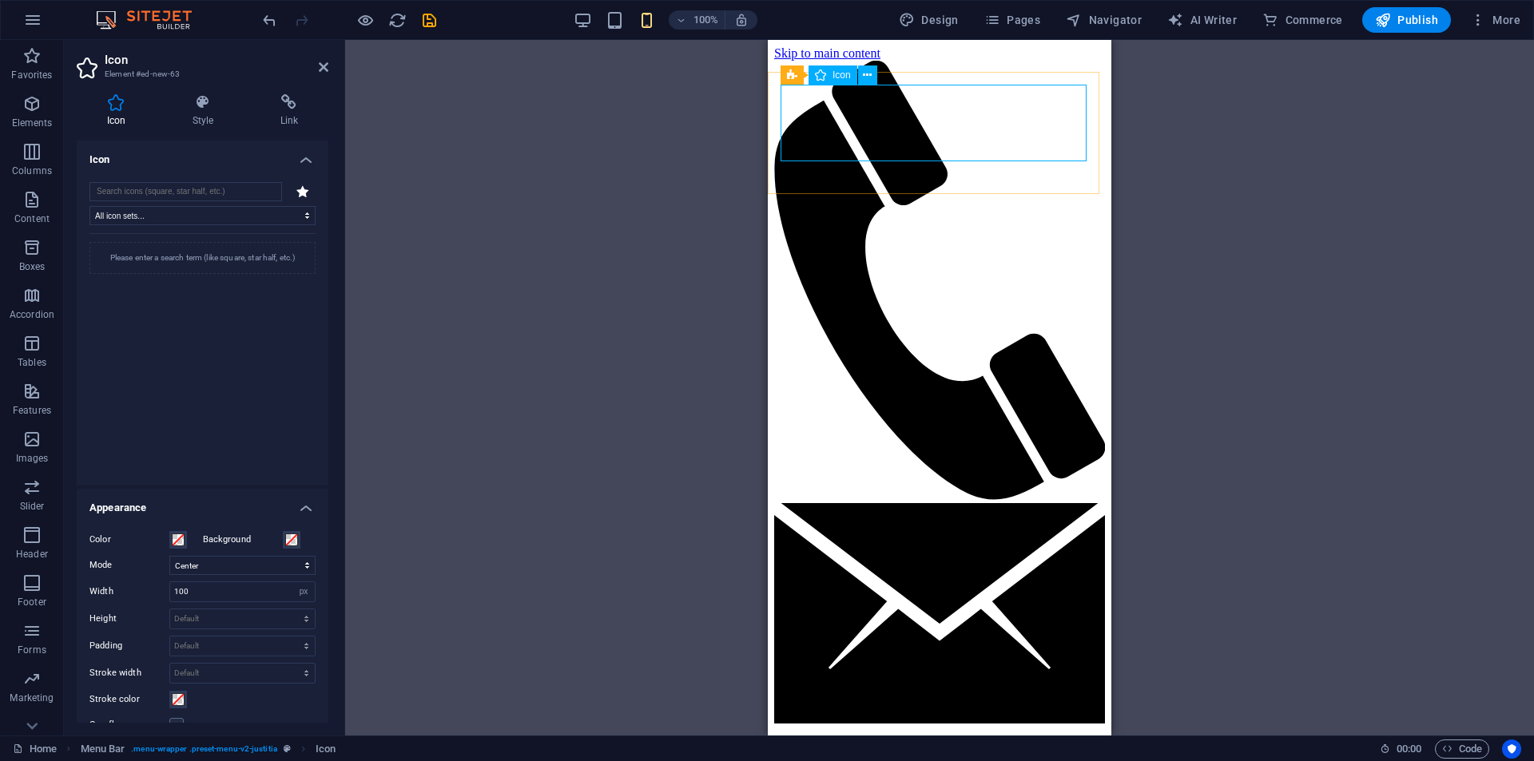
click at [877, 75] on div "Menu Bar Icon" at bounding box center [834, 76] width 107 height 20
drag, startPoint x: 873, startPoint y: 75, endPoint x: 105, endPoint y: 46, distance: 767.6
click at [873, 75] on button at bounding box center [867, 75] width 19 height 19
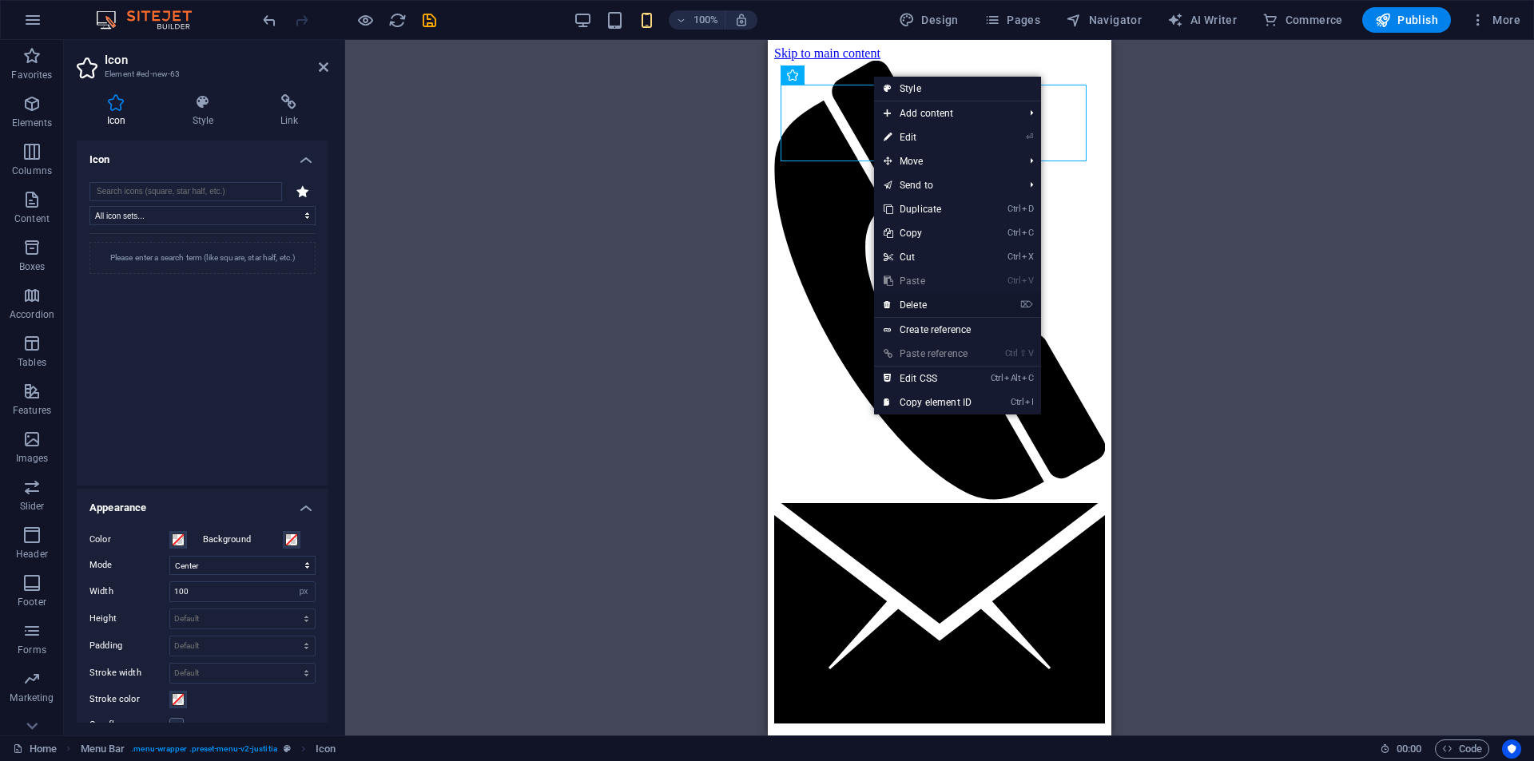
drag, startPoint x: 944, startPoint y: 313, endPoint x: 316, endPoint y: 272, distance: 630.2
click at [944, 313] on link "⌦ Delete" at bounding box center [927, 305] width 107 height 24
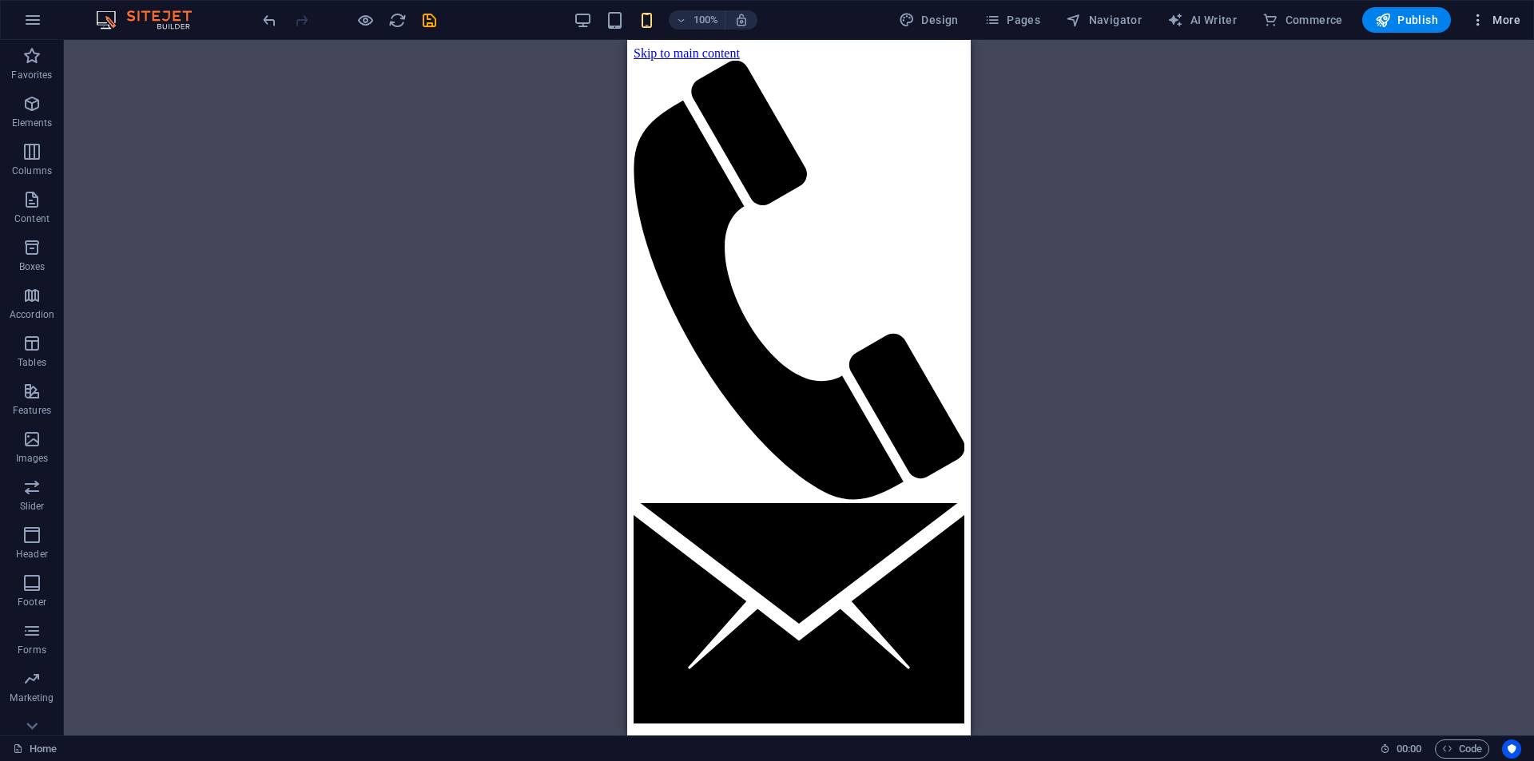
click at [1509, 22] on span "More" at bounding box center [1495, 20] width 50 height 16
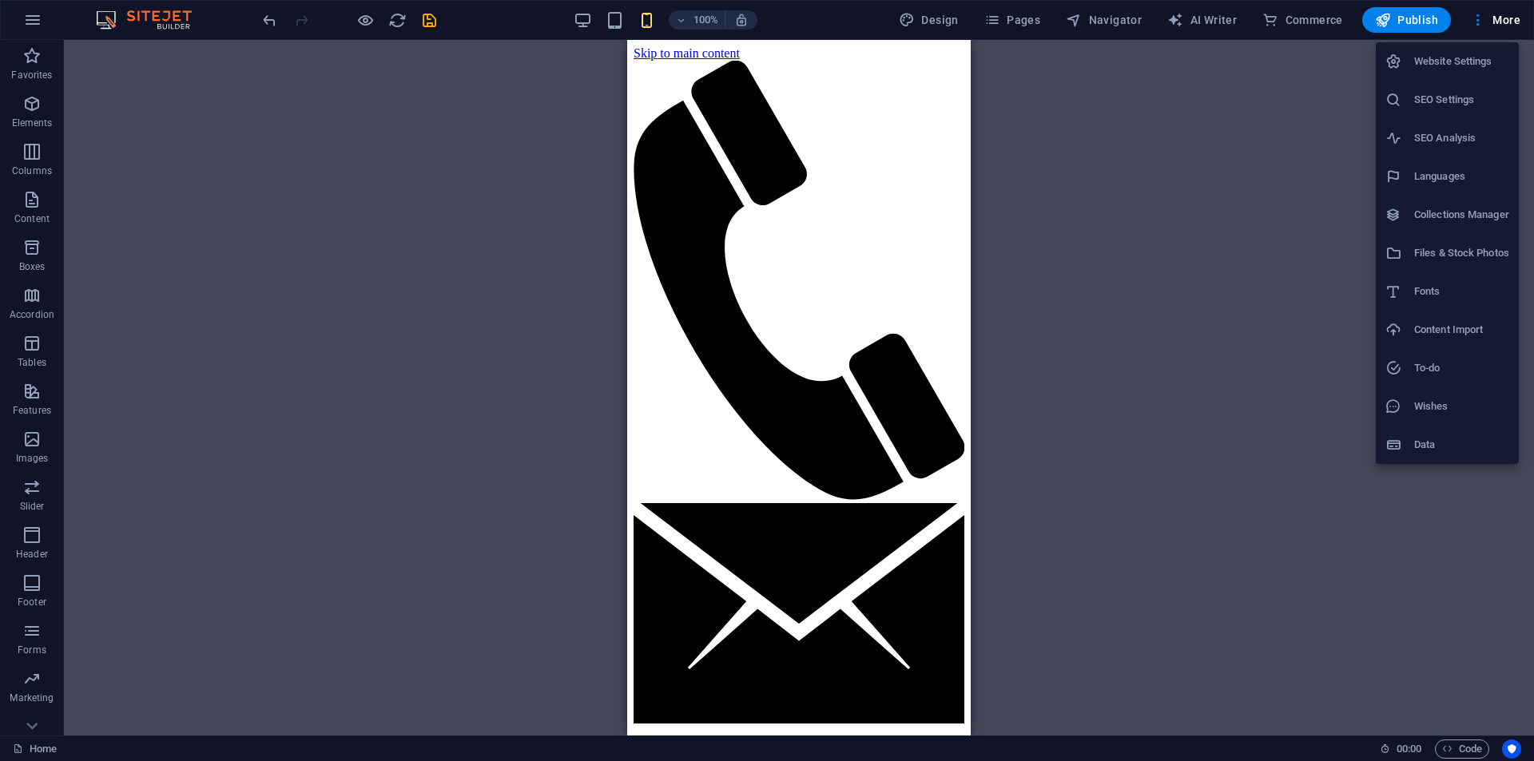
click at [1236, 129] on div at bounding box center [767, 380] width 1534 height 761
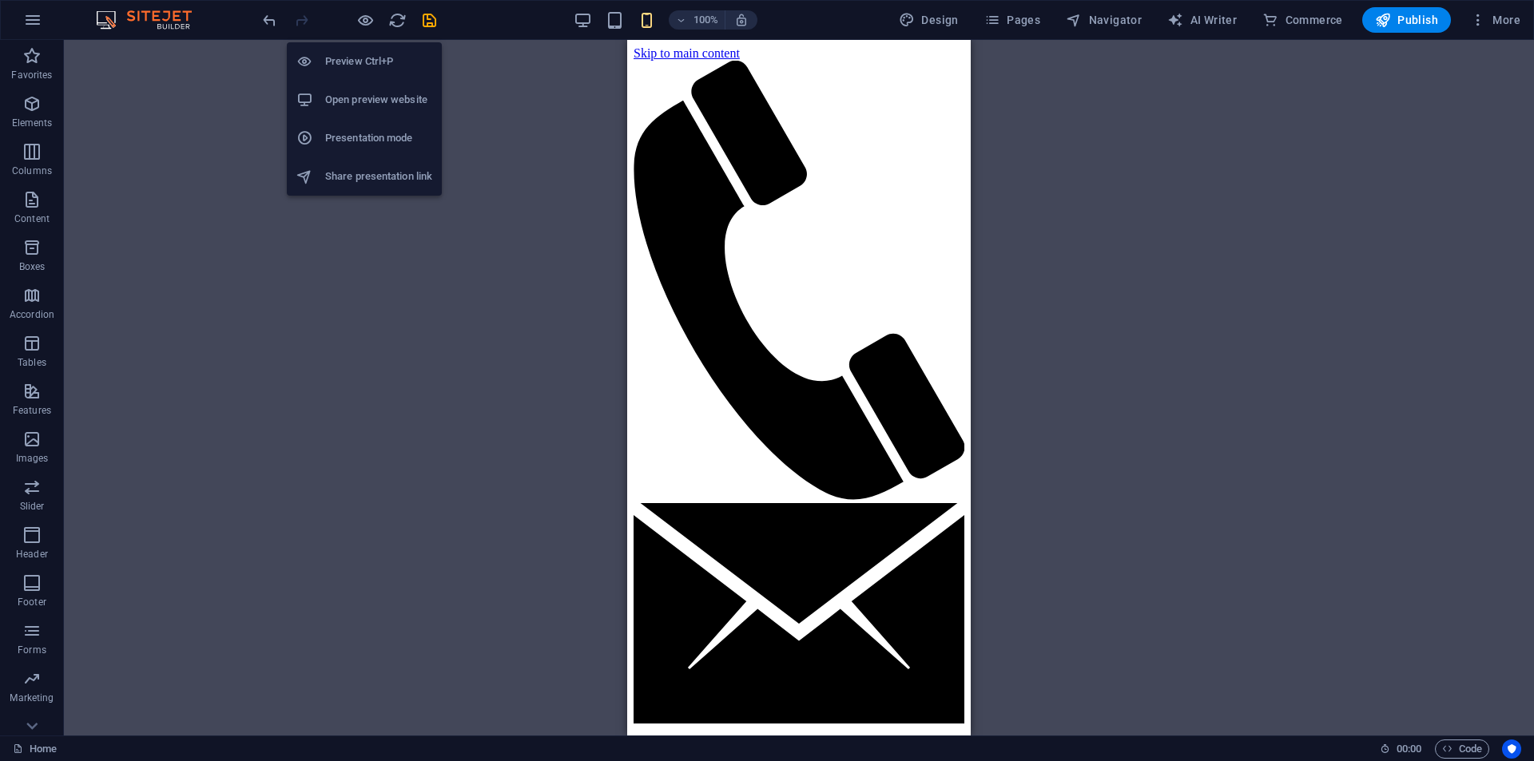
click at [340, 149] on li "Presentation mode" at bounding box center [364, 138] width 155 height 38
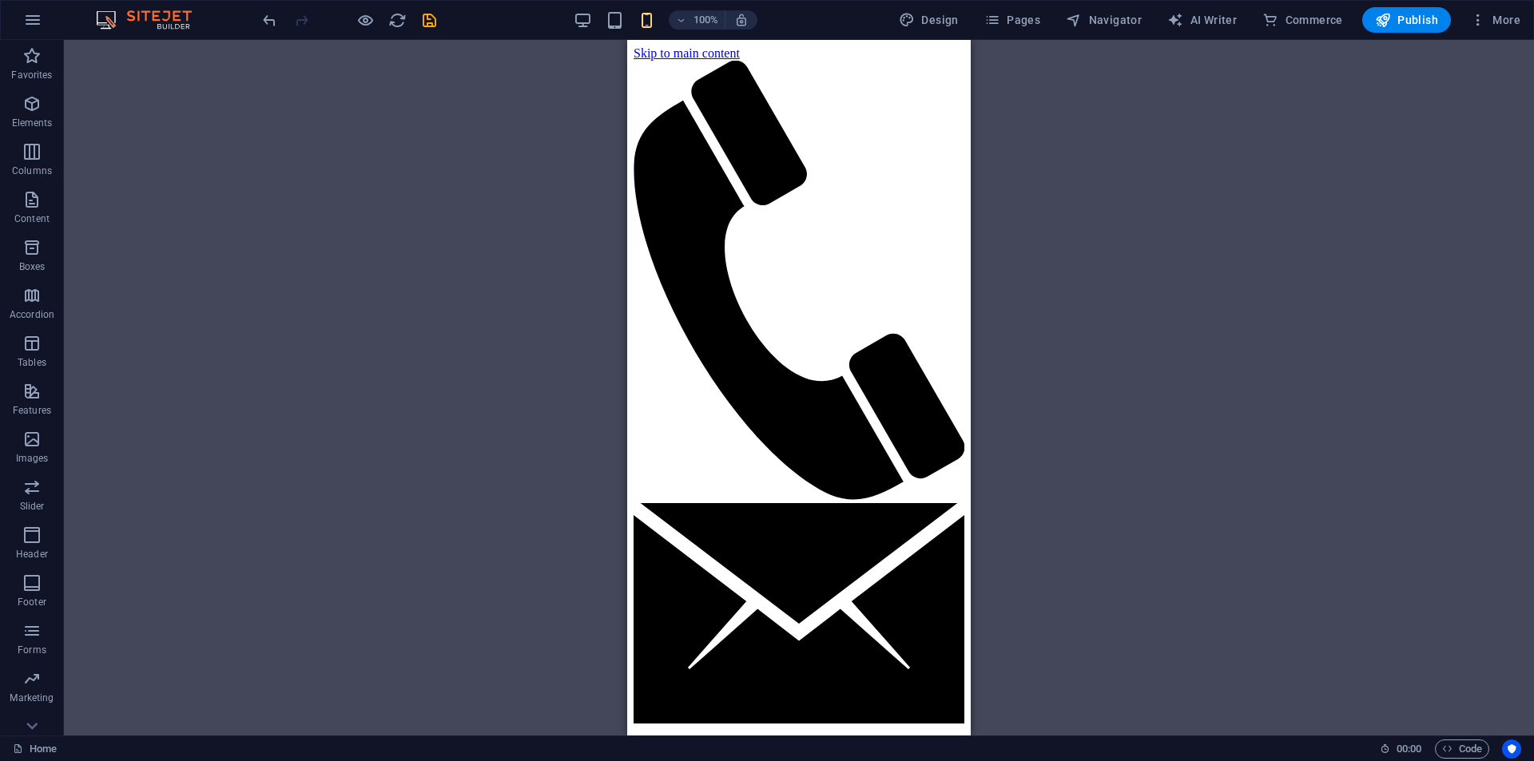
click at [252, 123] on div "Info Bar Banner Container Banner Container Menu Bar Container Text Spacer Butto…" at bounding box center [799, 388] width 1470 height 696
click at [1444, 22] on button "Publish" at bounding box center [1406, 20] width 89 height 26
